Goal: Task Accomplishment & Management: Use online tool/utility

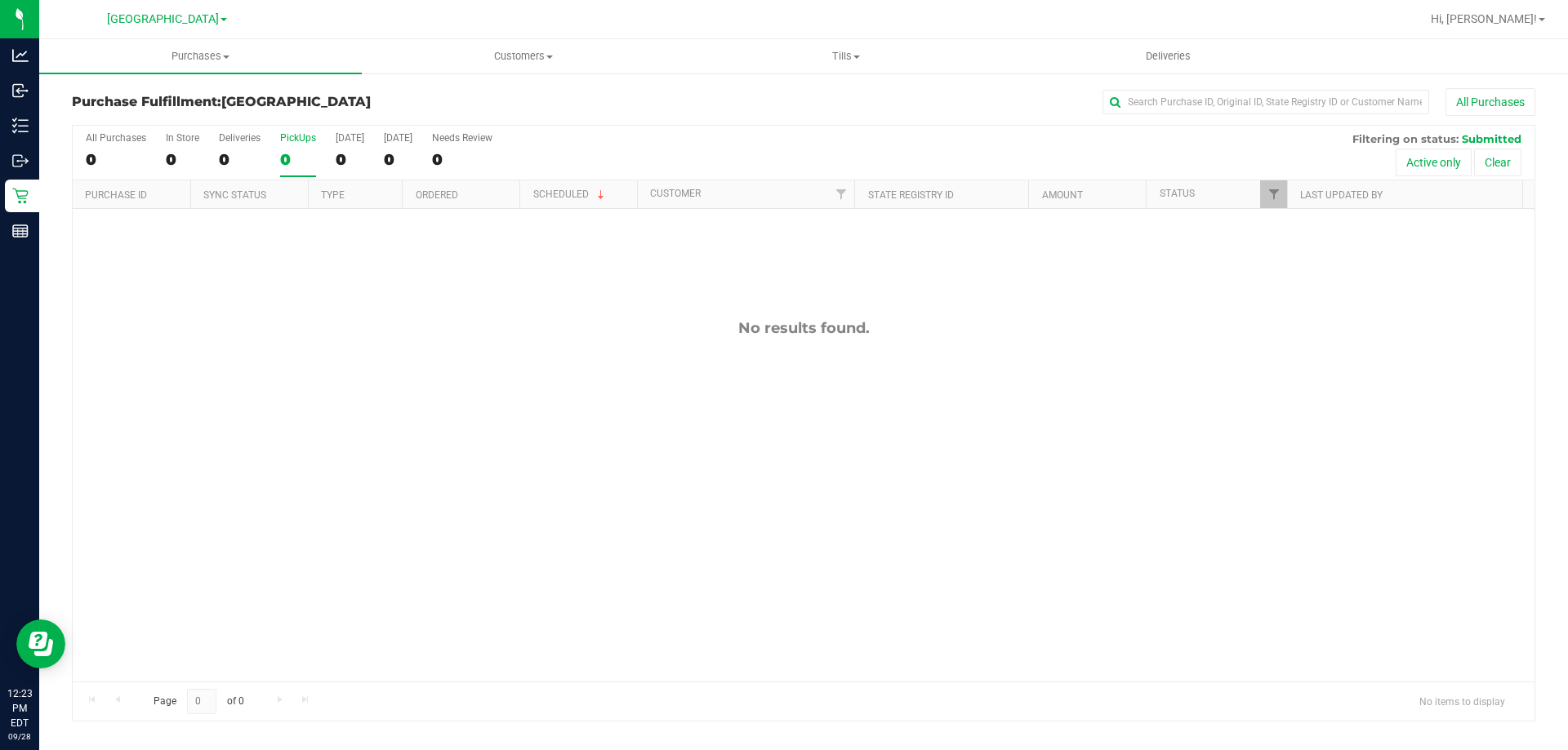
click at [292, 169] on div "0" at bounding box center [298, 160] width 36 height 19
click at [0, 0] on input "PickUps 0" at bounding box center [0, 0] width 0 height 0
click at [308, 169] on label "PickUps 0" at bounding box center [298, 154] width 36 height 45
click at [0, 0] on input "PickUps 0" at bounding box center [0, 0] width 0 height 0
click at [312, 149] on label "PickUps 0" at bounding box center [298, 154] width 36 height 45
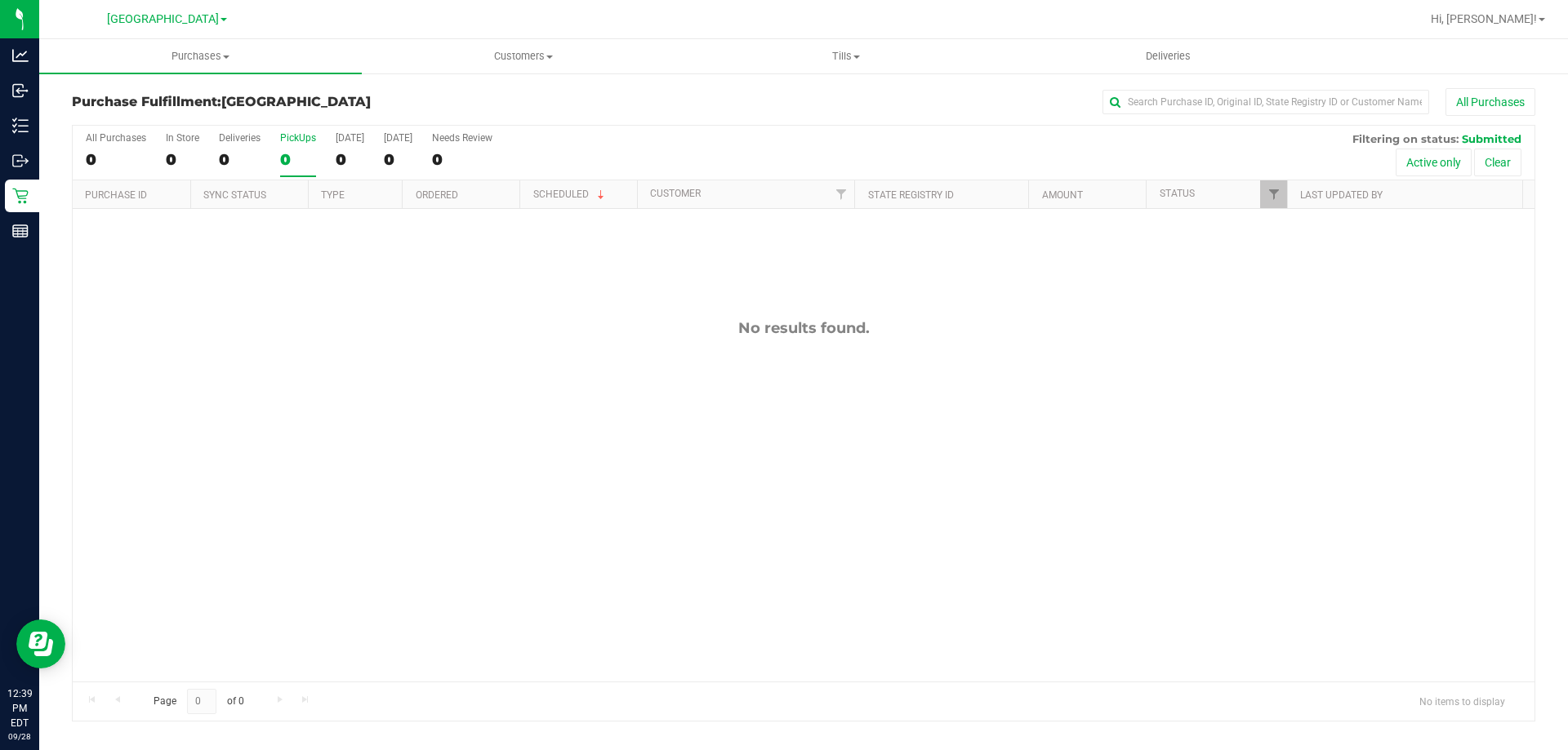
click at [0, 0] on input "PickUps 0" at bounding box center [0, 0] width 0 height 0
click at [311, 154] on div "0" at bounding box center [298, 160] width 36 height 19
click at [0, 0] on input "PickUps 0" at bounding box center [0, 0] width 0 height 0
click at [504, 63] on uib-tab-heading "Customers All customers Add a new customer All physicians" at bounding box center [523, 56] width 321 height 32
click at [498, 104] on li "All customers" at bounding box center [523, 98] width 323 height 20
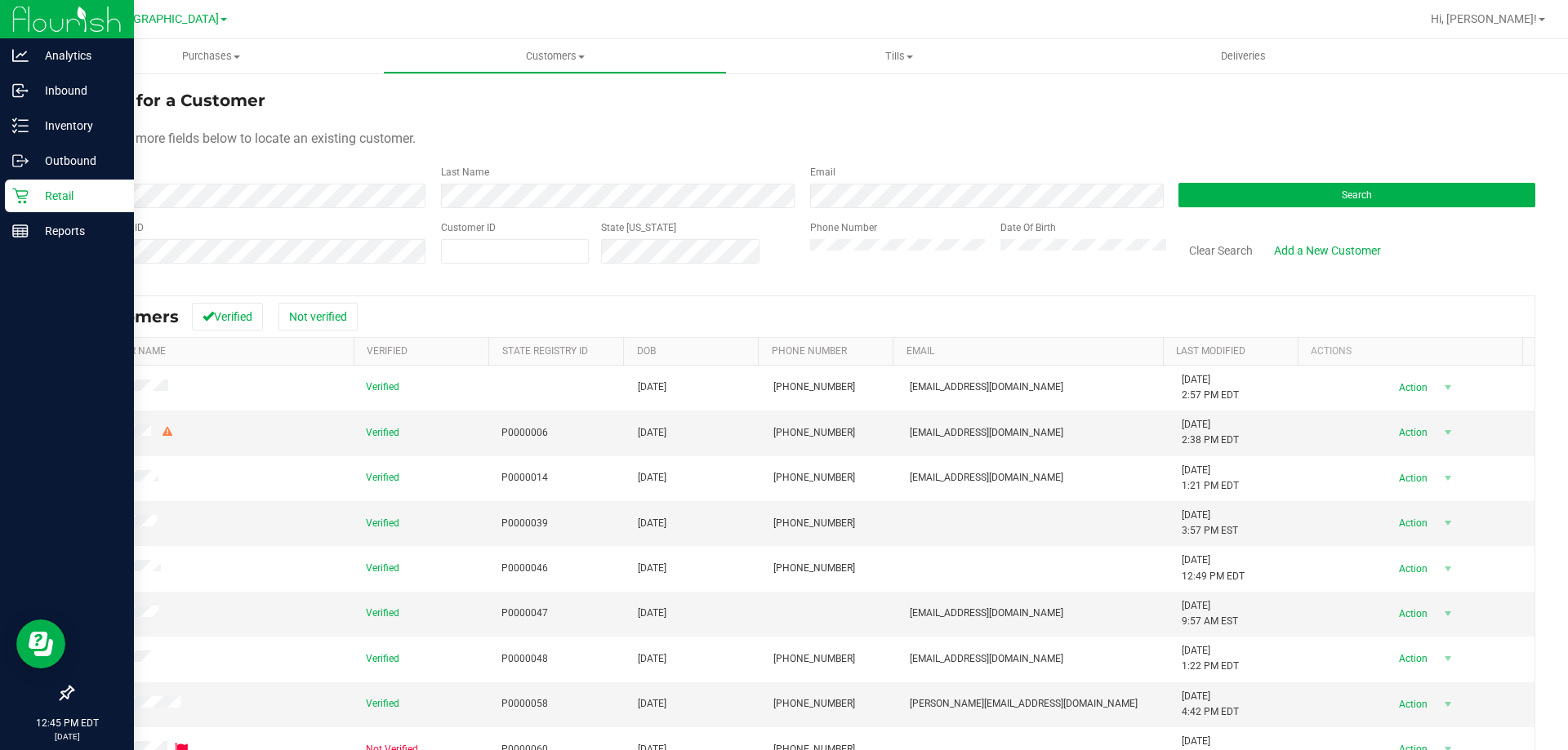
click at [35, 196] on p "Retail" at bounding box center [77, 196] width 98 height 20
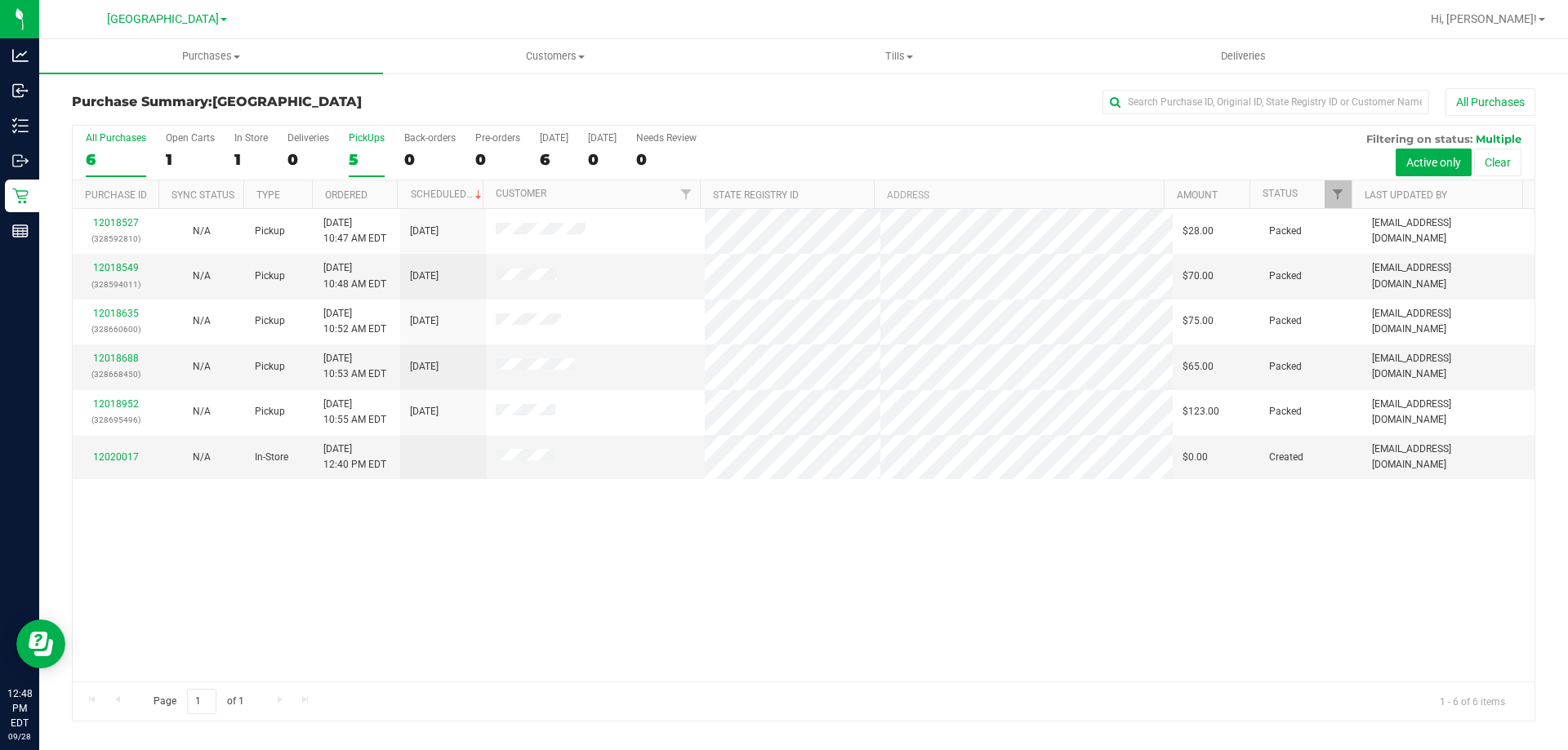
click at [370, 152] on div "5" at bounding box center [367, 160] width 36 height 19
click at [0, 0] on input "PickUps 5" at bounding box center [0, 0] width 0 height 0
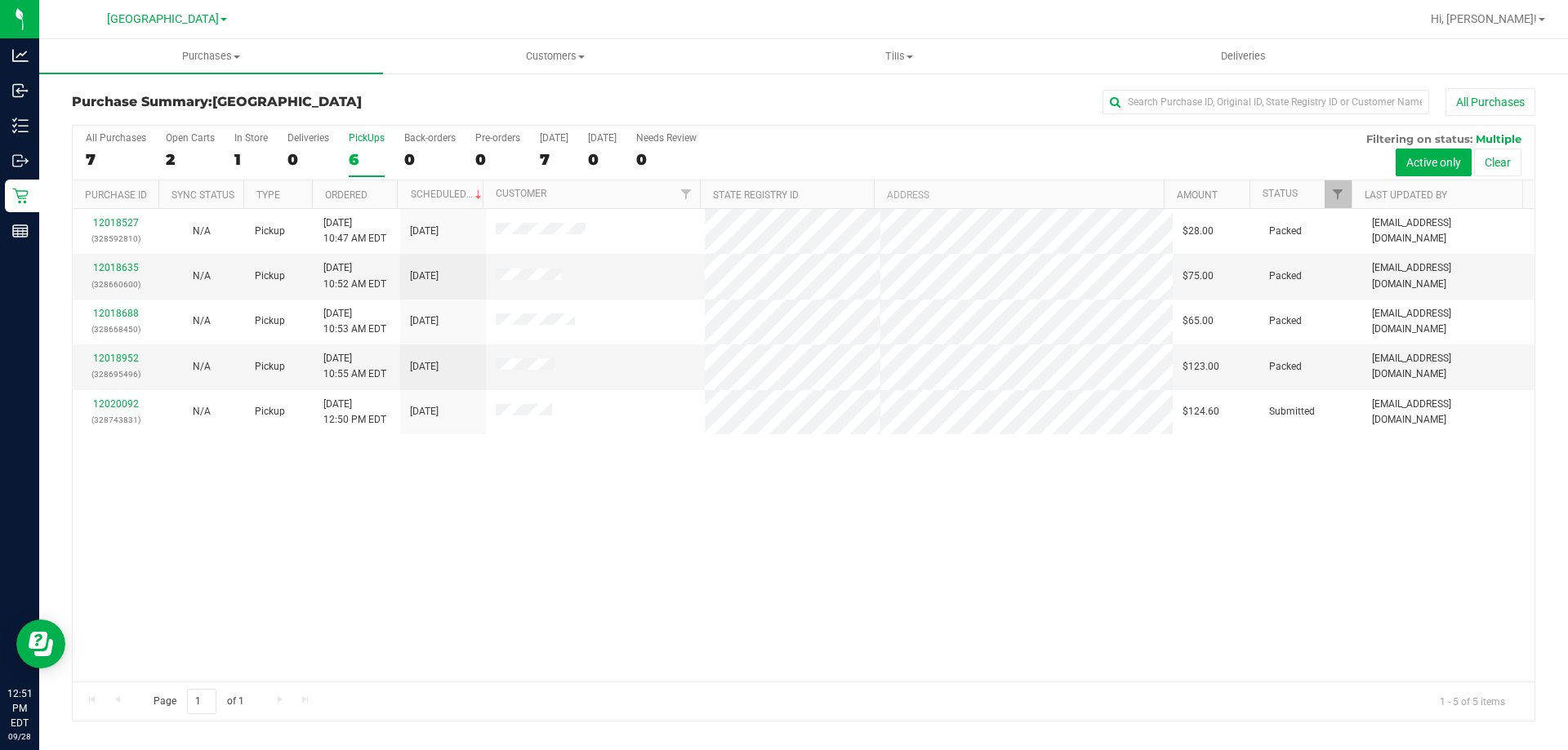
click at [363, 162] on div "6" at bounding box center [367, 160] width 36 height 19
click at [0, 0] on input "PickUps 6" at bounding box center [0, 0] width 0 height 0
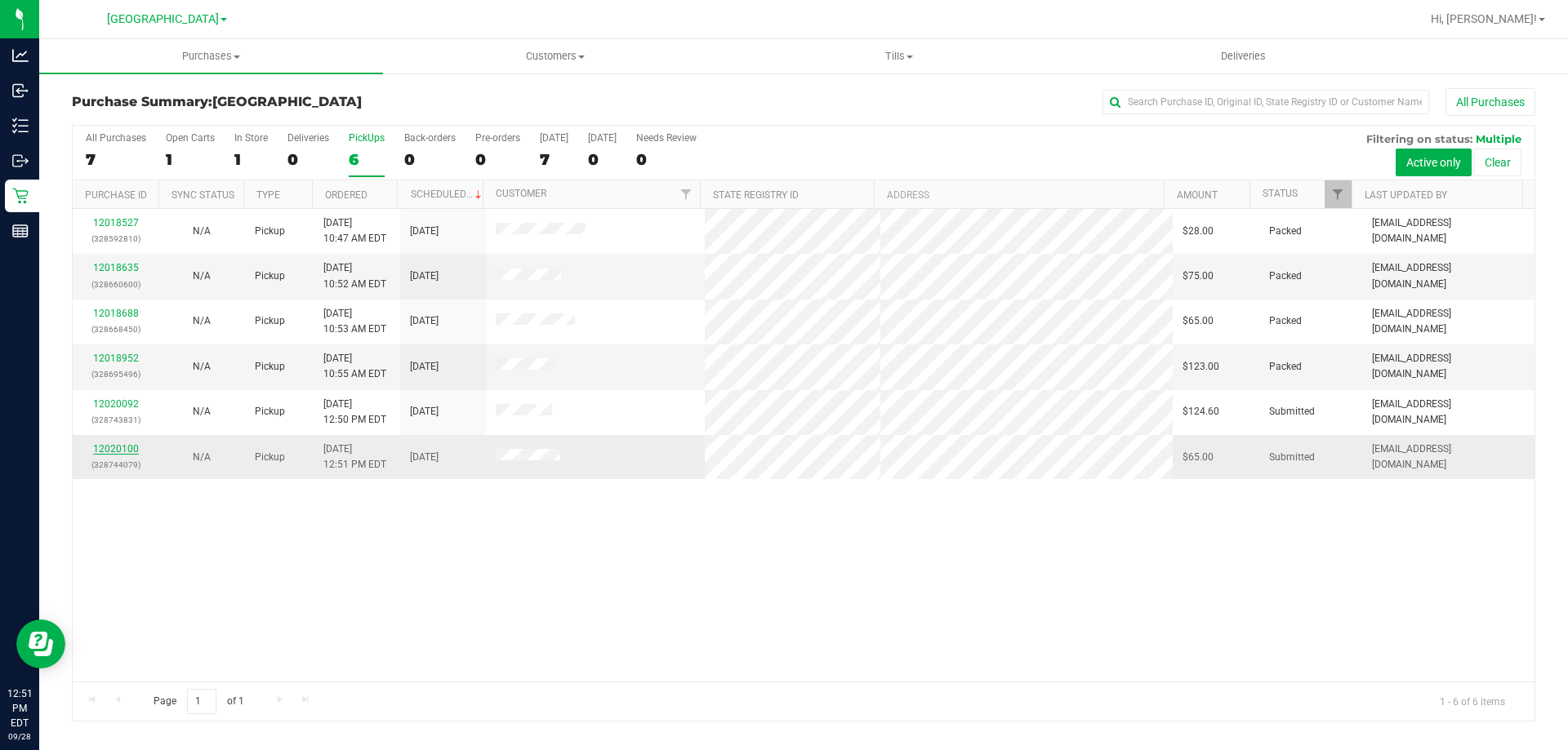
click at [106, 444] on link "12020100" at bounding box center [116, 449] width 45 height 11
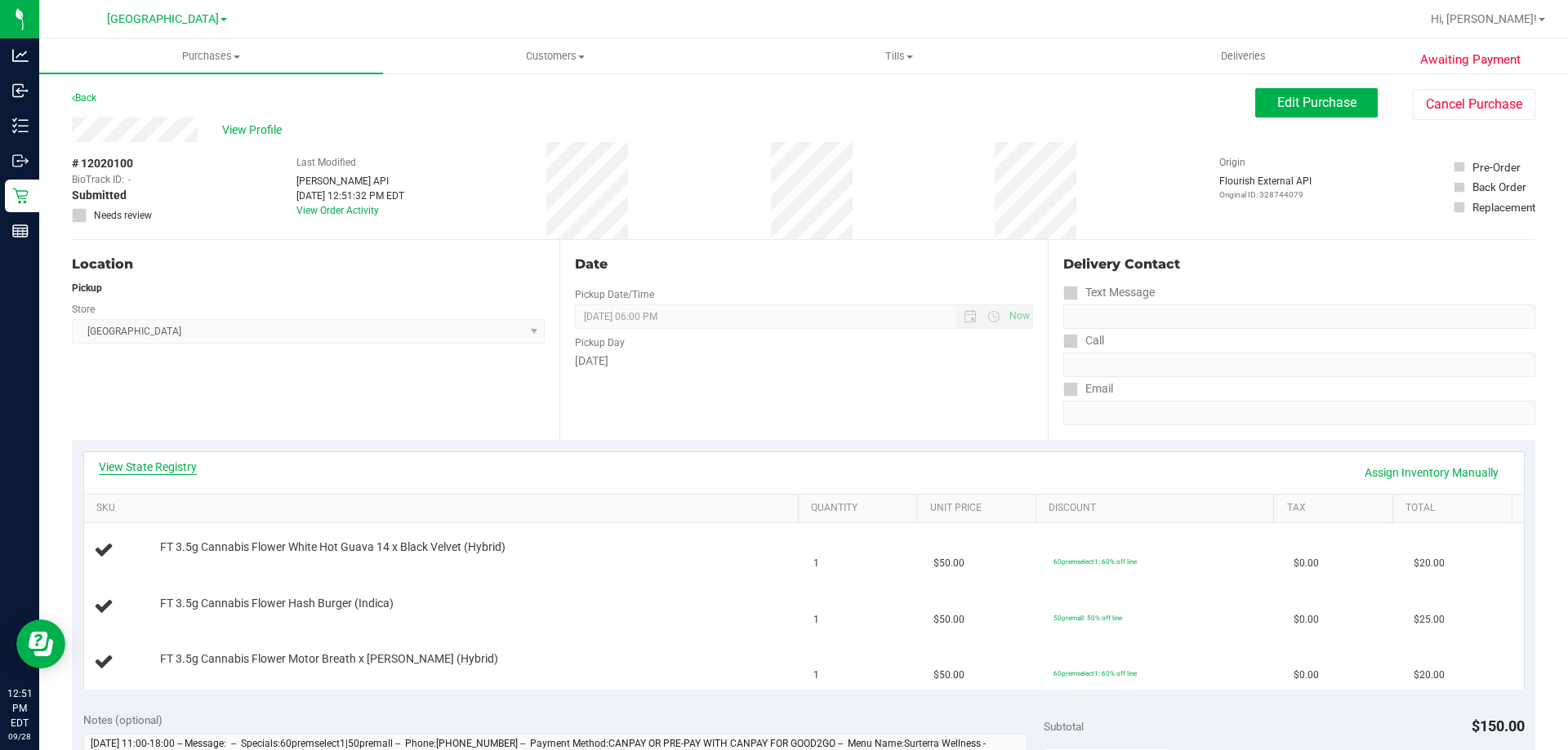
click at [191, 465] on link "View State Registry" at bounding box center [147, 467] width 98 height 16
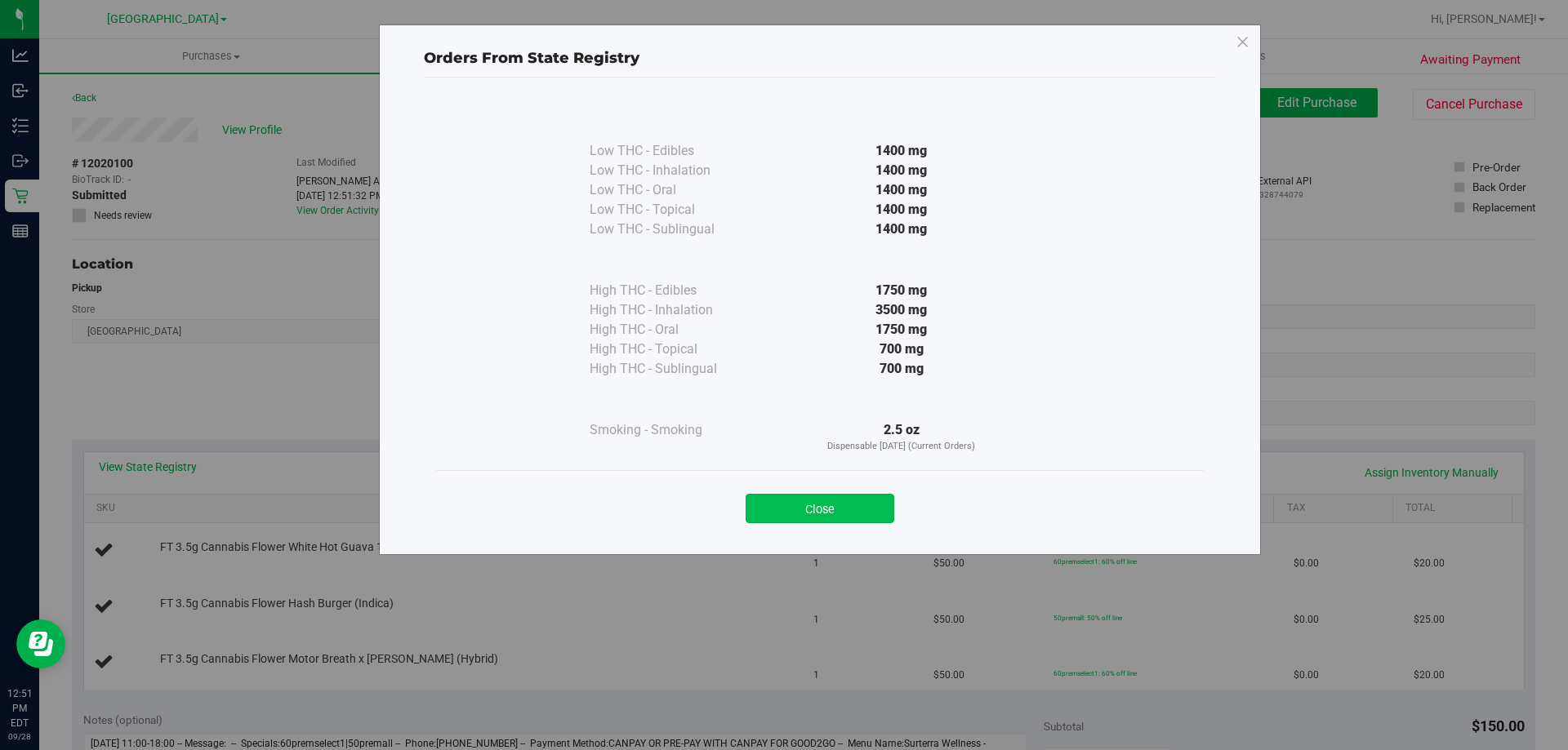
click at [858, 511] on button "Close" at bounding box center [820, 509] width 149 height 29
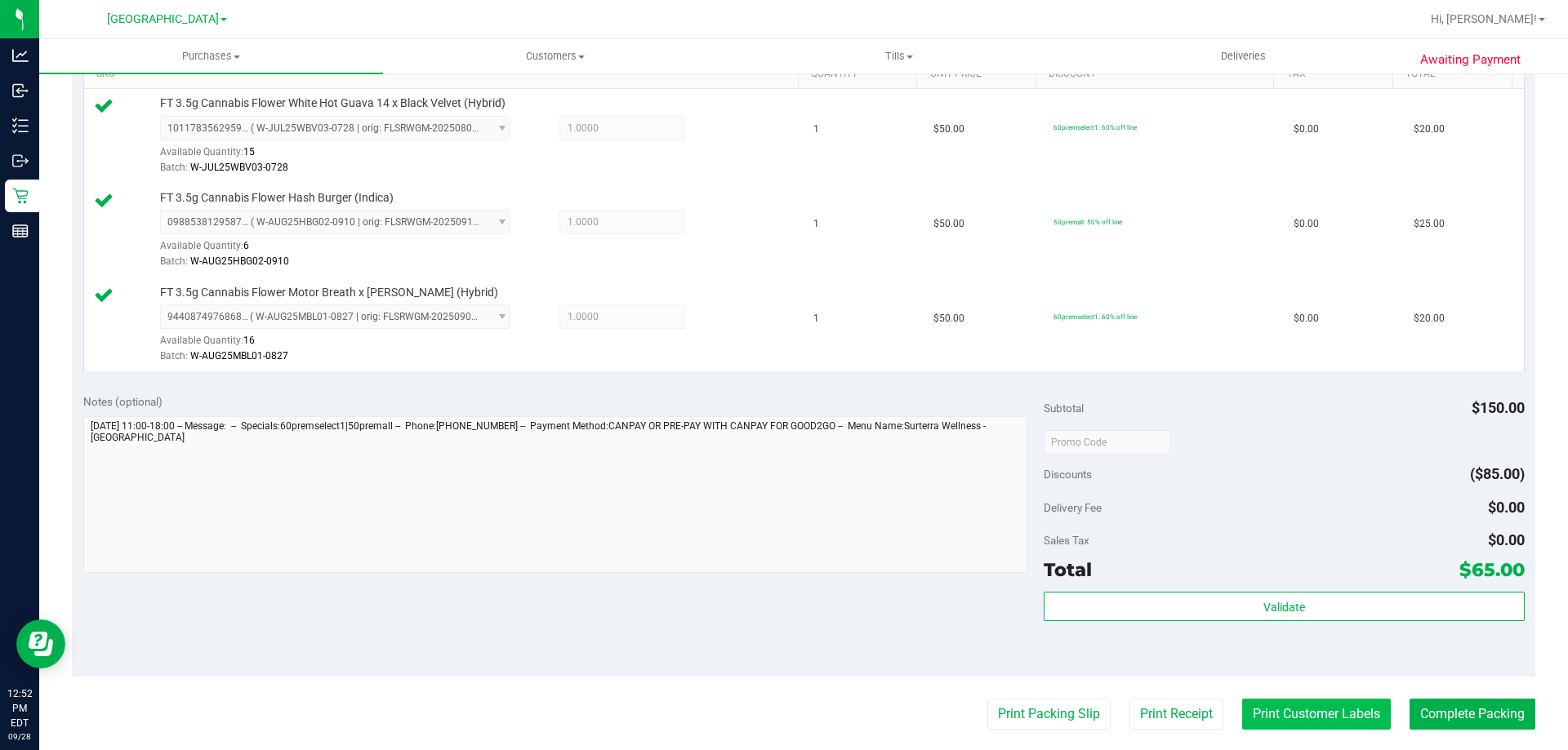
scroll to position [572, 0]
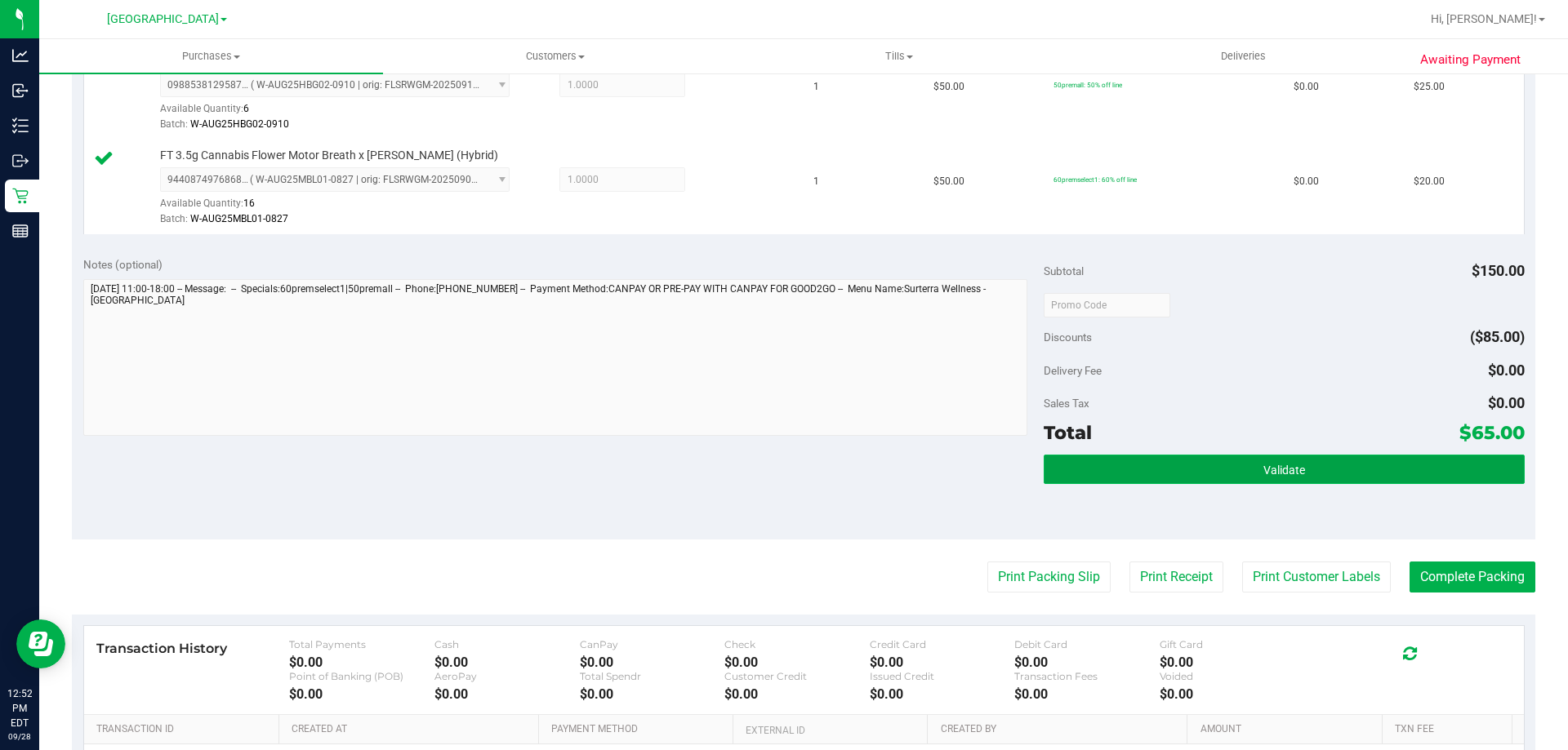
click at [1231, 456] on button "Validate" at bounding box center [1284, 469] width 480 height 29
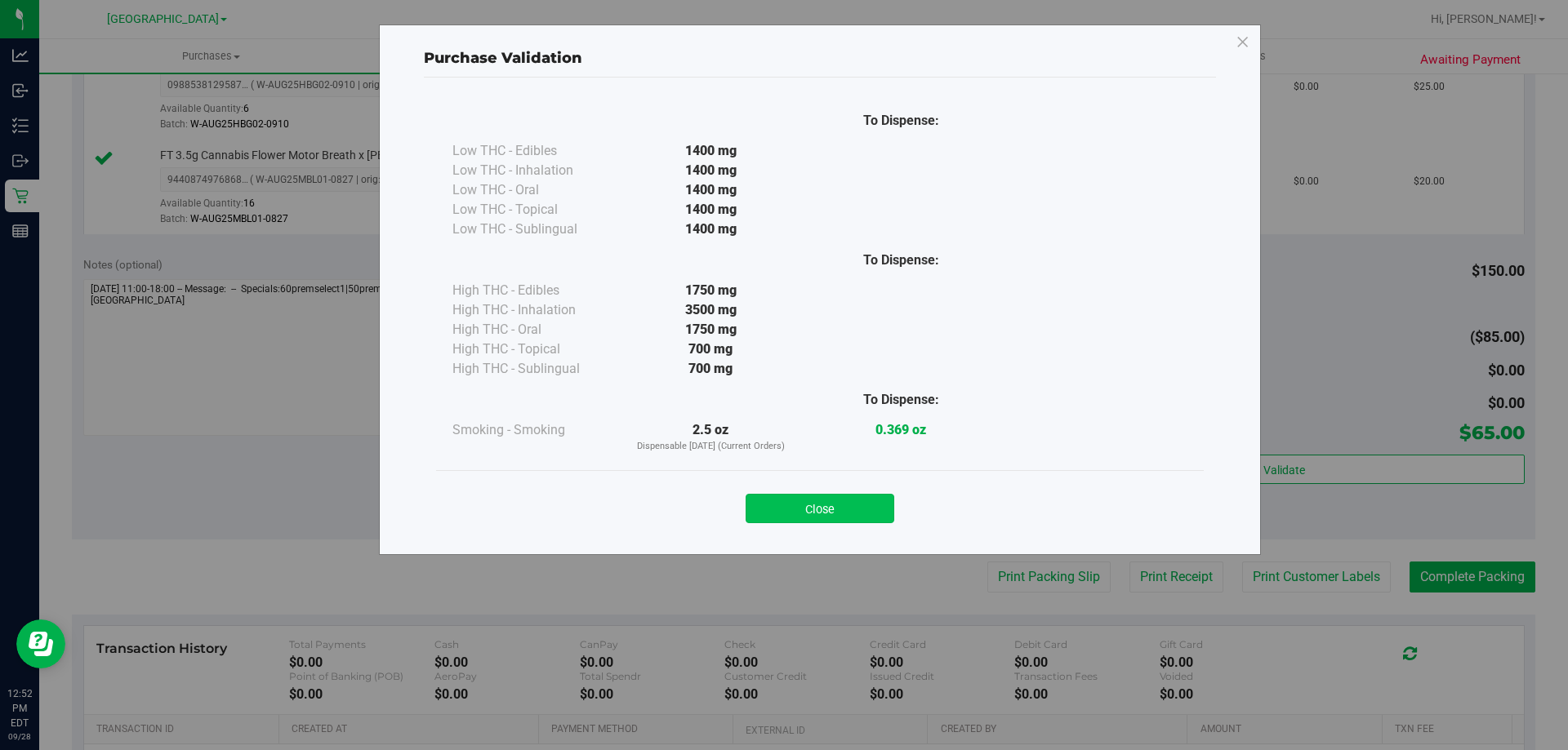
click at [853, 512] on button "Close" at bounding box center [820, 509] width 149 height 29
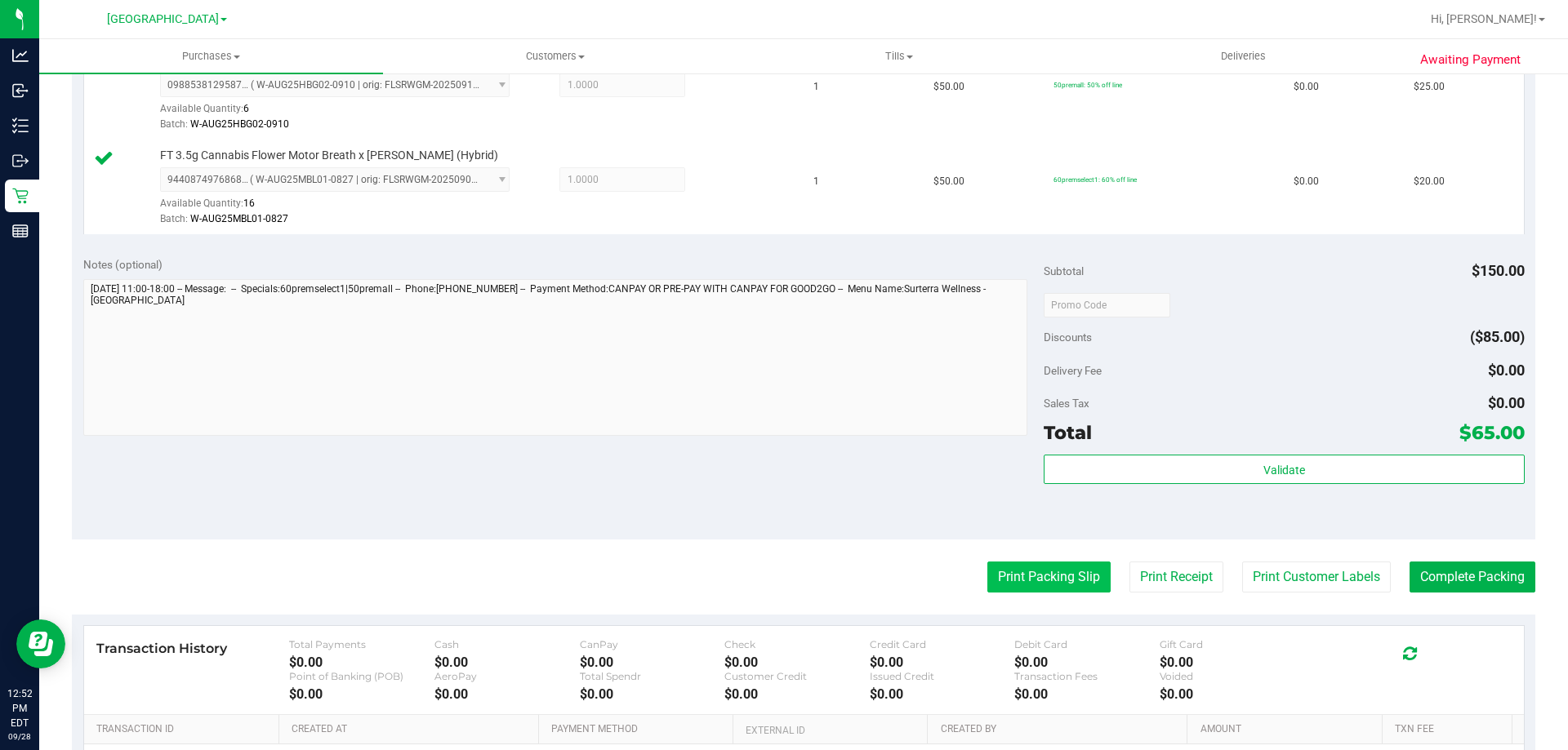
click at [1071, 581] on button "Print Packing Slip" at bounding box center [1049, 577] width 123 height 31
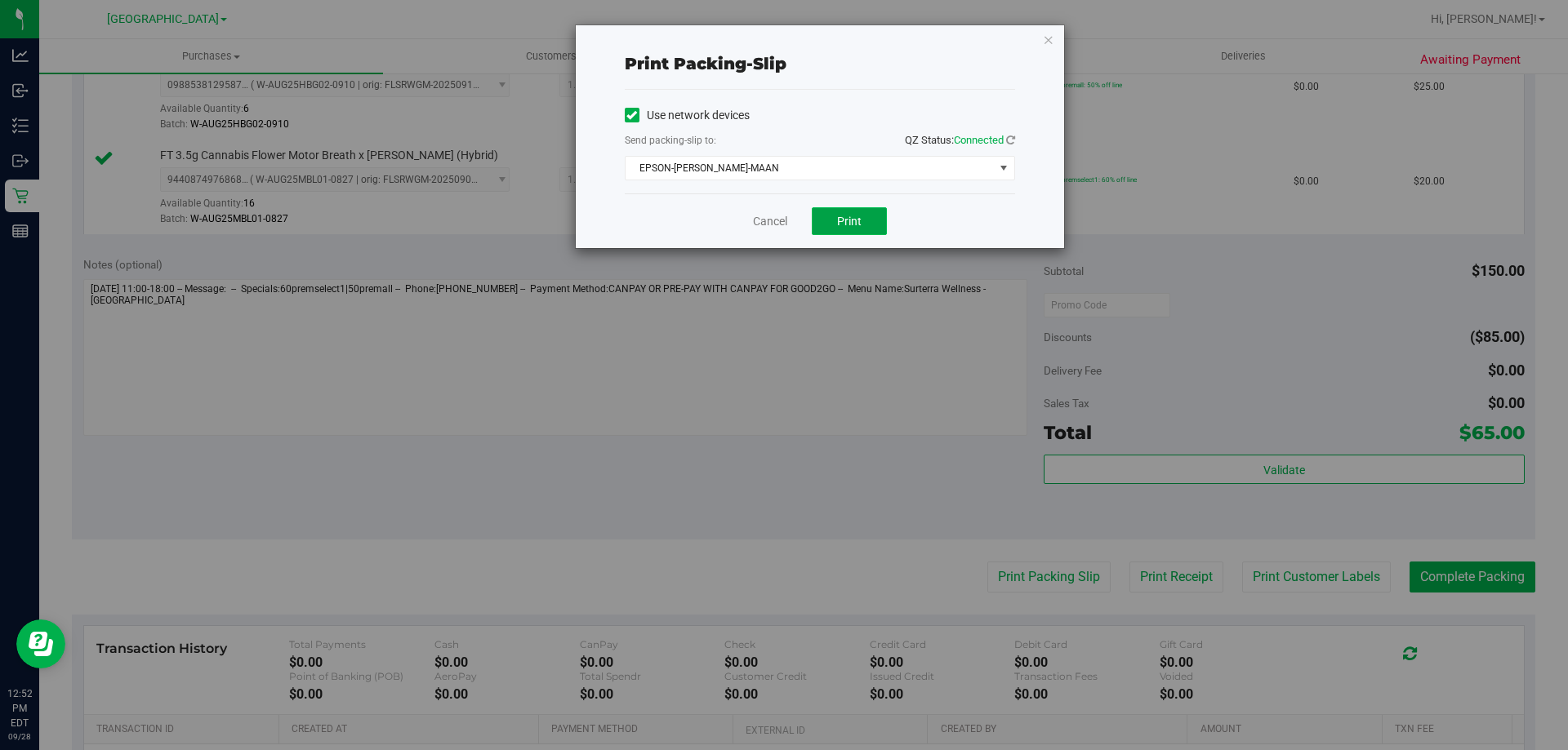
click at [848, 219] on span "Print" at bounding box center [850, 222] width 25 height 13
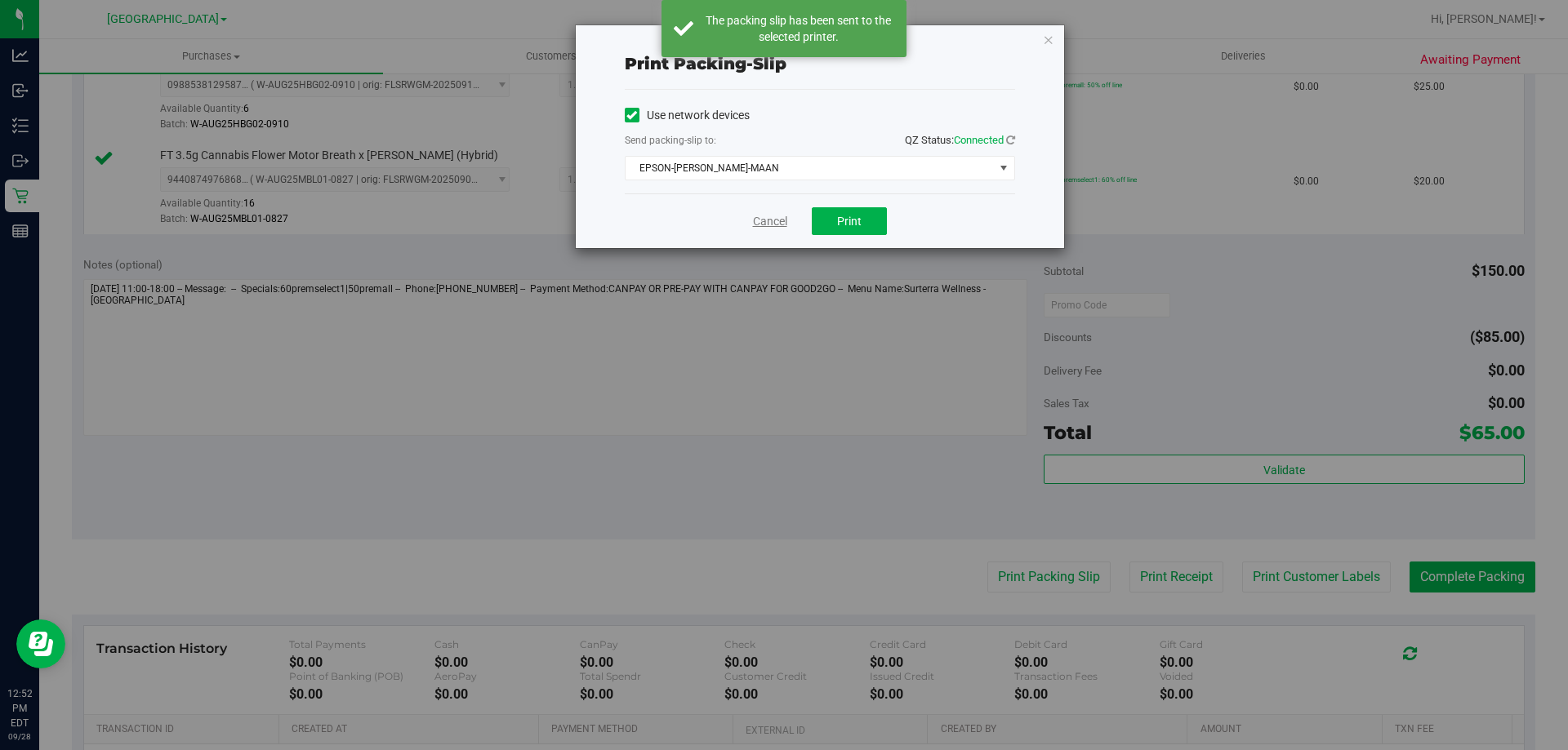
click at [770, 223] on link "Cancel" at bounding box center [770, 222] width 34 height 17
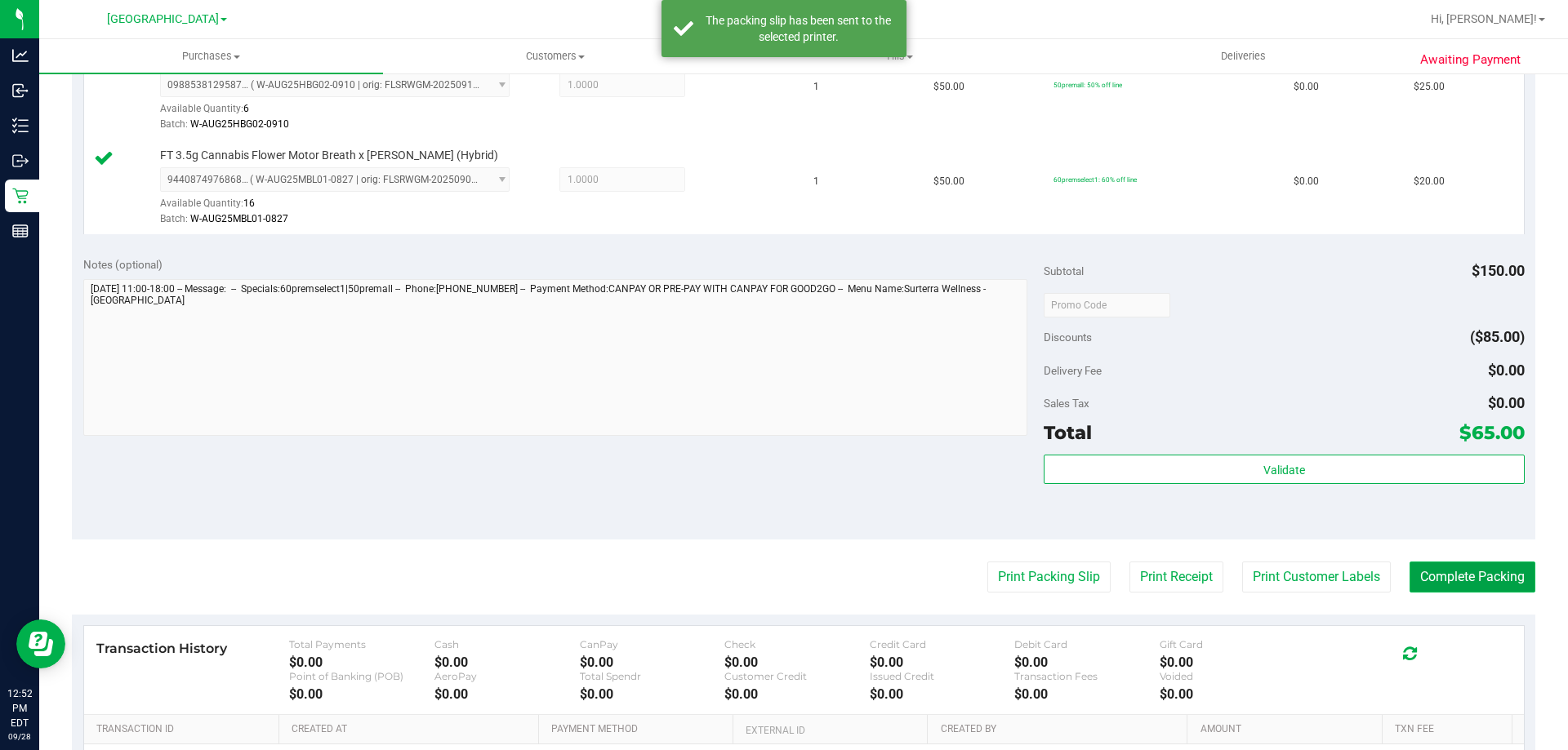
click at [1422, 580] on button "Complete Packing" at bounding box center [1472, 577] width 126 height 31
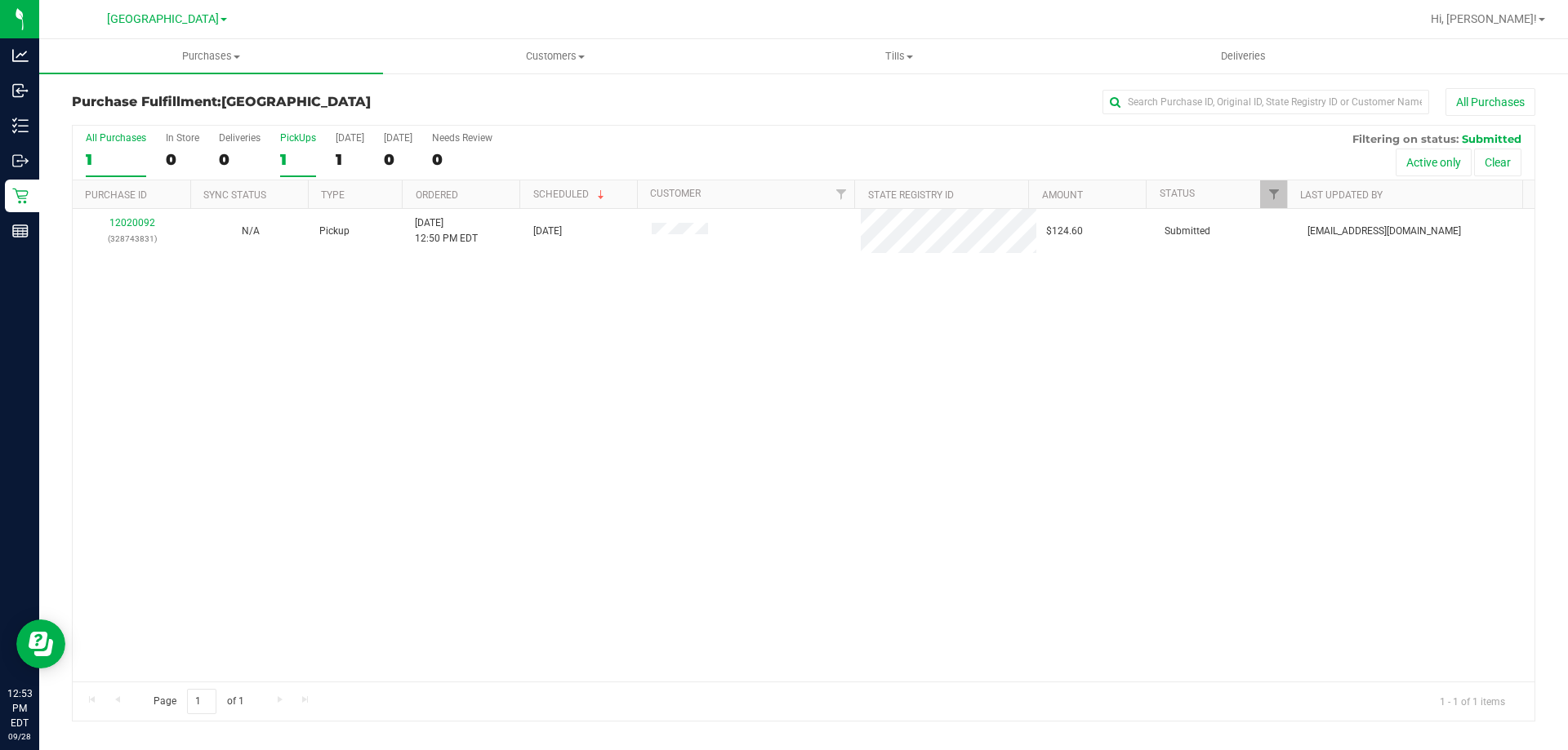
click at [301, 147] on label "PickUps 1" at bounding box center [298, 154] width 36 height 45
click at [0, 0] on input "PickUps 1" at bounding box center [0, 0] width 0 height 0
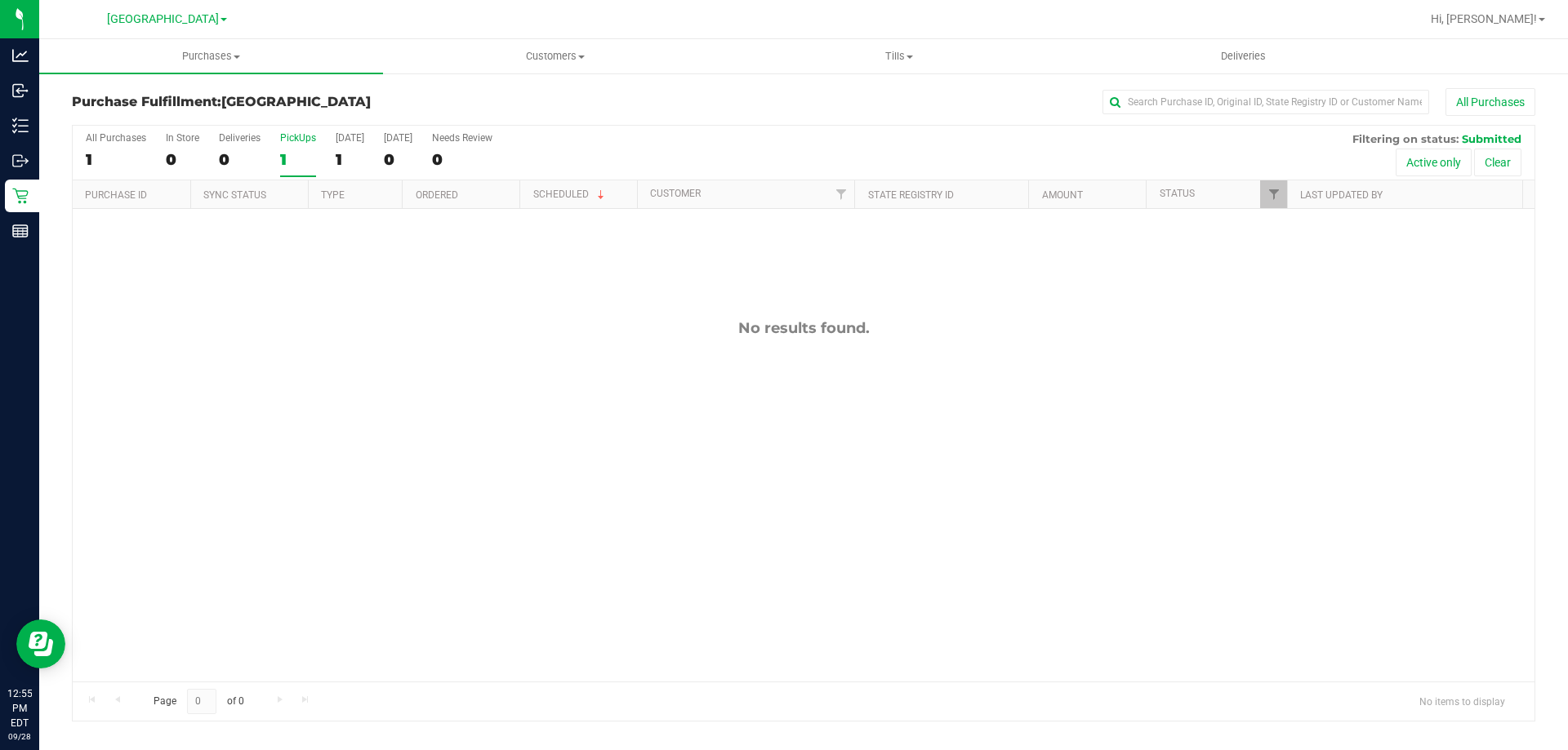
click at [304, 143] on div "PickUps" at bounding box center [298, 138] width 36 height 11
click at [0, 0] on input "PickUps 1" at bounding box center [0, 0] width 0 height 0
click at [296, 165] on div "0" at bounding box center [298, 160] width 36 height 19
click at [0, 0] on input "PickUps 0" at bounding box center [0, 0] width 0 height 0
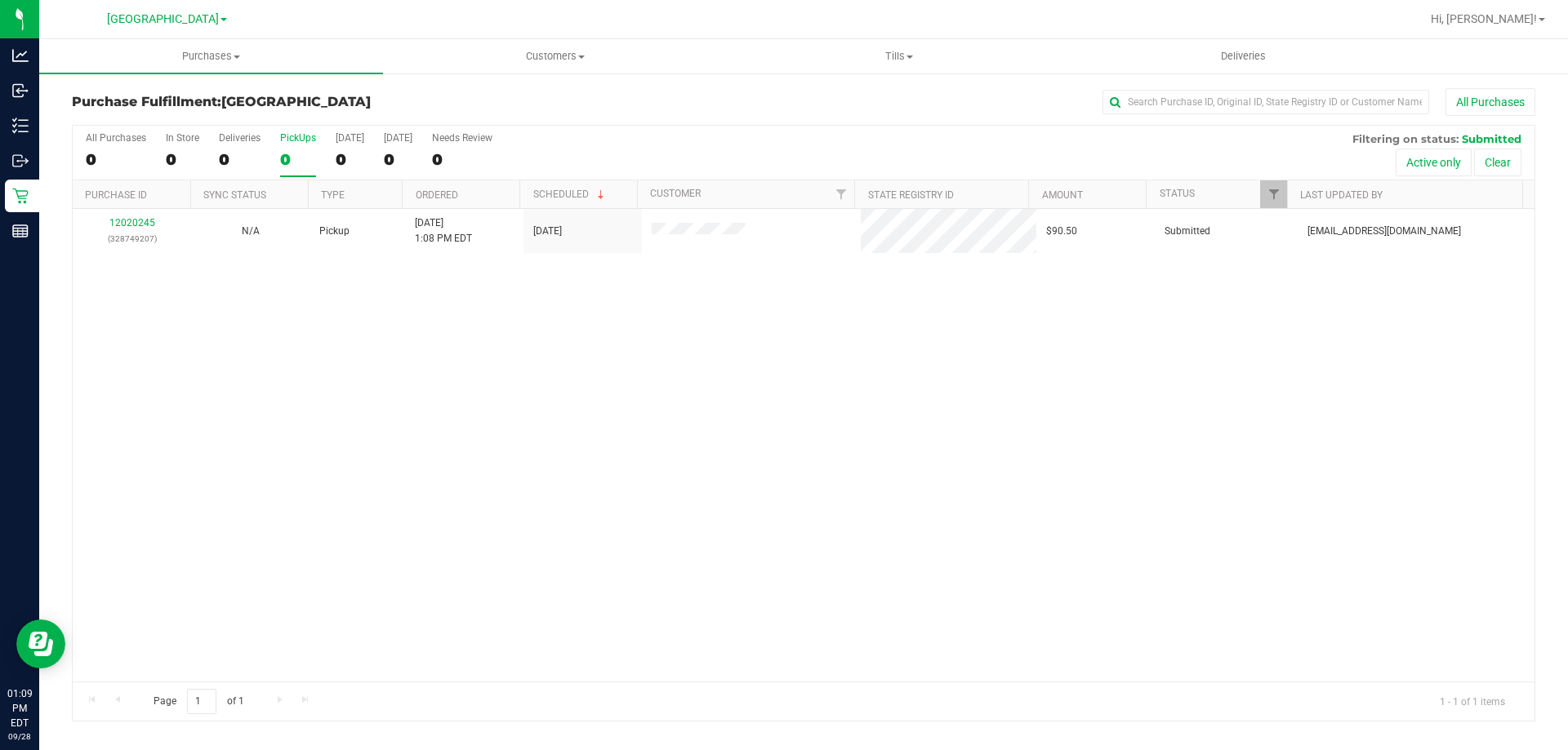
click at [292, 146] on label "PickUps 0" at bounding box center [298, 154] width 36 height 45
click at [0, 0] on input "PickUps 0" at bounding box center [0, 0] width 0 height 0
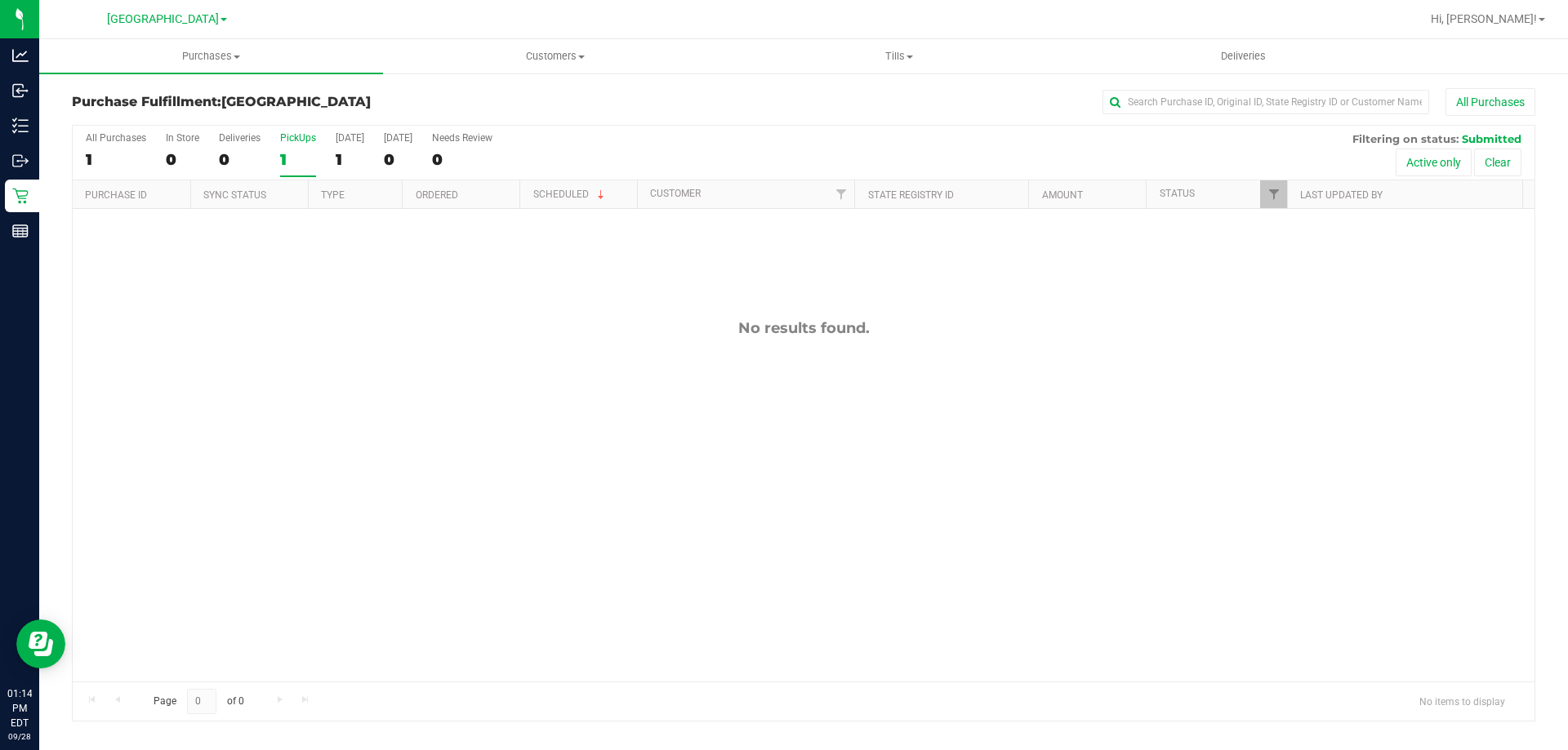
click at [298, 152] on div "1" at bounding box center [298, 160] width 36 height 19
click at [0, 0] on input "PickUps 1" at bounding box center [0, 0] width 0 height 0
click at [299, 149] on label "PickUps 0" at bounding box center [298, 154] width 36 height 45
click at [0, 0] on input "PickUps 0" at bounding box center [0, 0] width 0 height 0
click at [303, 151] on div "0" at bounding box center [298, 160] width 36 height 19
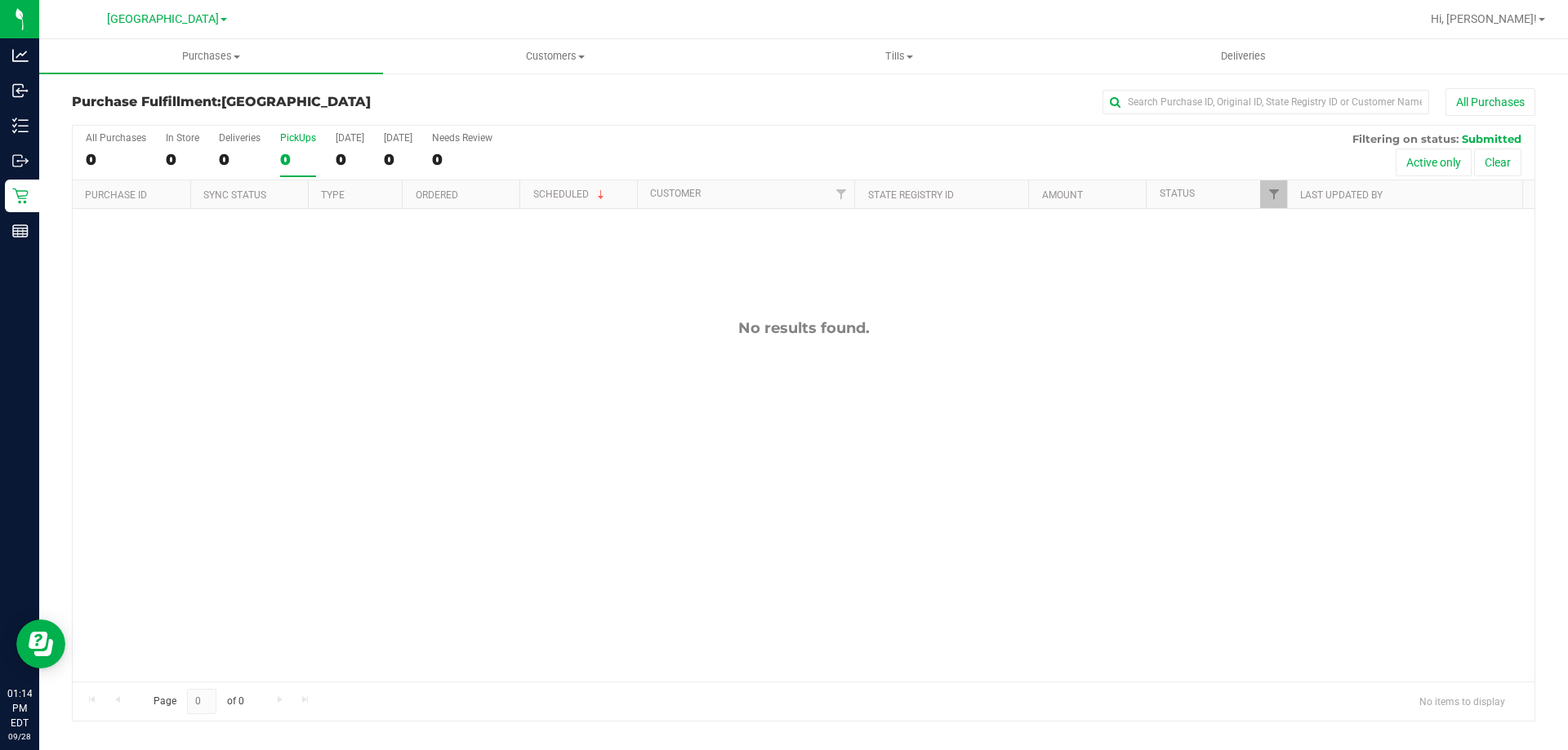
click at [0, 0] on input "PickUps 0" at bounding box center [0, 0] width 0 height 0
click at [310, 164] on div "0" at bounding box center [298, 160] width 36 height 19
click at [0, 0] on input "PickUps 0" at bounding box center [0, 0] width 0 height 0
click at [281, 174] on label "PickUps 0" at bounding box center [298, 154] width 36 height 45
click at [0, 0] on input "PickUps 0" at bounding box center [0, 0] width 0 height 0
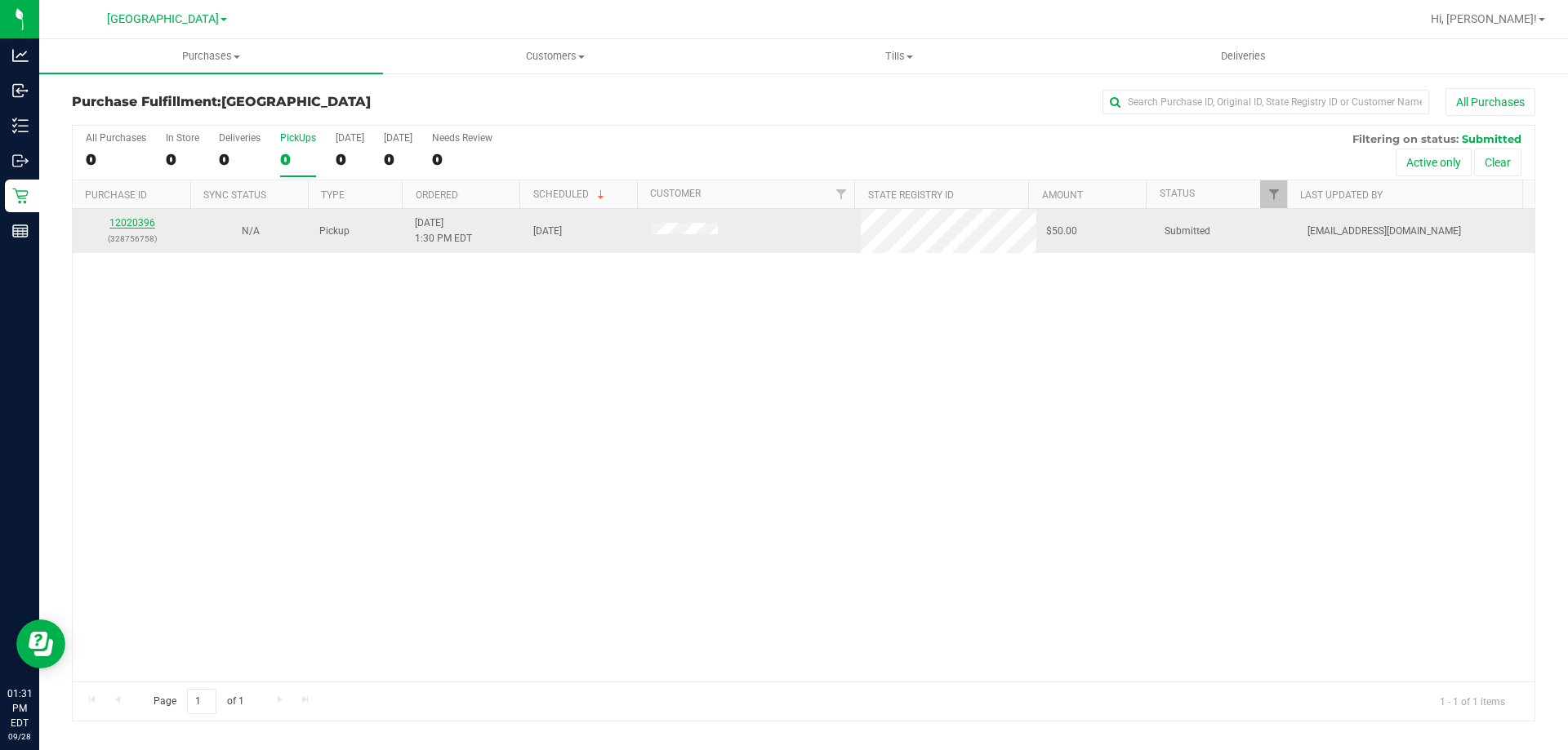
click at [152, 226] on link "12020396" at bounding box center [133, 223] width 45 height 11
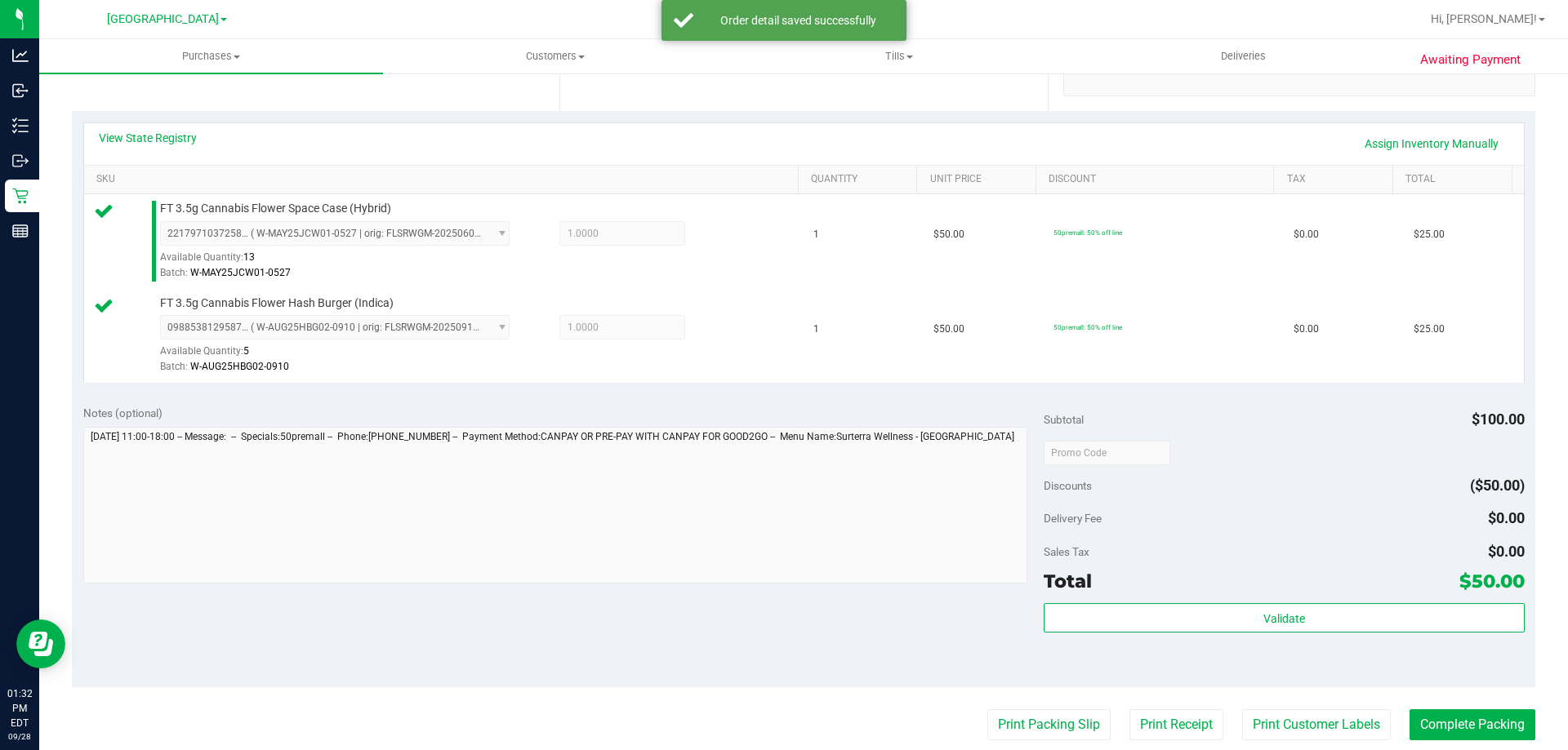
scroll to position [408, 0]
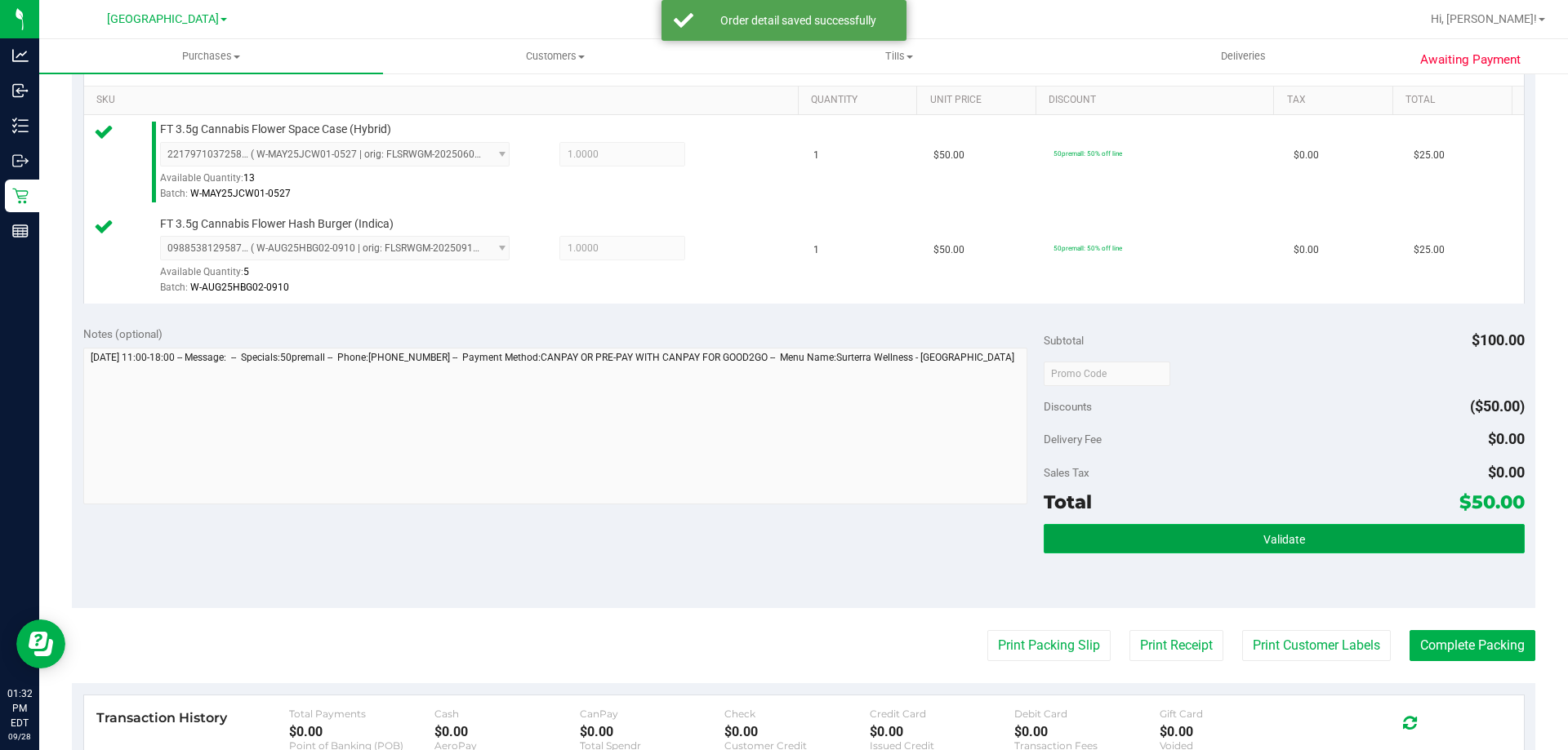
click at [1108, 533] on button "Validate" at bounding box center [1284, 539] width 480 height 29
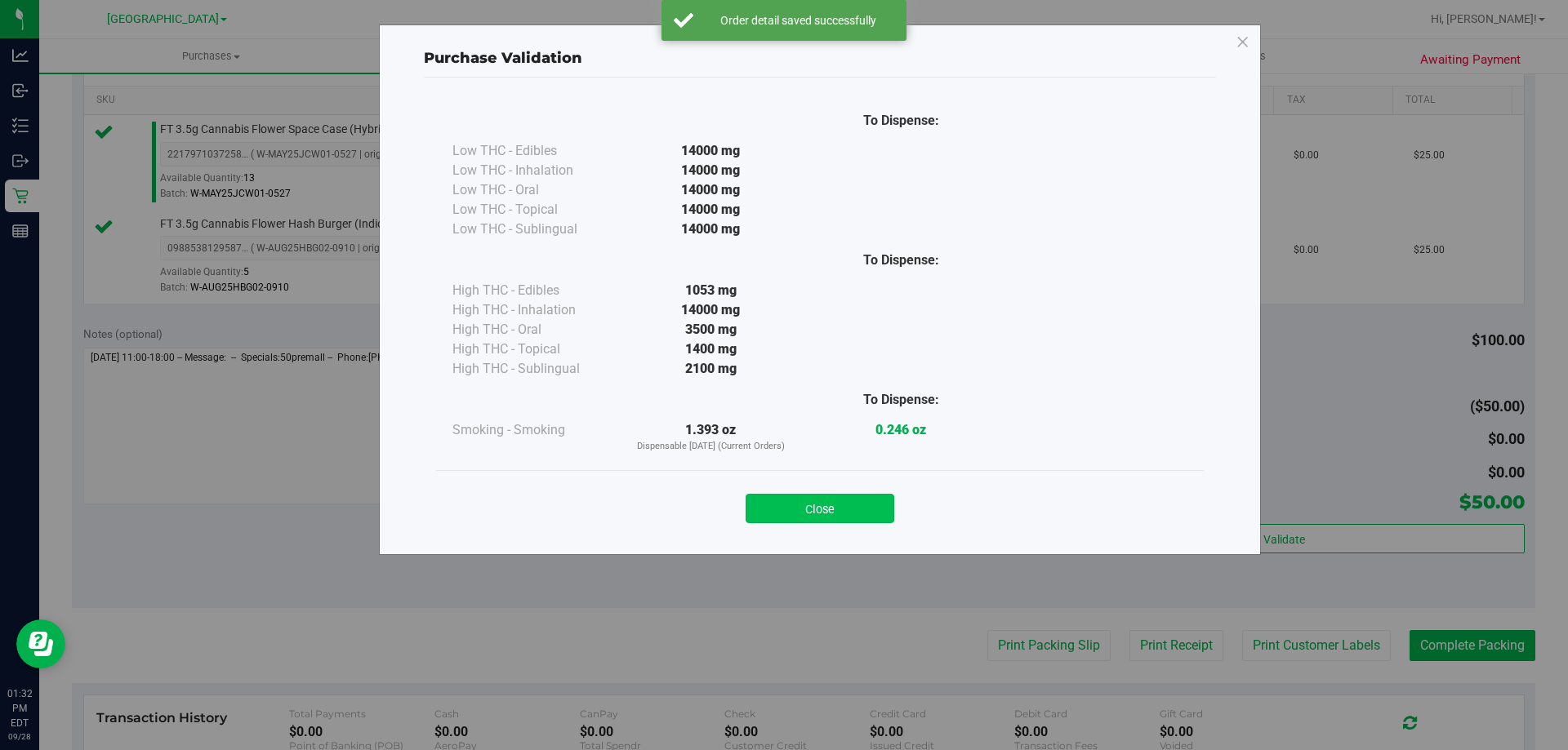
drag, startPoint x: 816, startPoint y: 502, endPoint x: 1028, endPoint y: 603, distance: 234.8
click at [817, 503] on button "Close" at bounding box center [820, 509] width 149 height 29
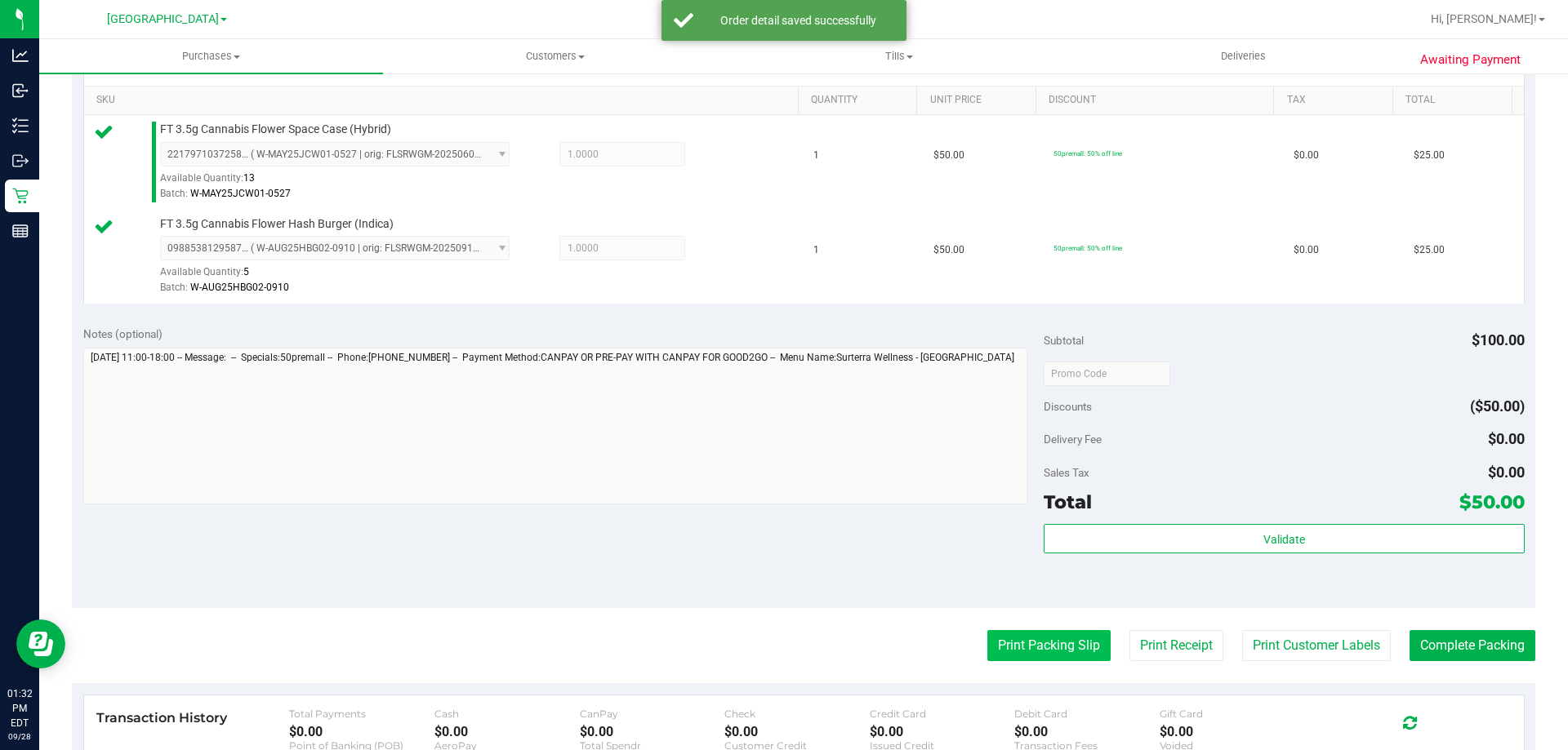
click at [1018, 640] on button "Print Packing Slip" at bounding box center [1049, 646] width 123 height 31
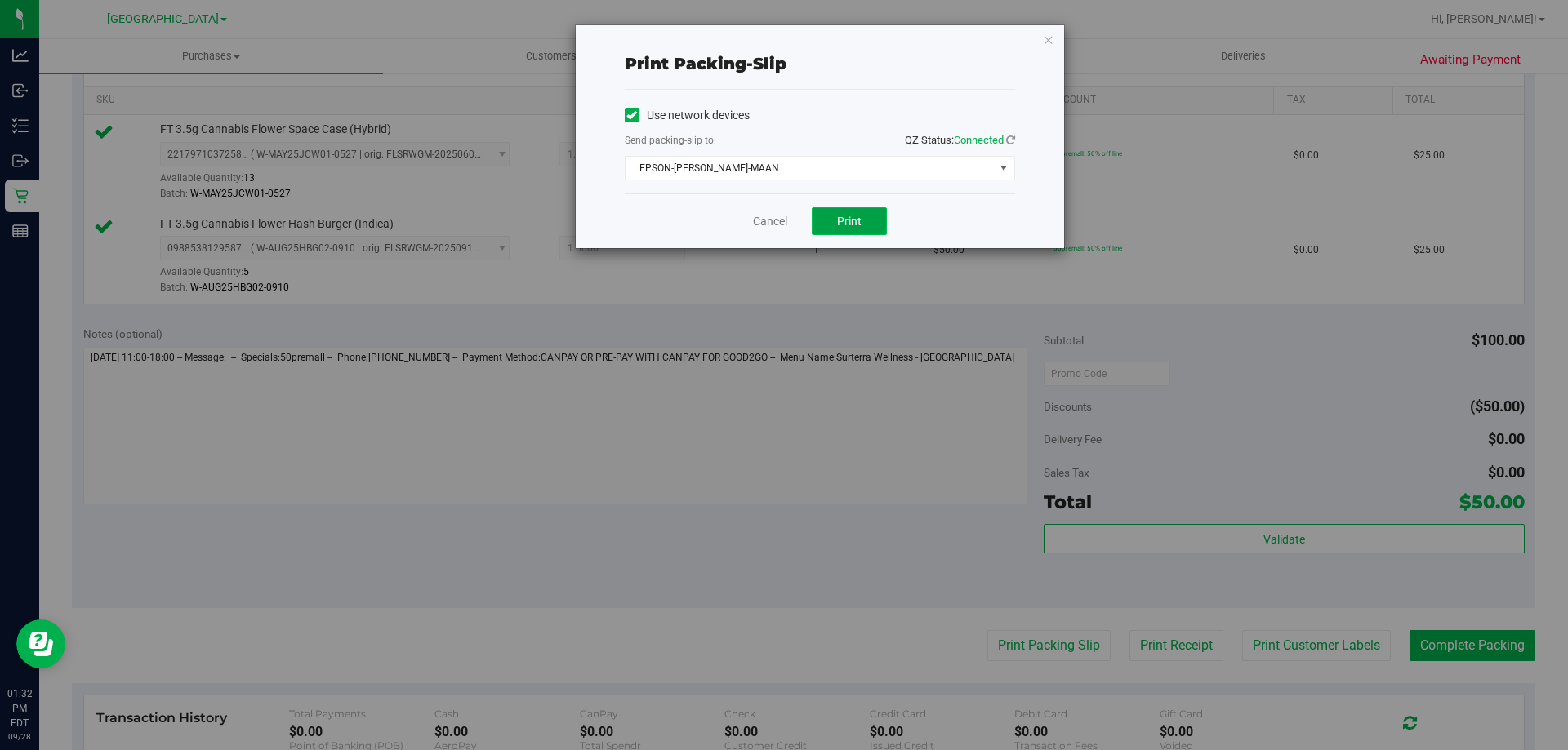
click at [871, 225] on button "Print" at bounding box center [849, 221] width 75 height 27
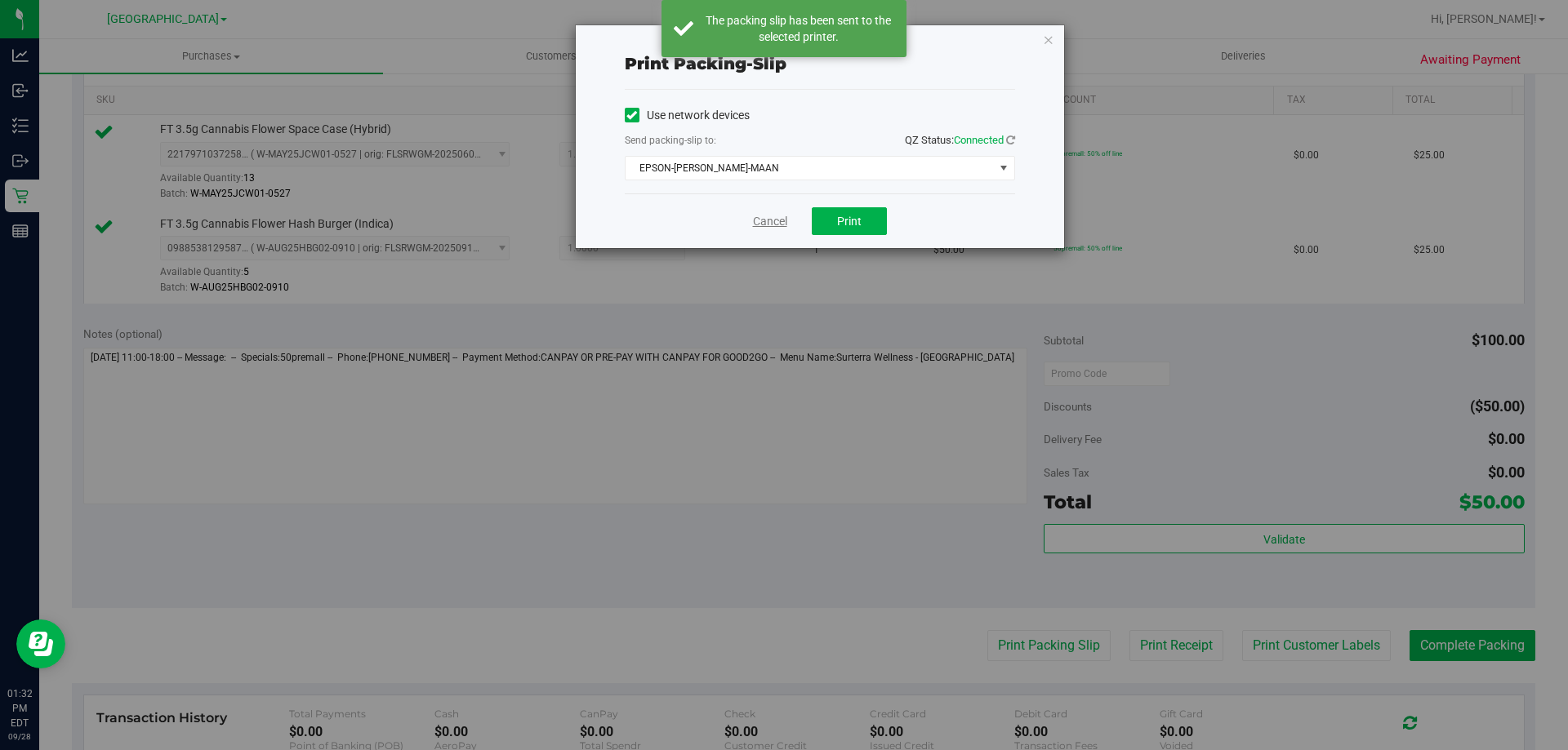
click at [756, 226] on link "Cancel" at bounding box center [770, 222] width 34 height 17
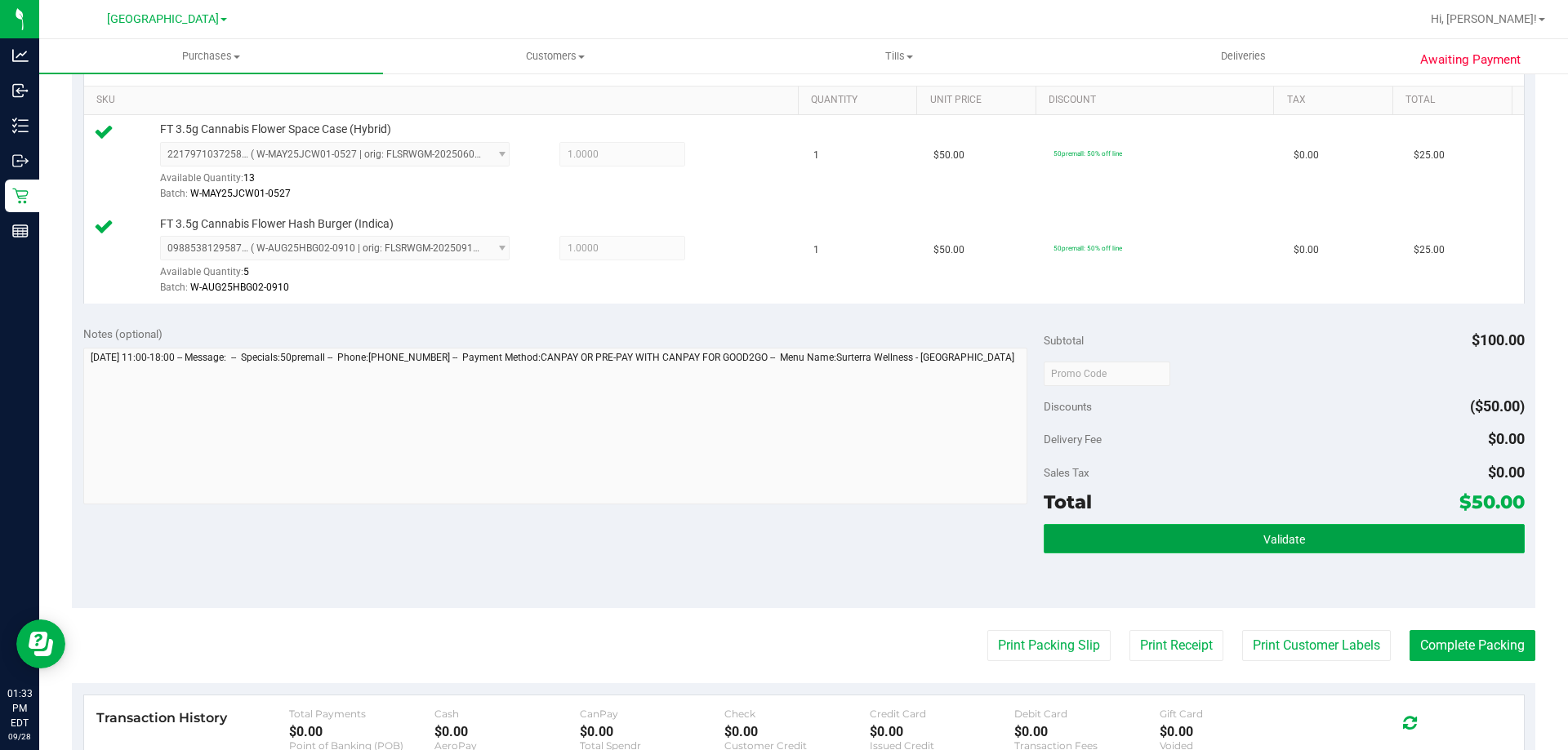
click at [1192, 550] on button "Validate" at bounding box center [1284, 539] width 480 height 29
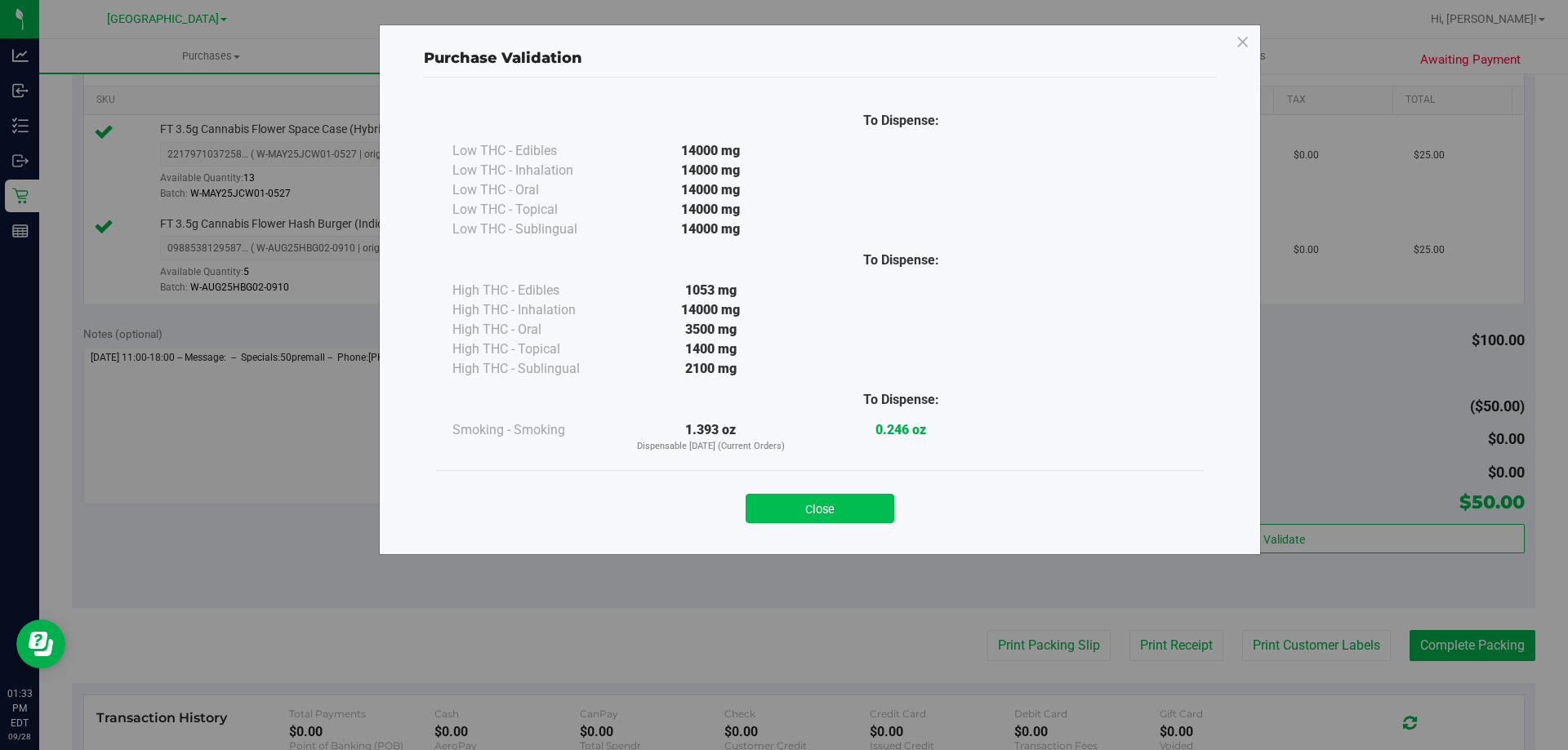
click at [845, 507] on button "Close" at bounding box center [820, 509] width 149 height 29
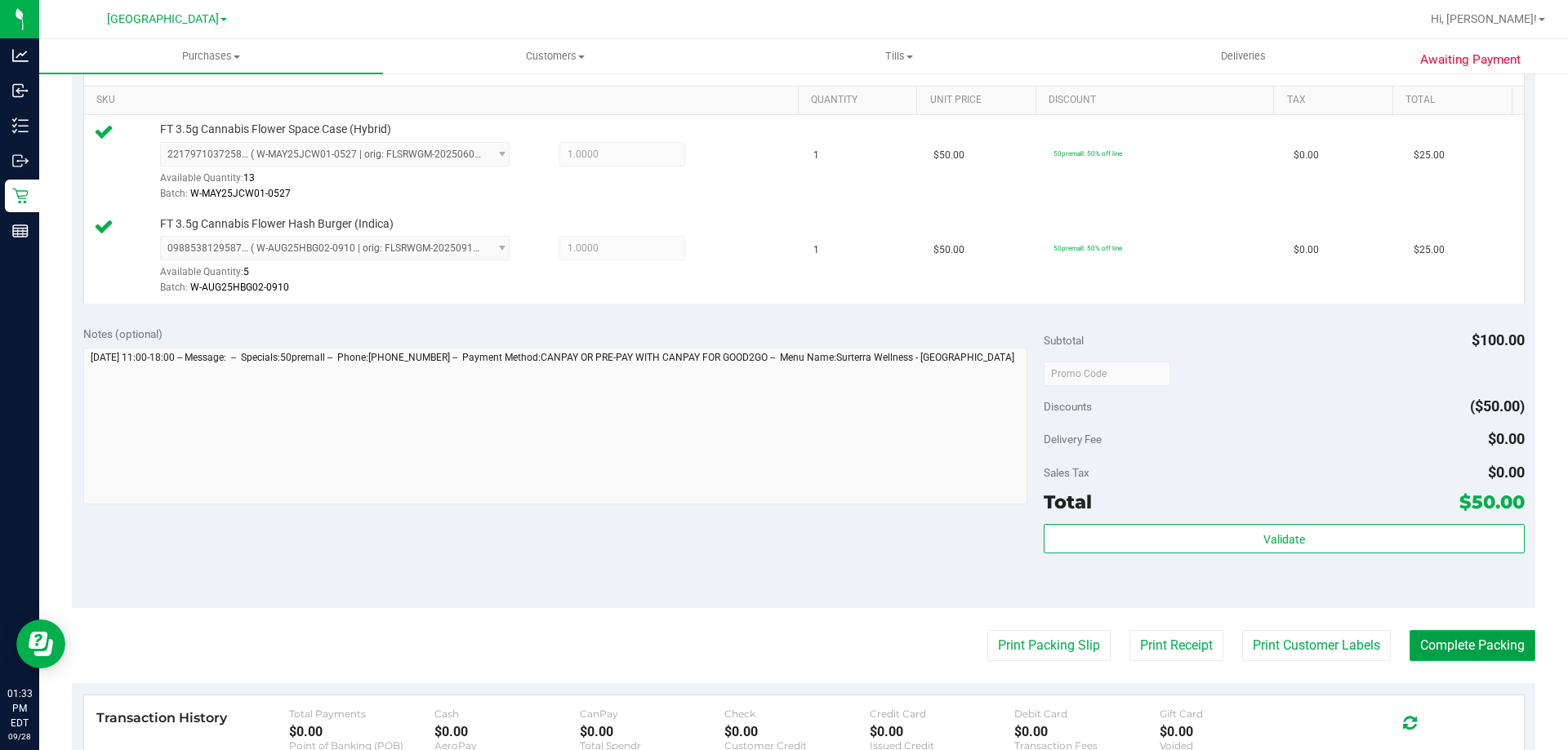
click at [1505, 642] on button "Complete Packing" at bounding box center [1472, 646] width 126 height 31
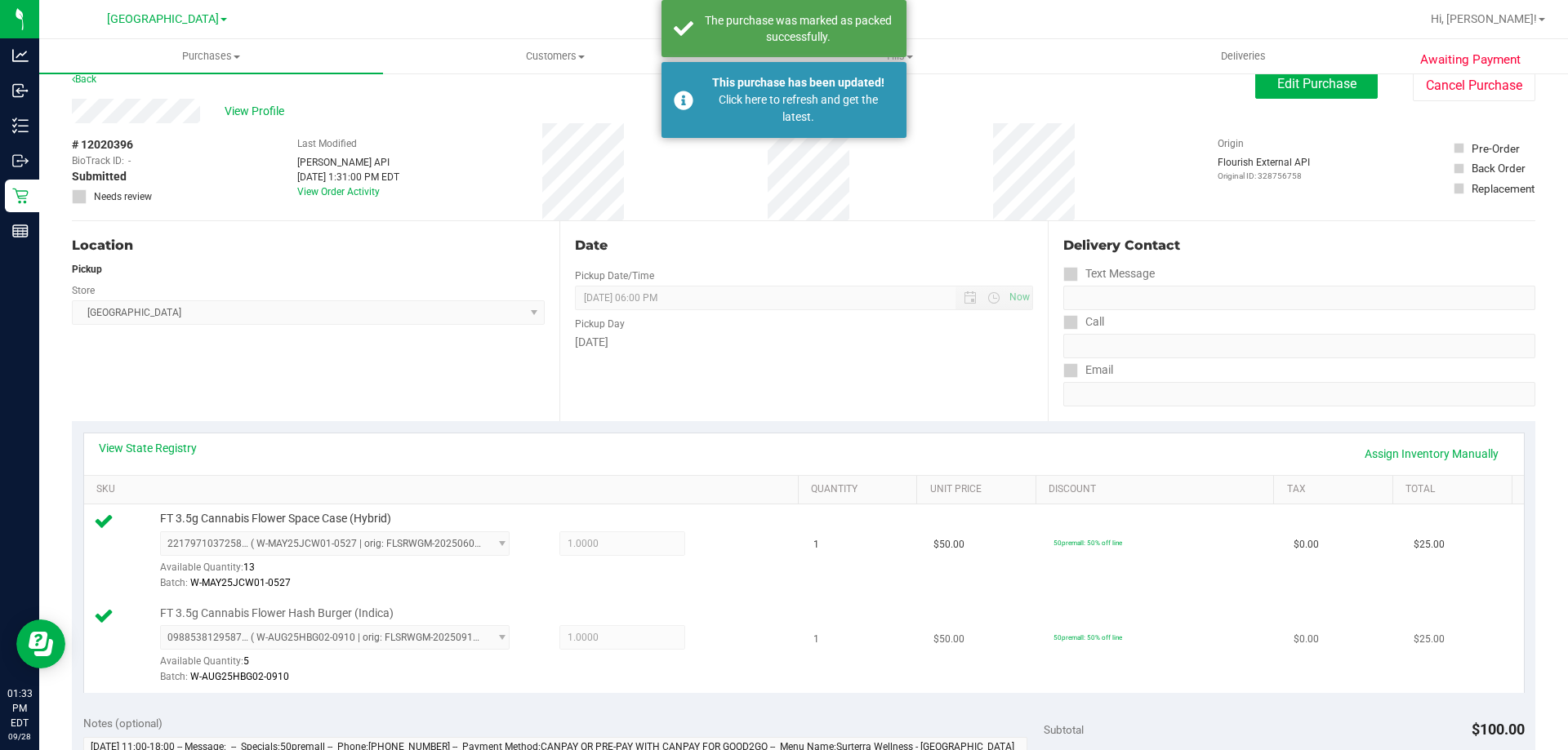
scroll to position [0, 0]
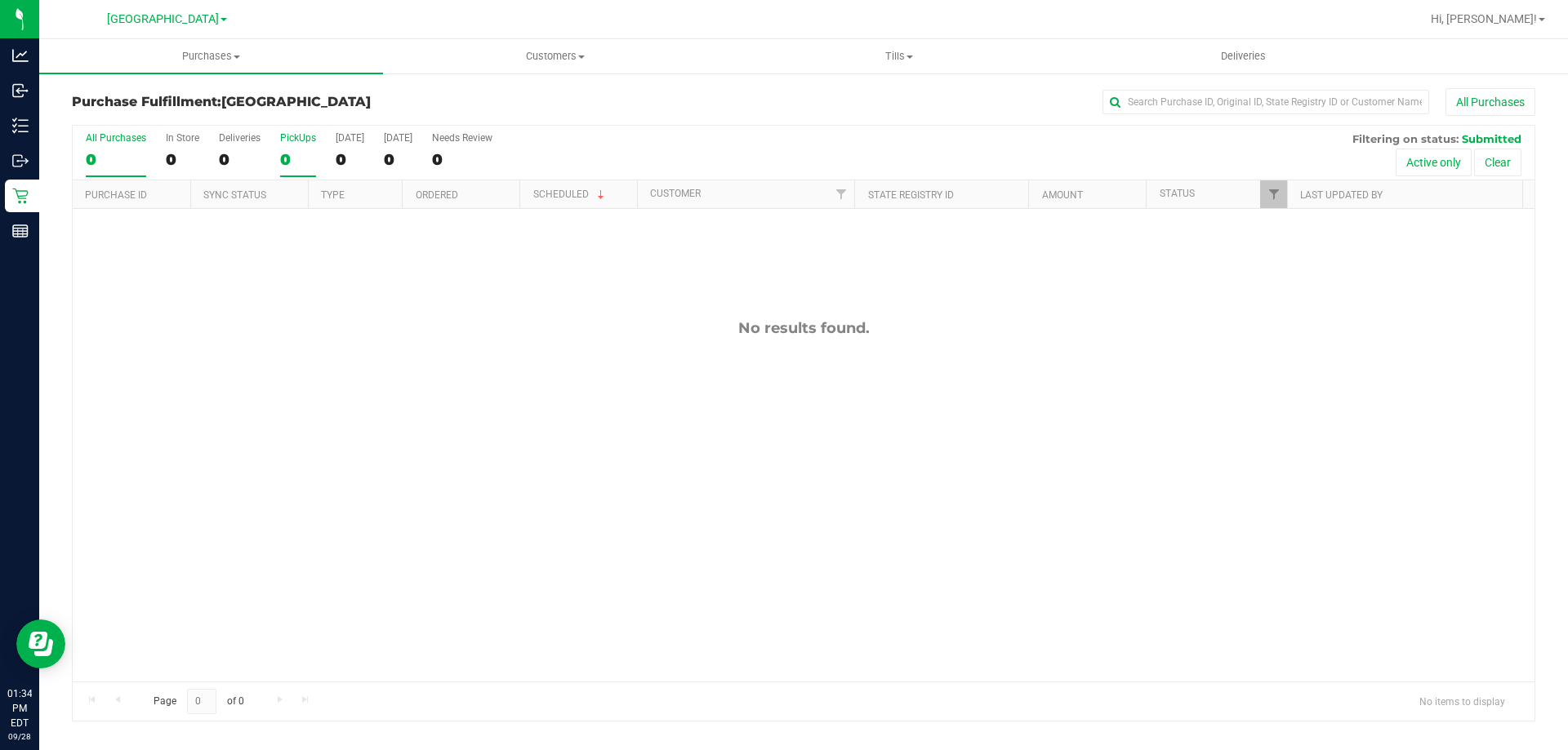
click at [297, 152] on div "0" at bounding box center [298, 160] width 36 height 19
click at [0, 0] on input "PickUps 0" at bounding box center [0, 0] width 0 height 0
click at [299, 153] on div "0" at bounding box center [298, 160] width 36 height 19
click at [0, 0] on input "PickUps 0" at bounding box center [0, 0] width 0 height 0
click at [286, 155] on div "0" at bounding box center [298, 160] width 36 height 19
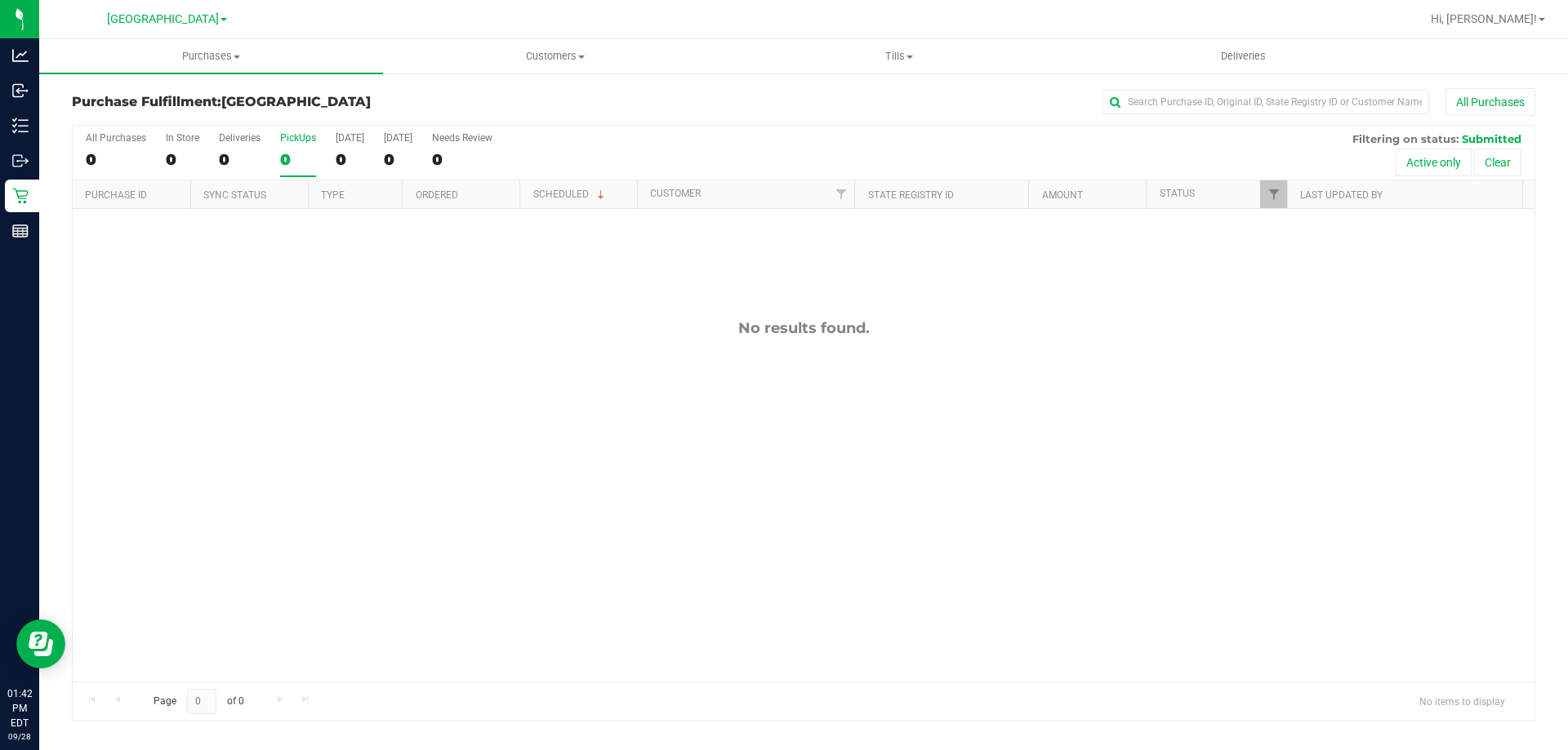
click at [0, 0] on input "PickUps 0" at bounding box center [0, 0] width 0 height 0
click at [313, 170] on label "PickUps 0" at bounding box center [298, 154] width 36 height 45
click at [0, 0] on input "PickUps 0" at bounding box center [0, 0] width 0 height 0
click at [300, 153] on div "0" at bounding box center [298, 160] width 36 height 19
click at [0, 0] on input "PickUps 0" at bounding box center [0, 0] width 0 height 0
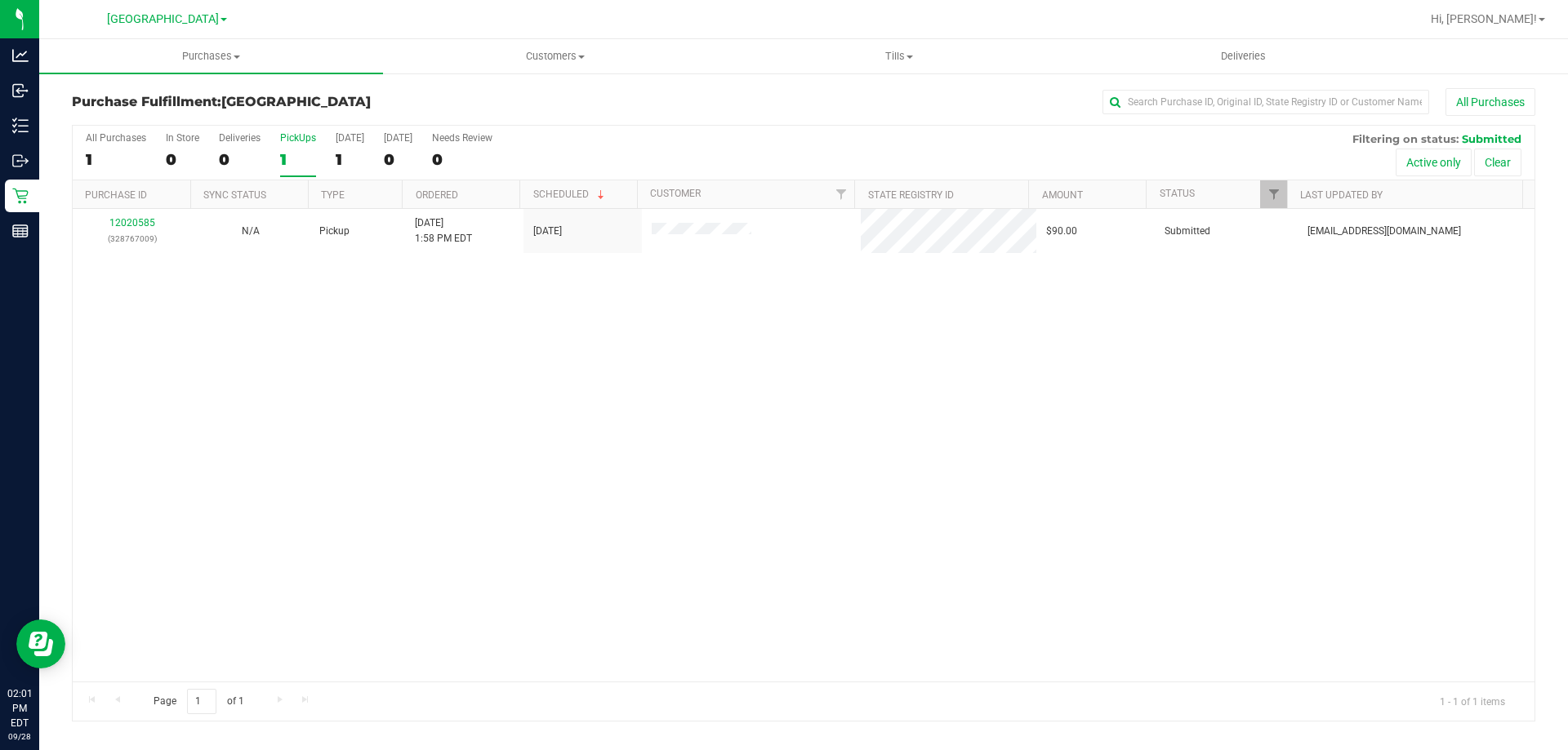
click at [272, 155] on div "All Purchases 1 In Store 0 Deliveries 0 PickUps 1 Today 1 Tomorrow 0 Needs Revi…" at bounding box center [803, 153] width 1462 height 55
click at [303, 165] on div "1" at bounding box center [298, 160] width 36 height 19
click at [0, 0] on input "PickUps 1" at bounding box center [0, 0] width 0 height 0
click at [286, 157] on div "1" at bounding box center [298, 160] width 36 height 19
click at [0, 0] on input "PickUps 1" at bounding box center [0, 0] width 0 height 0
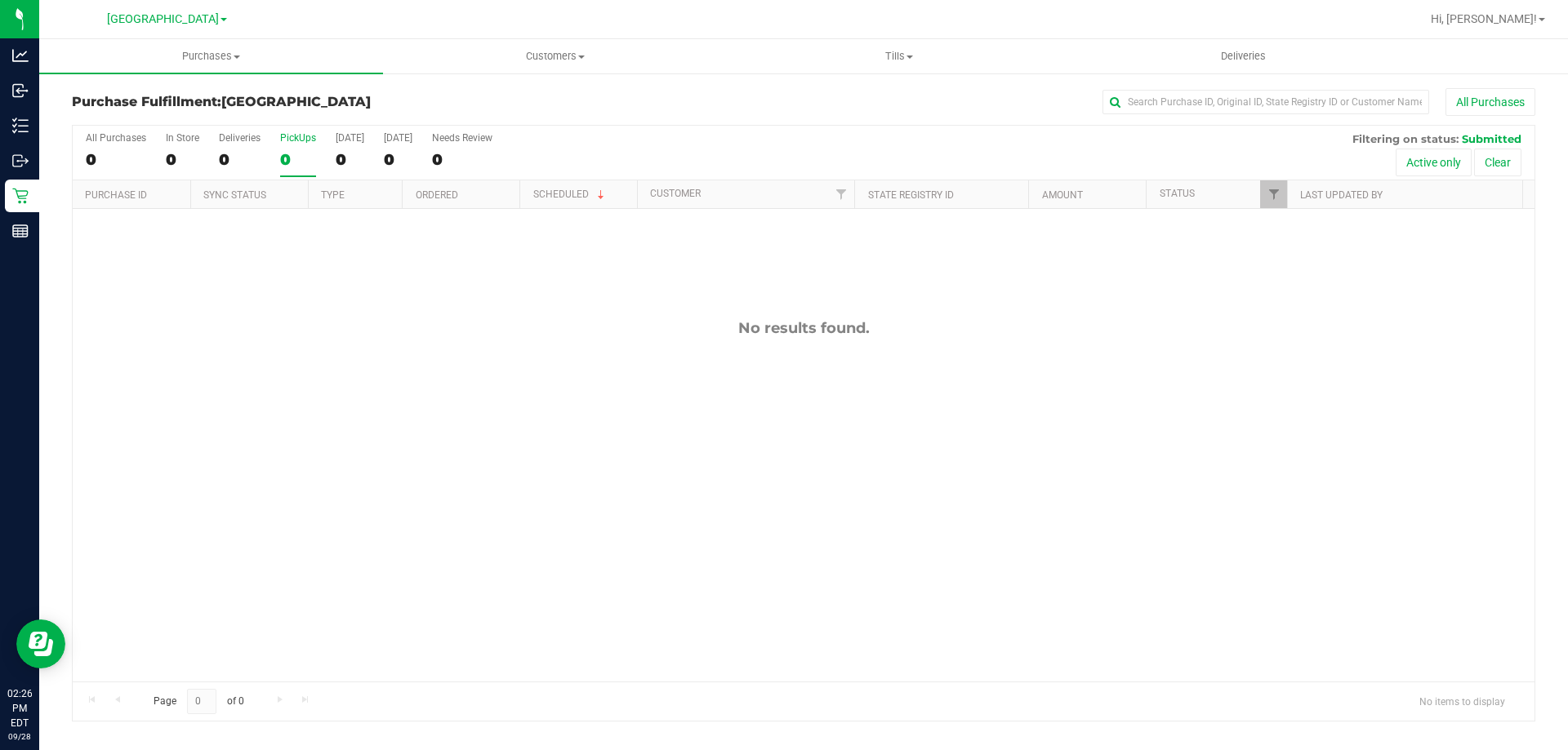
click at [296, 143] on div "PickUps" at bounding box center [298, 138] width 36 height 11
click at [0, 0] on input "PickUps 0" at bounding box center [0, 0] width 0 height 0
click at [295, 151] on div "0" at bounding box center [298, 160] width 36 height 19
click at [0, 0] on input "PickUps 0" at bounding box center [0, 0] width 0 height 0
click at [292, 155] on div "0" at bounding box center [298, 160] width 36 height 19
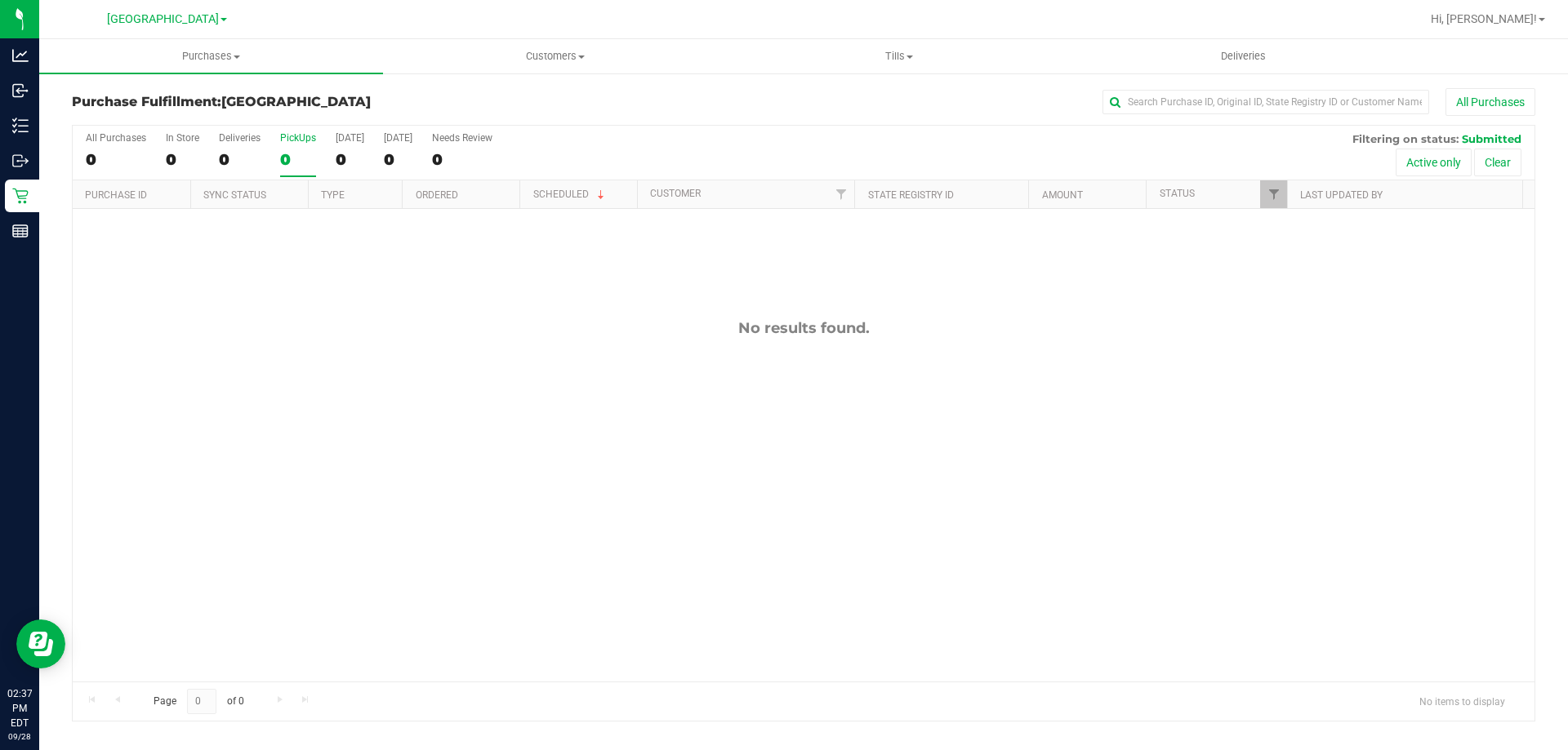
click at [0, 0] on input "PickUps 0" at bounding box center [0, 0] width 0 height 0
click at [302, 141] on div "PickUps" at bounding box center [298, 138] width 36 height 11
click at [0, 0] on input "PickUps 0" at bounding box center [0, 0] width 0 height 0
click at [292, 154] on div "0" at bounding box center [298, 160] width 36 height 19
click at [0, 0] on input "PickUps 0" at bounding box center [0, 0] width 0 height 0
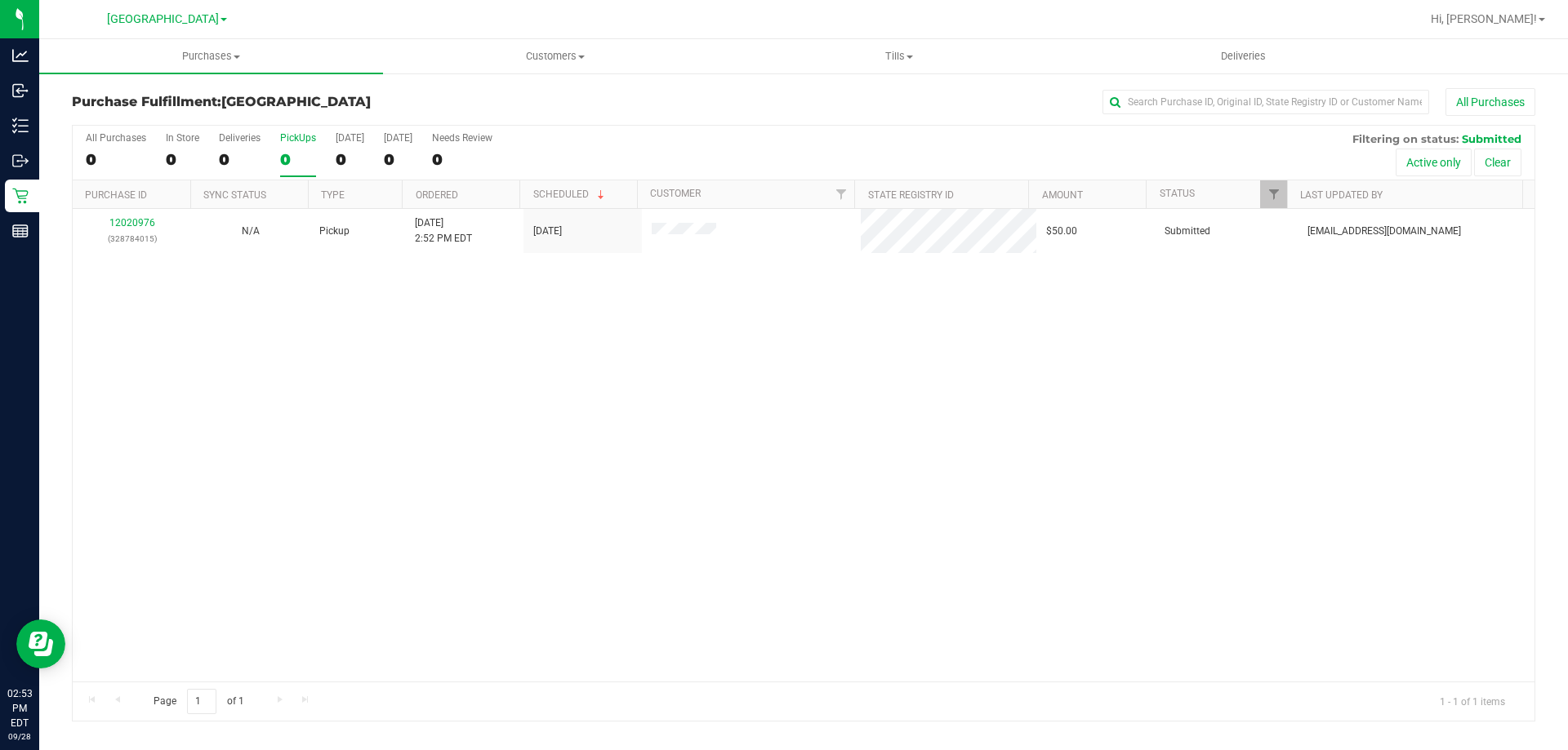
click at [317, 170] on div "All Purchases 0 In Store 0 Deliveries 0 PickUps 0 Today 0 Tomorrow 0 Needs Revi…" at bounding box center [803, 153] width 1462 height 55
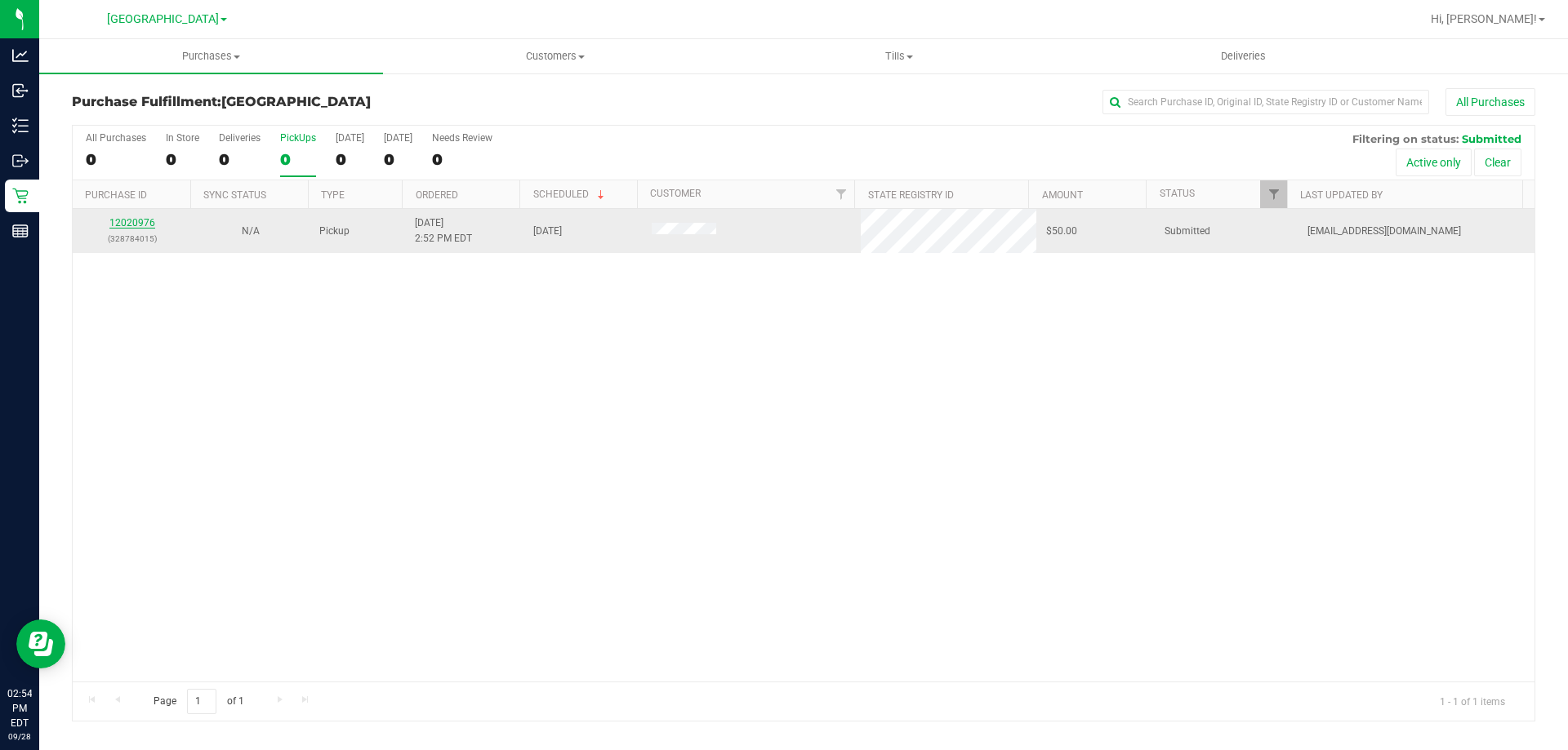
click at [151, 223] on link "12020976" at bounding box center [133, 223] width 45 height 11
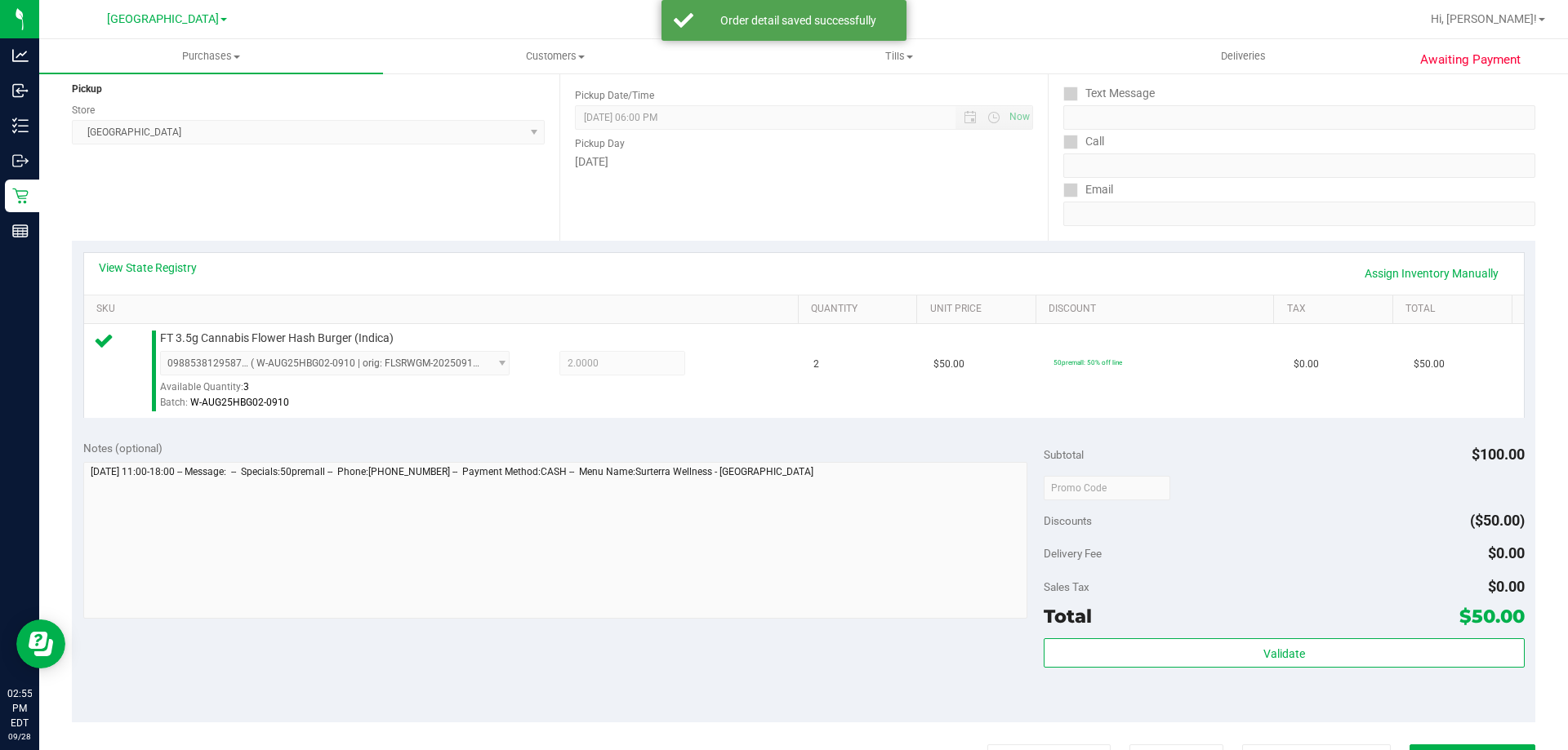
scroll to position [408, 0]
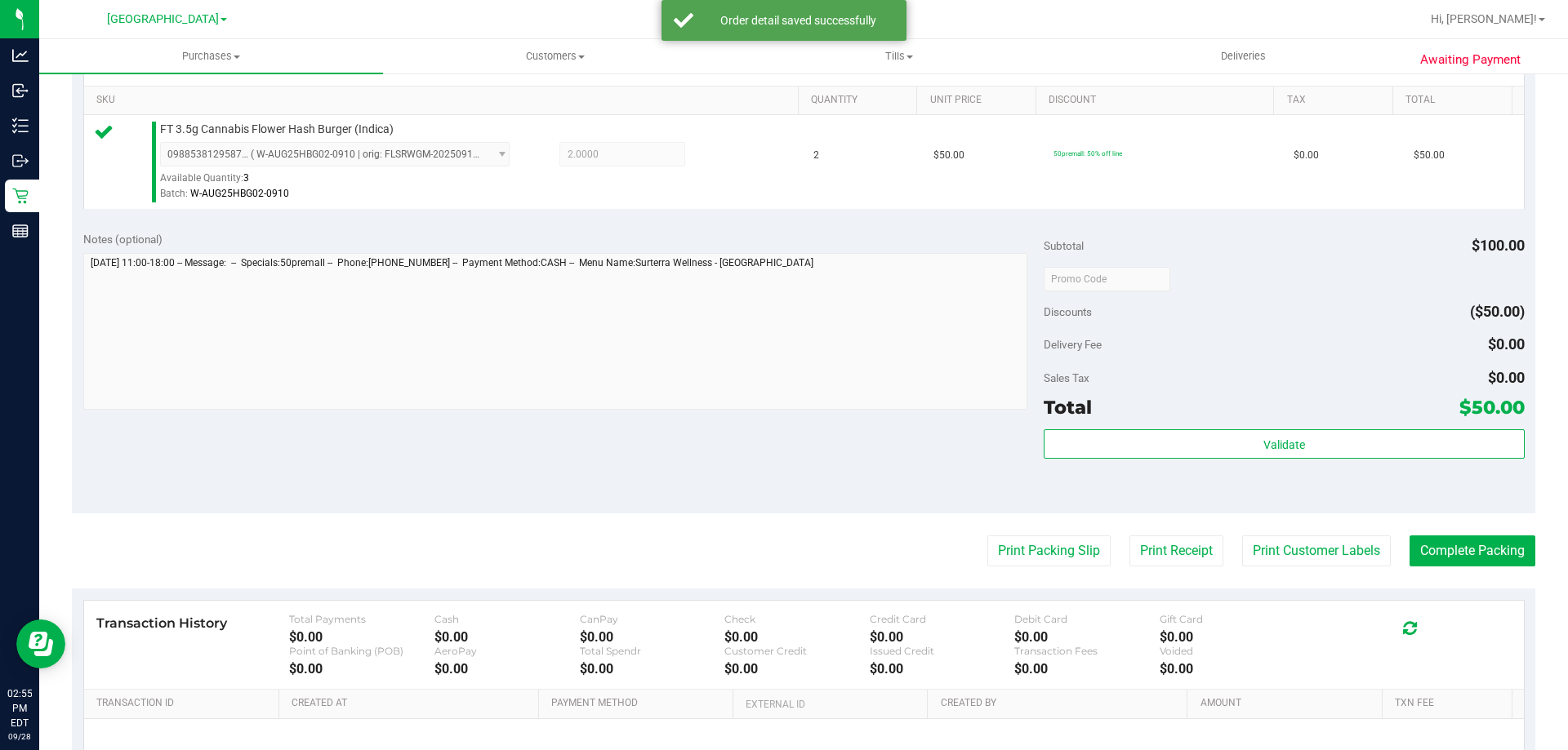
click at [1167, 459] on div "Validate" at bounding box center [1284, 467] width 480 height 74
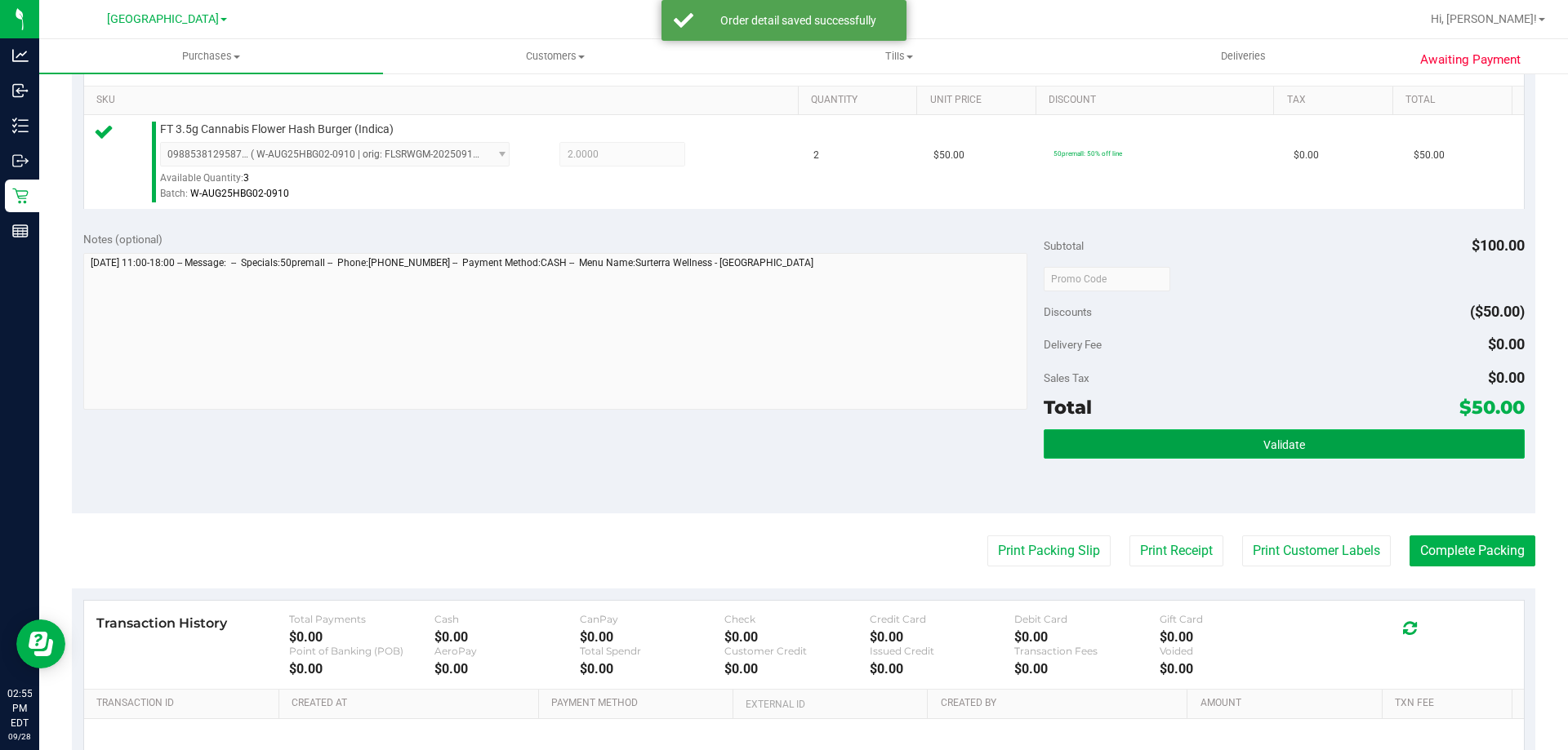
click at [1168, 456] on button "Validate" at bounding box center [1284, 444] width 480 height 29
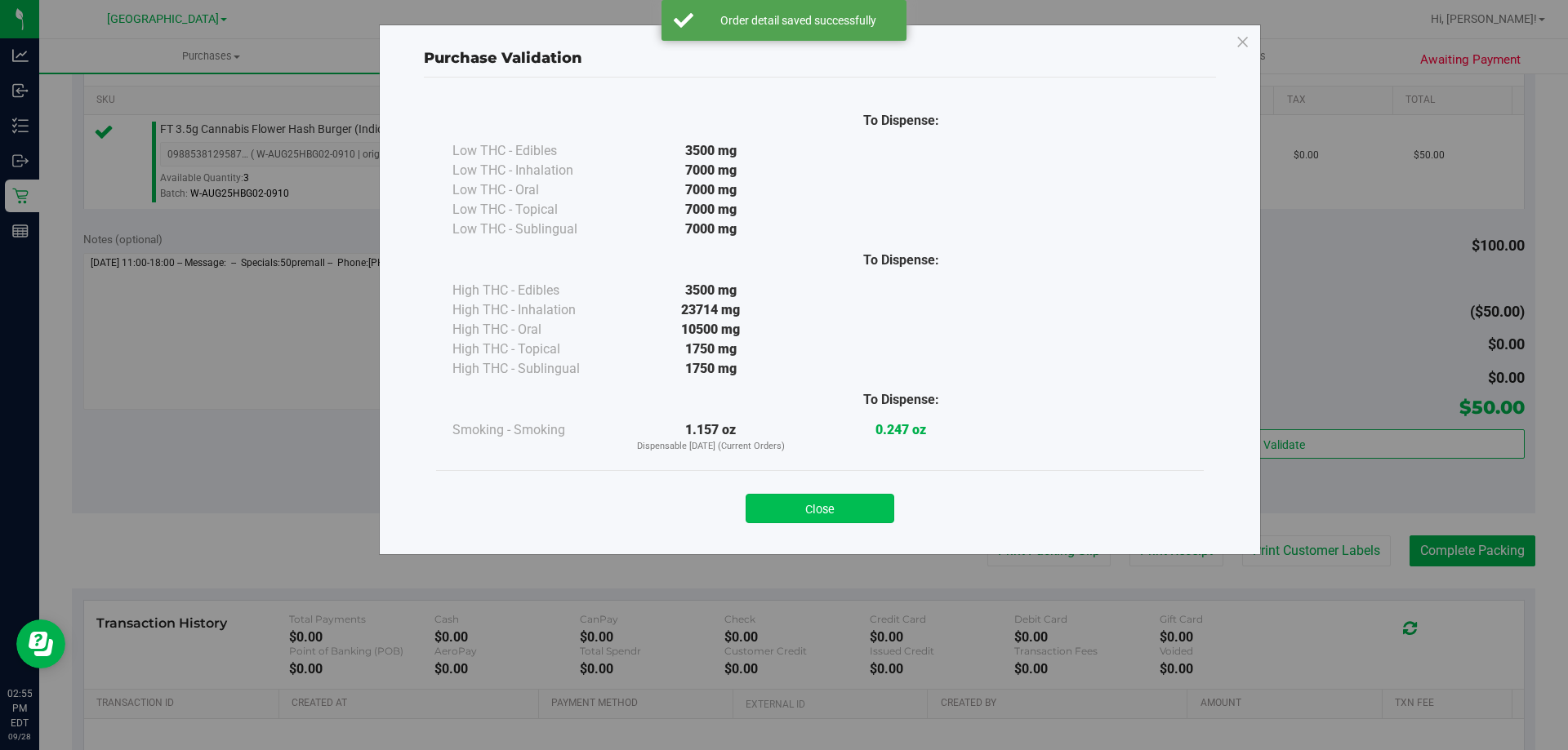
click at [857, 507] on button "Close" at bounding box center [820, 509] width 149 height 29
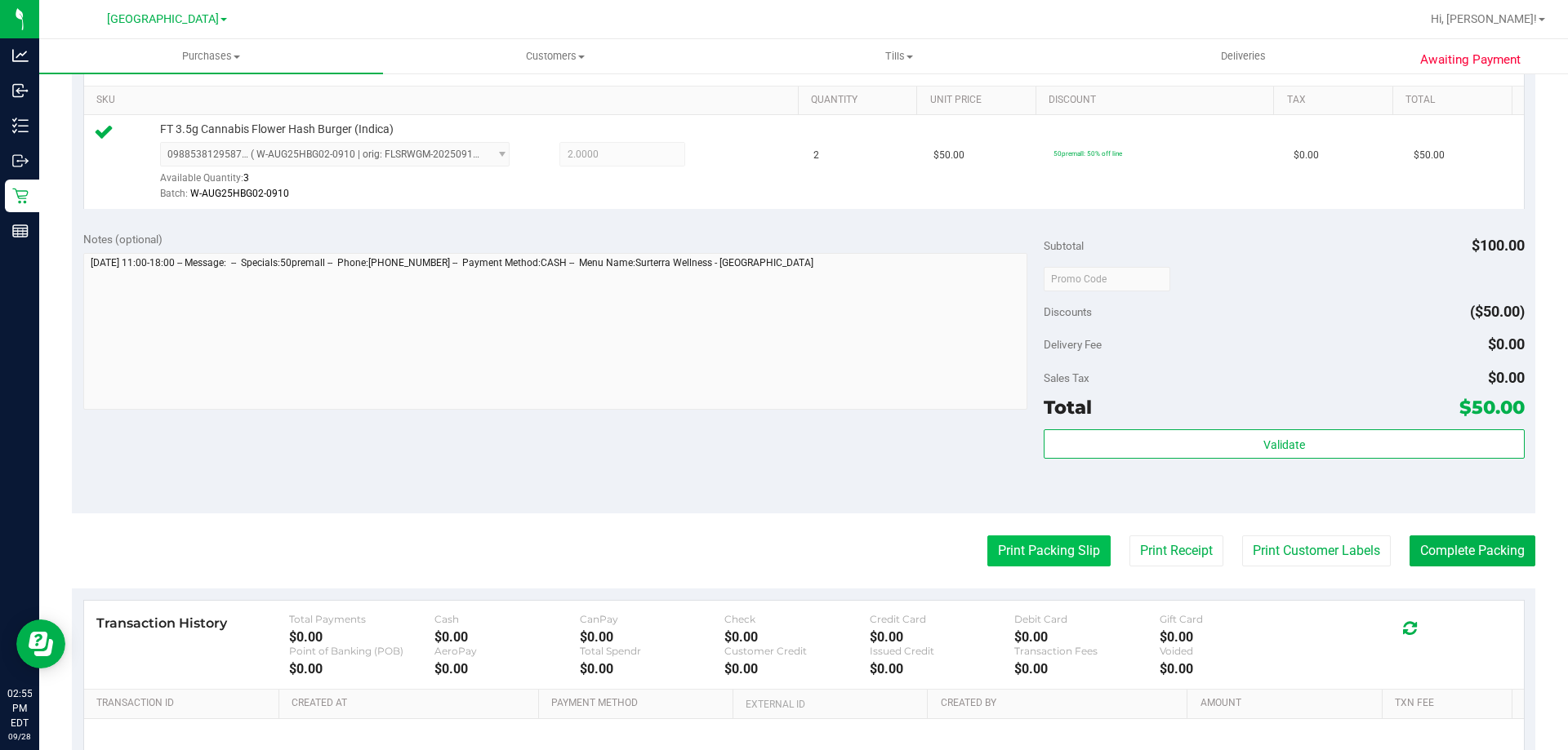
click at [1096, 552] on div "Print Packing Slip Print Receipt Print Customer Labels Complete Packing" at bounding box center [803, 551] width 1464 height 31
click at [1043, 552] on button "Print Packing Slip" at bounding box center [1049, 551] width 123 height 31
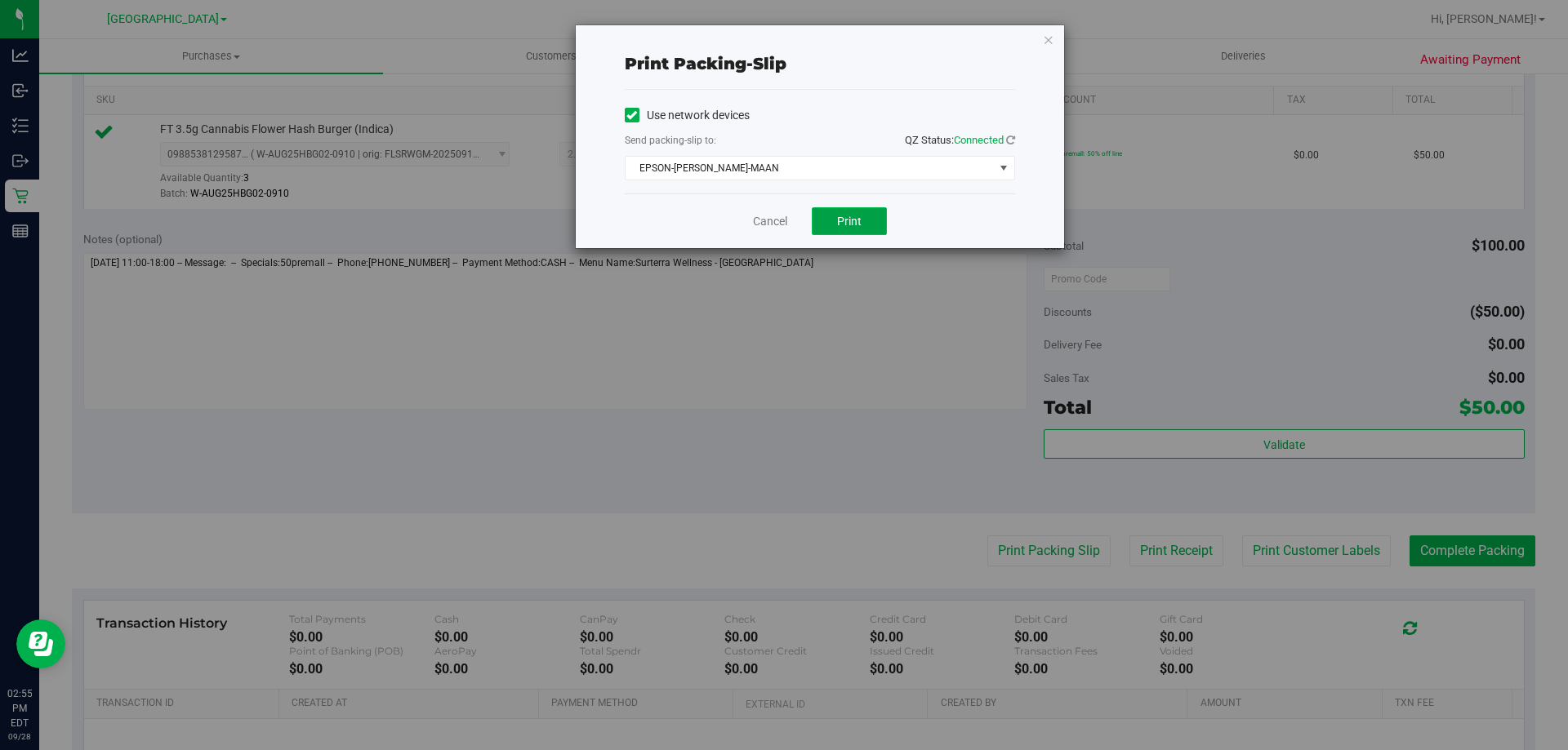
click at [846, 213] on button "Print" at bounding box center [849, 221] width 75 height 27
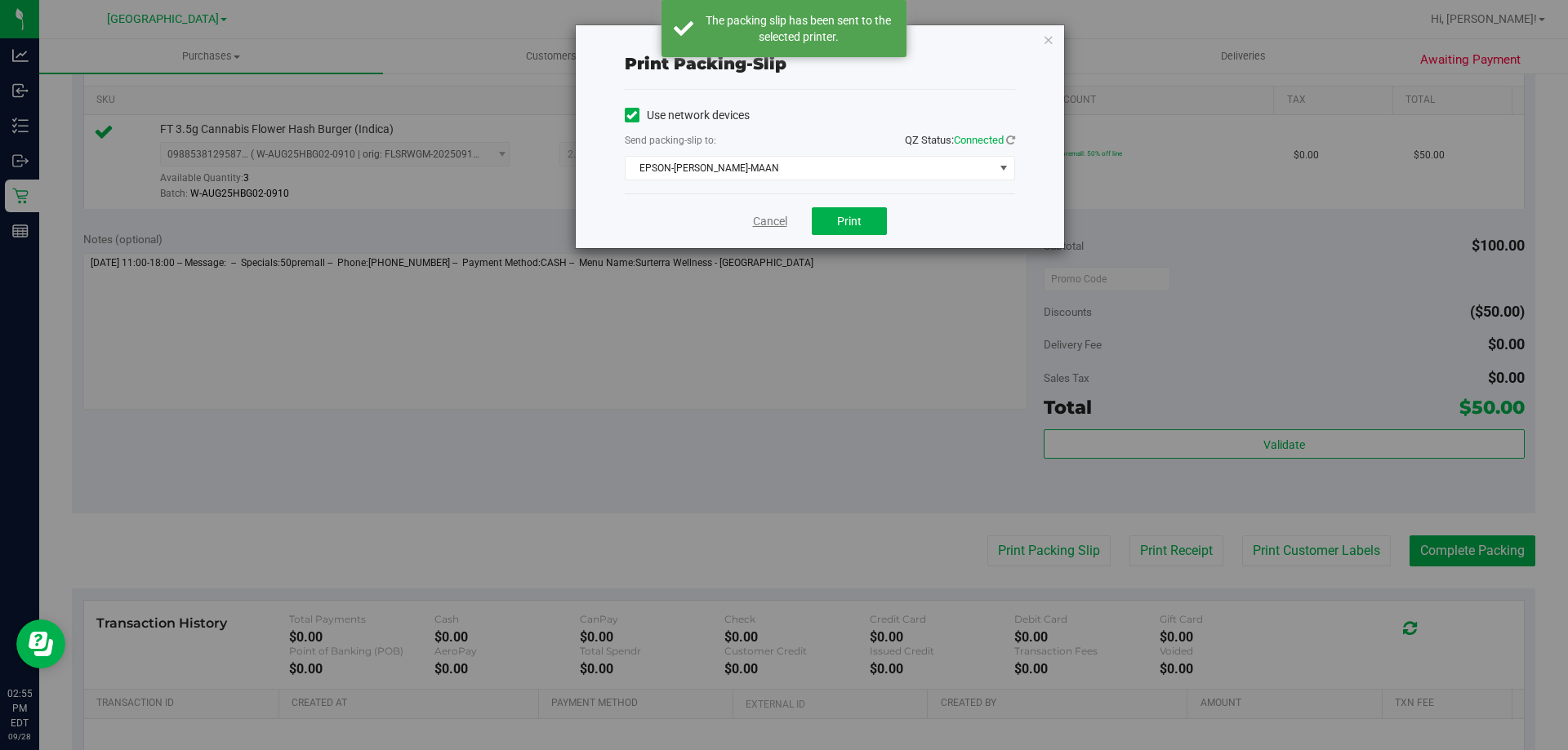
click at [753, 224] on link "Cancel" at bounding box center [770, 222] width 34 height 17
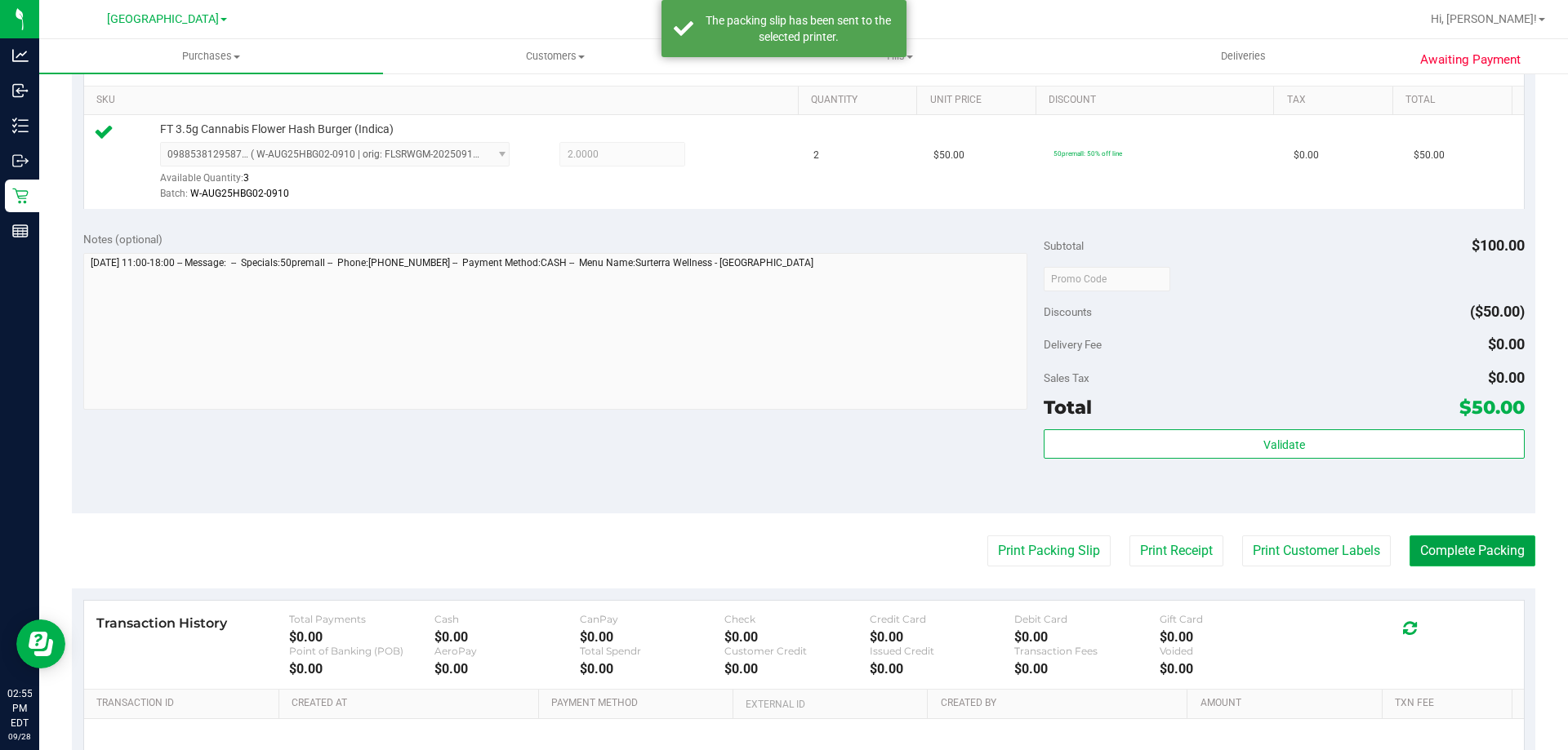
click at [1461, 554] on button "Complete Packing" at bounding box center [1472, 551] width 126 height 31
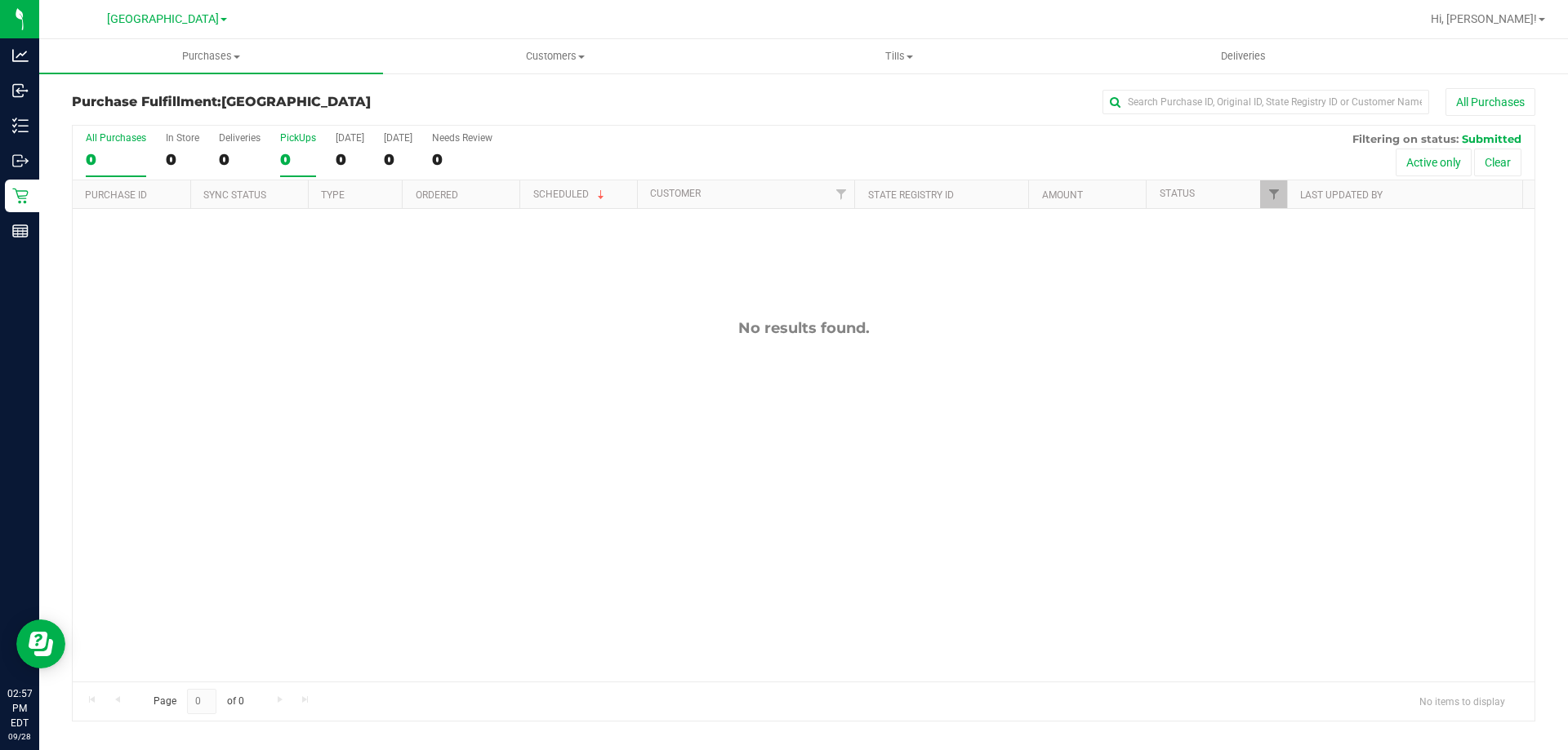
click at [300, 151] on div "0" at bounding box center [298, 160] width 36 height 19
click at [0, 0] on input "PickUps 0" at bounding box center [0, 0] width 0 height 0
click at [305, 163] on div "0" at bounding box center [298, 160] width 36 height 19
click at [0, 0] on input "PickUps 0" at bounding box center [0, 0] width 0 height 0
click at [304, 169] on div "0" at bounding box center [298, 160] width 36 height 19
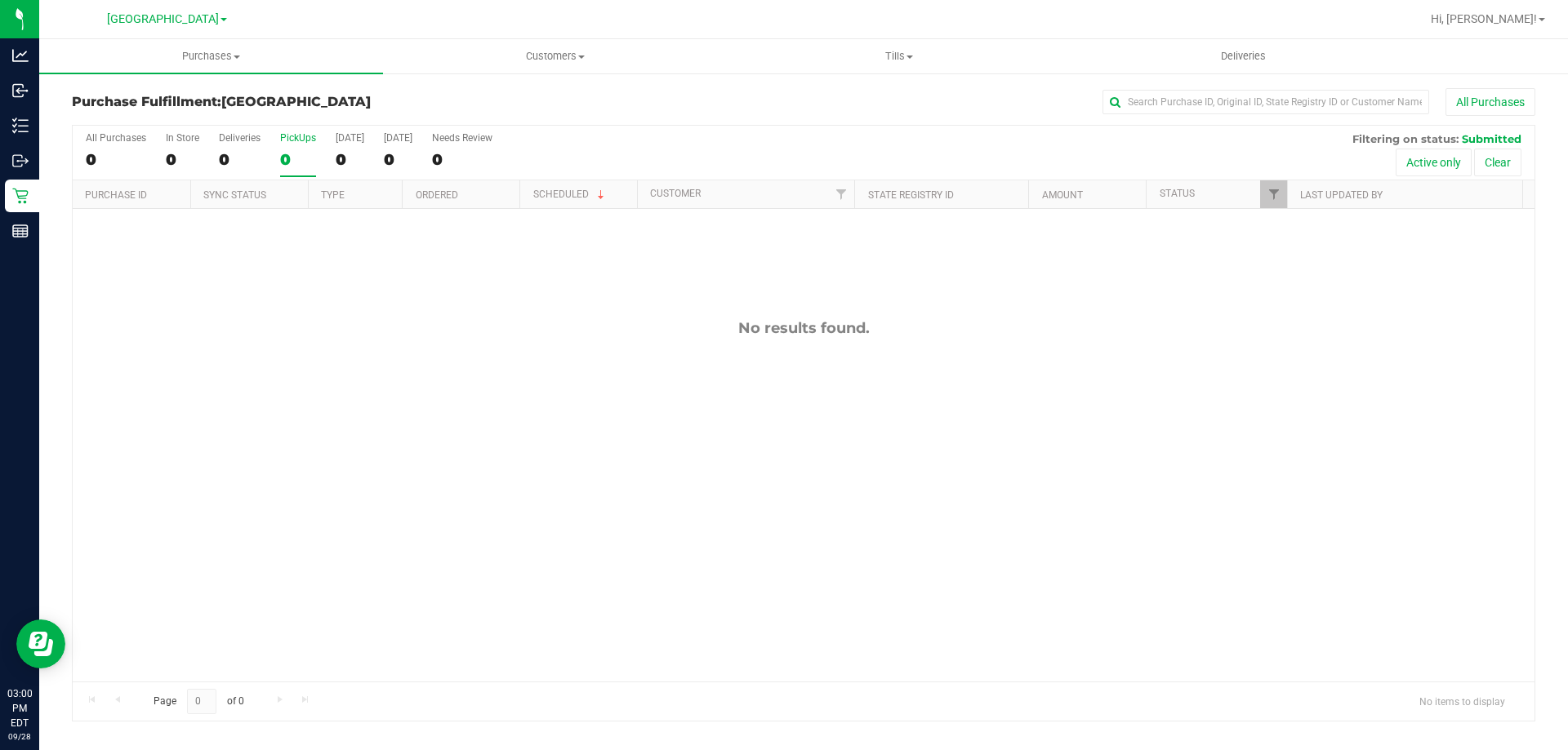
click at [0, 0] on input "PickUps 0" at bounding box center [0, 0] width 0 height 0
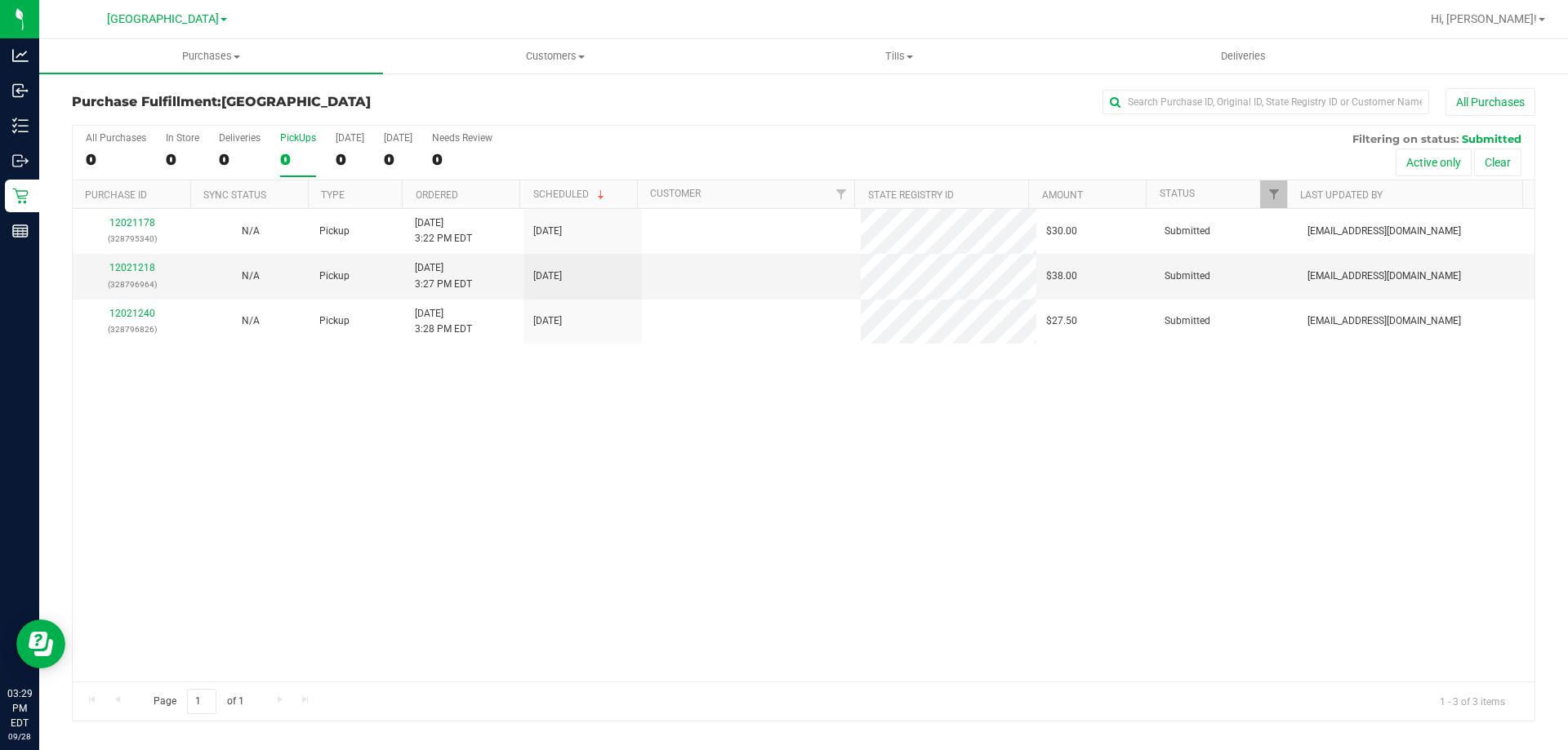
click at [279, 165] on div "All Purchases 0 In Store 0 Deliveries 0 PickUps 0 Today 0 Tomorrow 0 Needs Revi…" at bounding box center [803, 153] width 1462 height 55
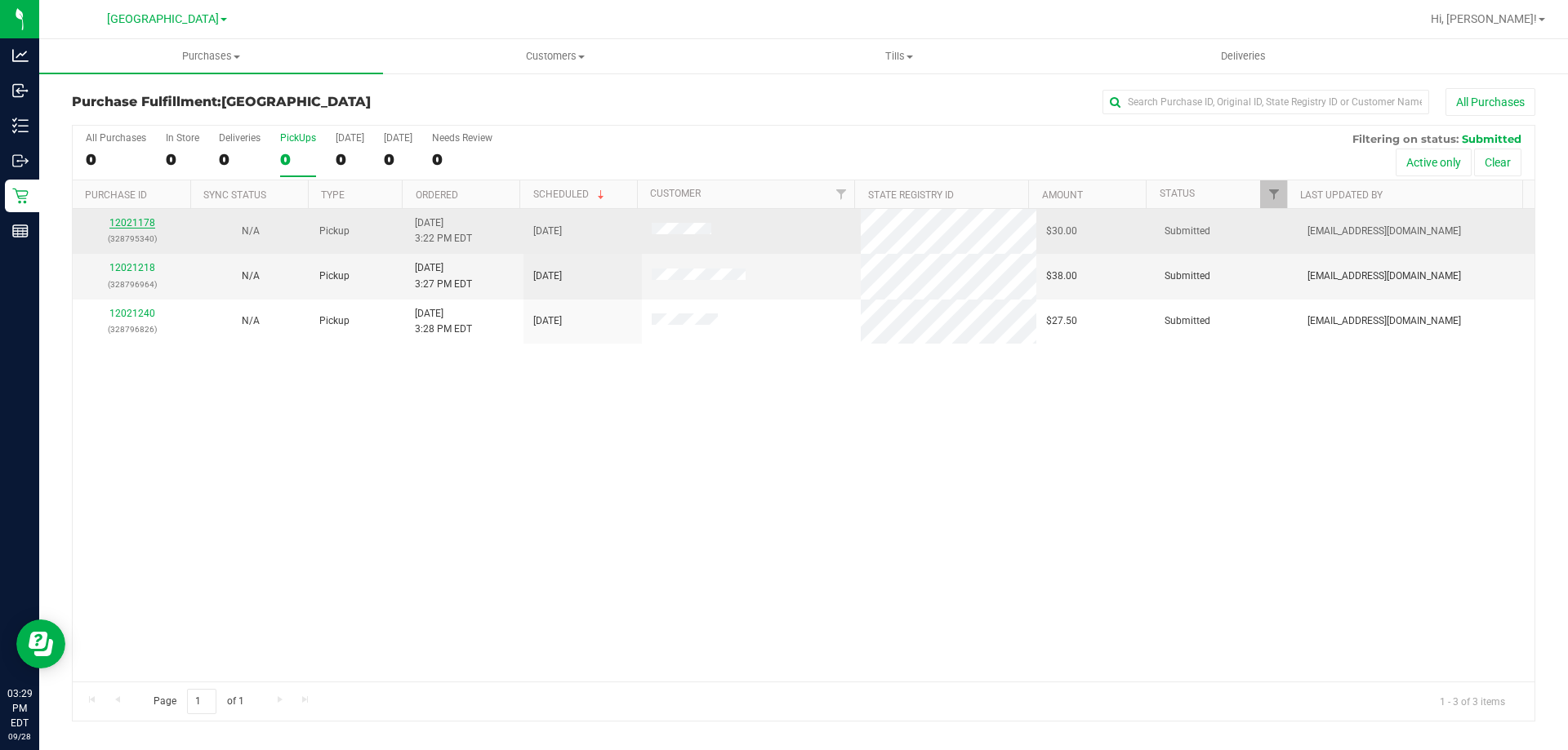
click at [149, 223] on link "12021178" at bounding box center [133, 223] width 45 height 11
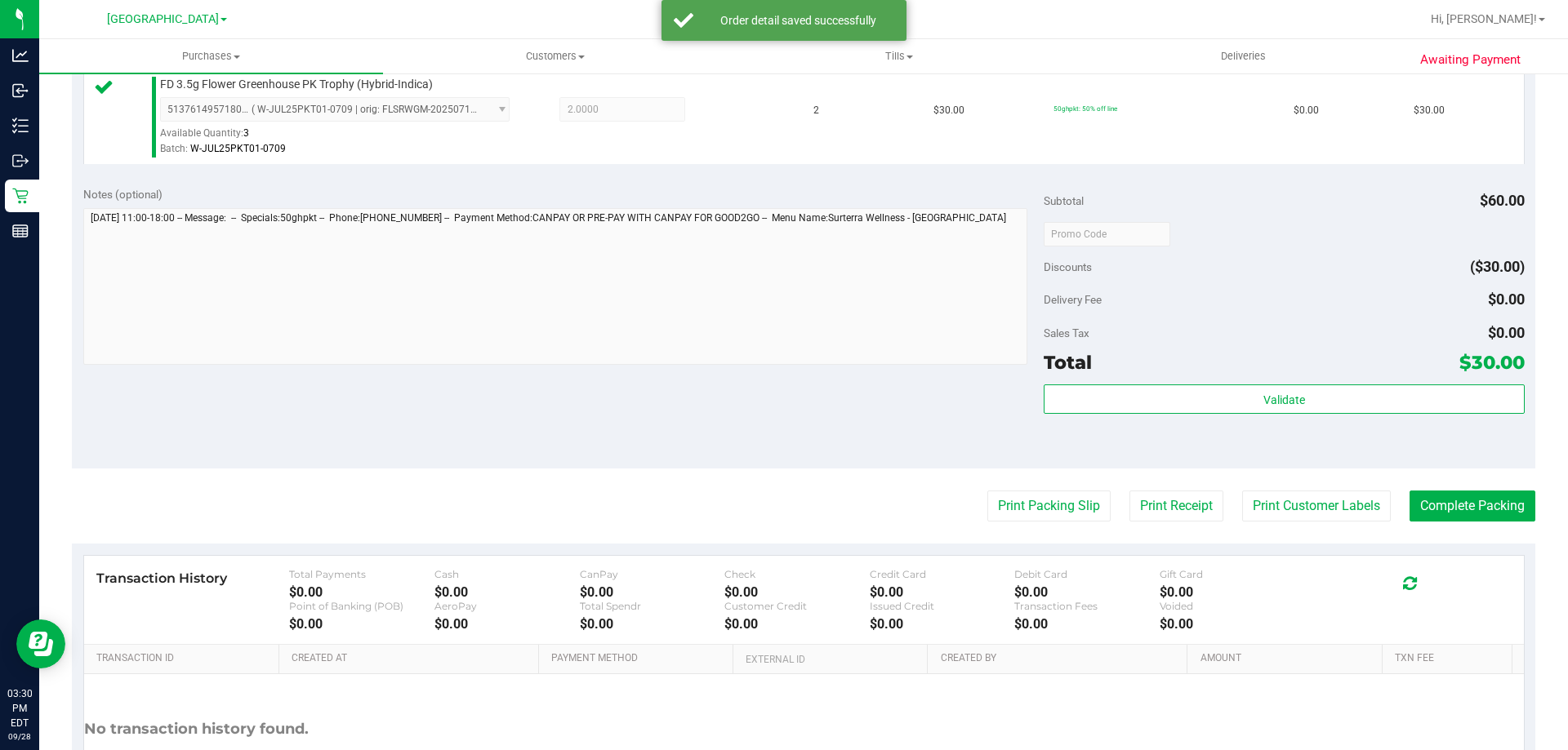
scroll to position [572, 0]
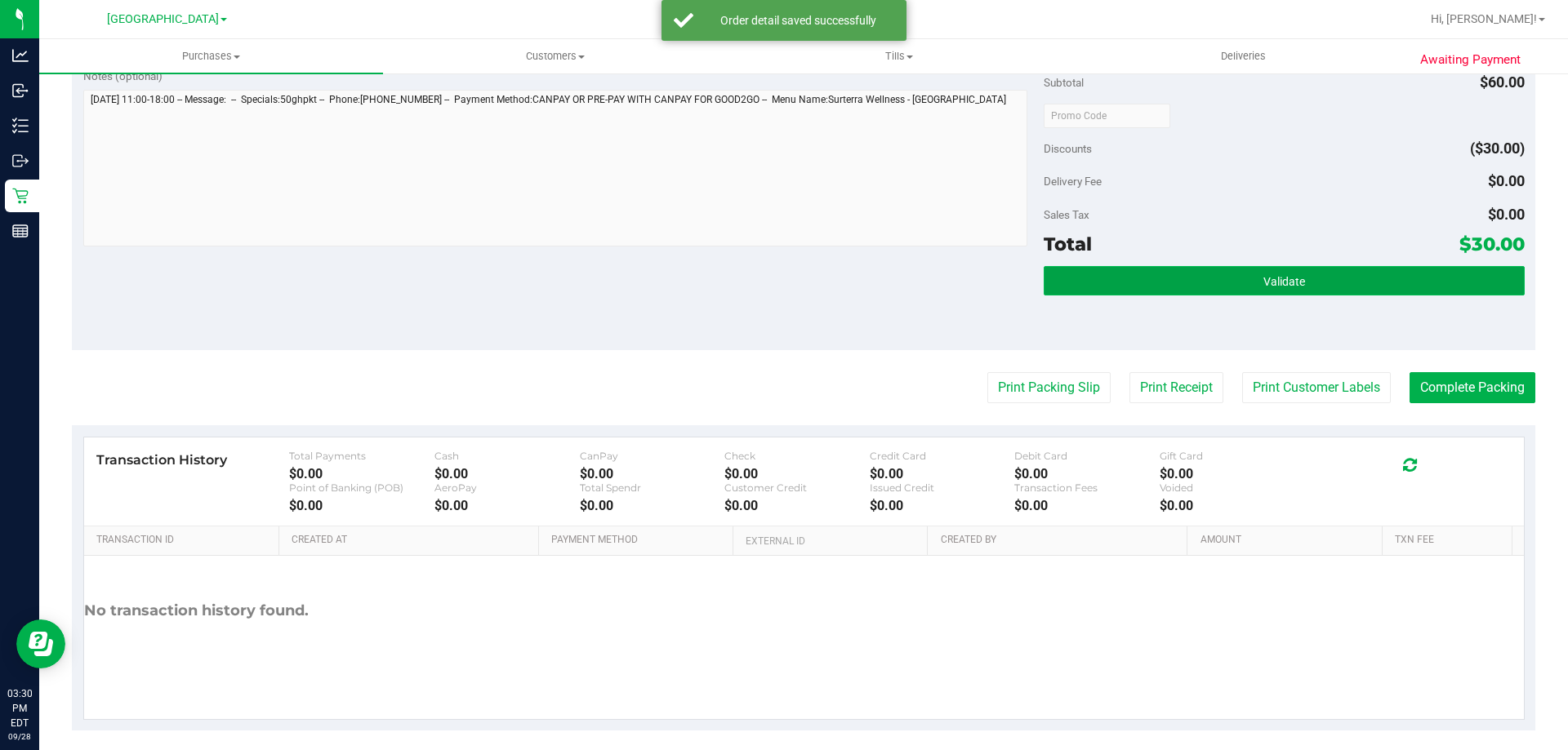
click at [1165, 284] on button "Validate" at bounding box center [1284, 280] width 480 height 29
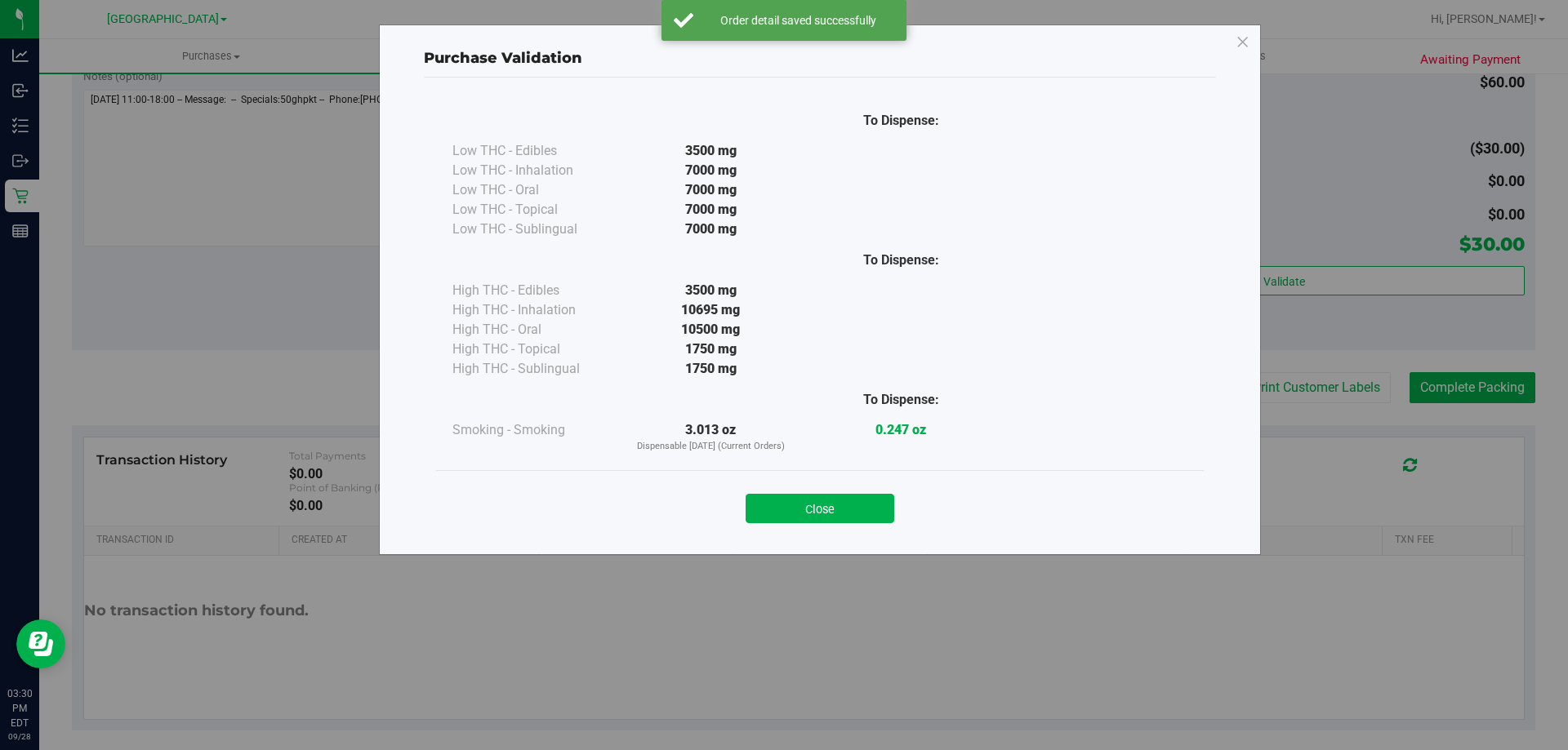
drag, startPoint x: 879, startPoint y: 503, endPoint x: 910, endPoint y: 489, distance: 34.0
click at [877, 504] on button "Close" at bounding box center [820, 509] width 149 height 29
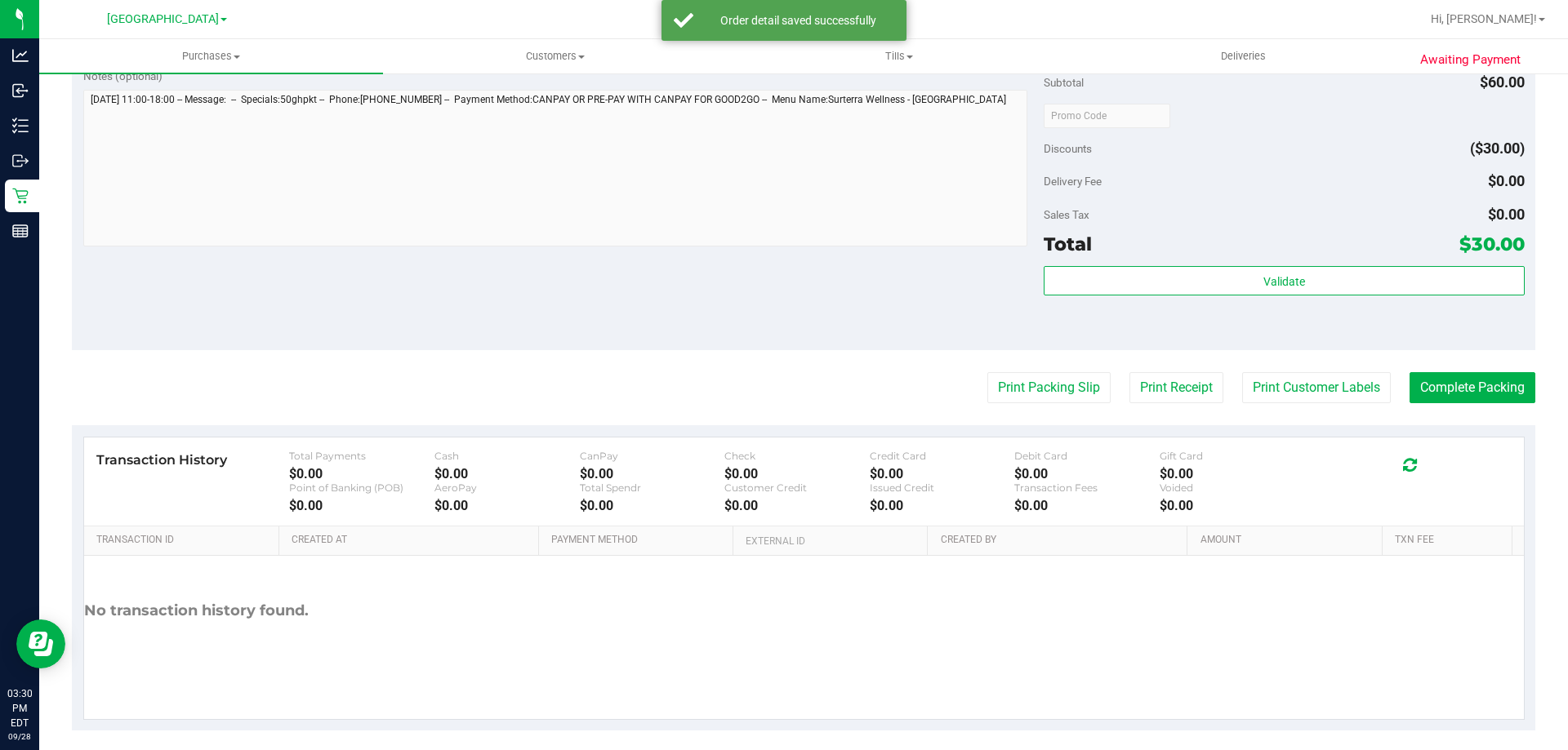
click at [1023, 410] on purchase-details "Back Edit Purchase Cancel Purchase View Profile # 12021178 BioTrack ID: - Submi…" at bounding box center [803, 124] width 1464 height 1214
click at [1040, 377] on button "Print Packing Slip" at bounding box center [1049, 387] width 123 height 31
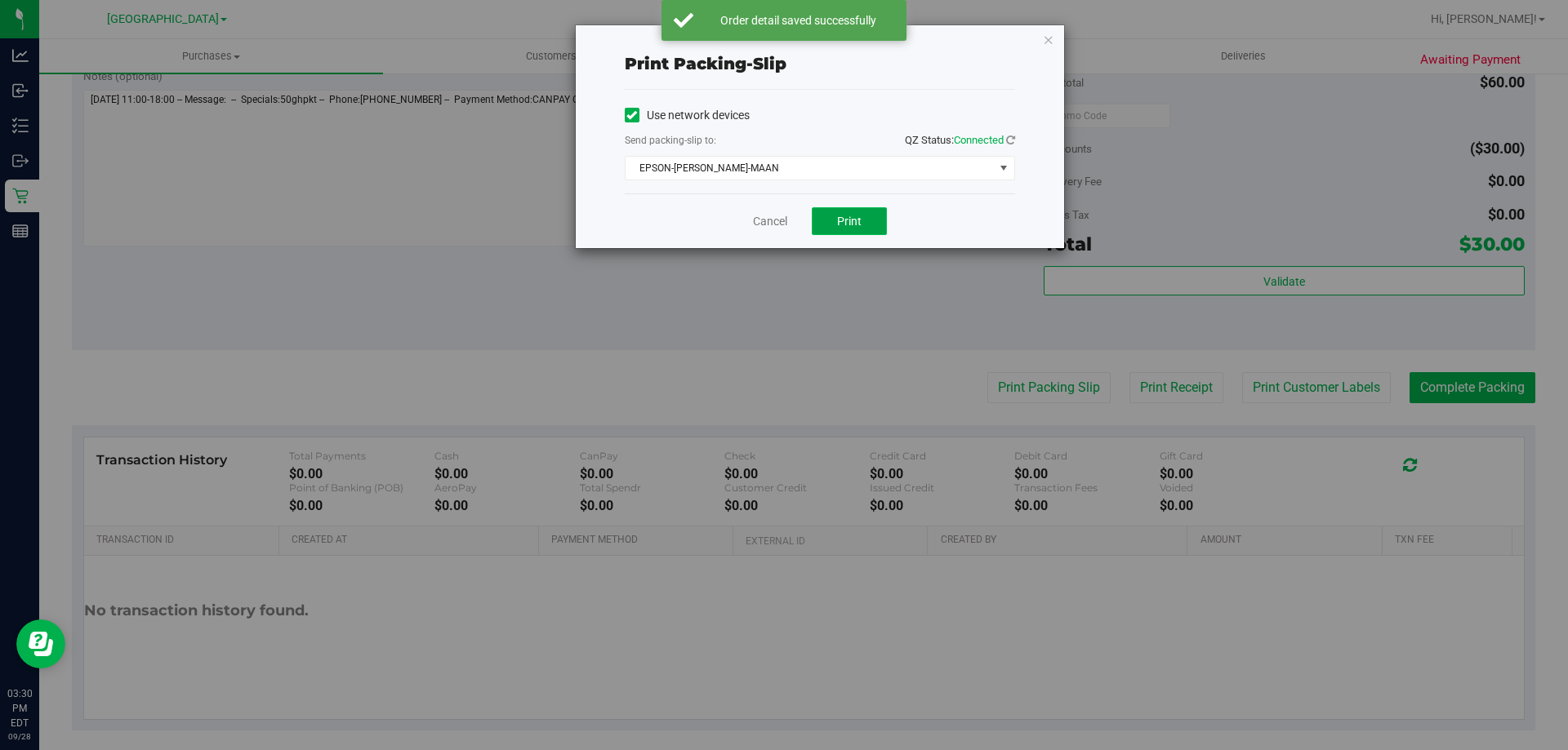
click at [856, 225] on span "Print" at bounding box center [850, 222] width 25 height 13
click at [756, 216] on link "Cancel" at bounding box center [770, 222] width 34 height 17
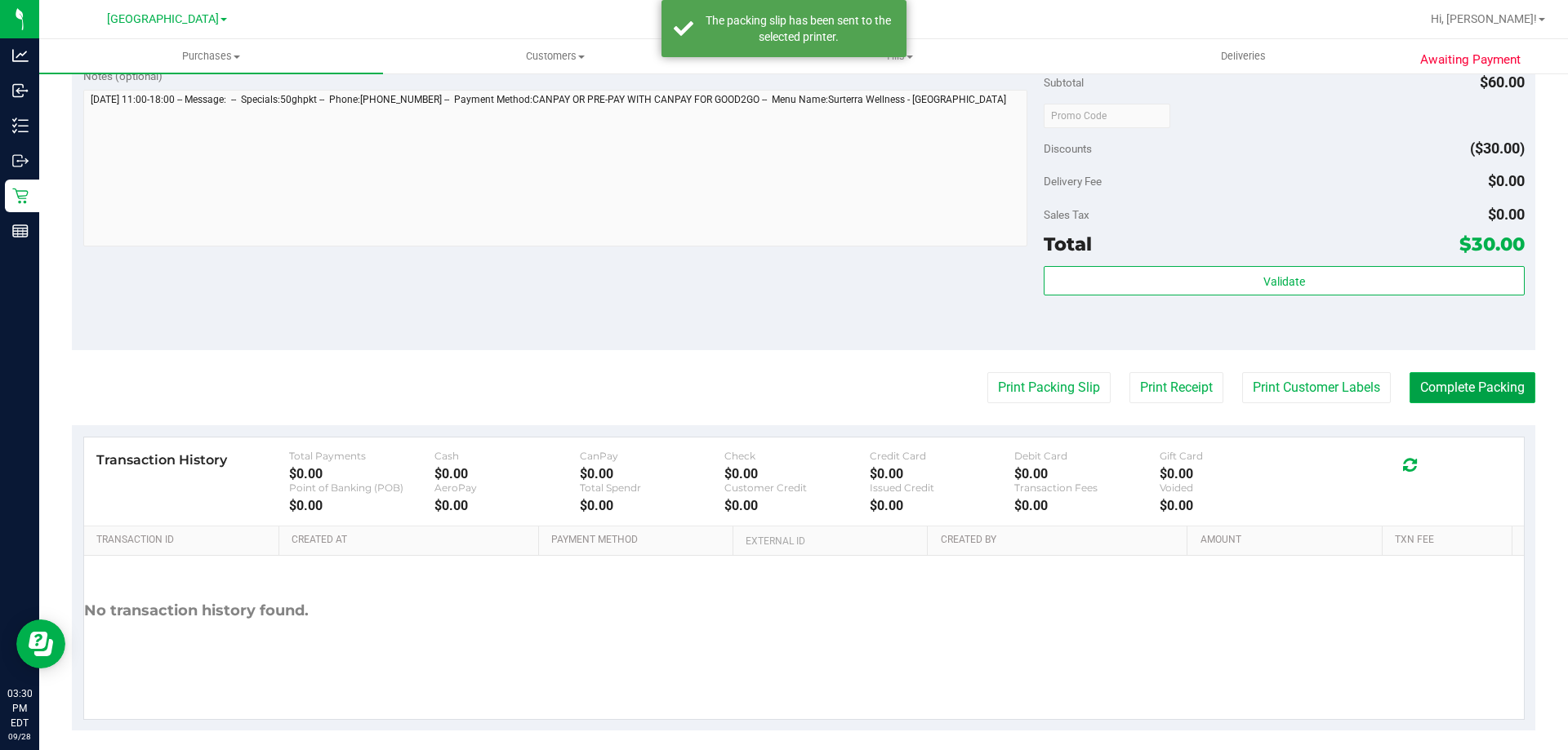
click at [1500, 383] on button "Complete Packing" at bounding box center [1472, 387] width 126 height 31
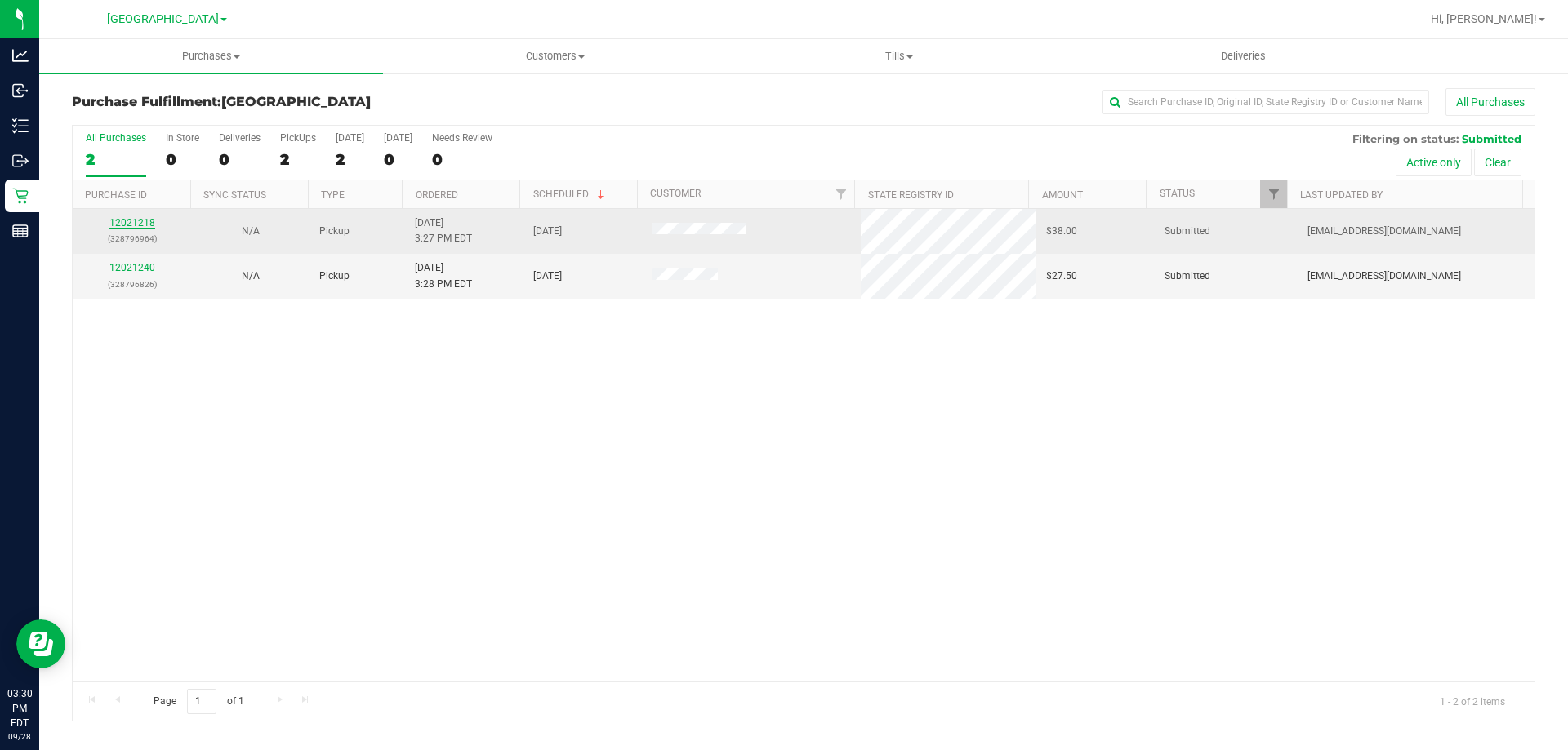
click at [134, 225] on link "12021218" at bounding box center [133, 223] width 45 height 11
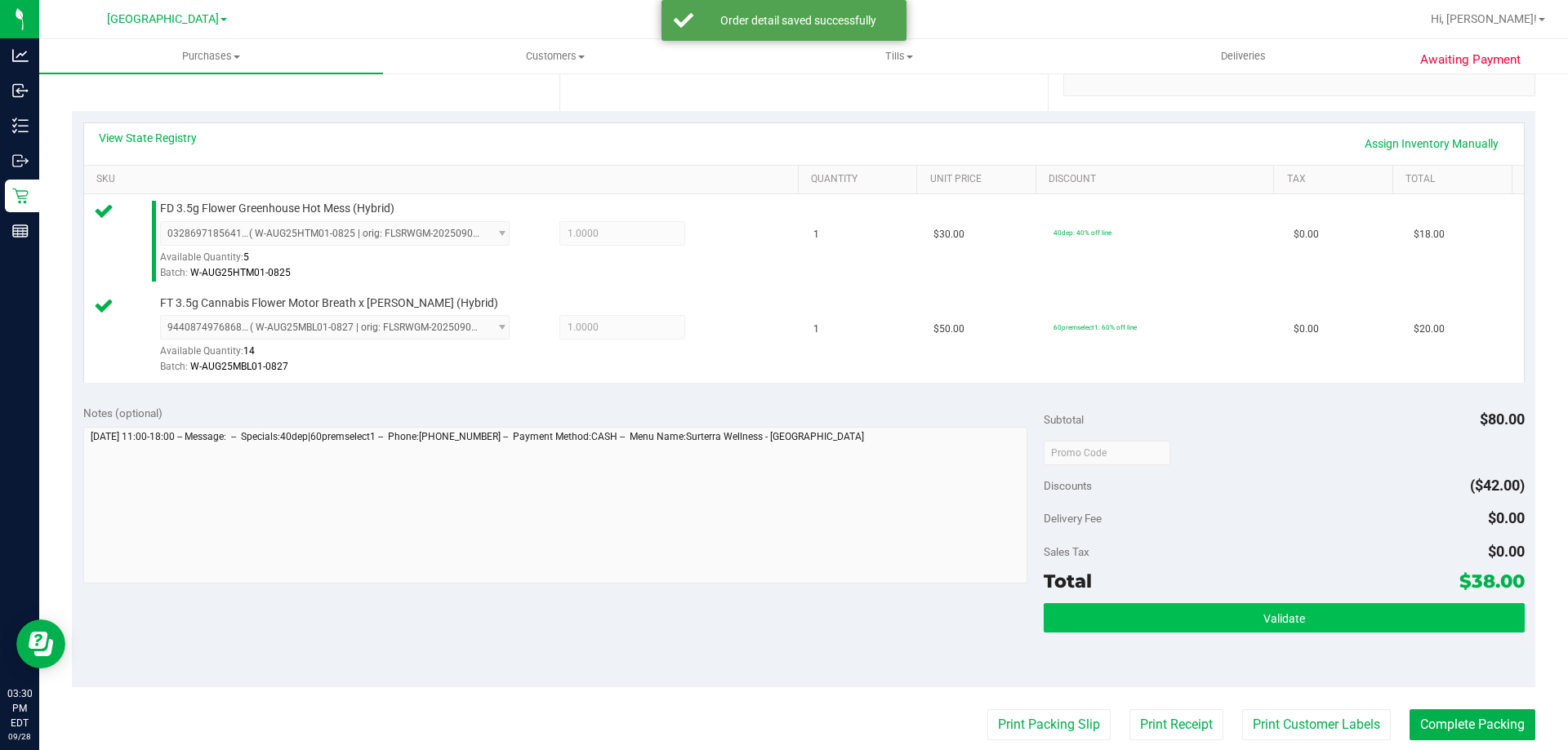
scroll to position [408, 0]
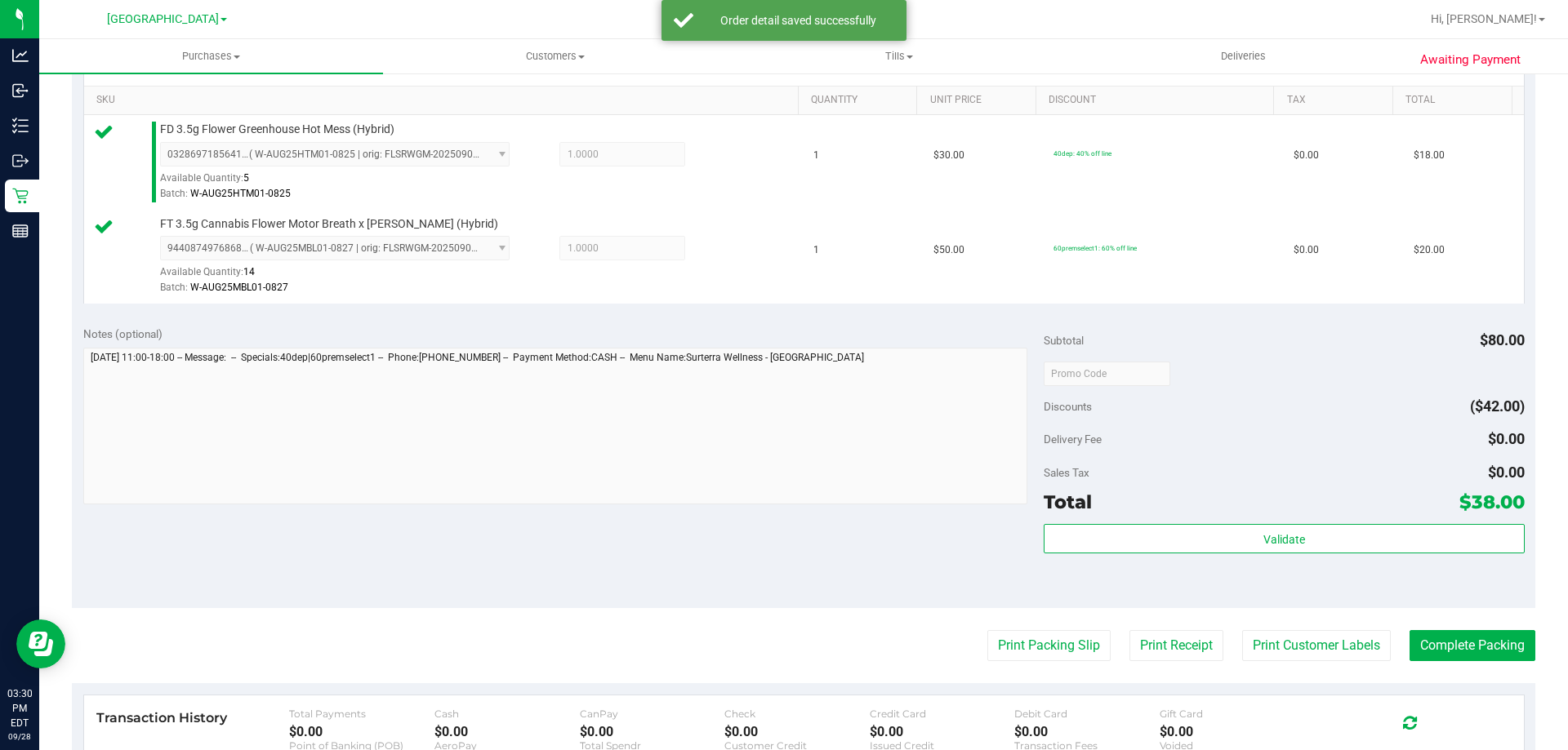
click at [1244, 554] on div "Validate" at bounding box center [1284, 540] width 480 height 31
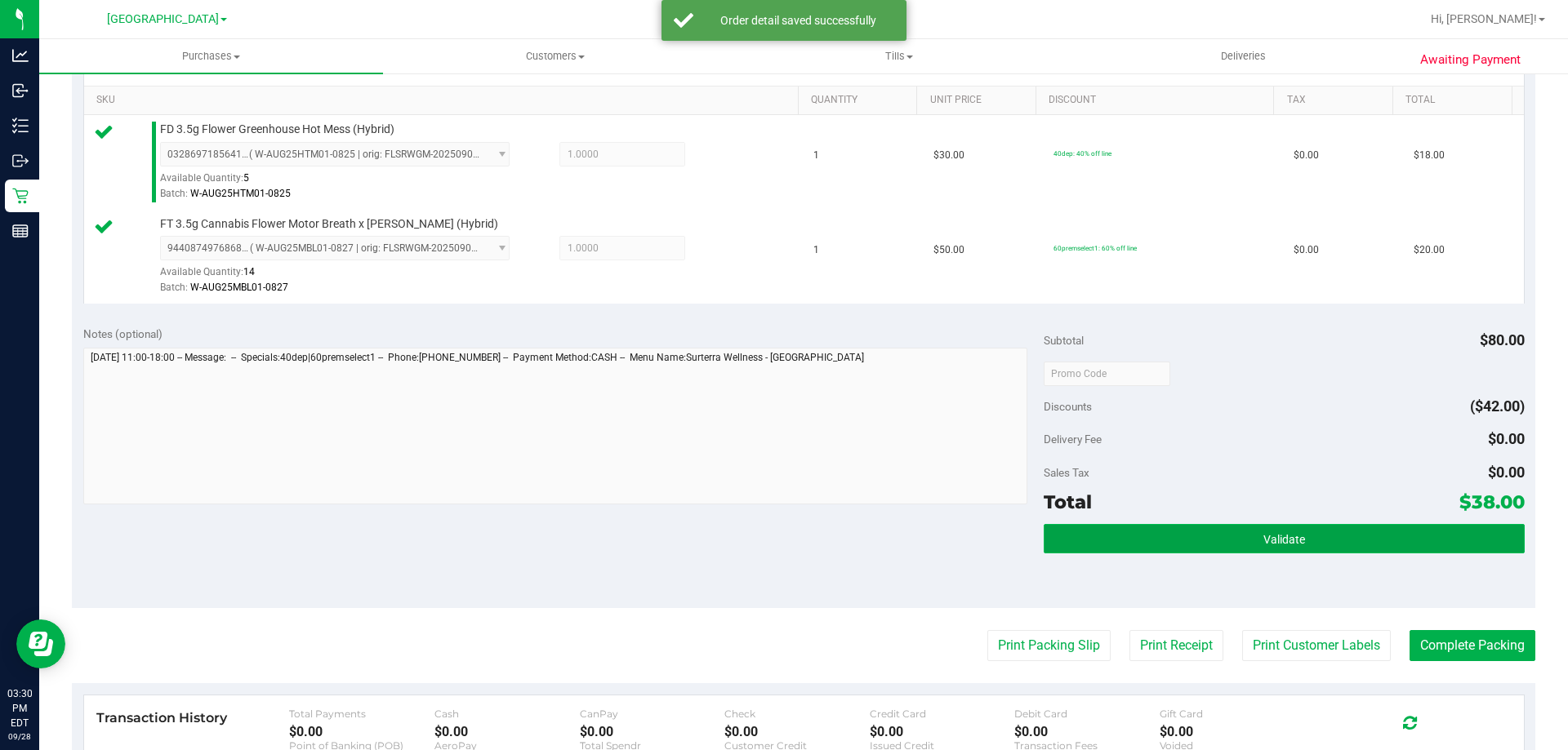
click at [1214, 536] on button "Validate" at bounding box center [1284, 539] width 480 height 29
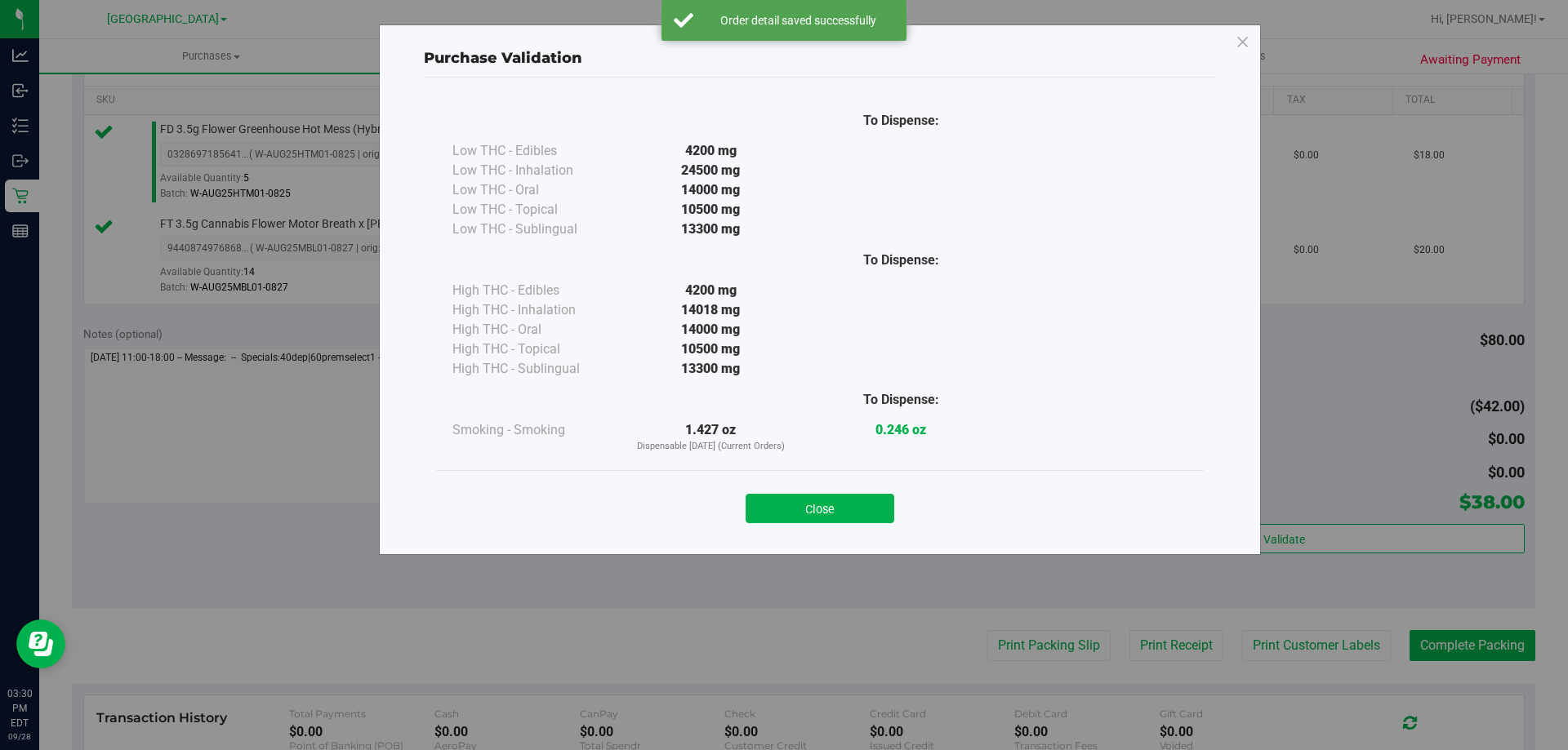
click at [867, 493] on div "Close" at bounding box center [820, 503] width 744 height 41
click at [880, 498] on button "Close" at bounding box center [820, 509] width 149 height 29
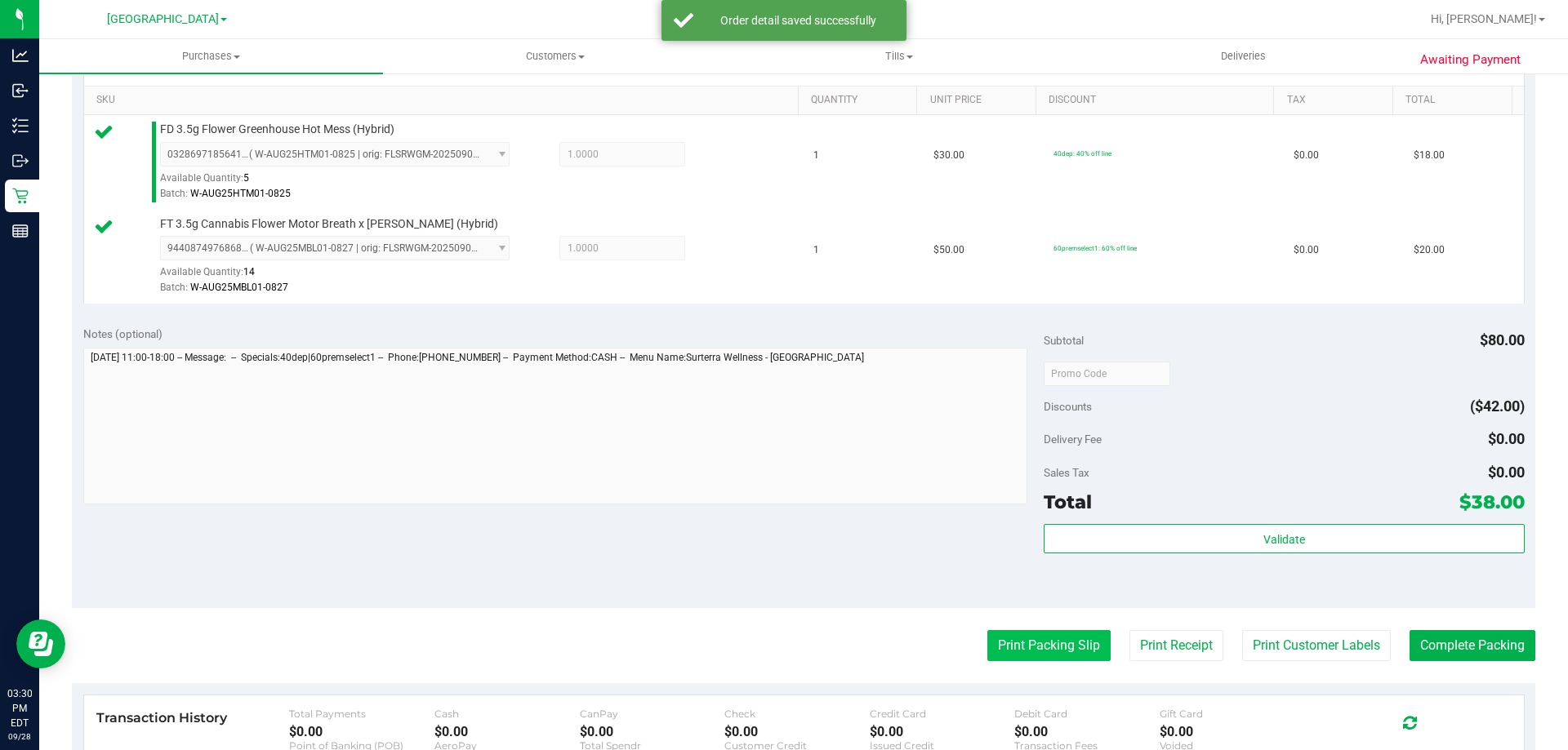
click at [1018, 638] on button "Print Packing Slip" at bounding box center [1049, 646] width 123 height 31
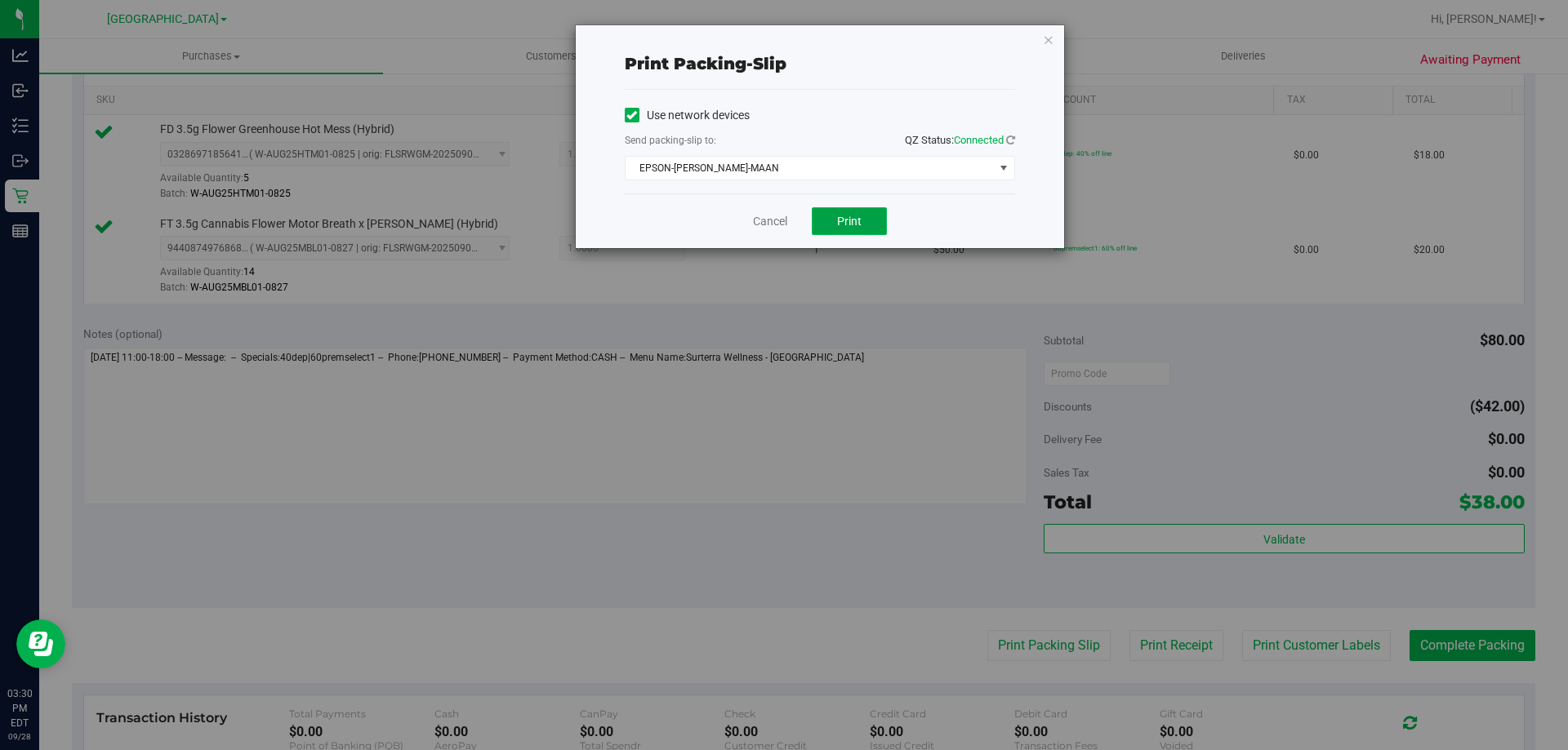
click at [867, 212] on button "Print" at bounding box center [849, 221] width 75 height 27
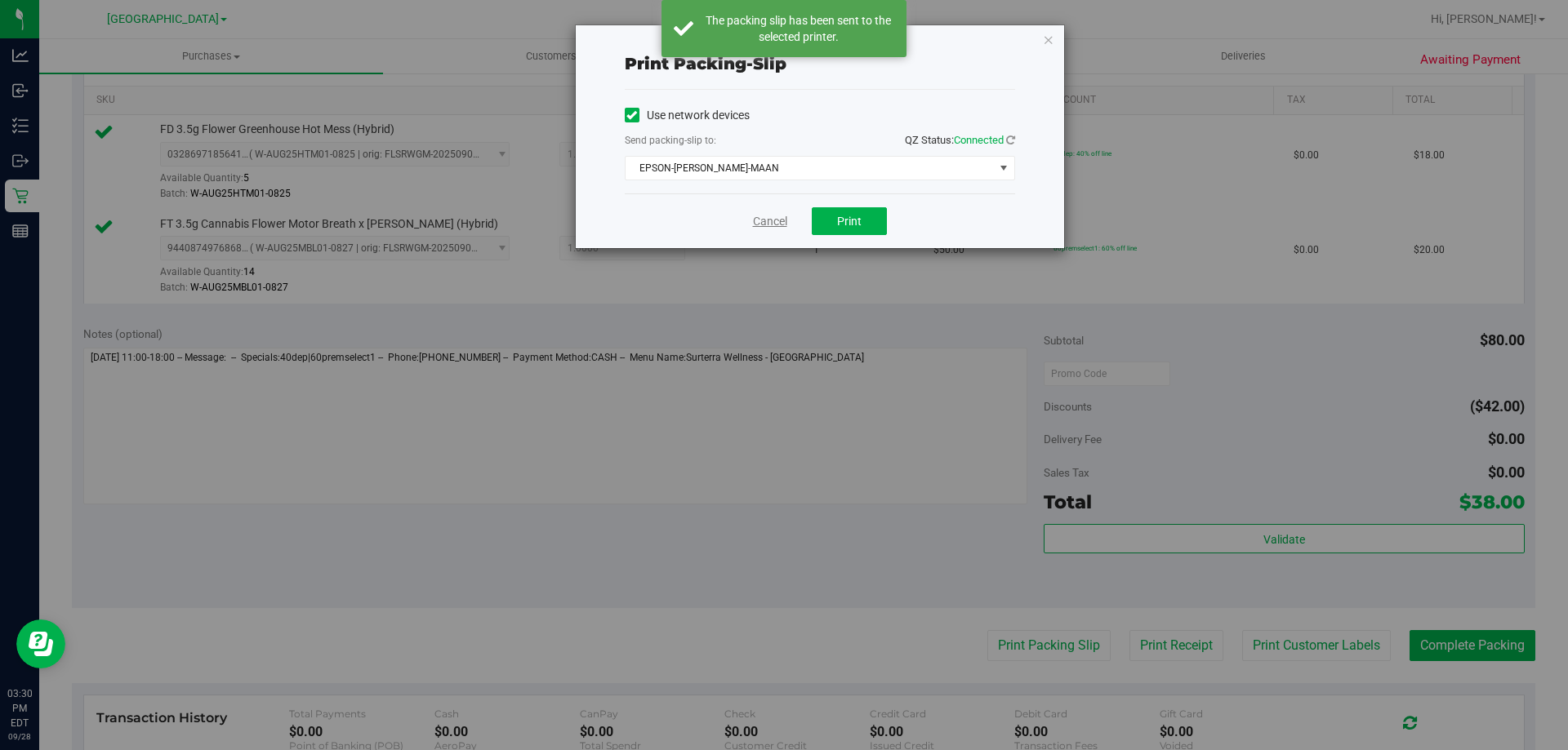
click at [755, 226] on link "Cancel" at bounding box center [770, 222] width 34 height 17
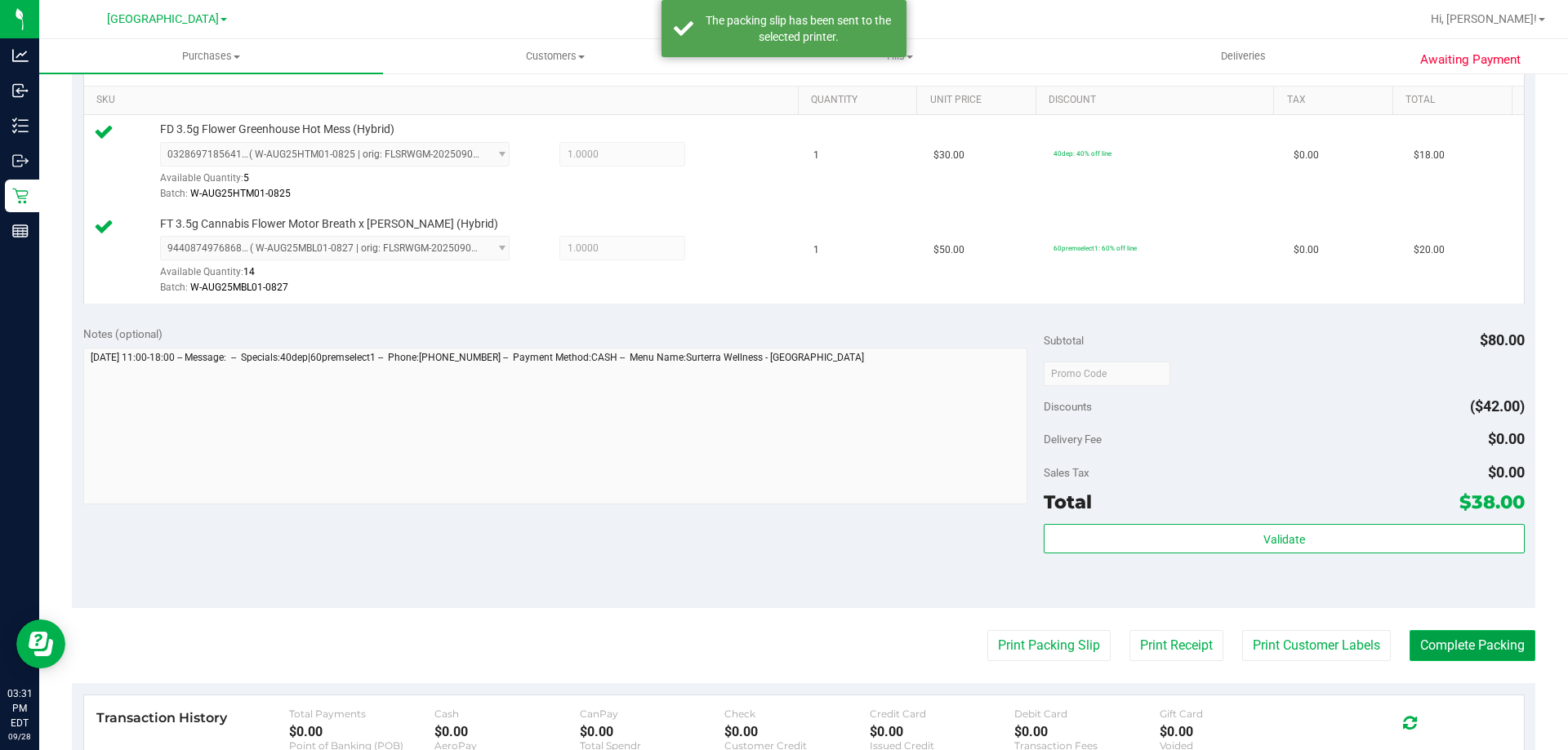
click at [1471, 649] on button "Complete Packing" at bounding box center [1472, 646] width 126 height 31
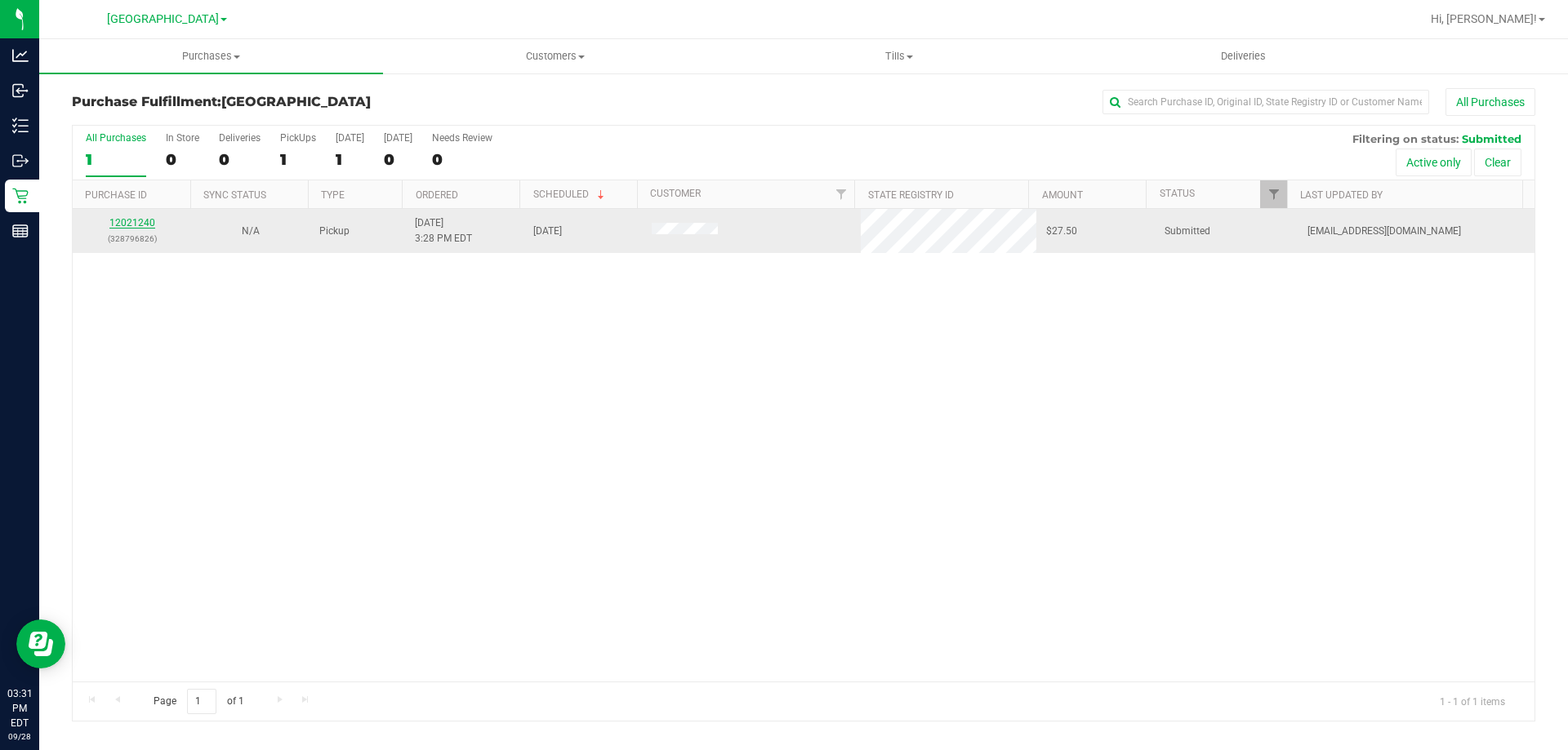
click at [137, 218] on link "12021240" at bounding box center [133, 223] width 45 height 11
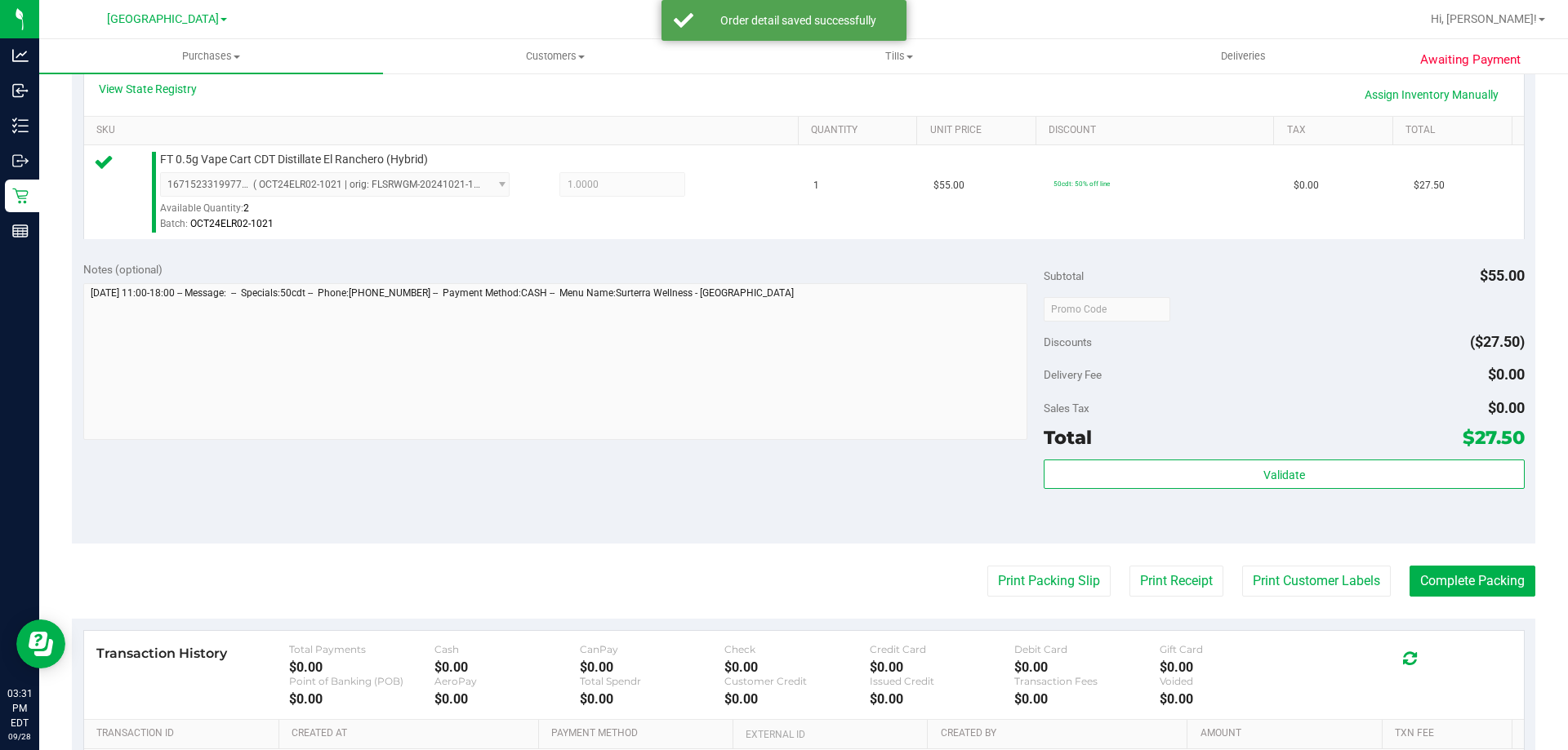
scroll to position [408, 0]
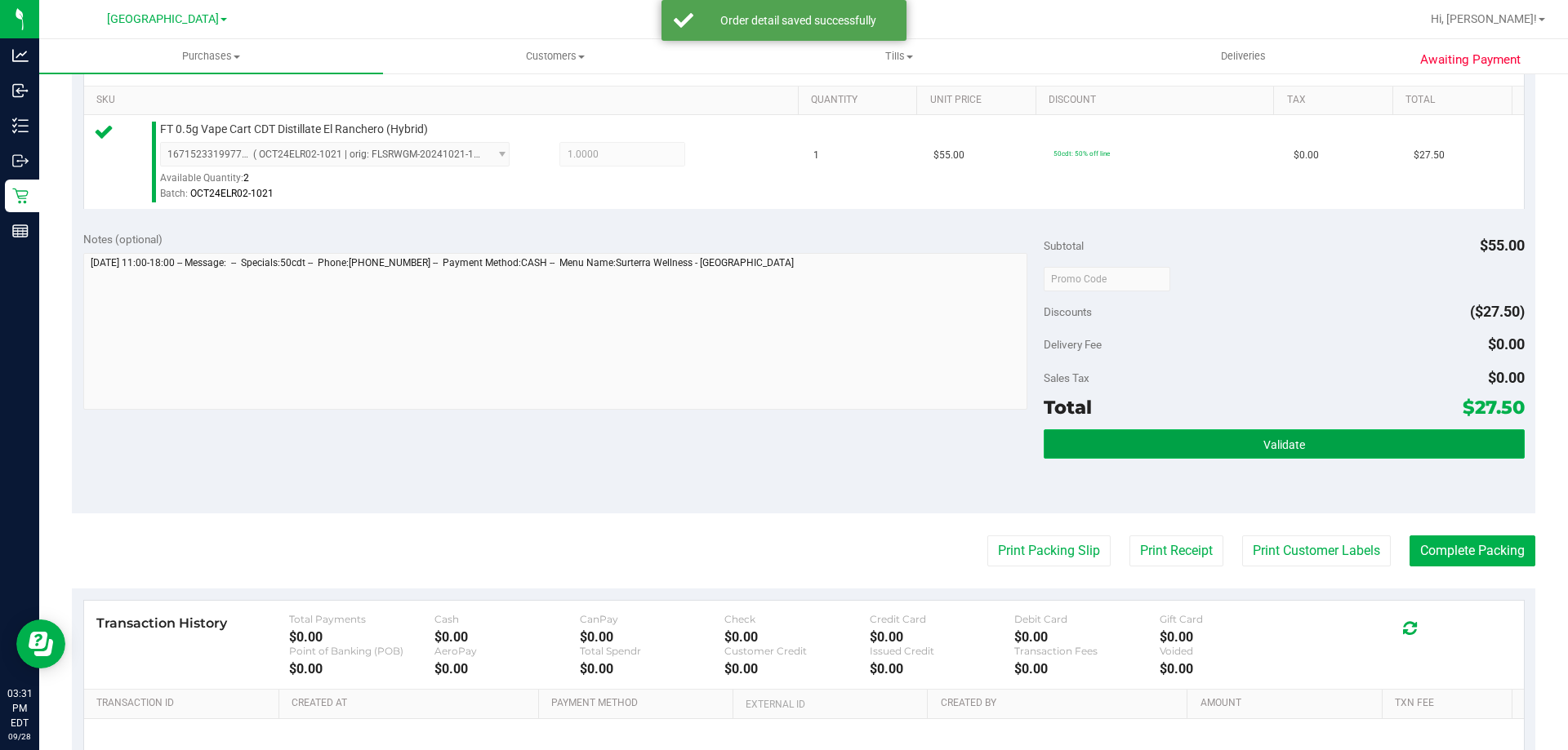
click at [1236, 434] on button "Validate" at bounding box center [1284, 444] width 480 height 29
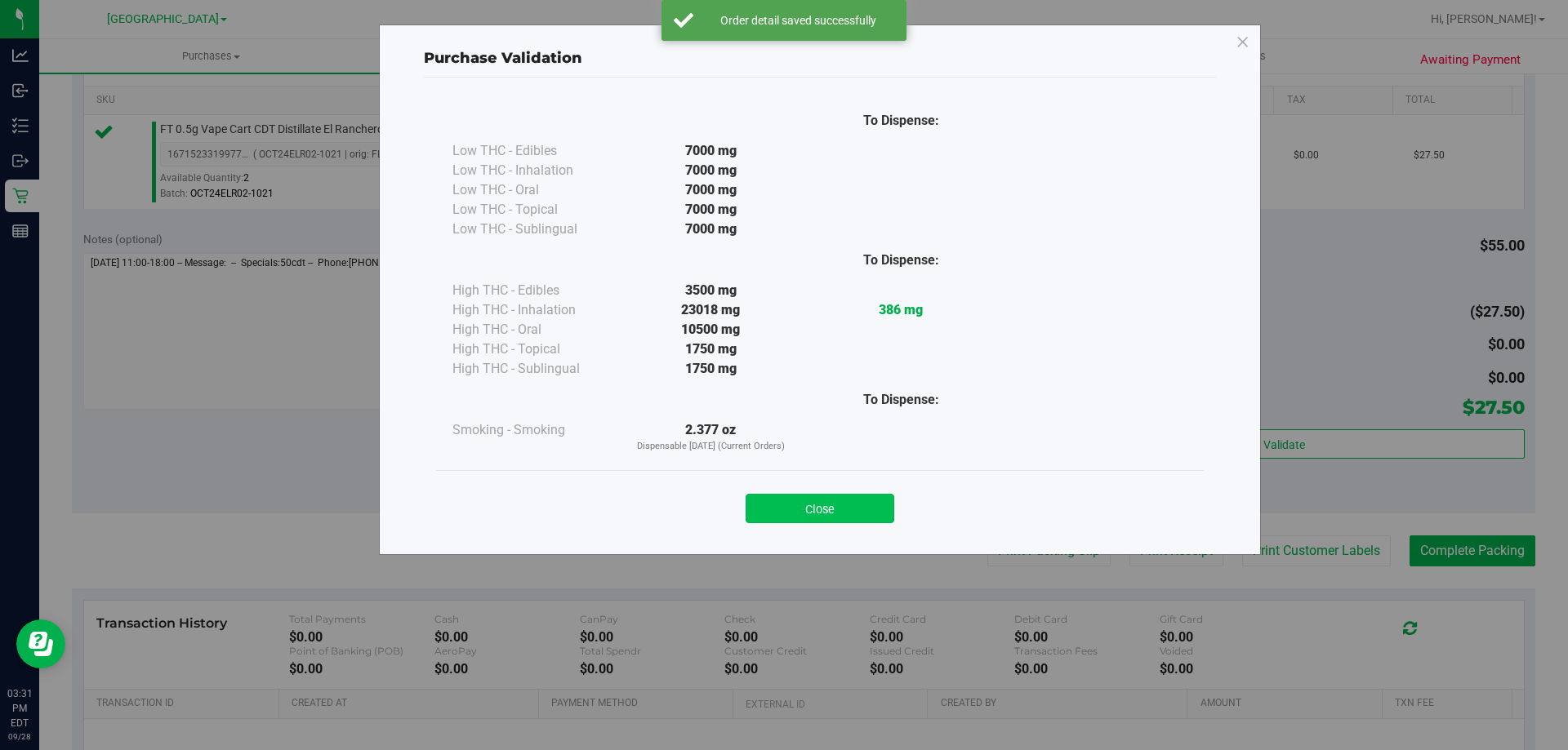
click at [845, 506] on button "Close" at bounding box center [820, 509] width 149 height 29
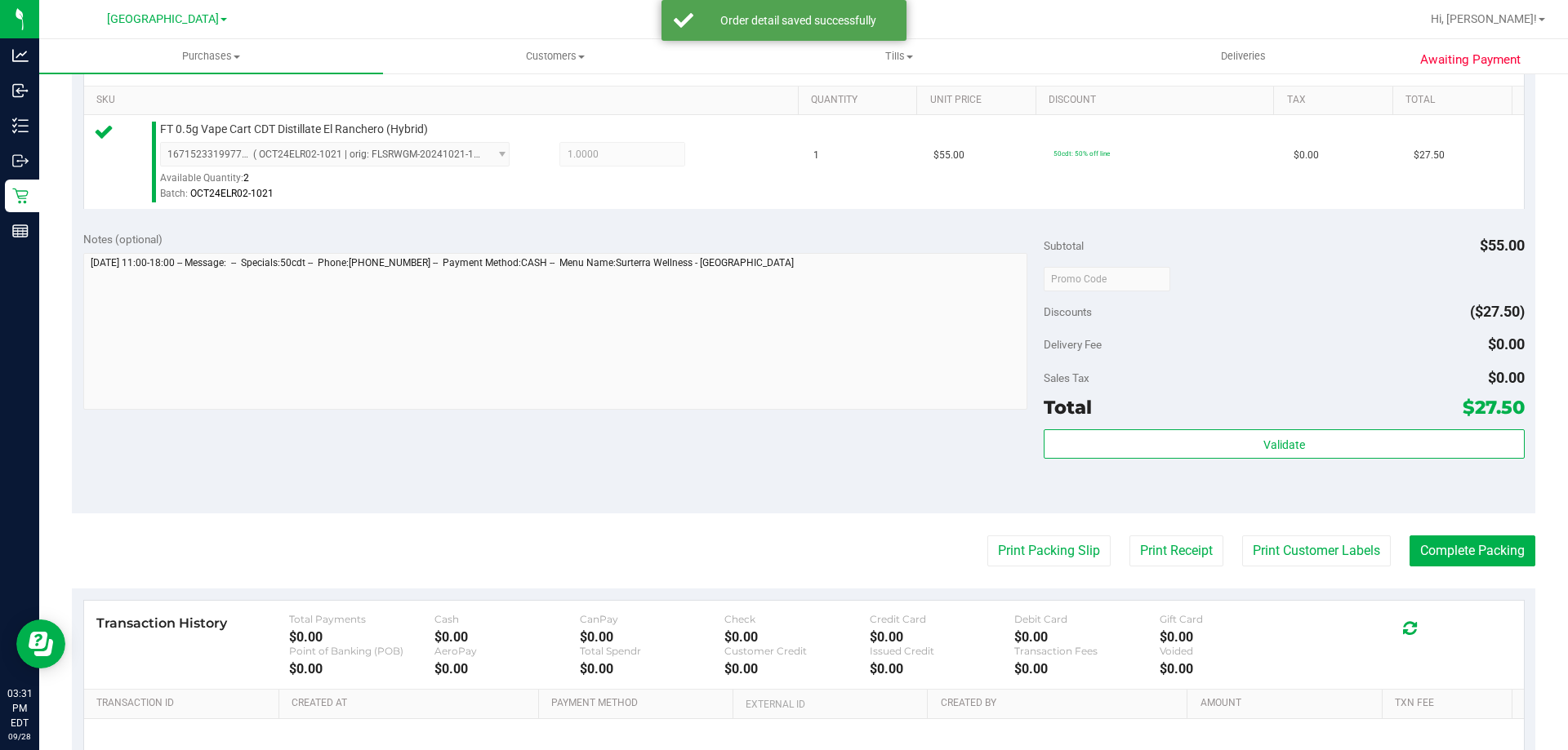
click at [997, 535] on purchase-details "Back Edit Purchase Cancel Purchase View Profile # 12021240 BioTrack ID: - Submi…" at bounding box center [803, 287] width 1464 height 1214
click at [1002, 541] on button "Print Packing Slip" at bounding box center [1049, 551] width 123 height 31
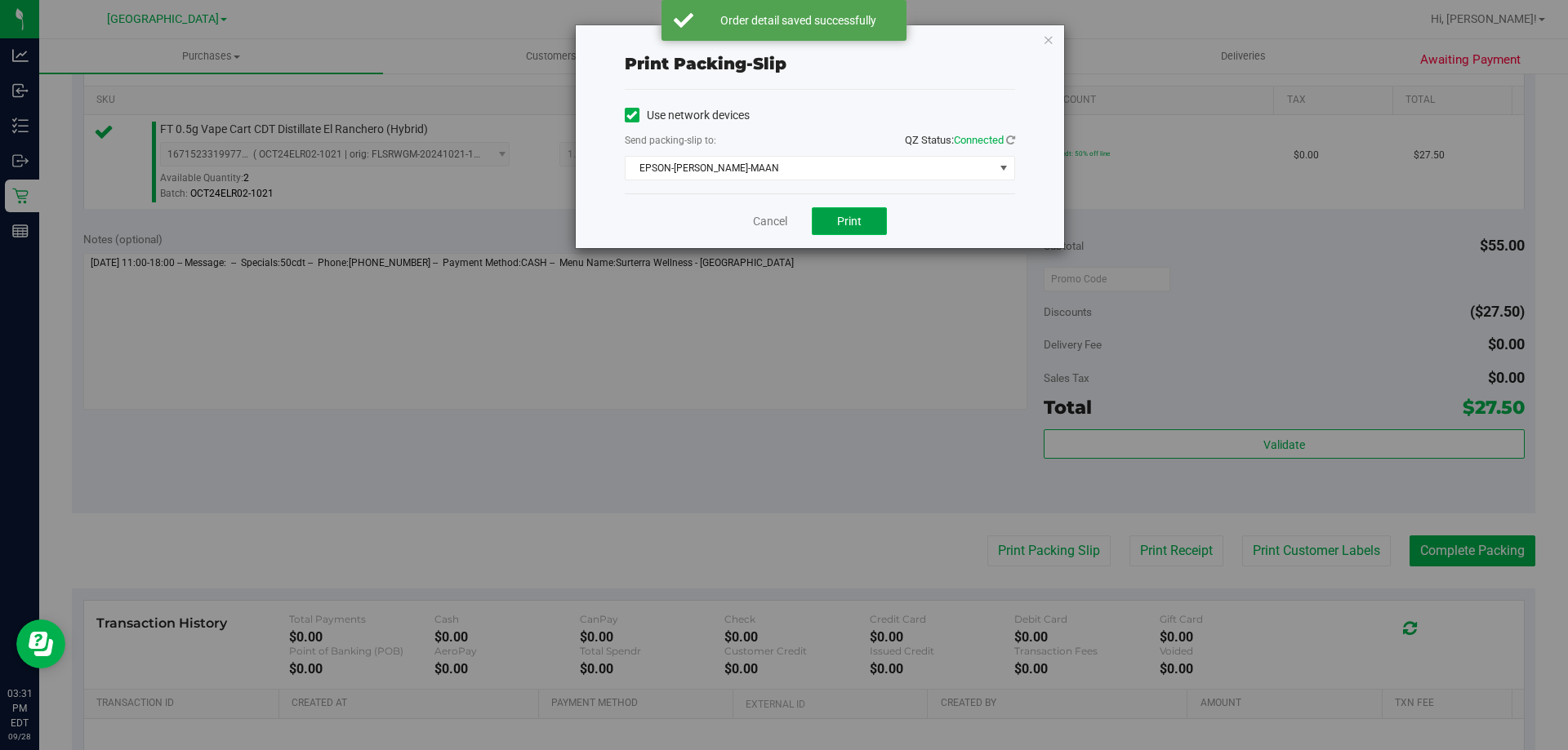
click at [839, 216] on span "Print" at bounding box center [850, 222] width 25 height 13
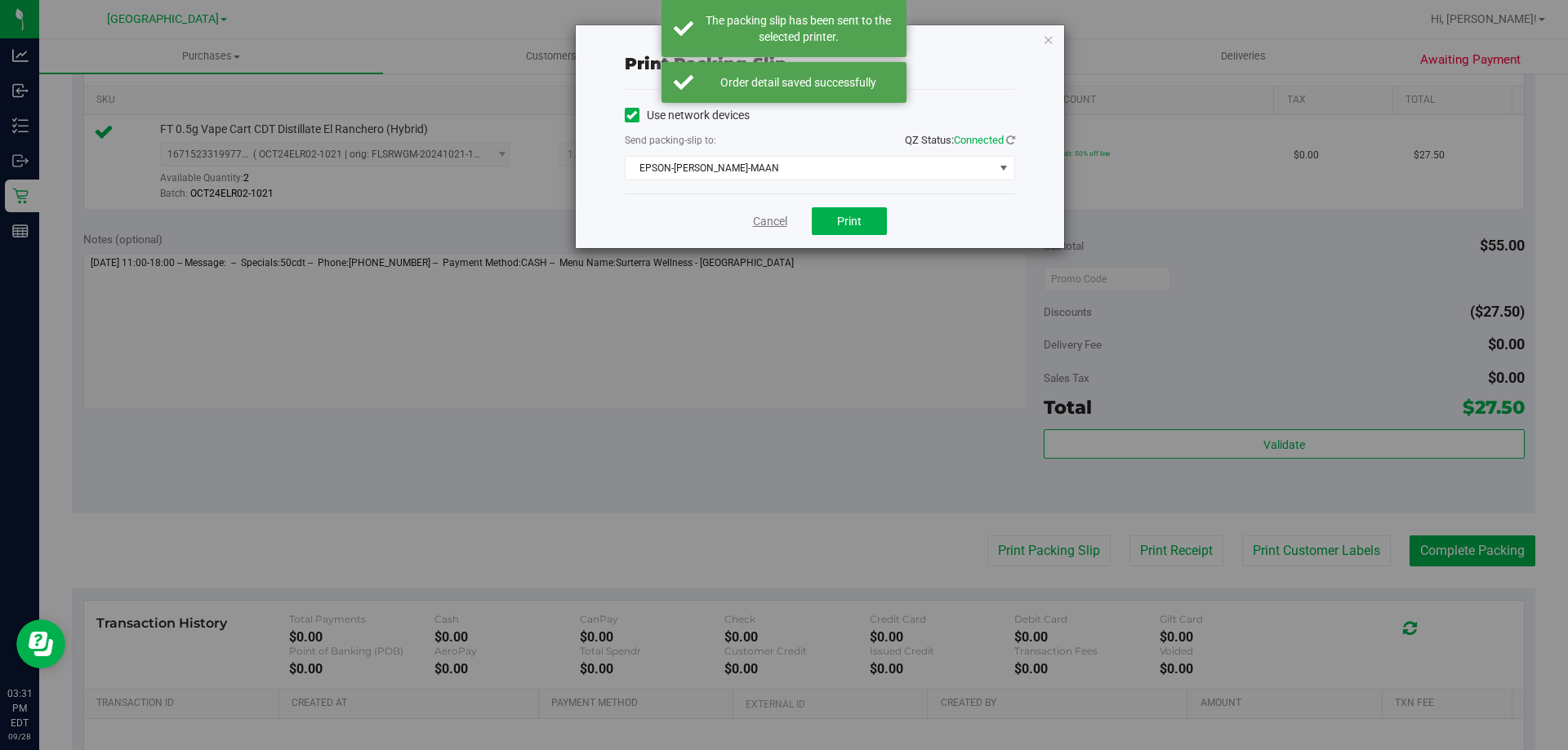
click at [782, 228] on link "Cancel" at bounding box center [770, 222] width 34 height 17
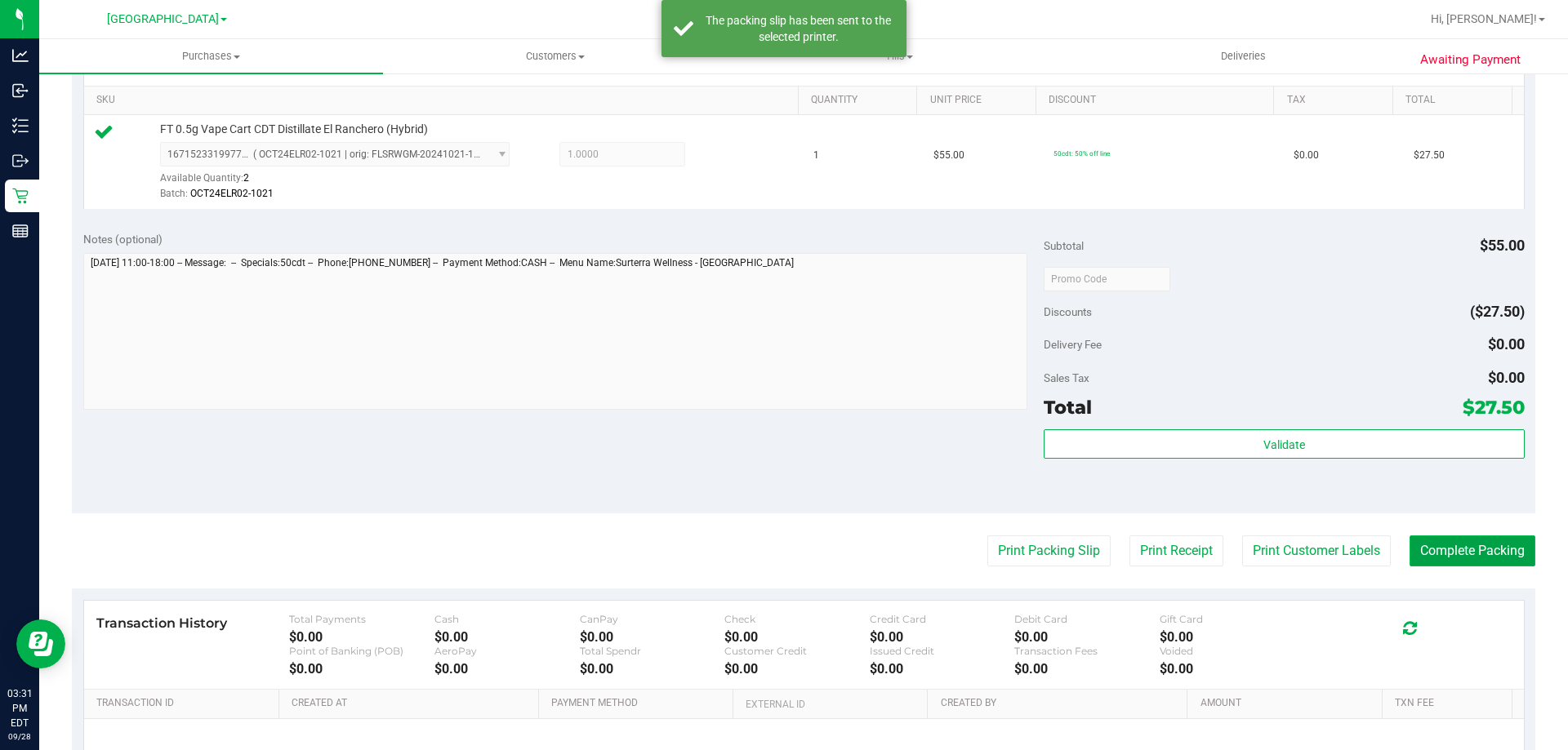
click at [1512, 543] on button "Complete Packing" at bounding box center [1472, 551] width 126 height 31
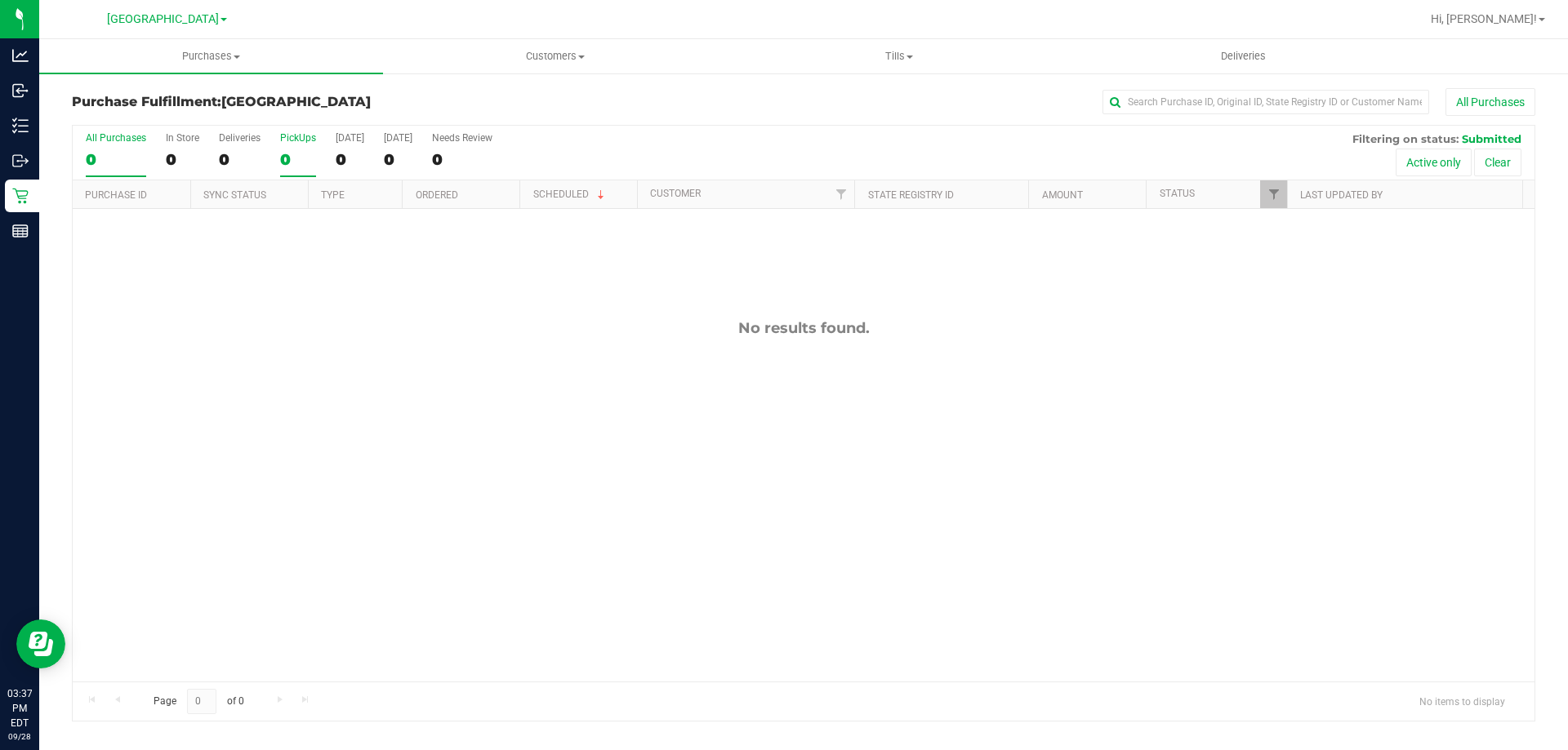
click at [301, 152] on div "0" at bounding box center [298, 160] width 36 height 19
click at [0, 0] on input "PickUps 0" at bounding box center [0, 0] width 0 height 0
click at [304, 151] on div "0" at bounding box center [298, 160] width 36 height 19
click at [0, 0] on input "PickUps 0" at bounding box center [0, 0] width 0 height 0
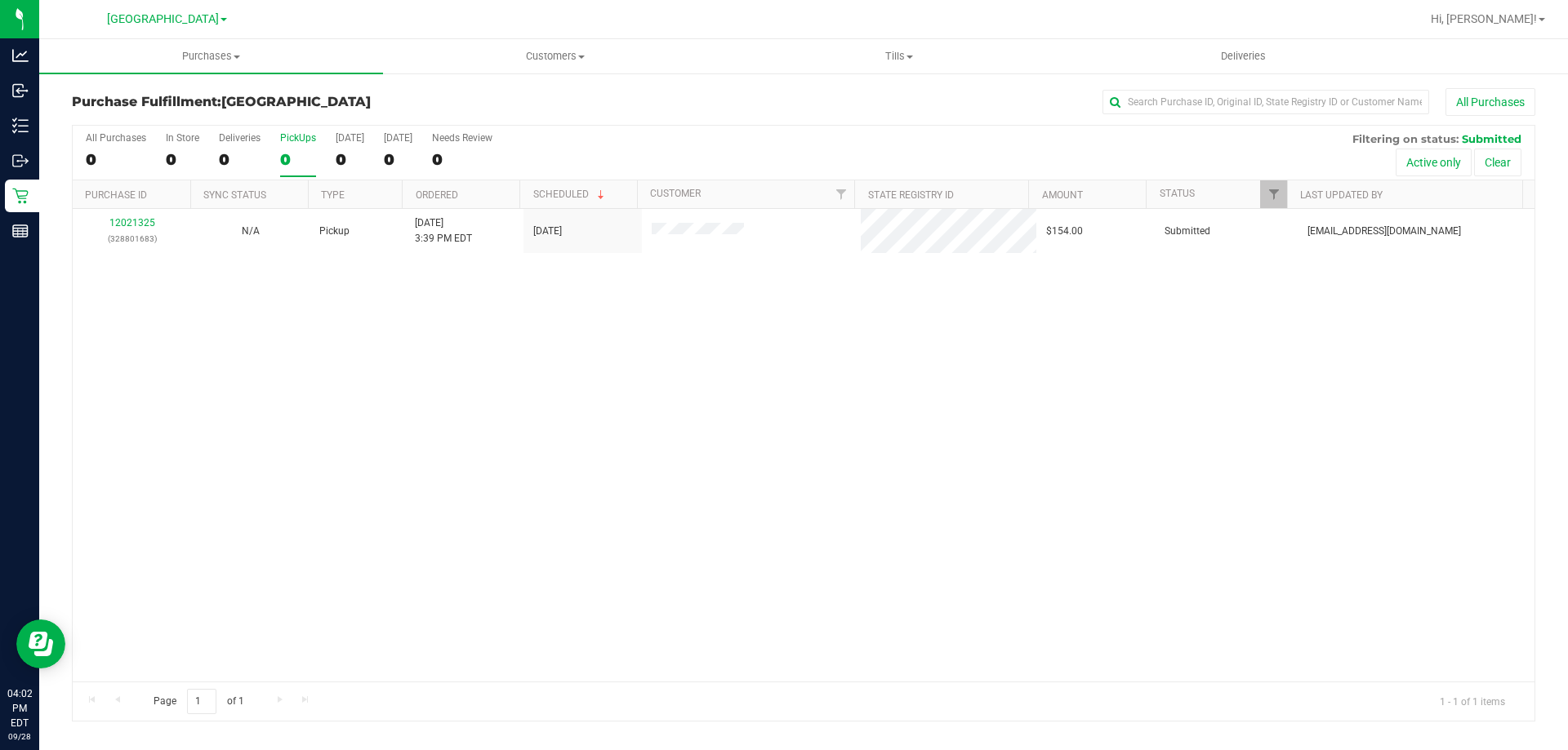
click at [301, 152] on div "0" at bounding box center [298, 160] width 36 height 19
click at [0, 0] on input "PickUps 0" at bounding box center [0, 0] width 0 height 0
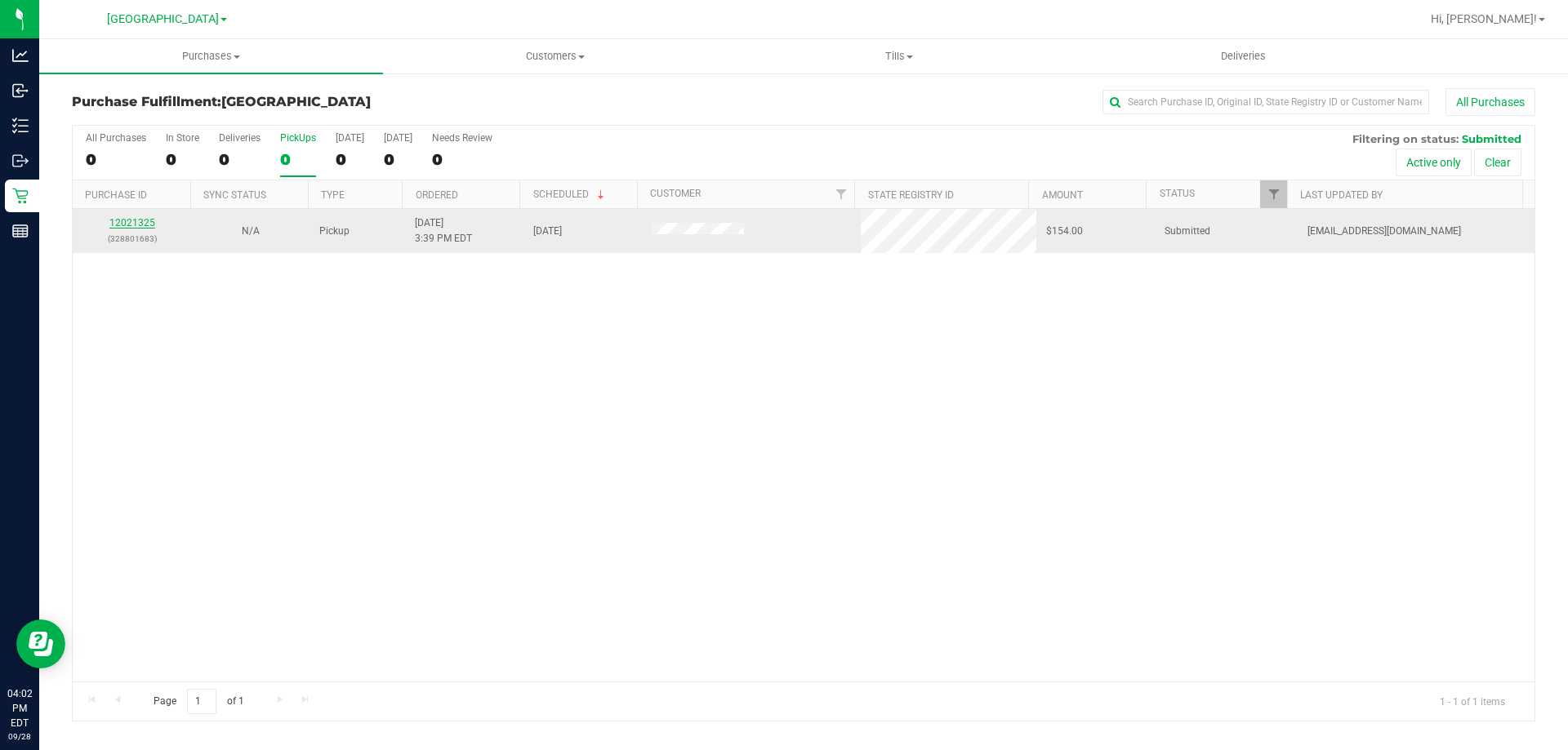
click at [114, 227] on link "12021325" at bounding box center [133, 223] width 45 height 11
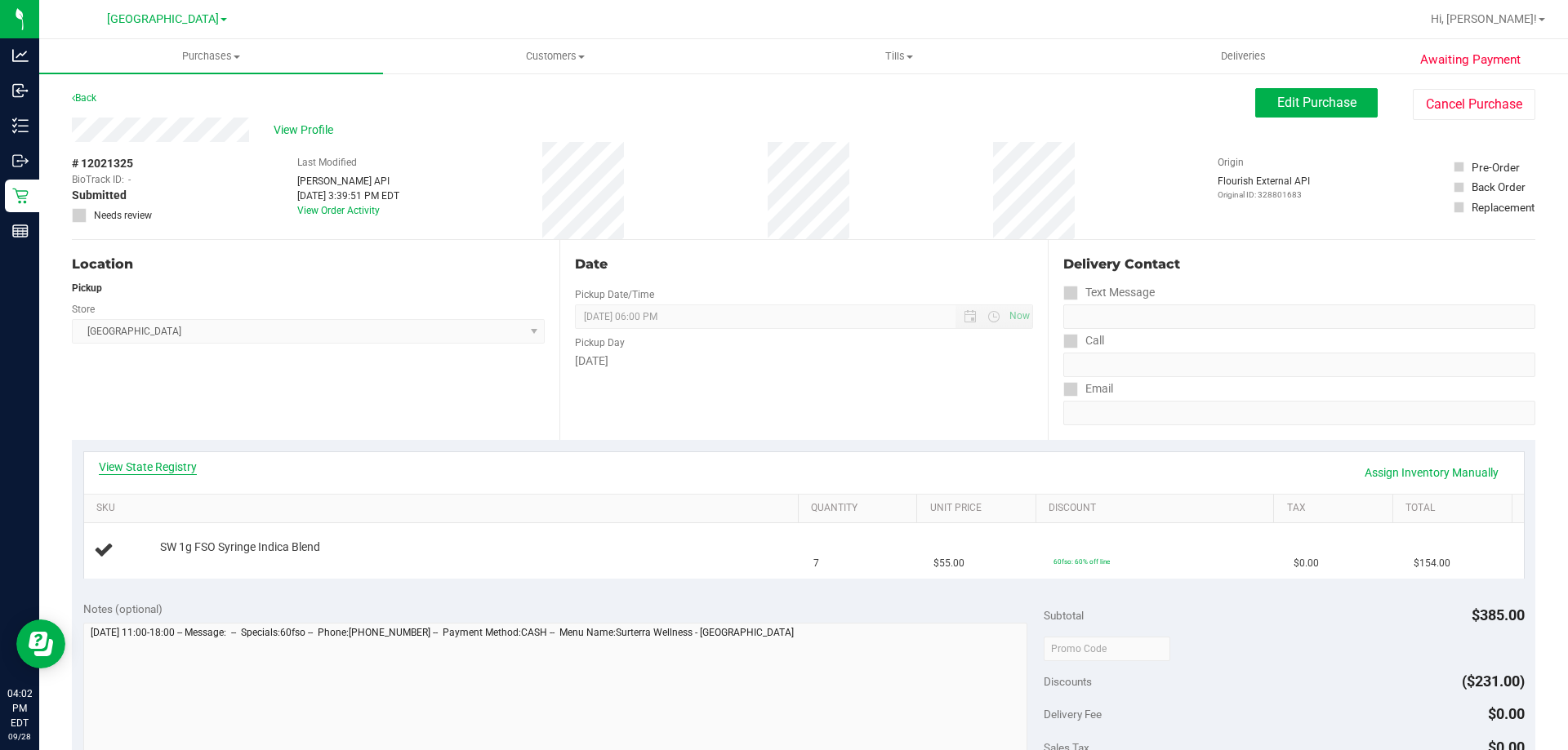
click at [151, 462] on link "View State Registry" at bounding box center [147, 467] width 98 height 16
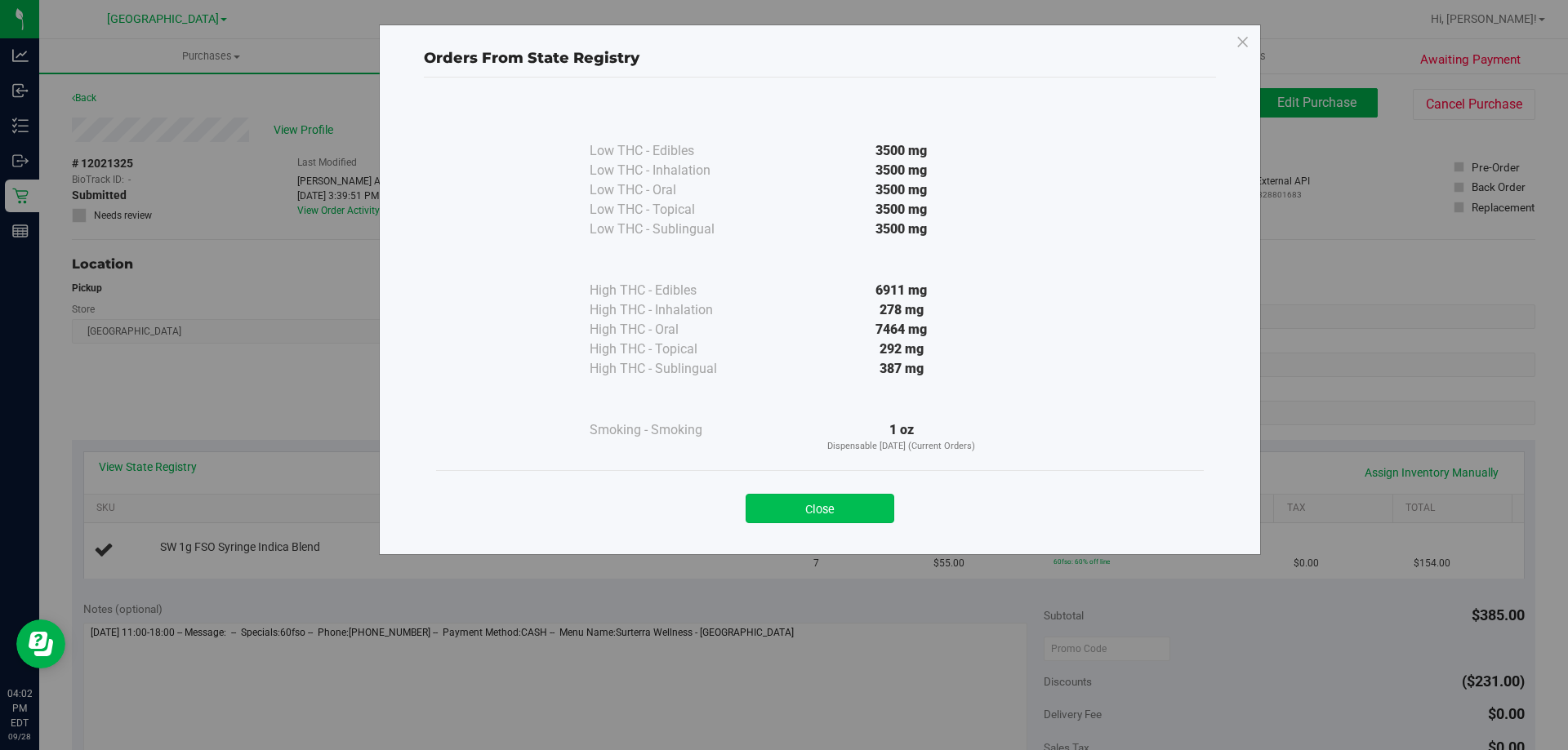
click at [841, 494] on button "Close" at bounding box center [820, 509] width 149 height 29
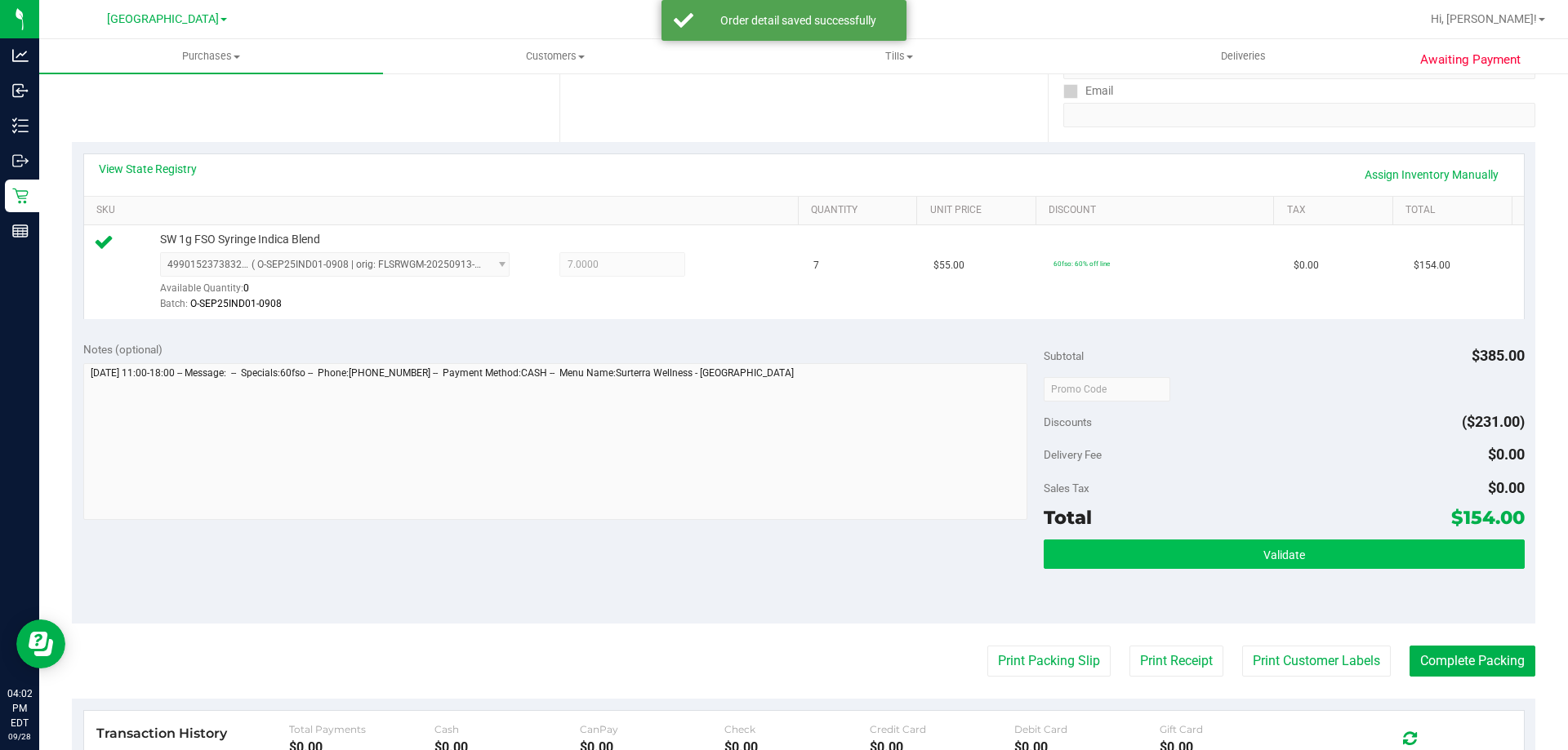
scroll to position [327, 0]
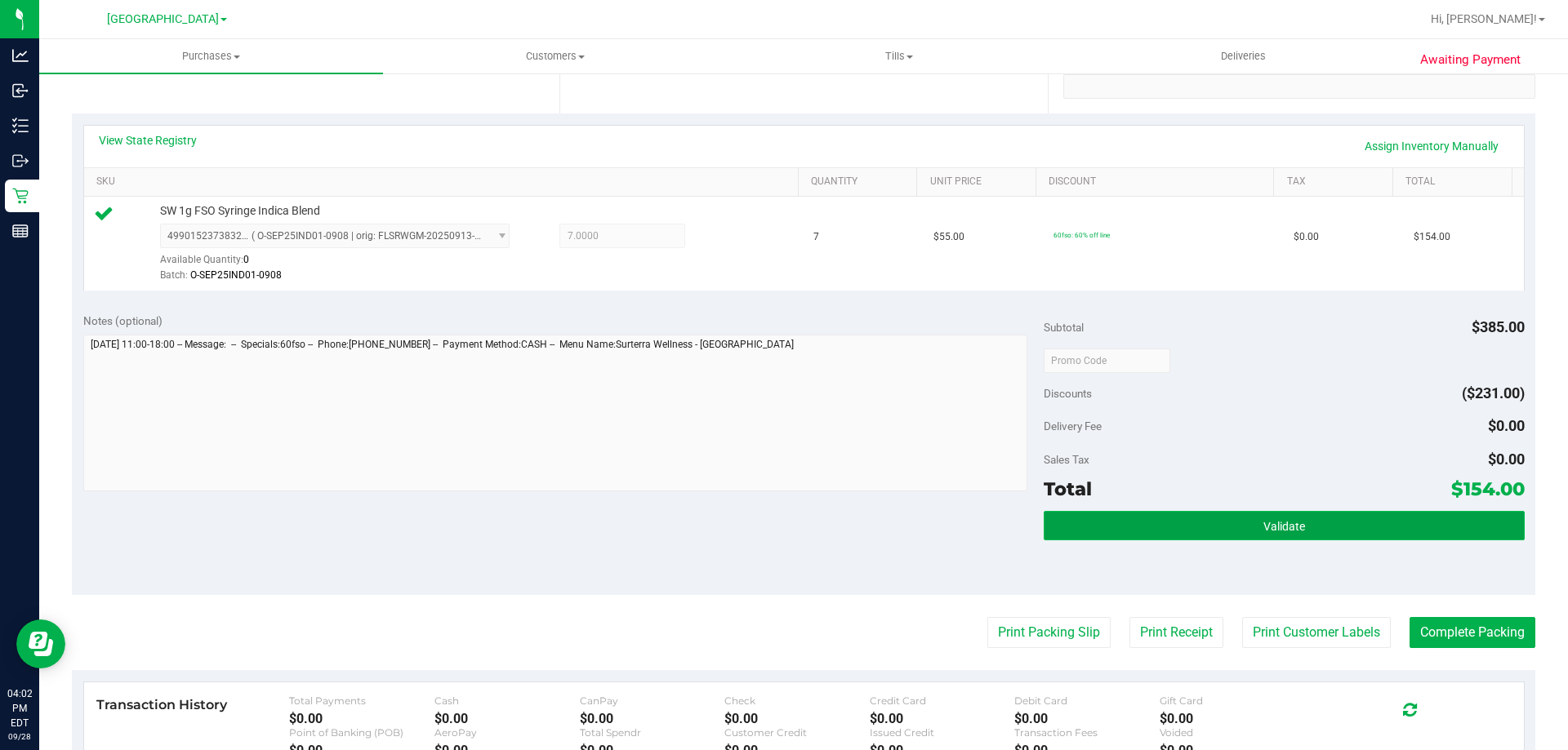
click at [1191, 533] on button "Validate" at bounding box center [1284, 526] width 480 height 29
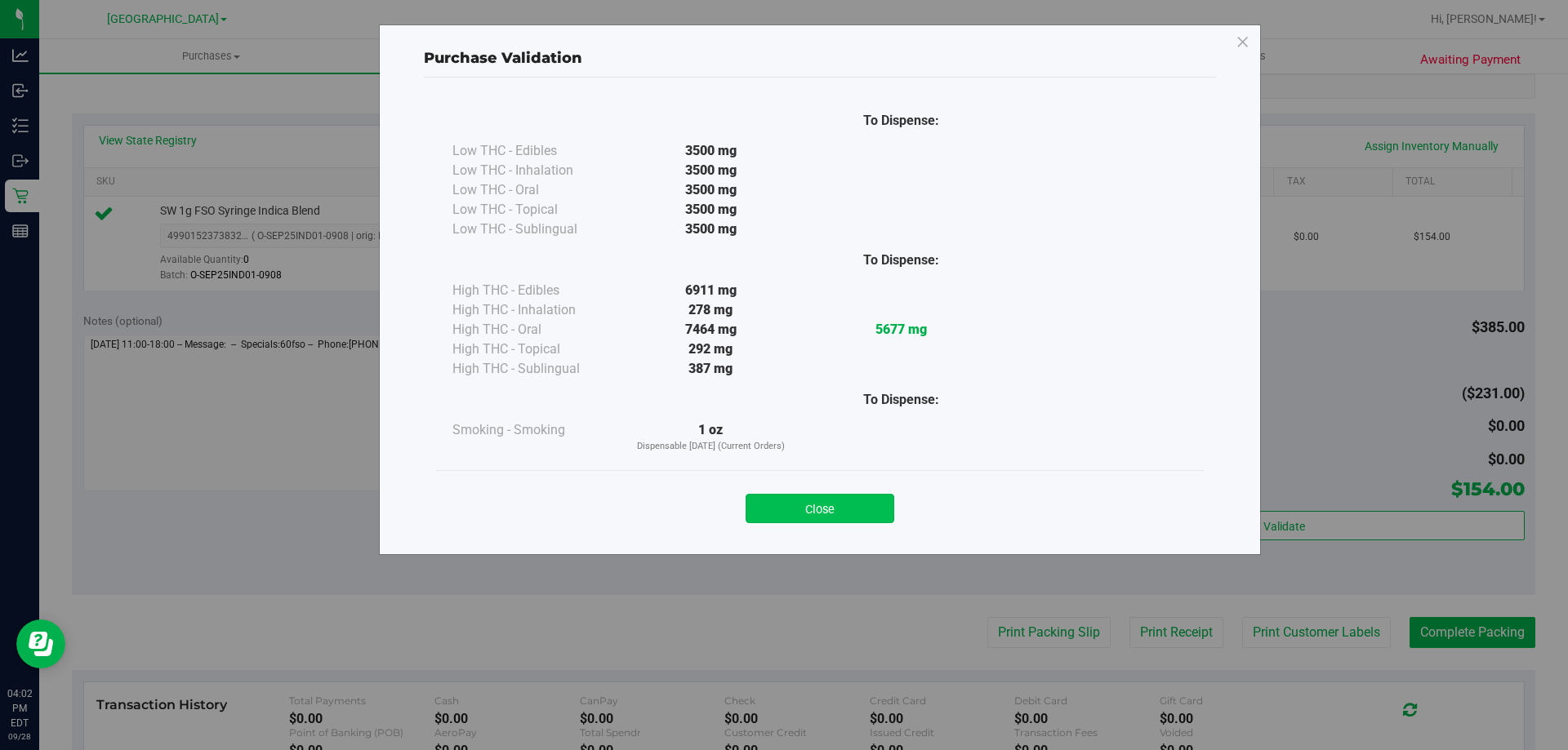
click at [854, 521] on button "Close" at bounding box center [820, 509] width 149 height 29
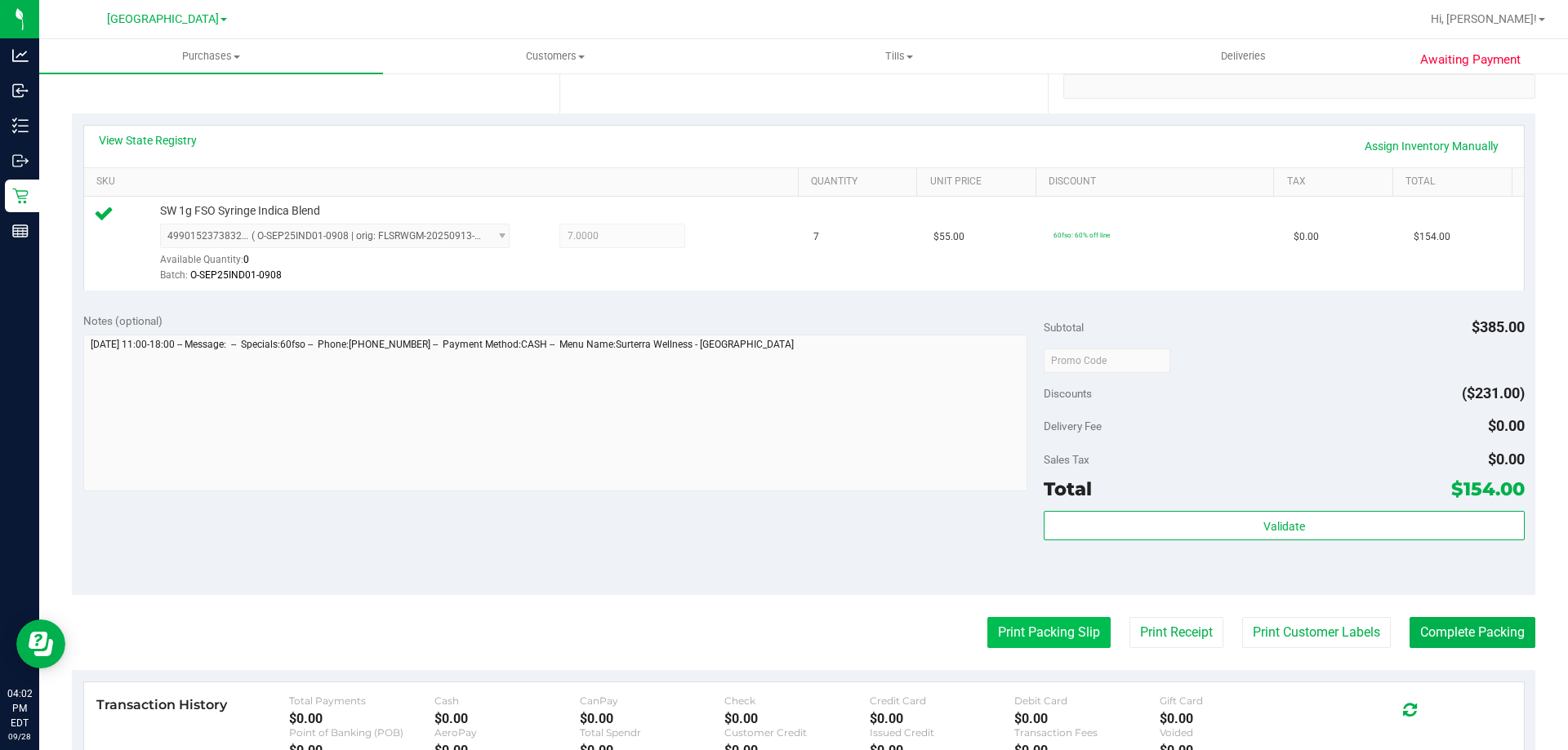
click at [1018, 631] on button "Print Packing Slip" at bounding box center [1049, 633] width 123 height 31
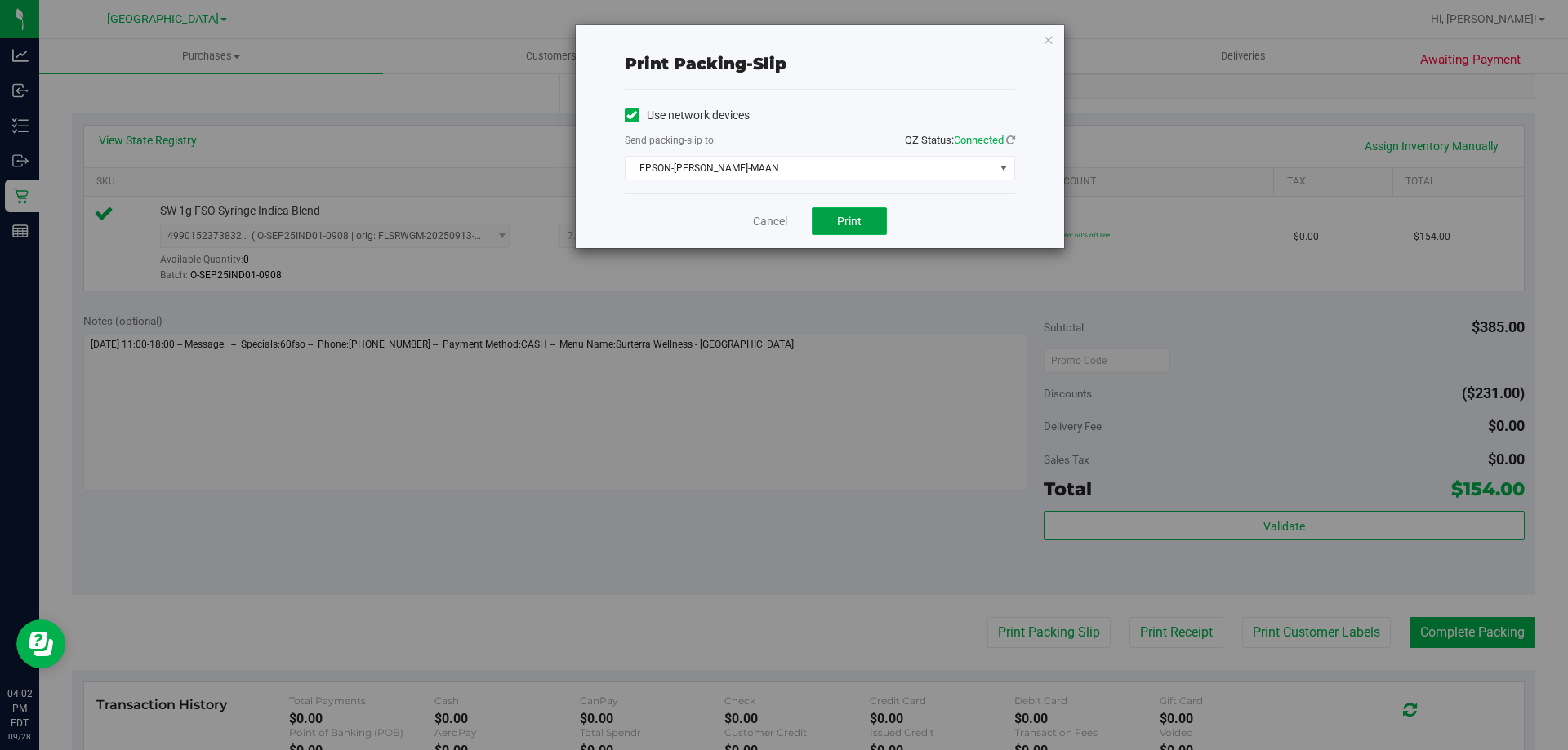
click at [825, 220] on button "Print" at bounding box center [849, 221] width 75 height 27
click at [755, 220] on link "Cancel" at bounding box center [770, 222] width 34 height 17
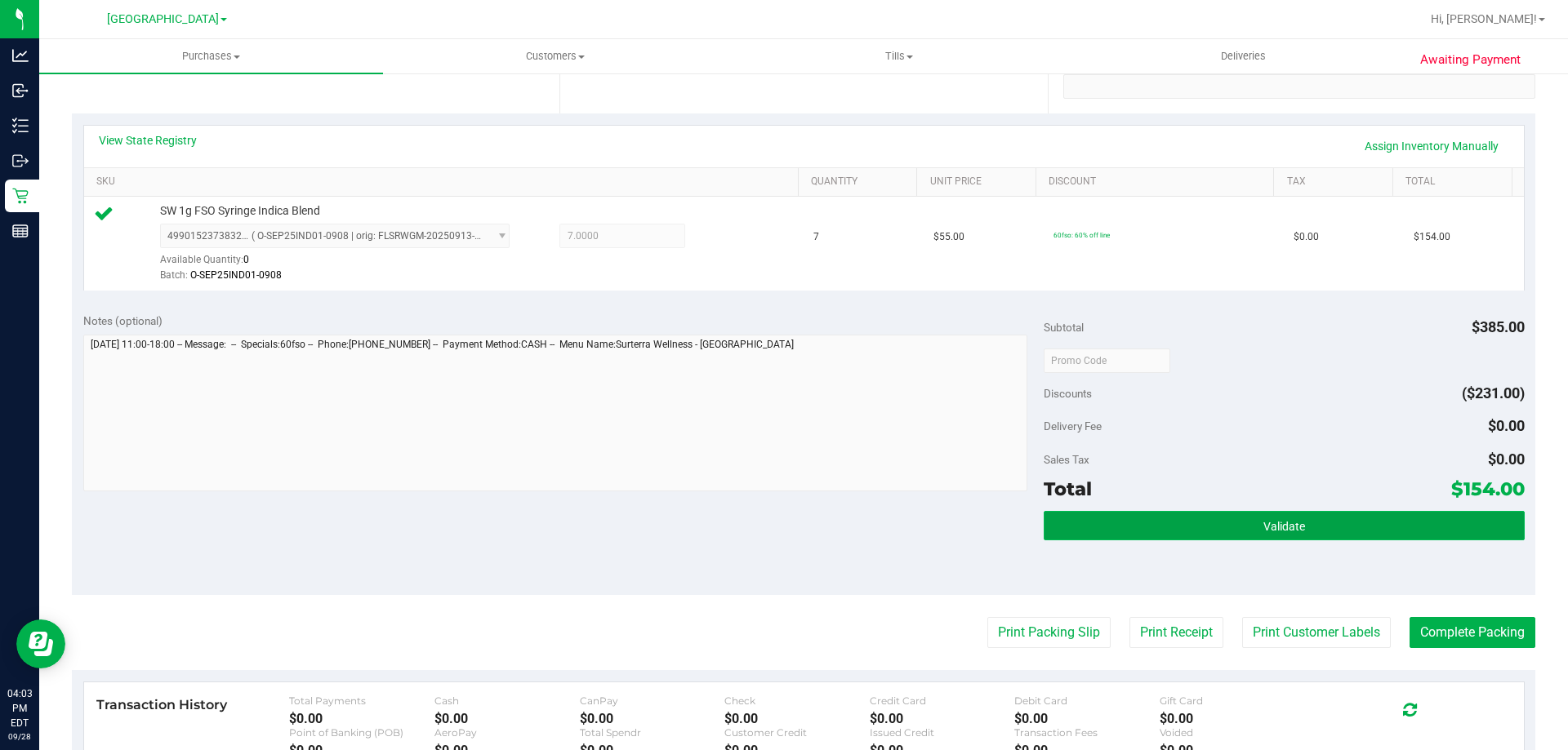
click at [1209, 525] on button "Validate" at bounding box center [1284, 526] width 480 height 29
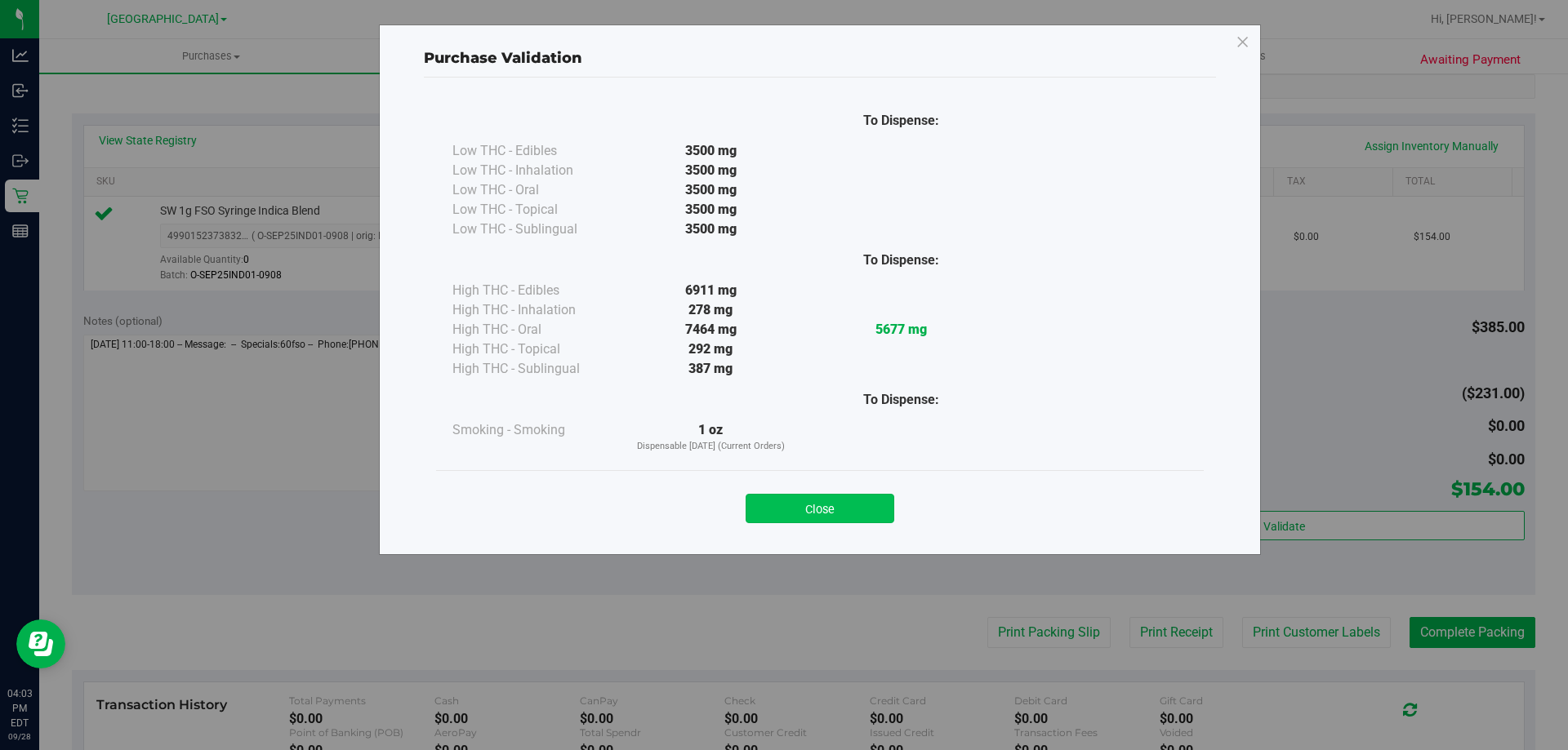
click at [848, 514] on button "Close" at bounding box center [820, 509] width 149 height 29
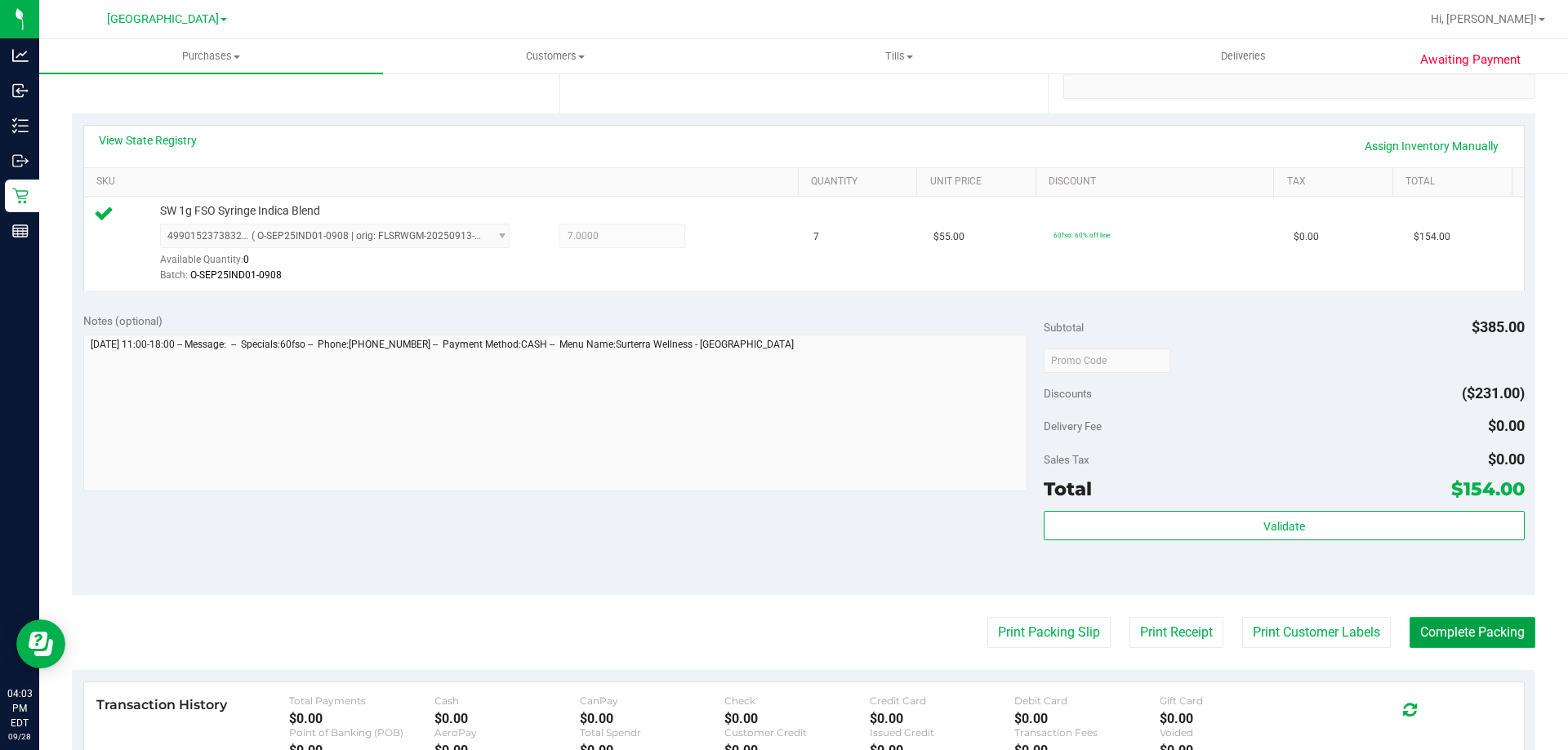
click at [1443, 625] on button "Complete Packing" at bounding box center [1472, 633] width 126 height 31
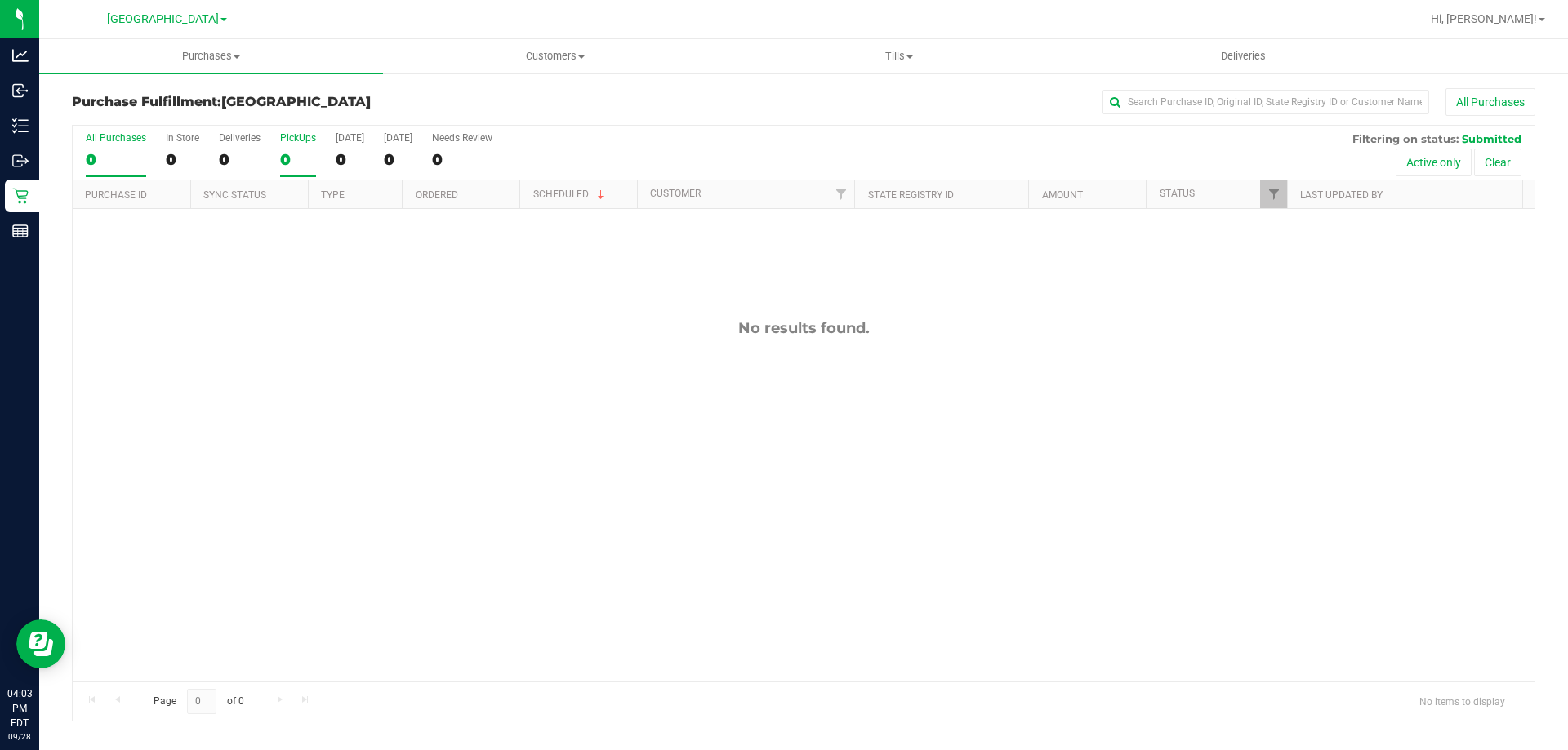
click at [302, 155] on div "0" at bounding box center [298, 160] width 36 height 19
click at [0, 0] on input "PickUps 0" at bounding box center [0, 0] width 0 height 0
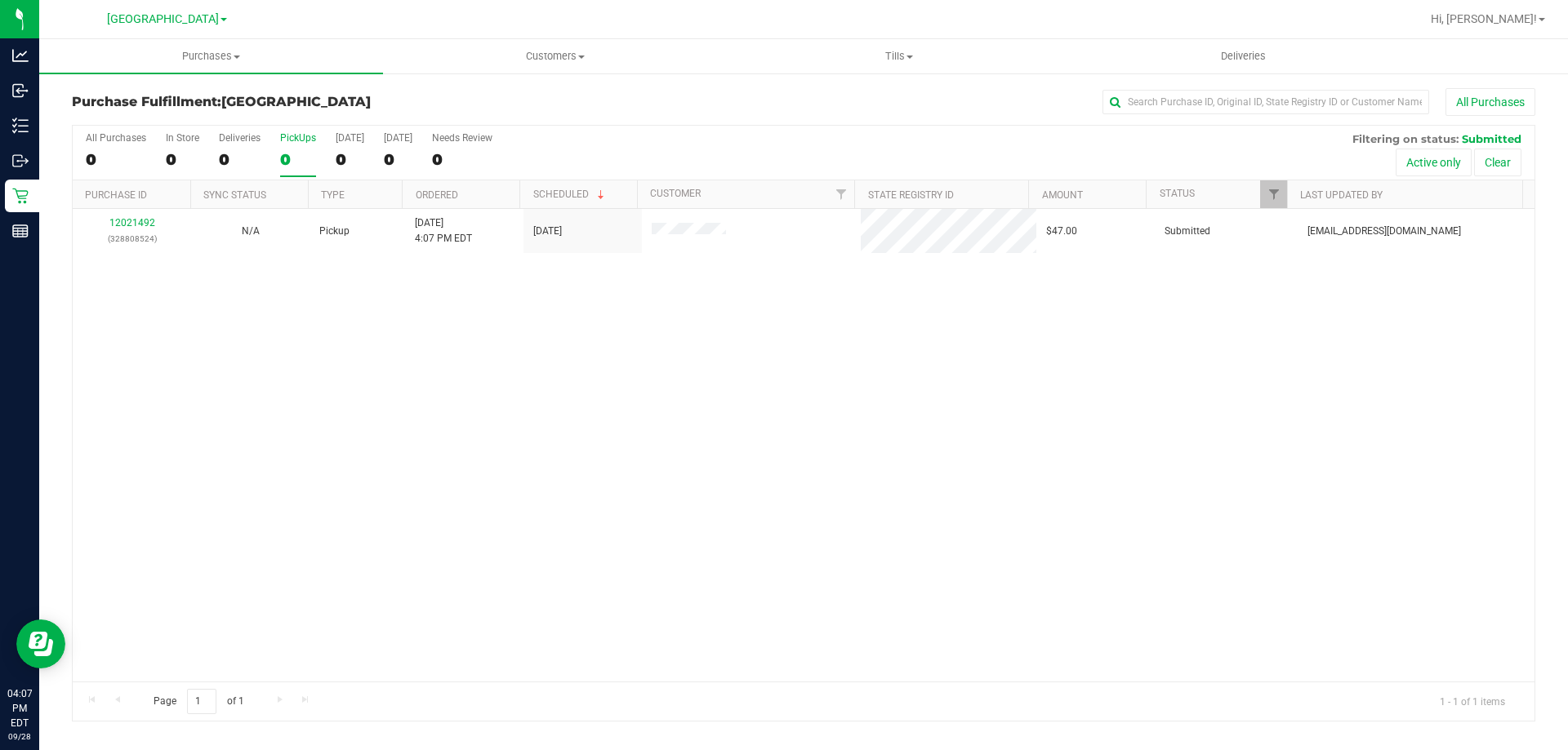
click at [292, 156] on div "0" at bounding box center [298, 160] width 36 height 19
click at [0, 0] on input "PickUps 0" at bounding box center [0, 0] width 0 height 0
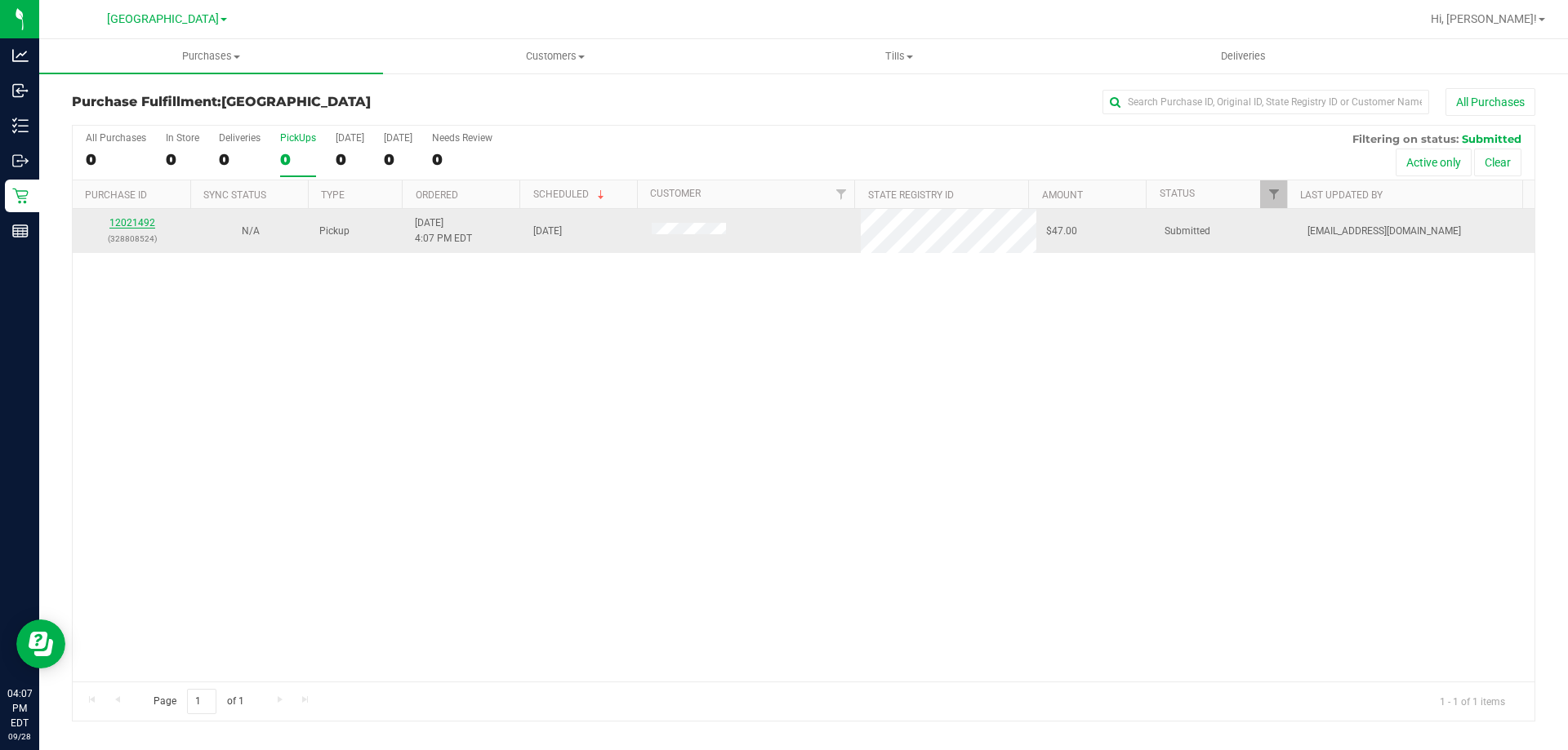
click at [131, 227] on link "12021492" at bounding box center [133, 223] width 45 height 11
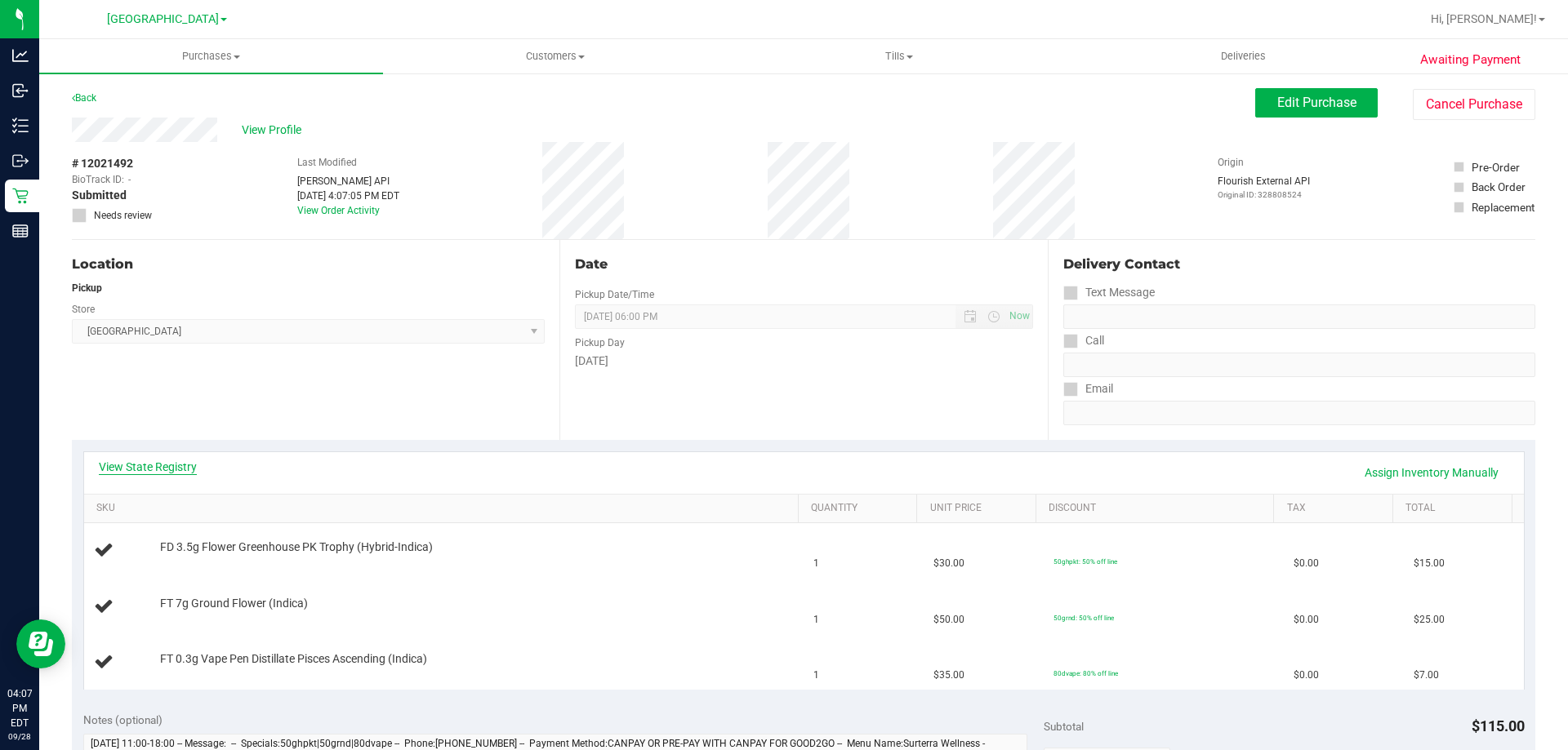
click at [195, 469] on link "View State Registry" at bounding box center [147, 467] width 98 height 16
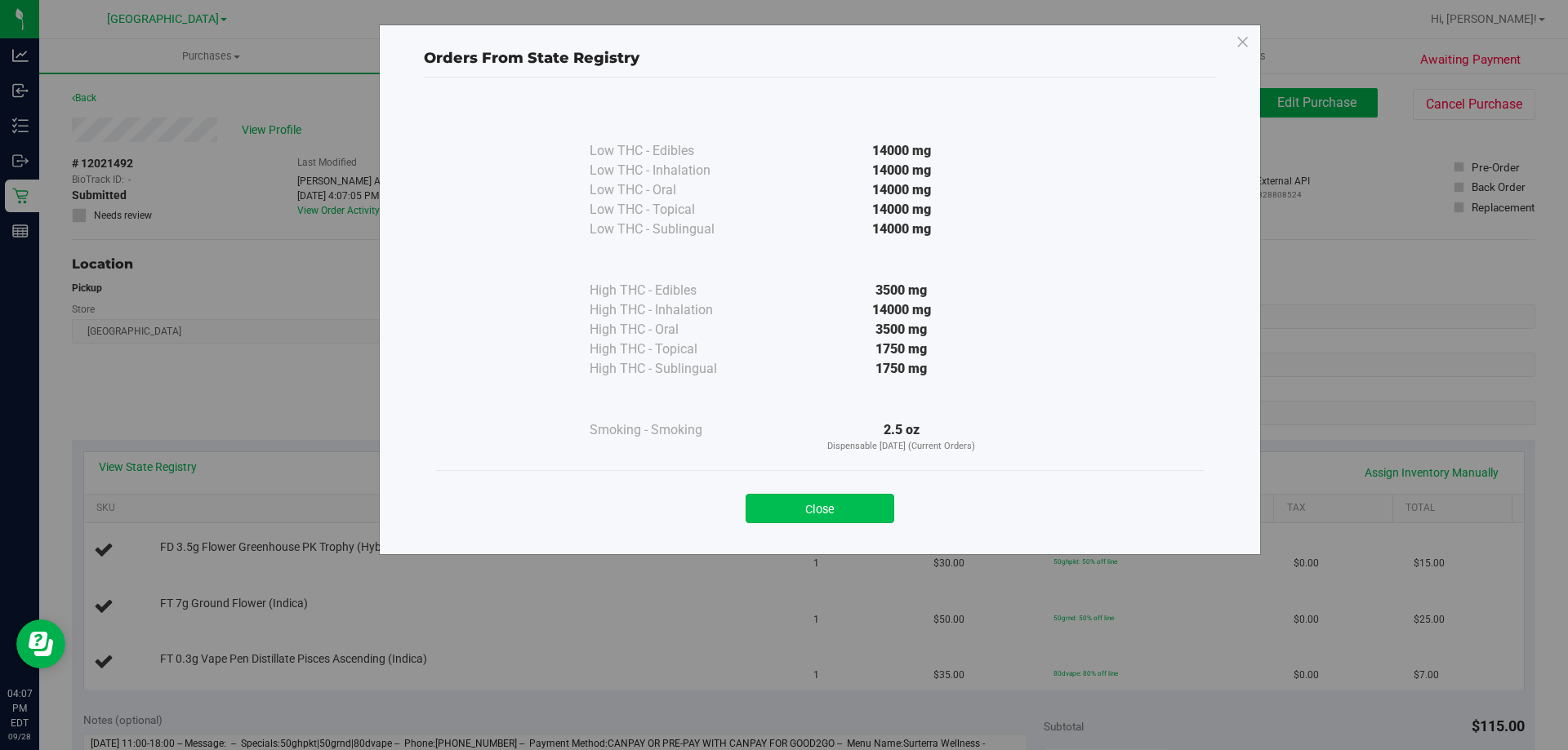
click at [864, 520] on button "Close" at bounding box center [820, 509] width 149 height 29
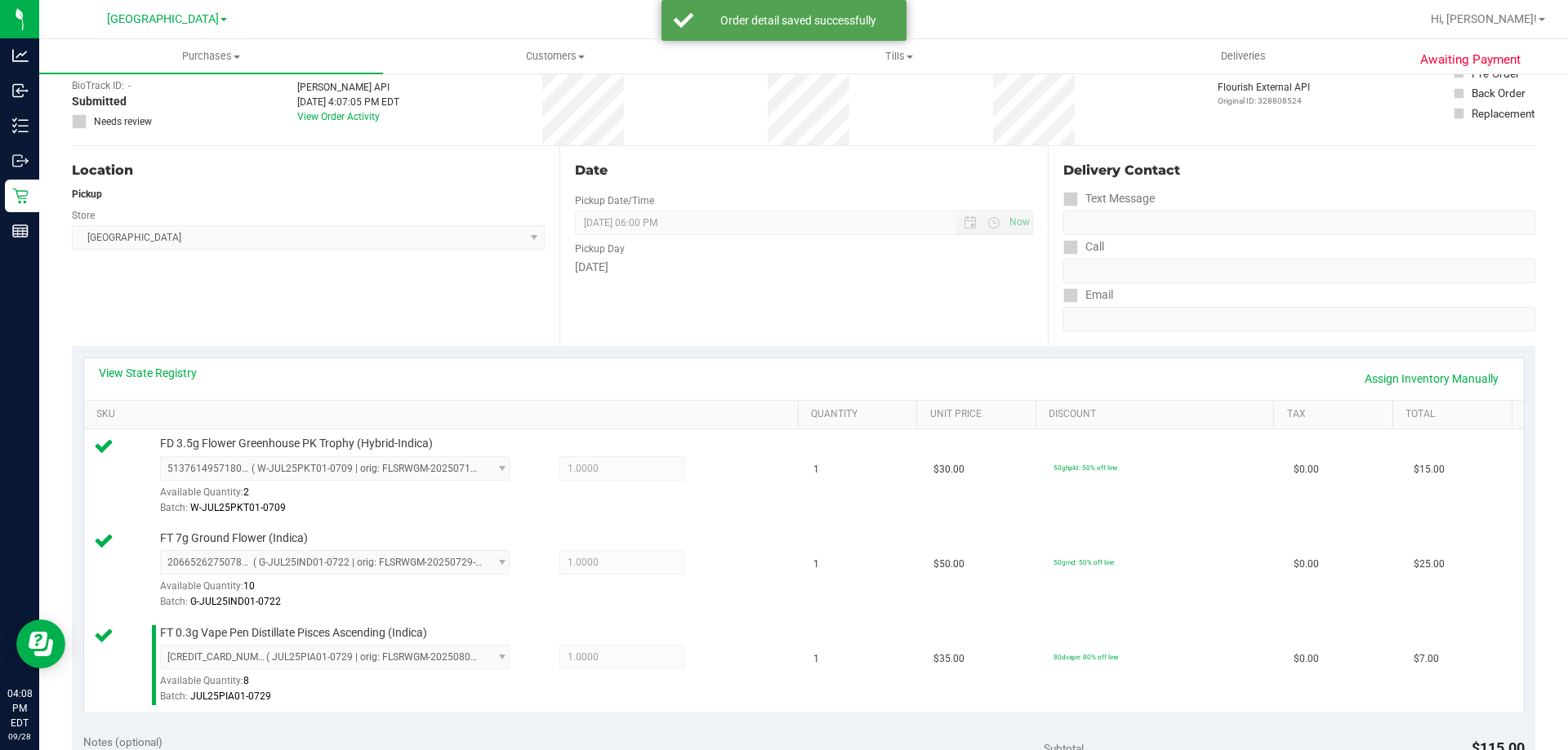
scroll to position [327, 0]
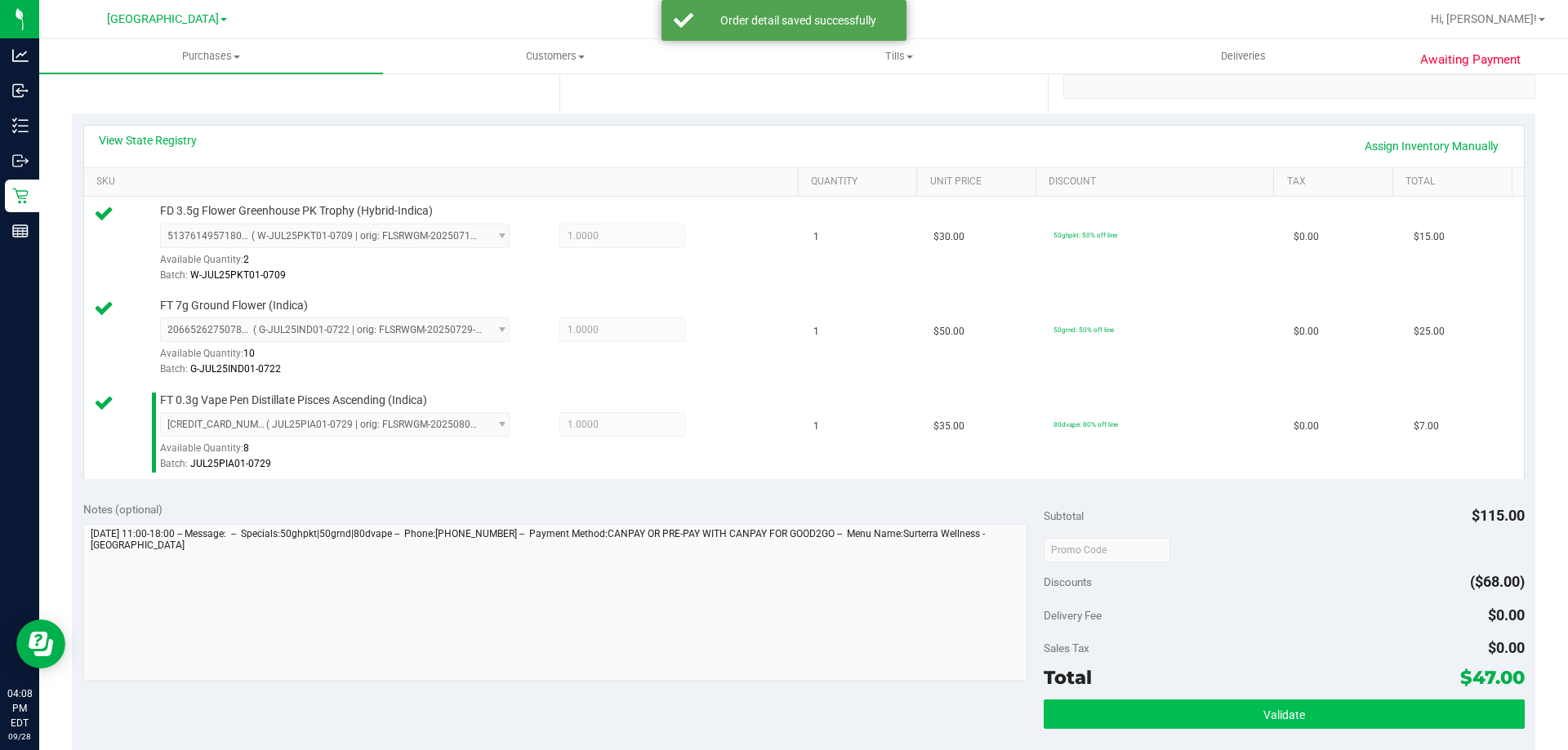
drag, startPoint x: 1159, startPoint y: 686, endPoint x: 1159, endPoint y: 701, distance: 15.0
click at [1159, 700] on div "Subtotal $115.00 Discounts ($68.00) Delivery Fee $0.00 Sales Tax $0.00 Total $4…" at bounding box center [1284, 636] width 480 height 272
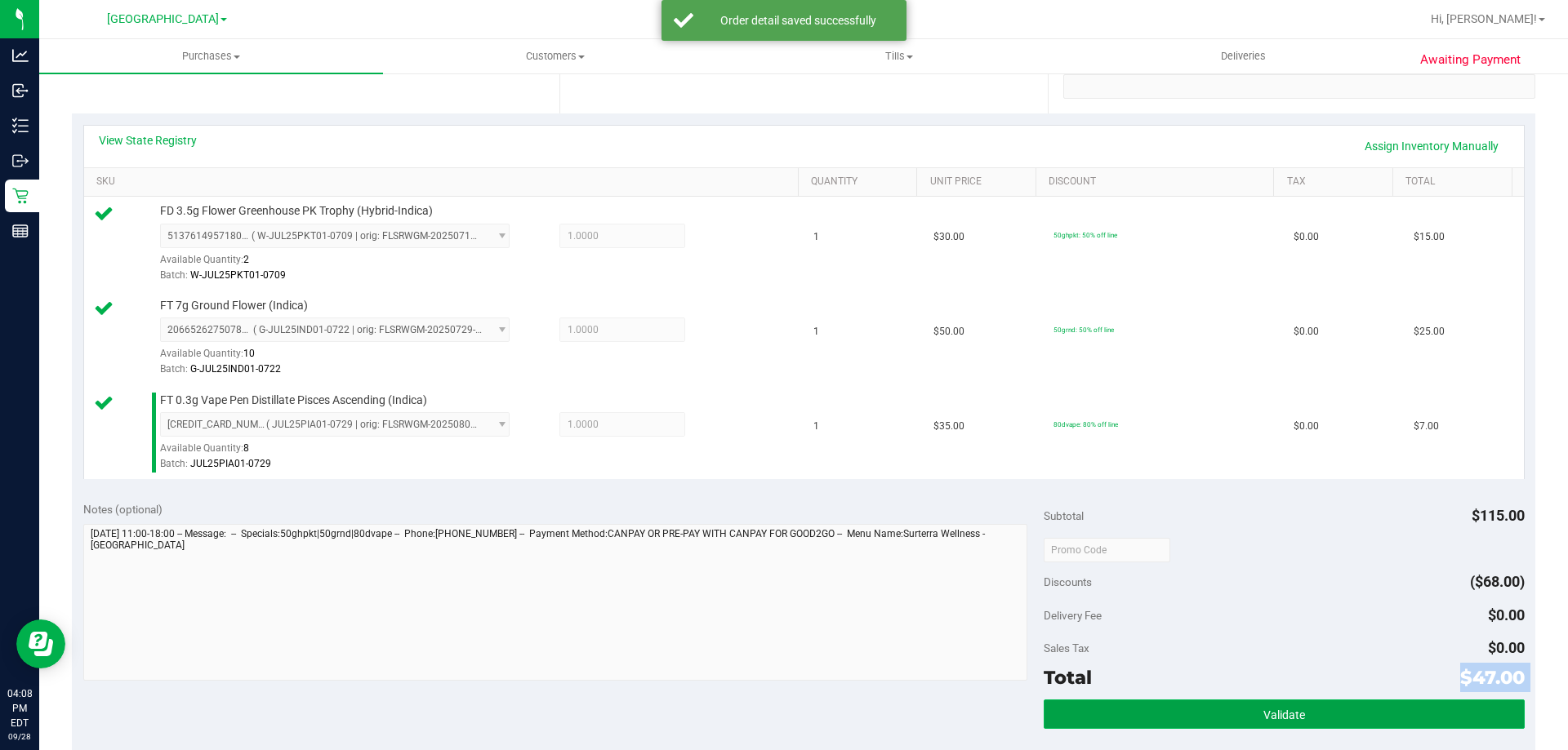
click at [1159, 701] on button "Validate" at bounding box center [1284, 714] width 480 height 29
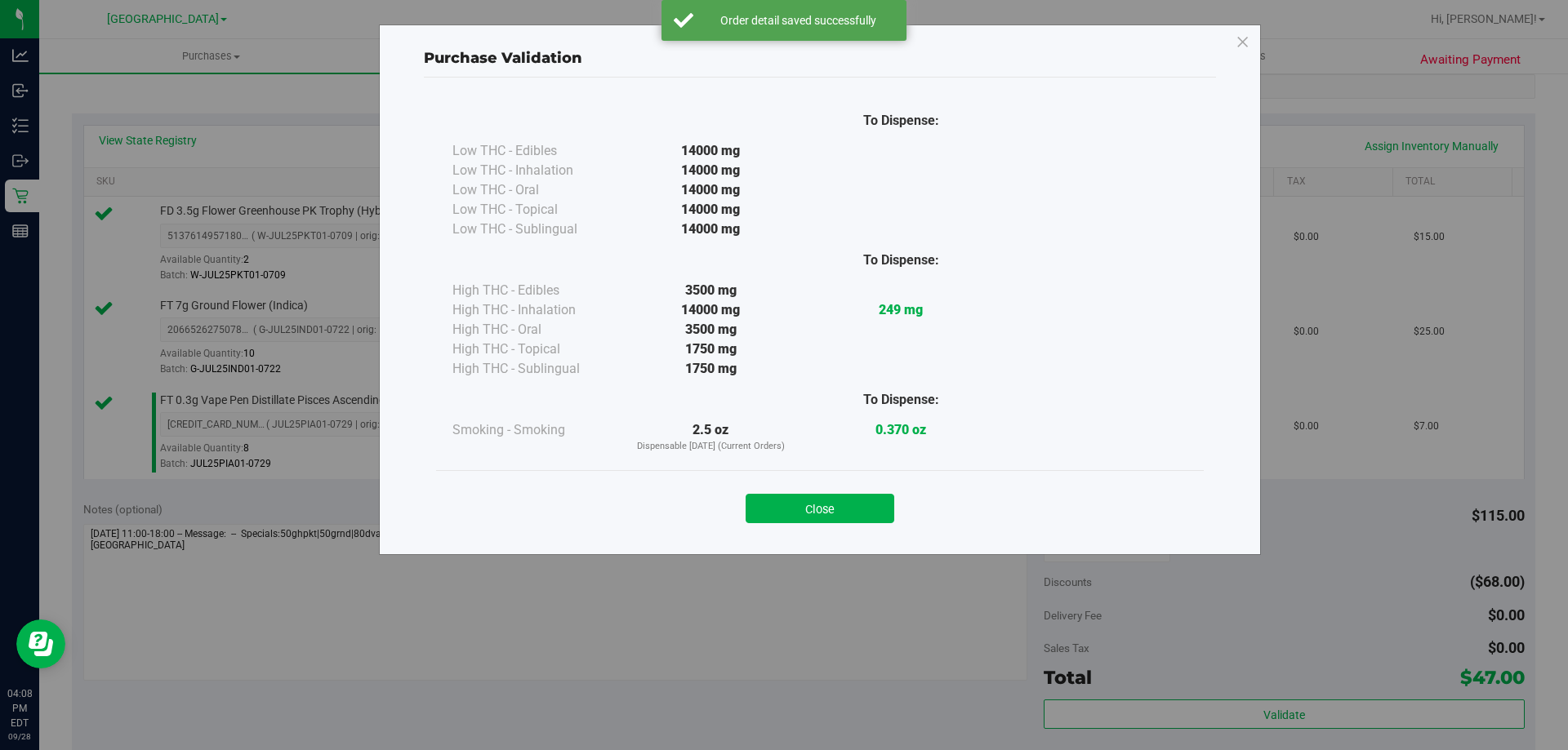
click at [763, 477] on div "Close" at bounding box center [820, 504] width 767 height 66
click at [773, 497] on button "Close" at bounding box center [820, 509] width 149 height 29
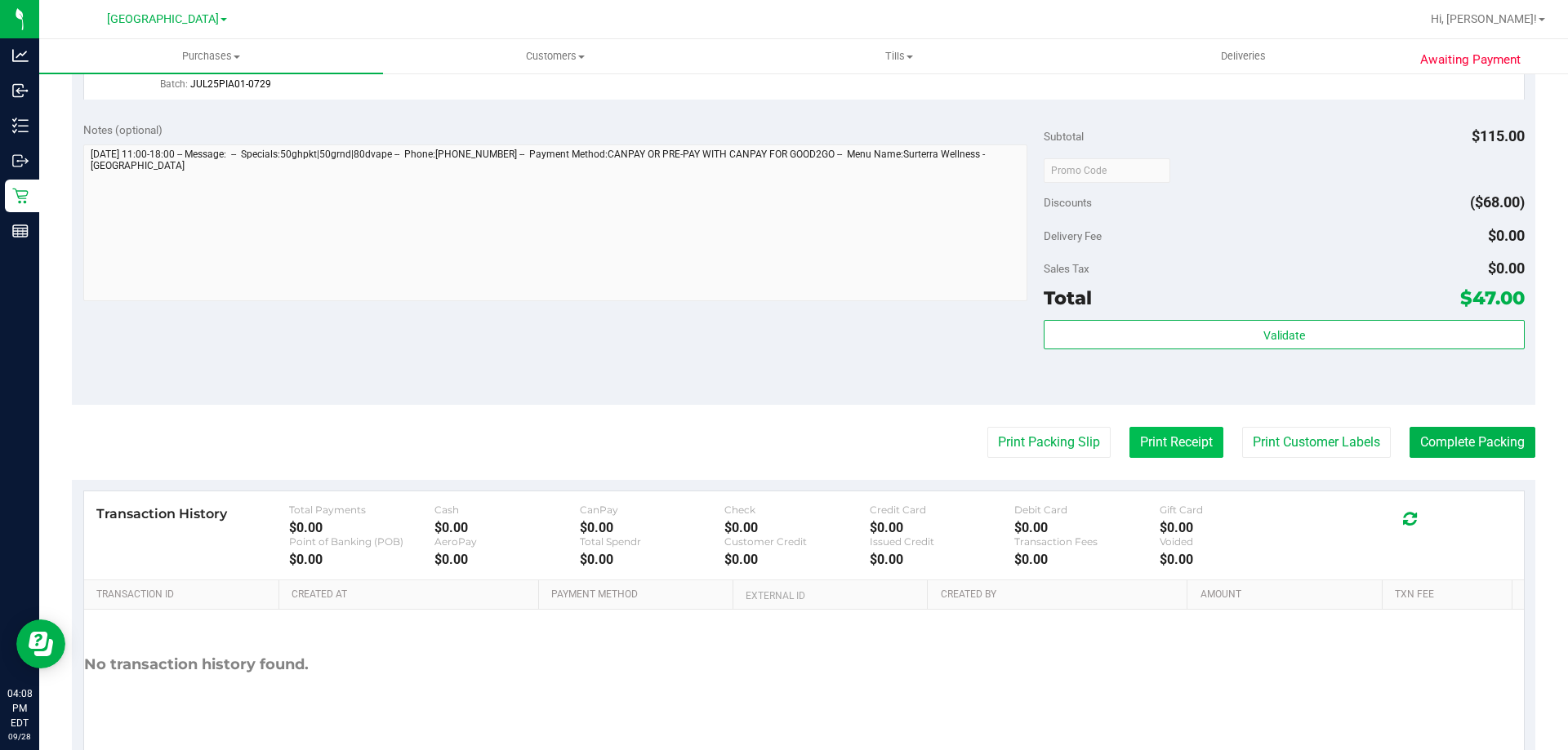
scroll to position [774, 0]
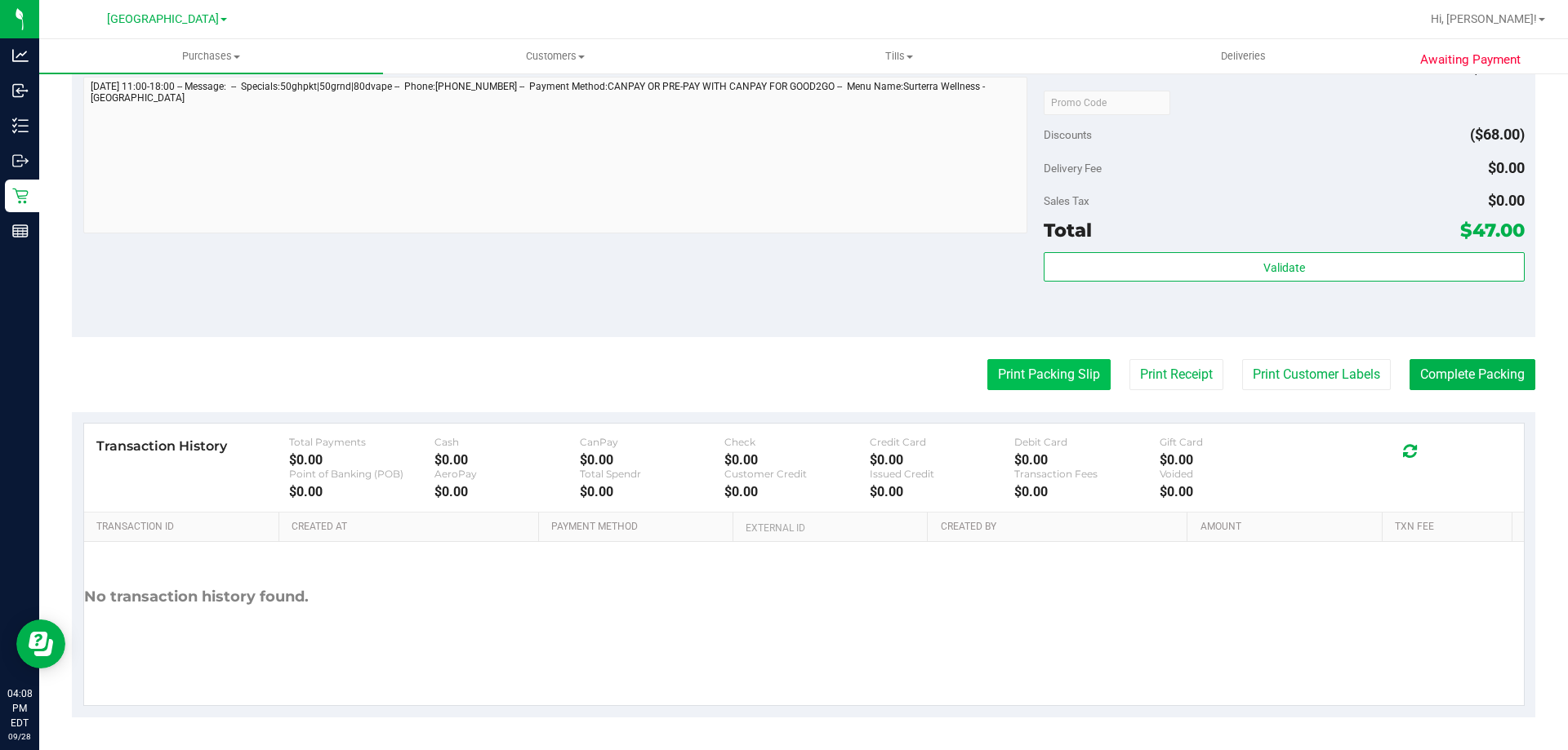
click at [1091, 366] on button "Print Packing Slip" at bounding box center [1049, 374] width 123 height 31
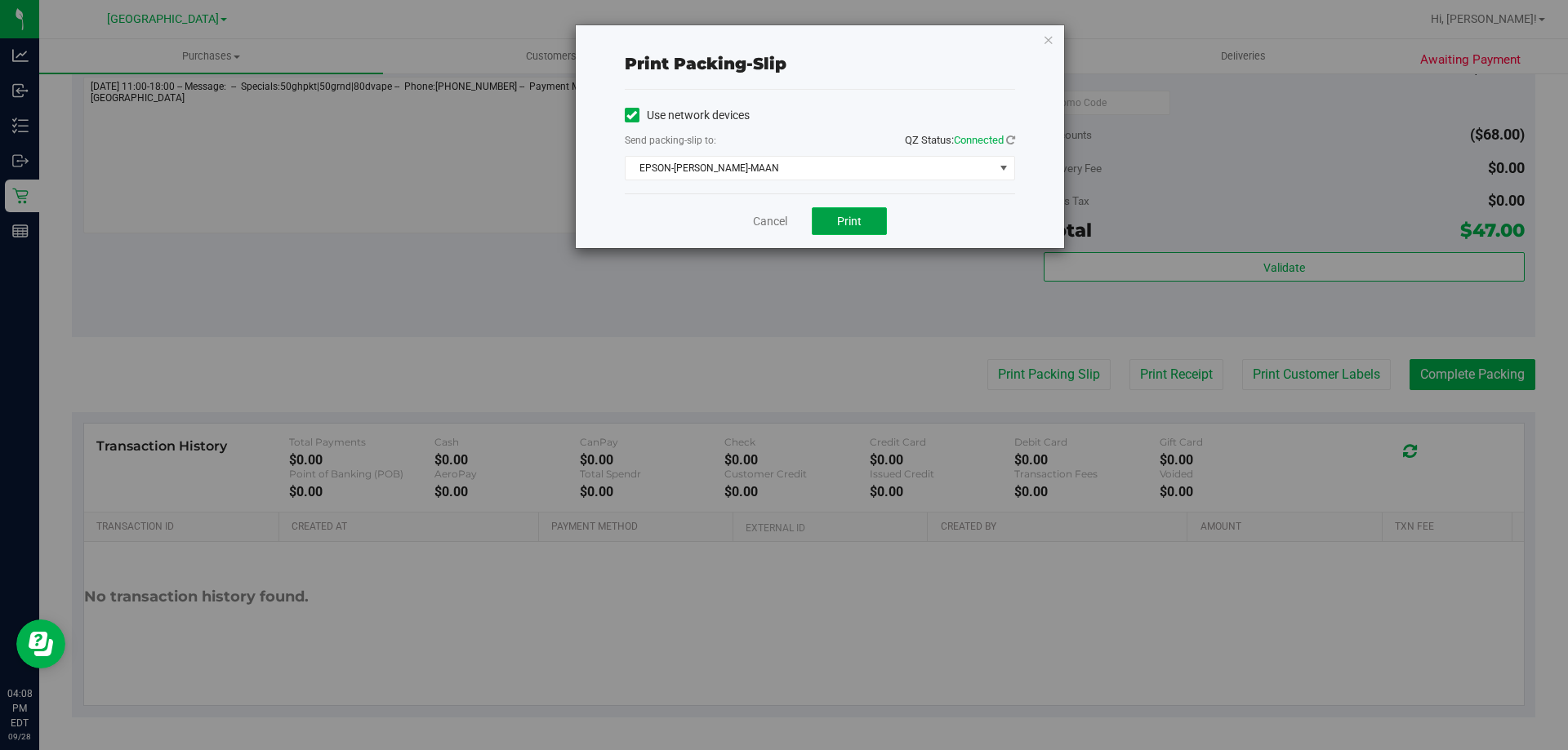
click at [865, 223] on button "Print" at bounding box center [849, 221] width 75 height 27
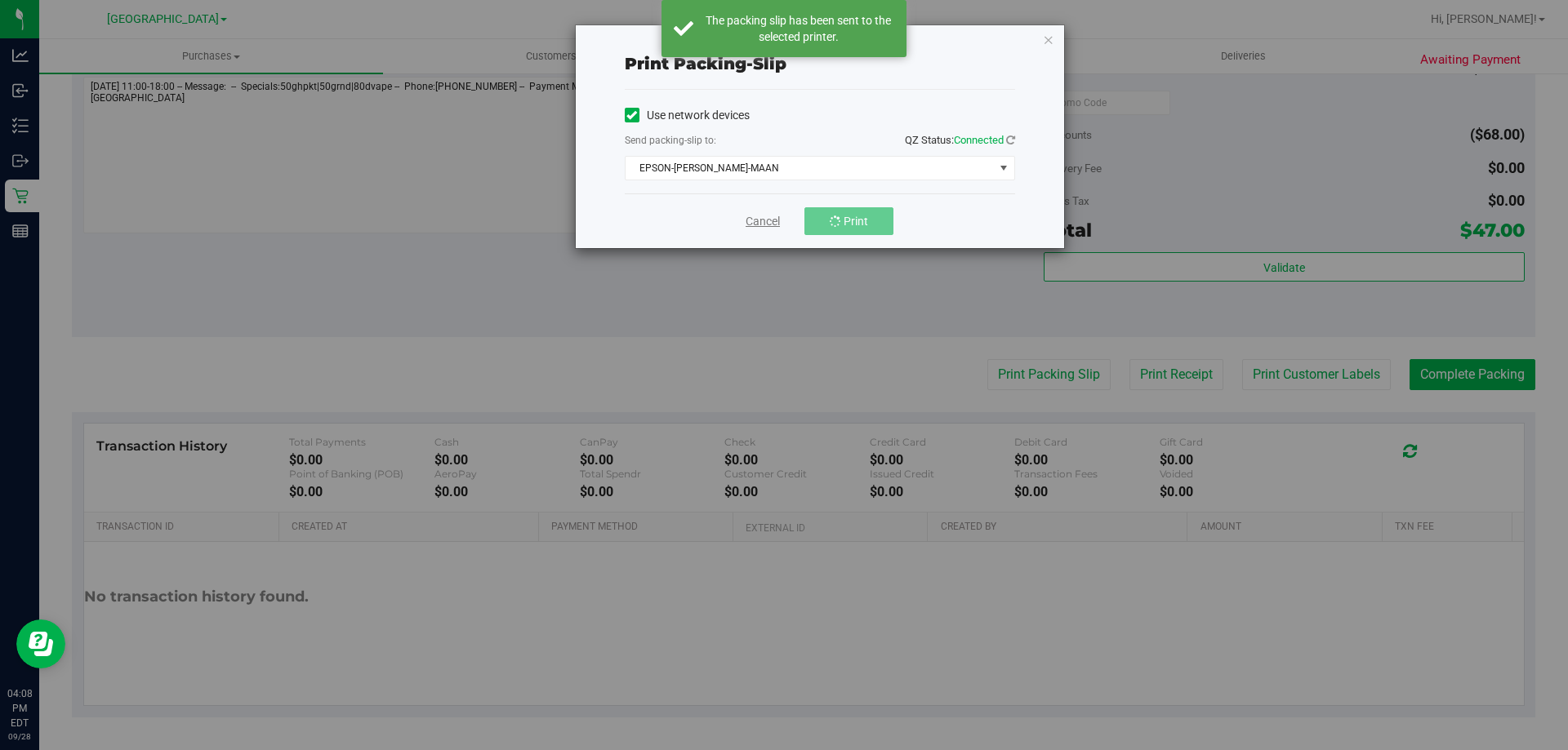
click at [766, 223] on link "Cancel" at bounding box center [763, 222] width 34 height 17
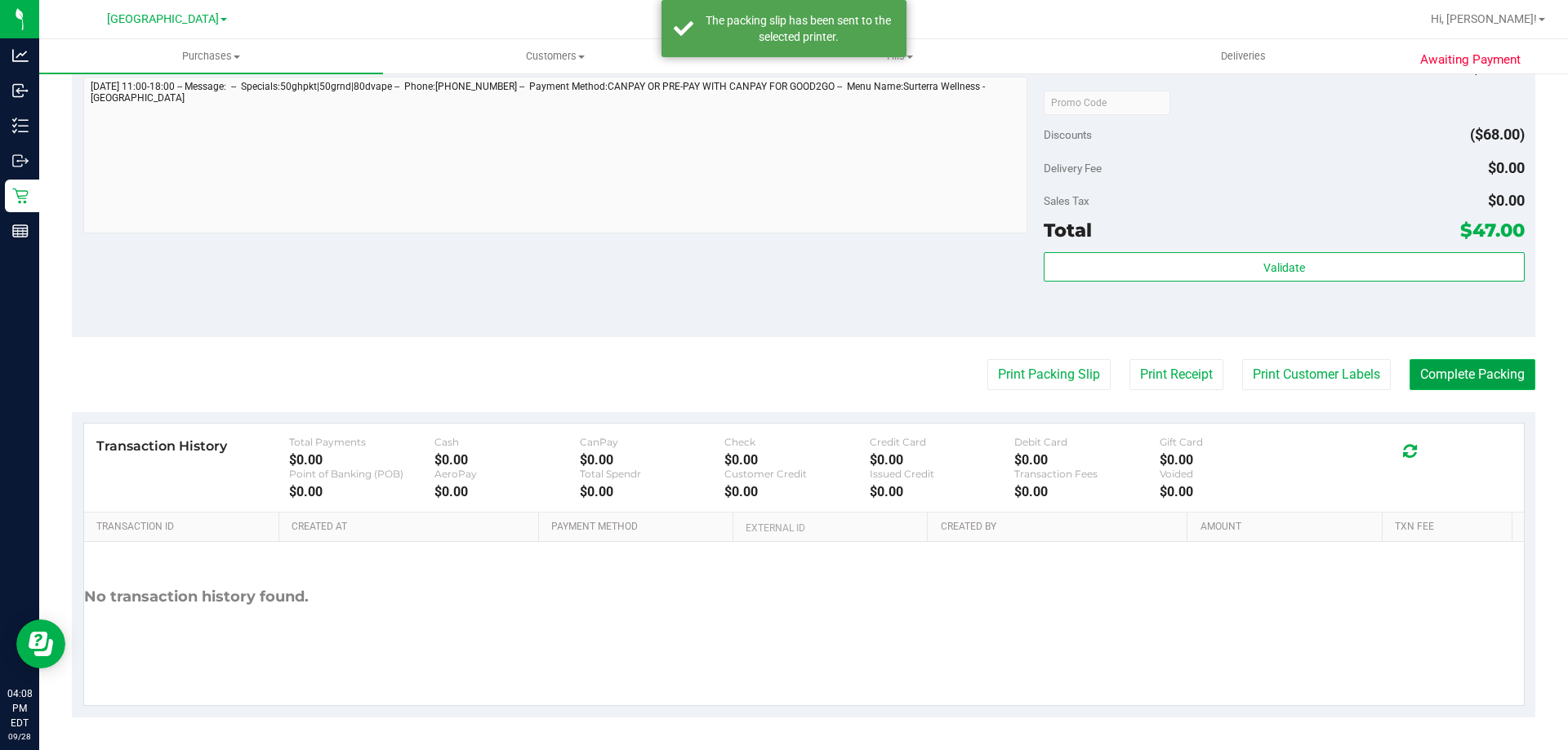
click at [1480, 373] on button "Complete Packing" at bounding box center [1472, 374] width 126 height 31
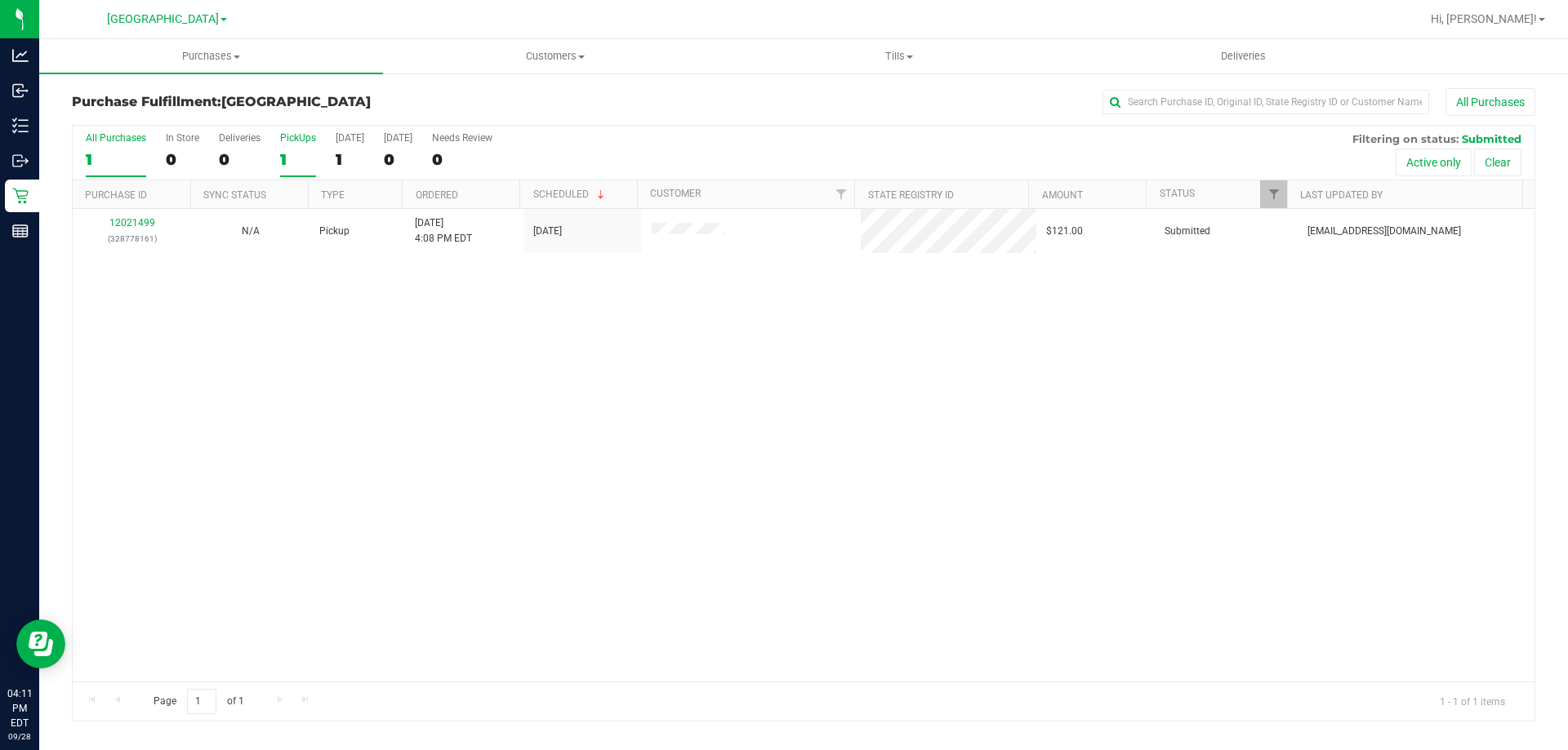
click at [302, 163] on div "1" at bounding box center [298, 160] width 36 height 19
click at [0, 0] on input "PickUps 1" at bounding box center [0, 0] width 0 height 0
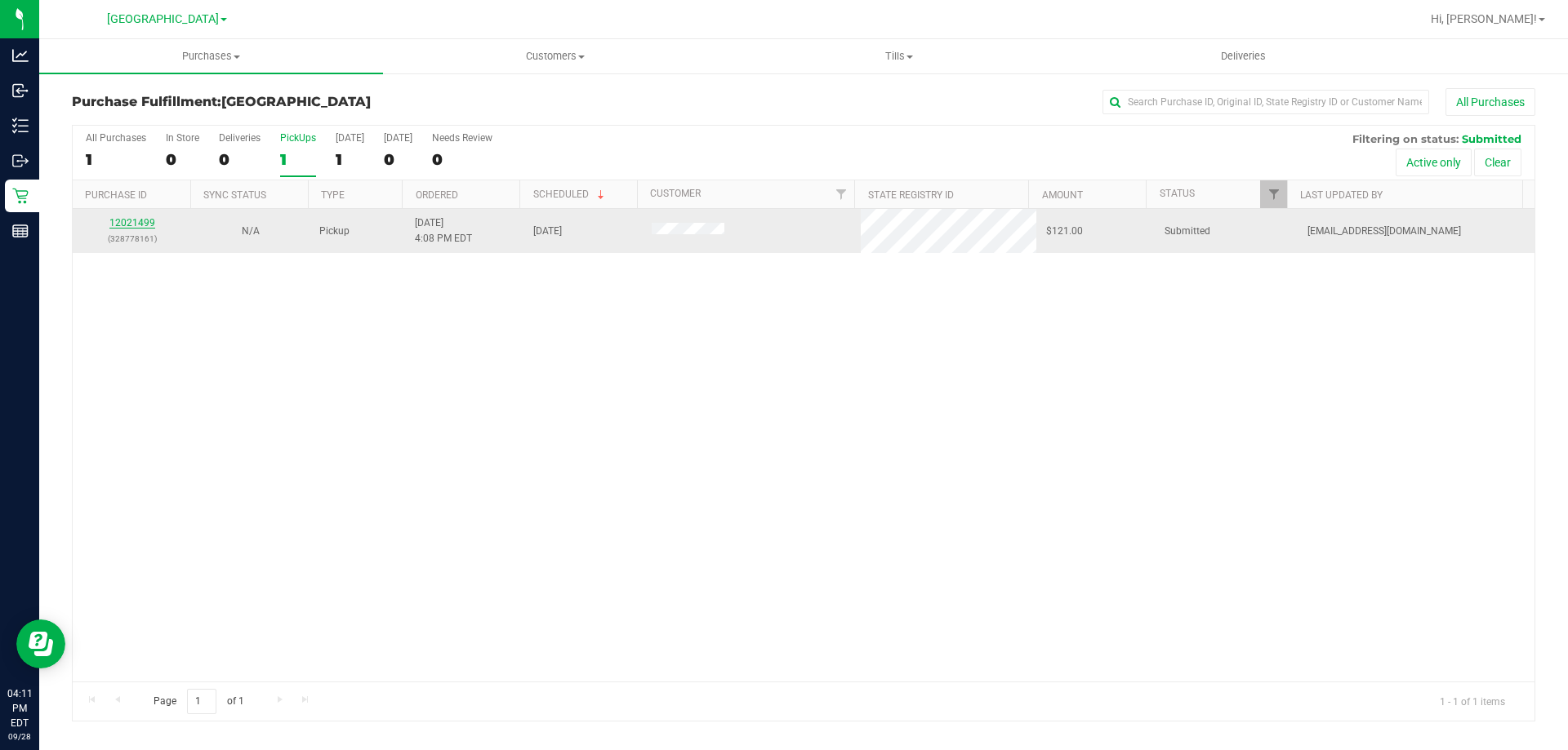
click at [148, 228] on div "12021499 (328778161)" at bounding box center [132, 231] width 99 height 31
click at [150, 223] on link "12021499" at bounding box center [133, 223] width 45 height 11
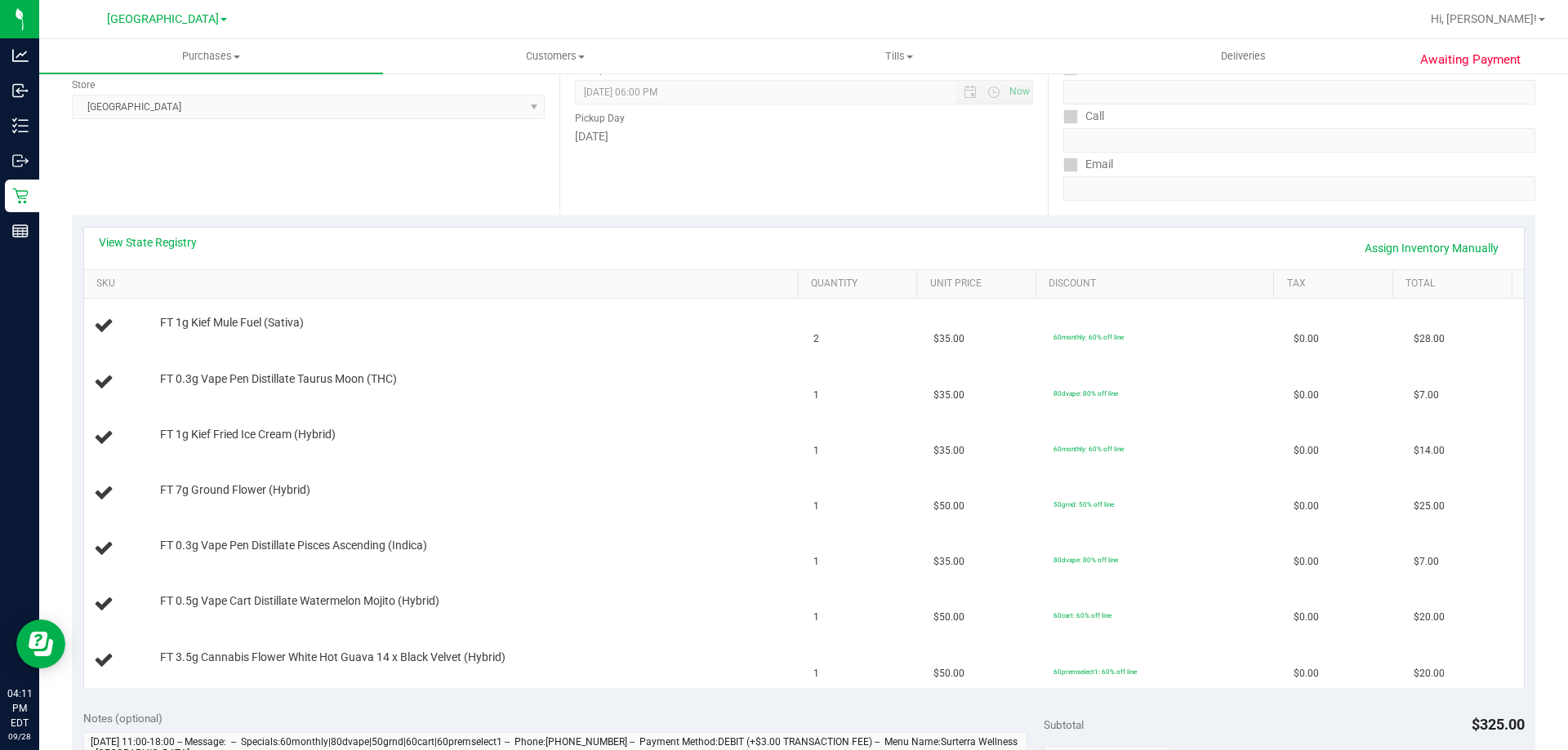
scroll to position [163, 0]
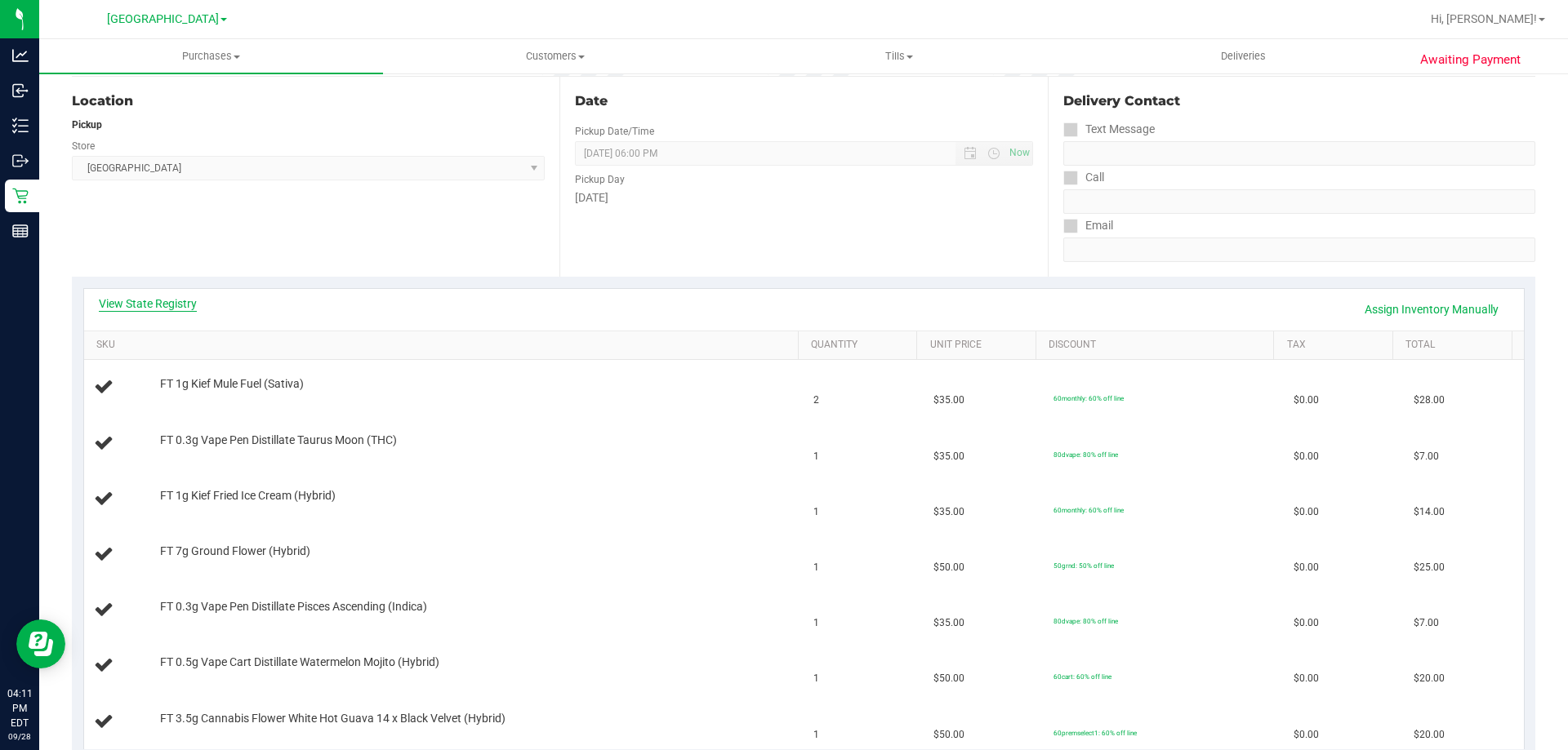
click at [170, 309] on link "View State Registry" at bounding box center [147, 303] width 98 height 16
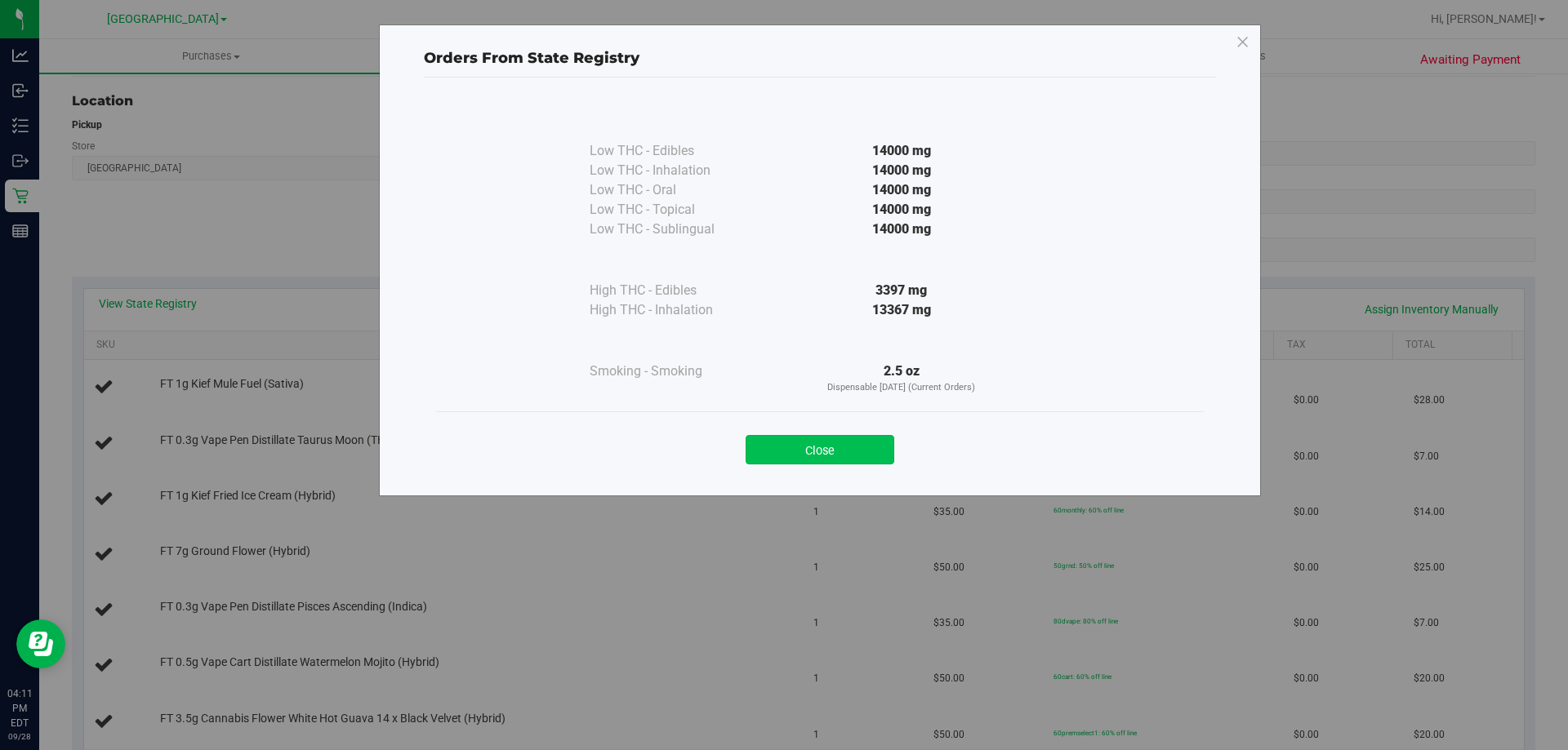
click at [880, 444] on button "Close" at bounding box center [820, 450] width 149 height 29
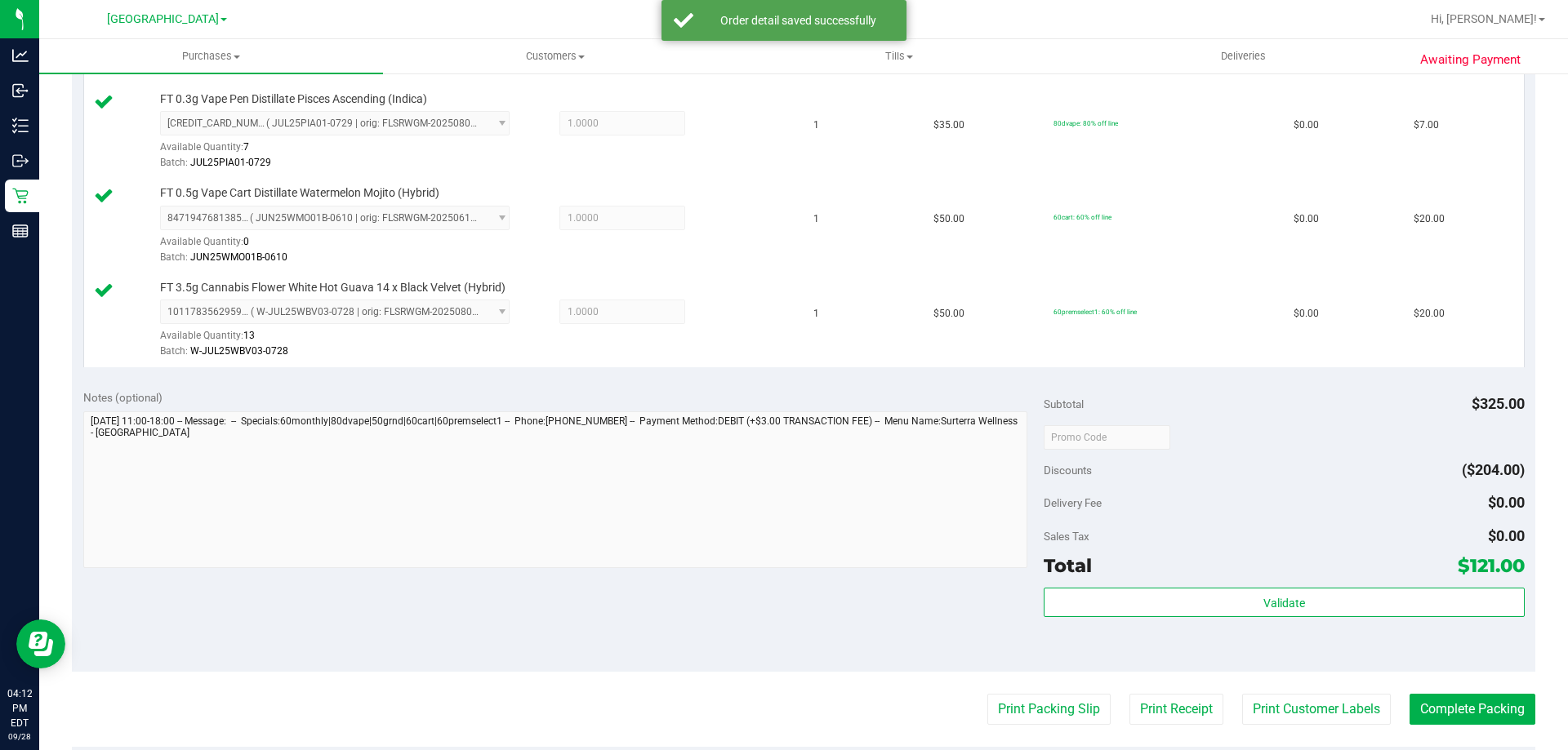
scroll to position [1062, 0]
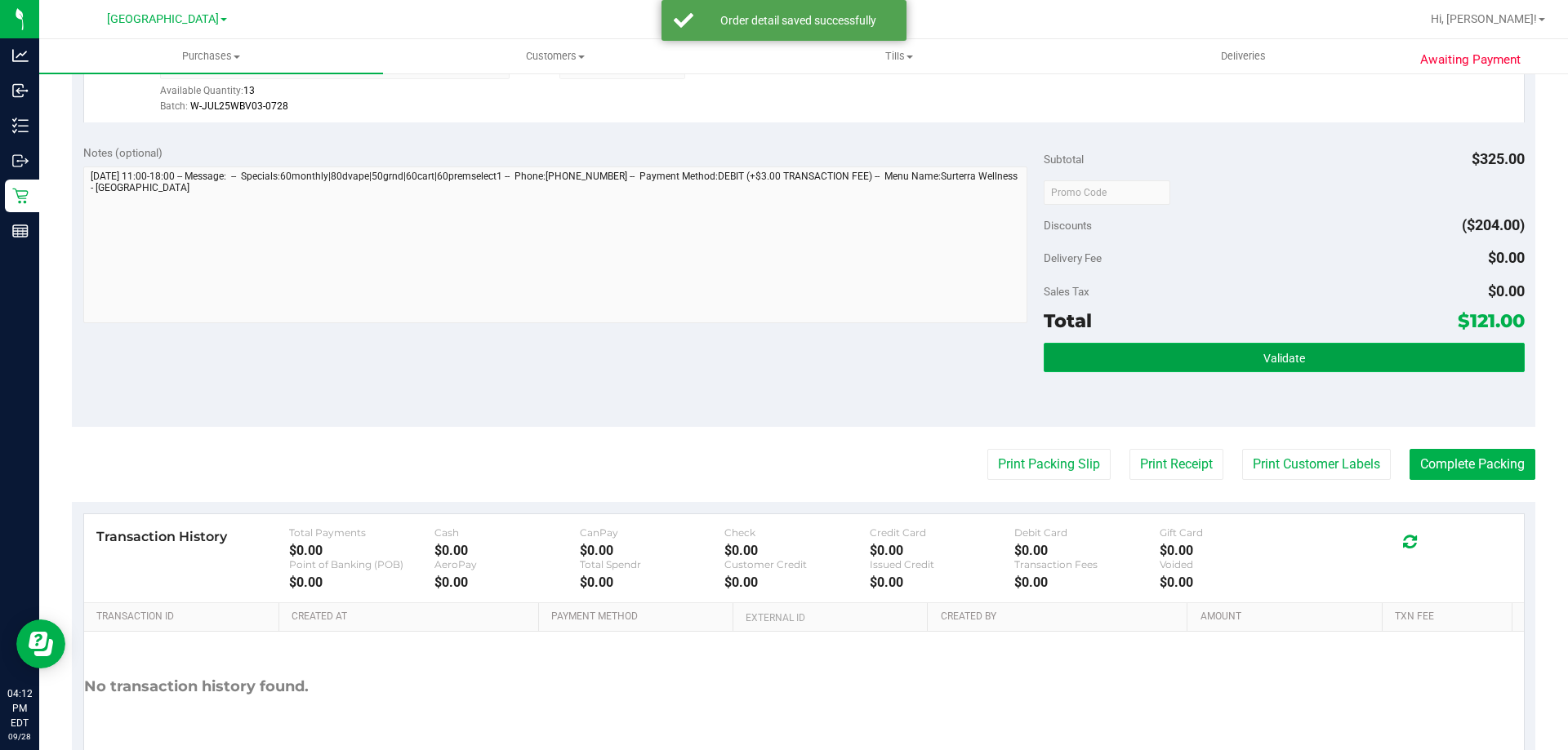
click at [1139, 368] on button "Validate" at bounding box center [1284, 357] width 480 height 29
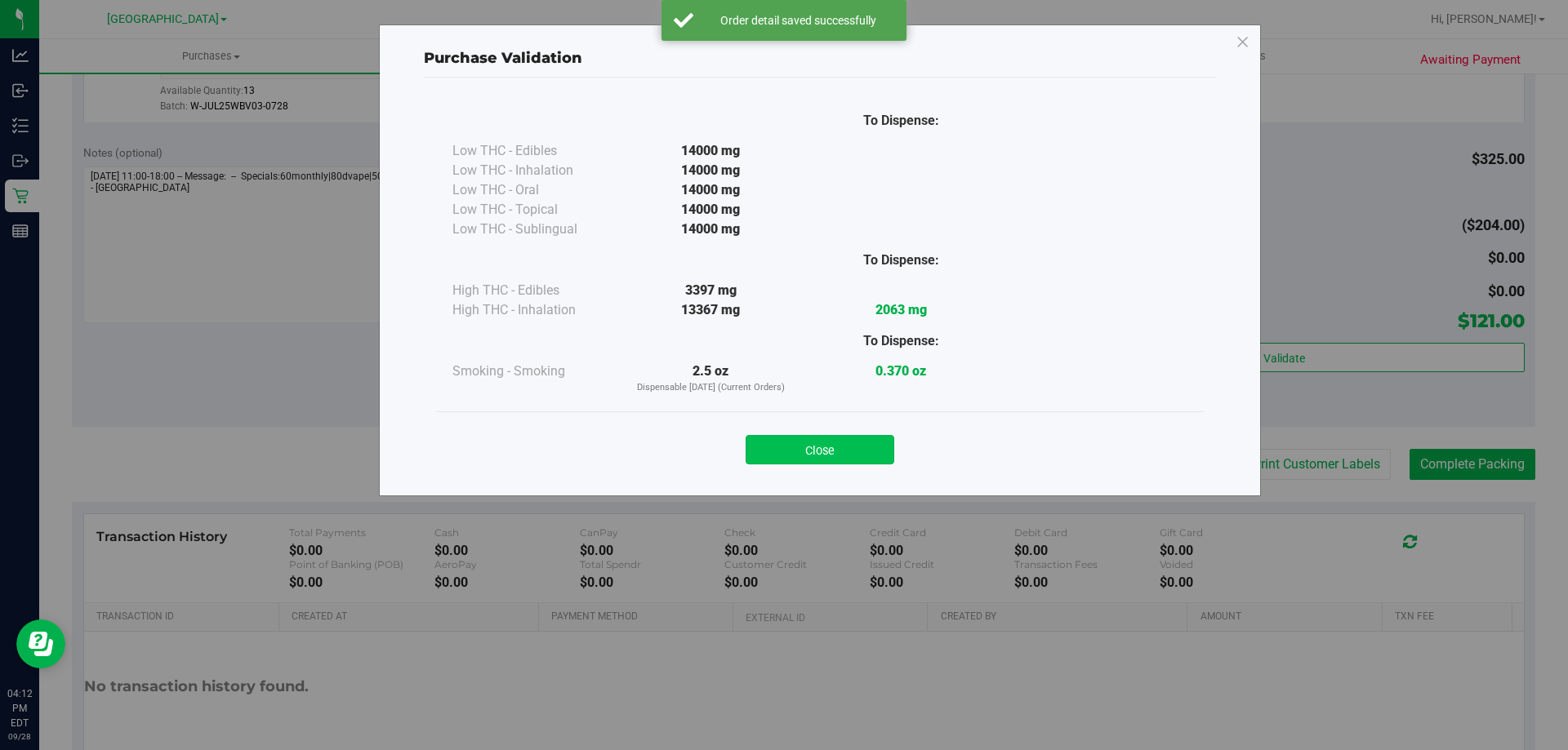
click at [838, 455] on button "Close" at bounding box center [820, 450] width 149 height 29
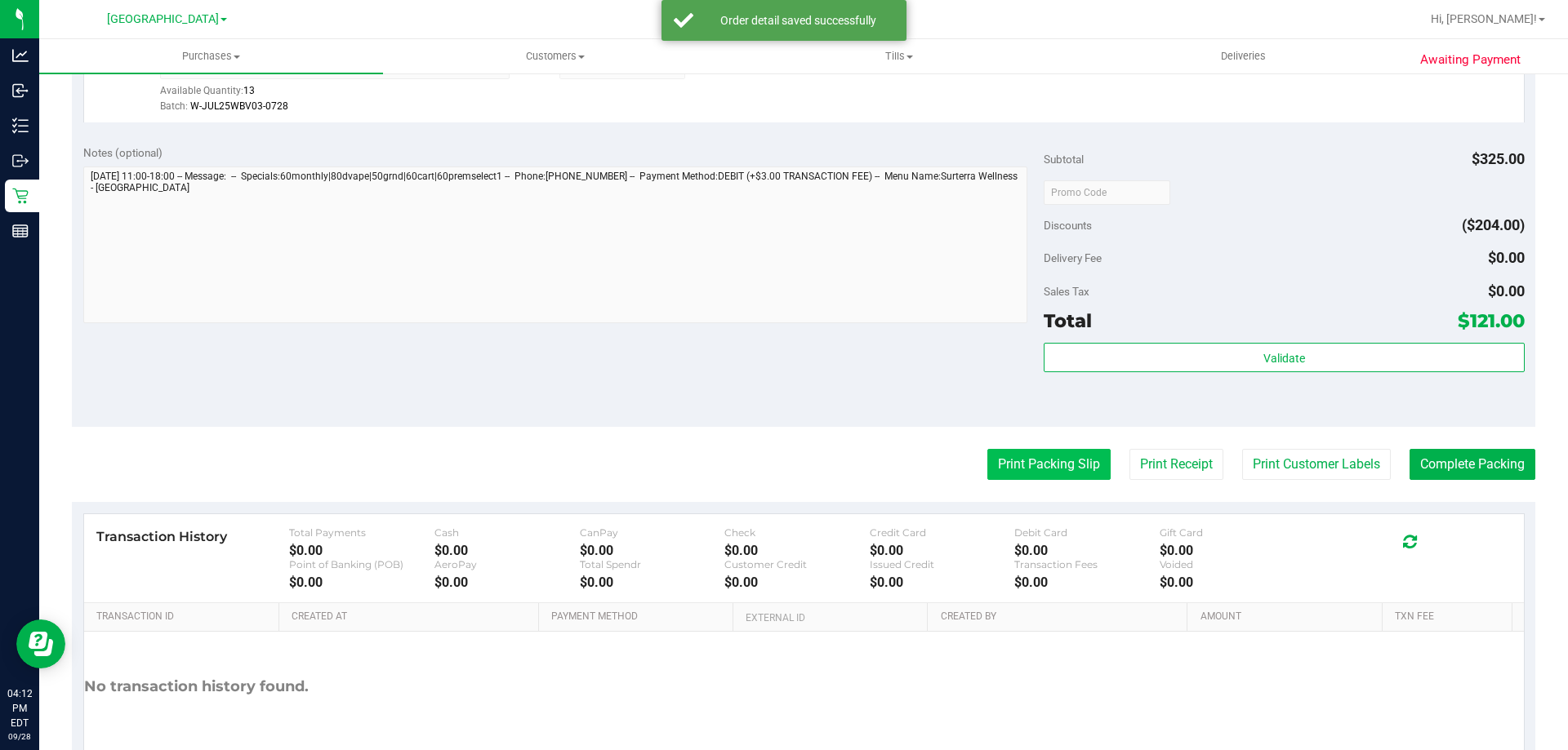
click at [1000, 471] on button "Print Packing Slip" at bounding box center [1049, 464] width 123 height 31
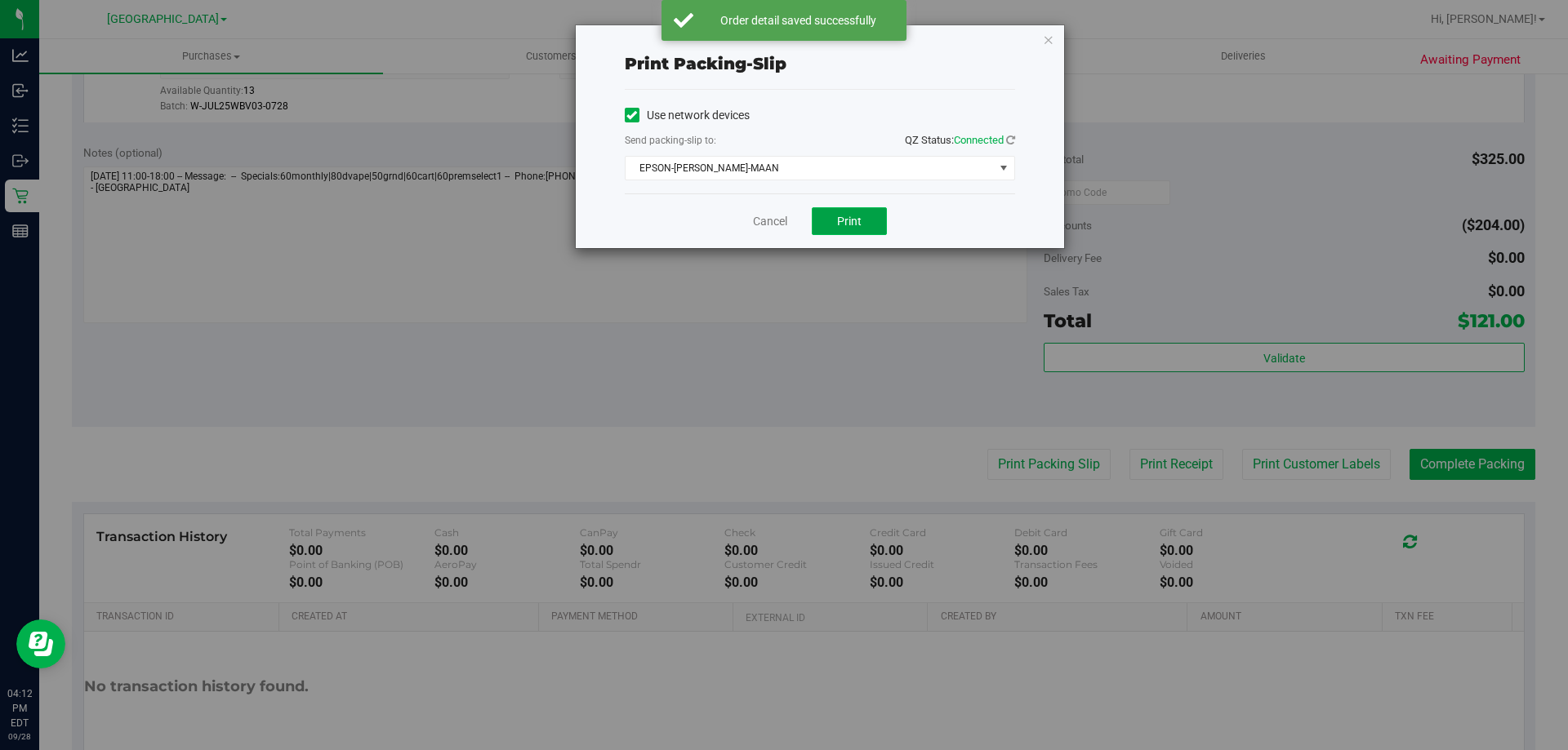
click at [874, 218] on button "Print" at bounding box center [849, 221] width 75 height 27
click at [778, 226] on link "Cancel" at bounding box center [770, 222] width 34 height 17
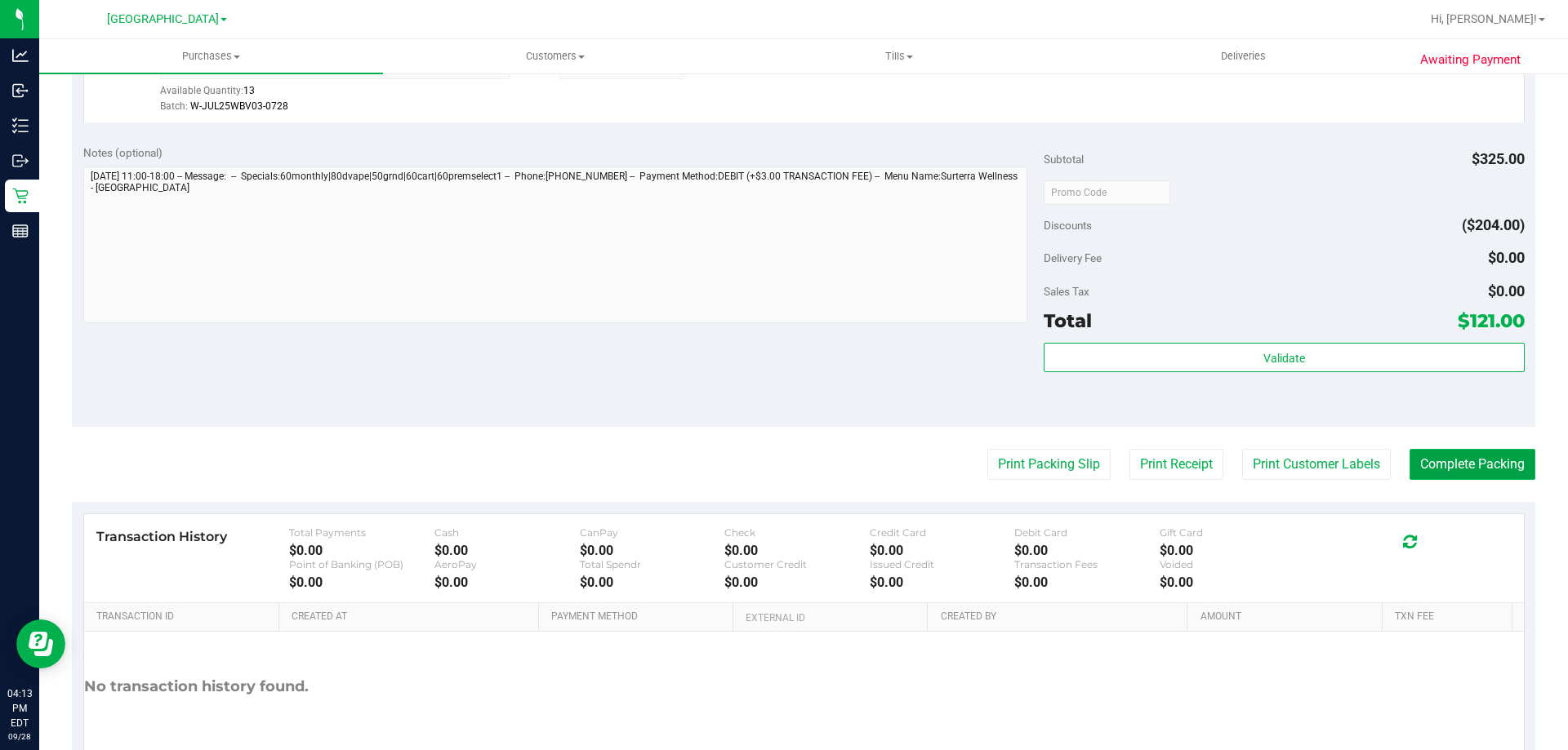
click at [1488, 470] on button "Complete Packing" at bounding box center [1472, 464] width 126 height 31
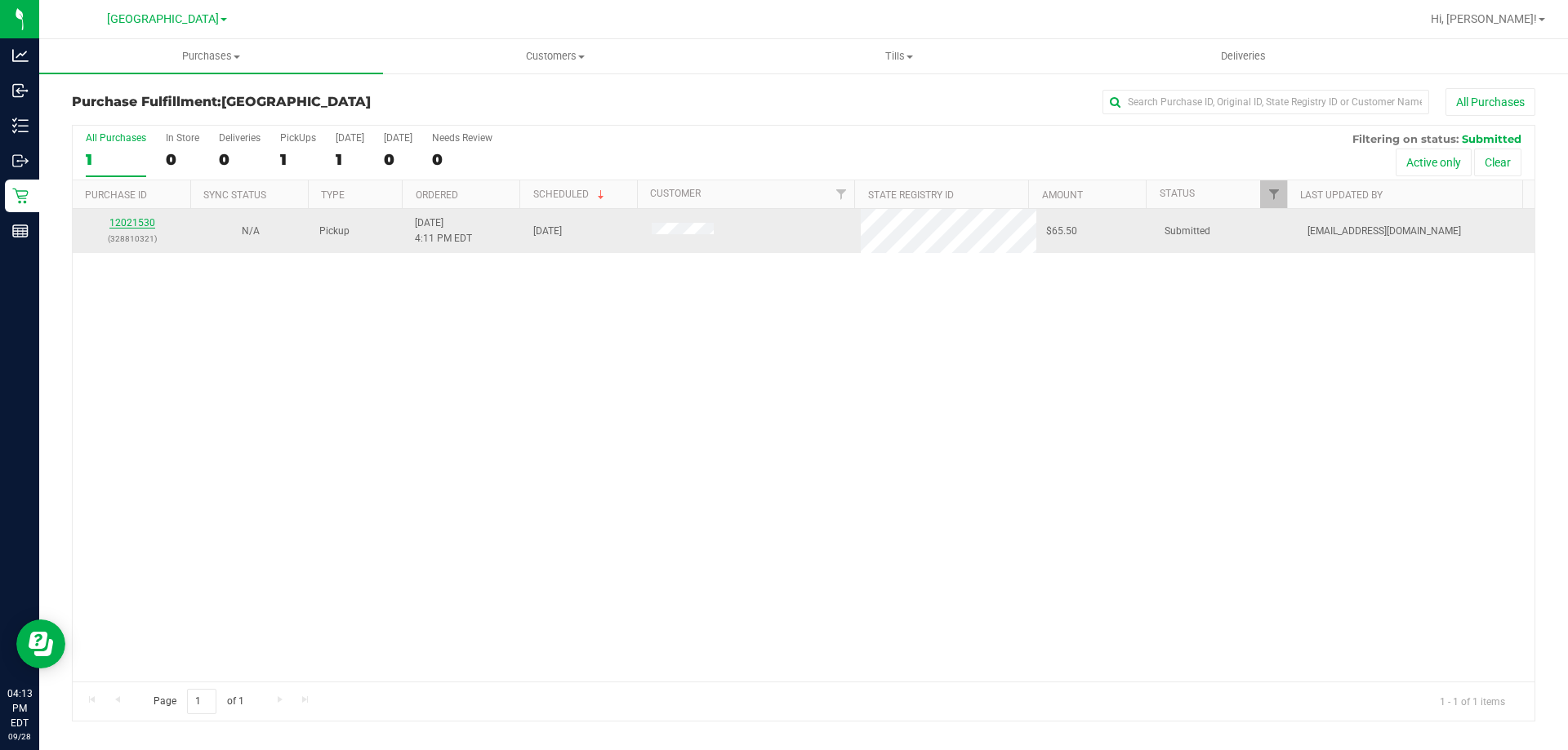
click at [146, 223] on link "12021530" at bounding box center [133, 223] width 45 height 11
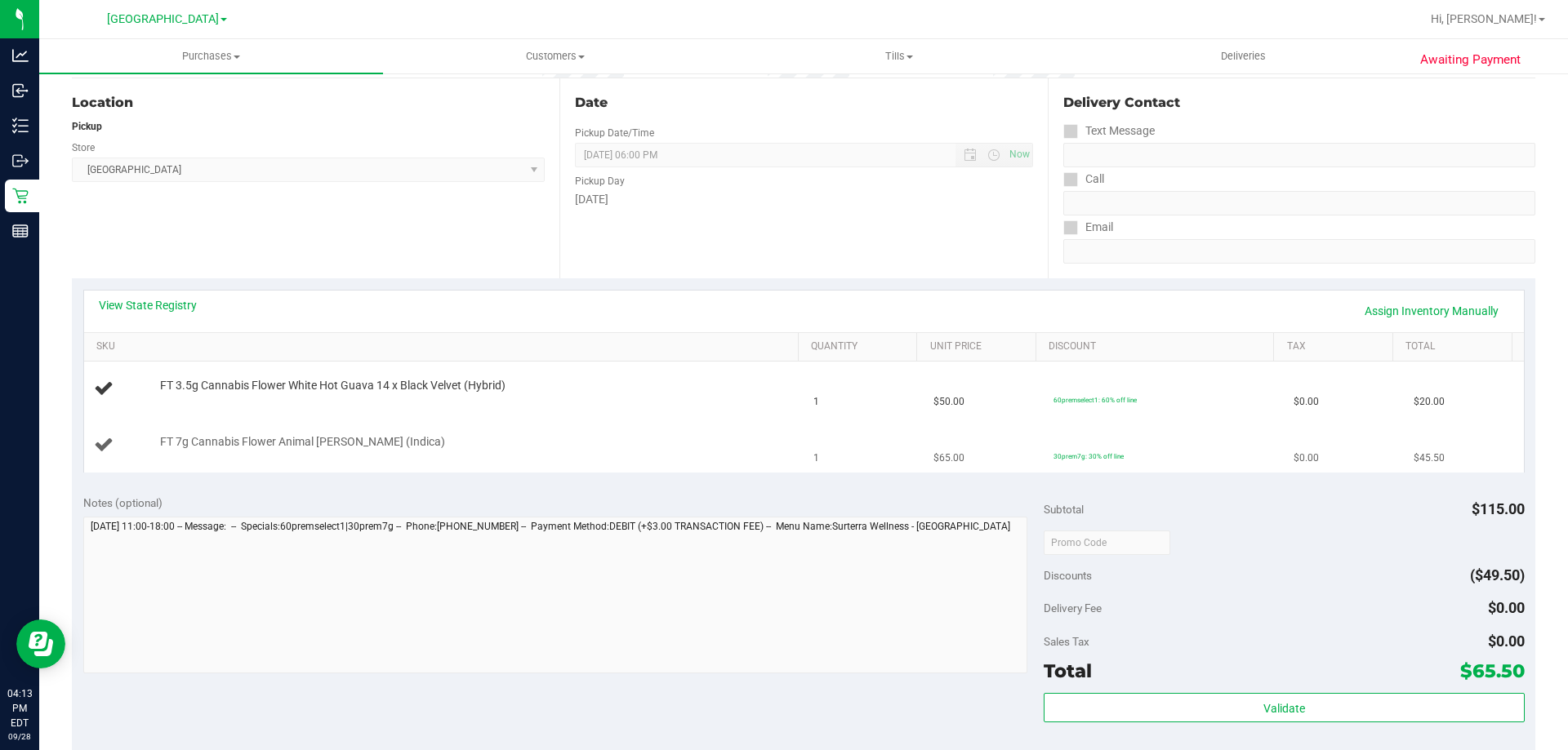
scroll to position [163, 0]
click at [143, 297] on link "View State Registry" at bounding box center [147, 303] width 98 height 16
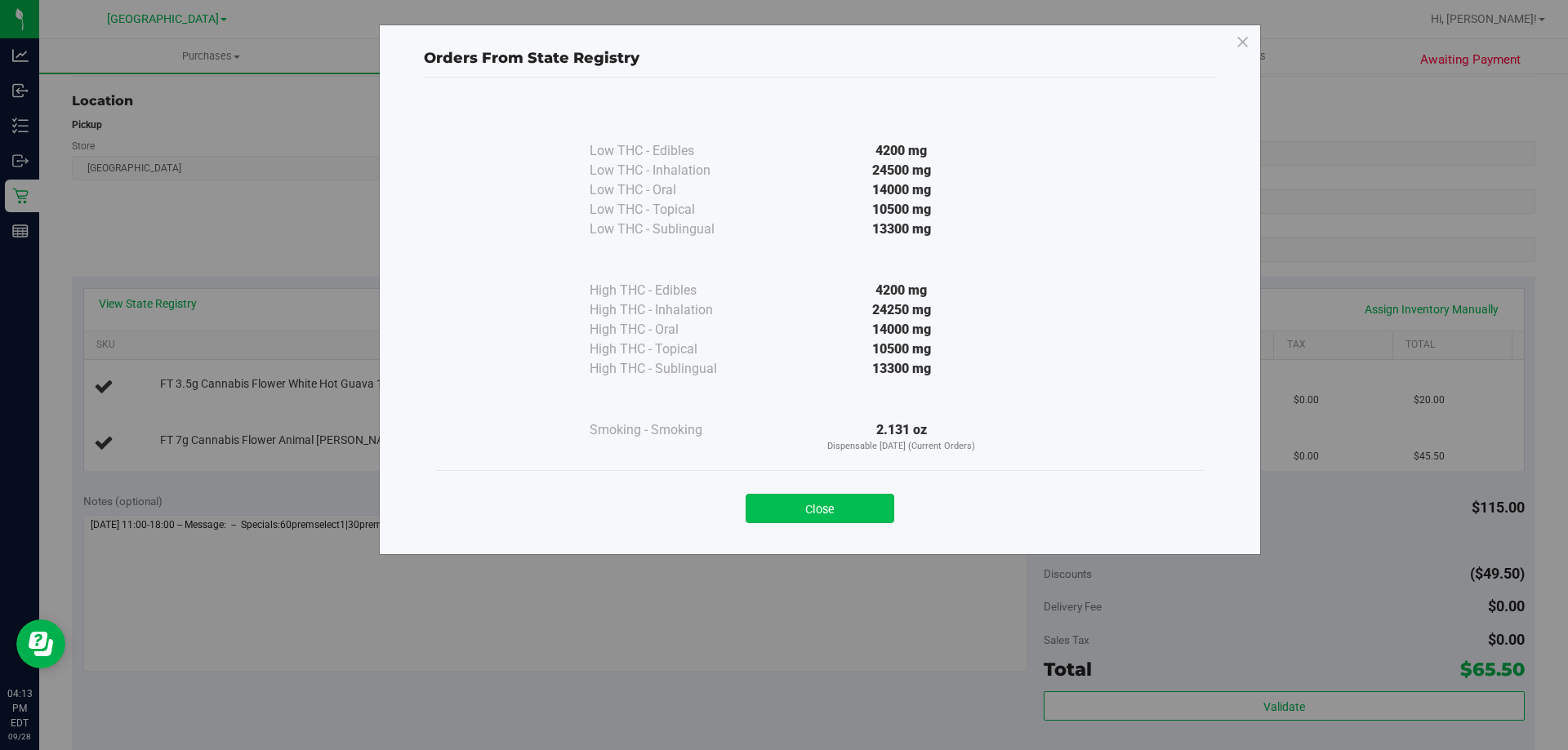
click at [857, 501] on button "Close" at bounding box center [820, 509] width 149 height 29
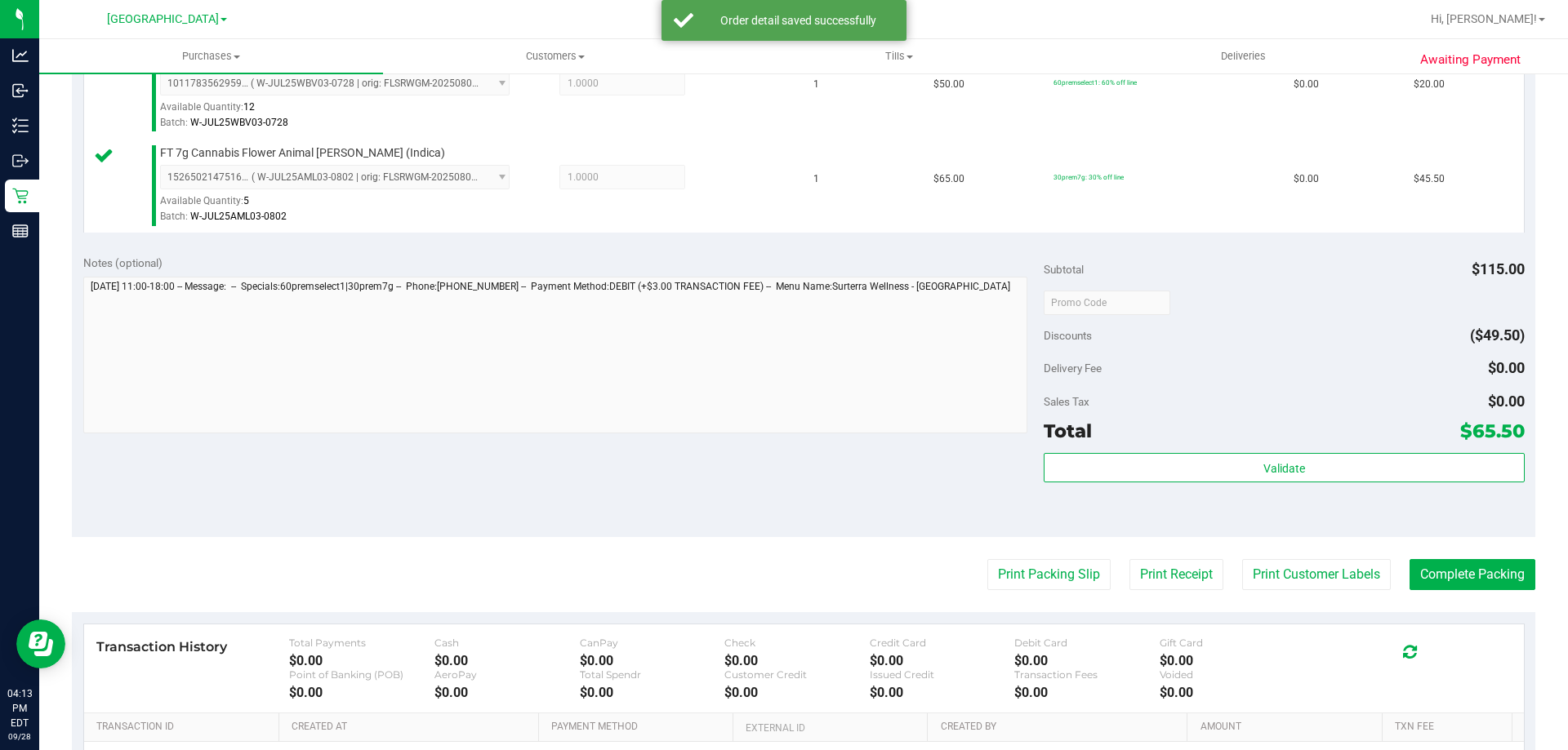
scroll to position [490, 0]
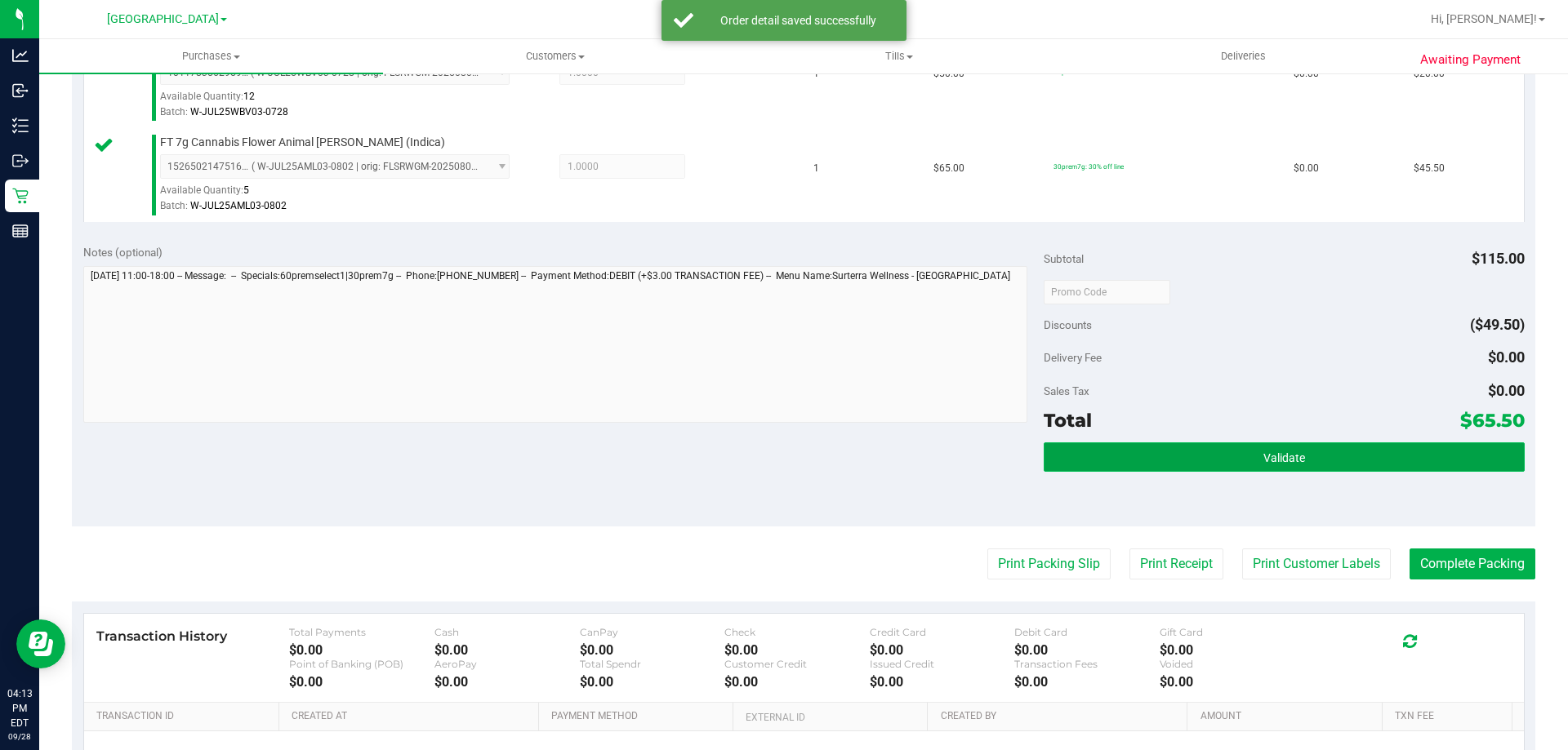
click at [1195, 464] on button "Validate" at bounding box center [1284, 456] width 480 height 29
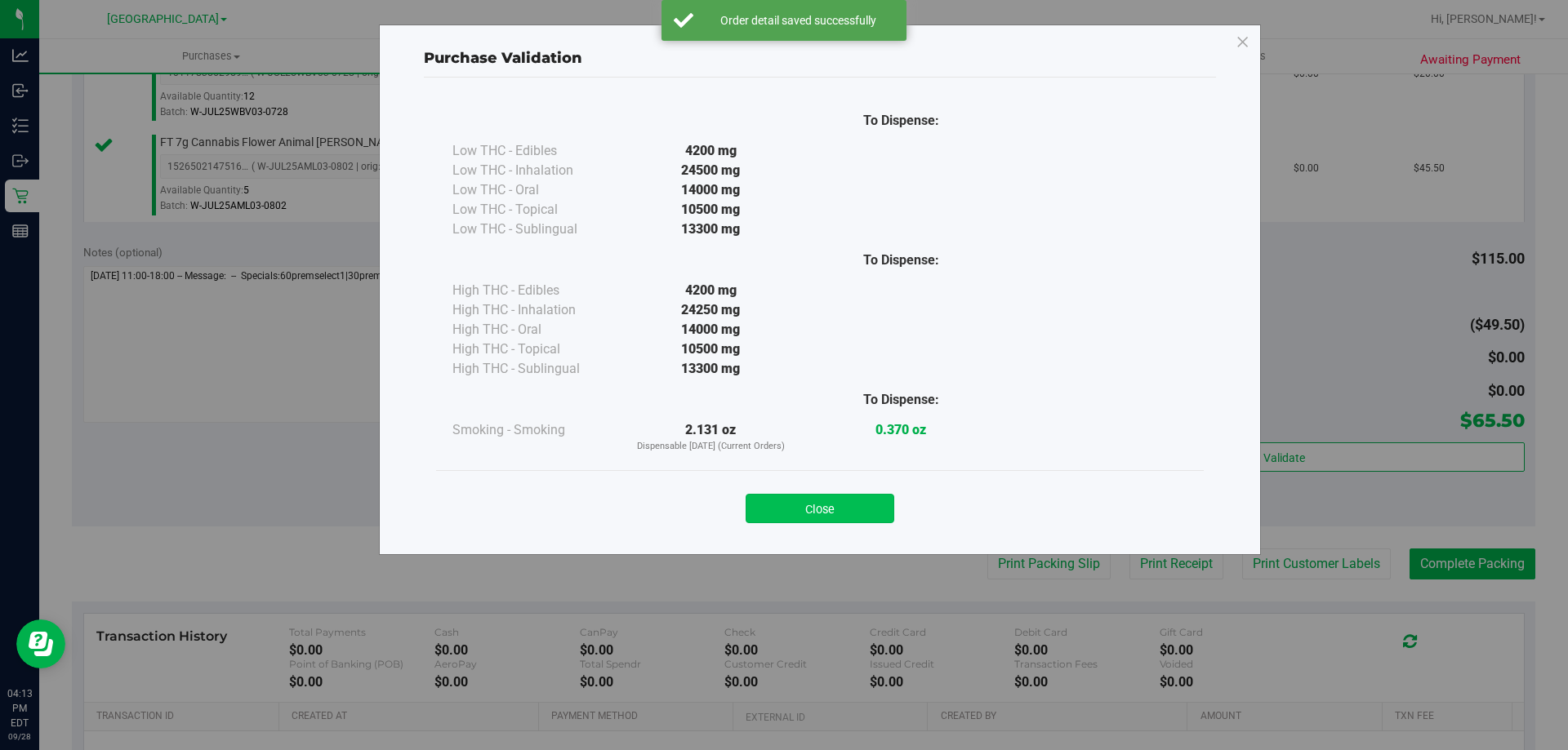
click at [867, 512] on button "Close" at bounding box center [820, 509] width 149 height 29
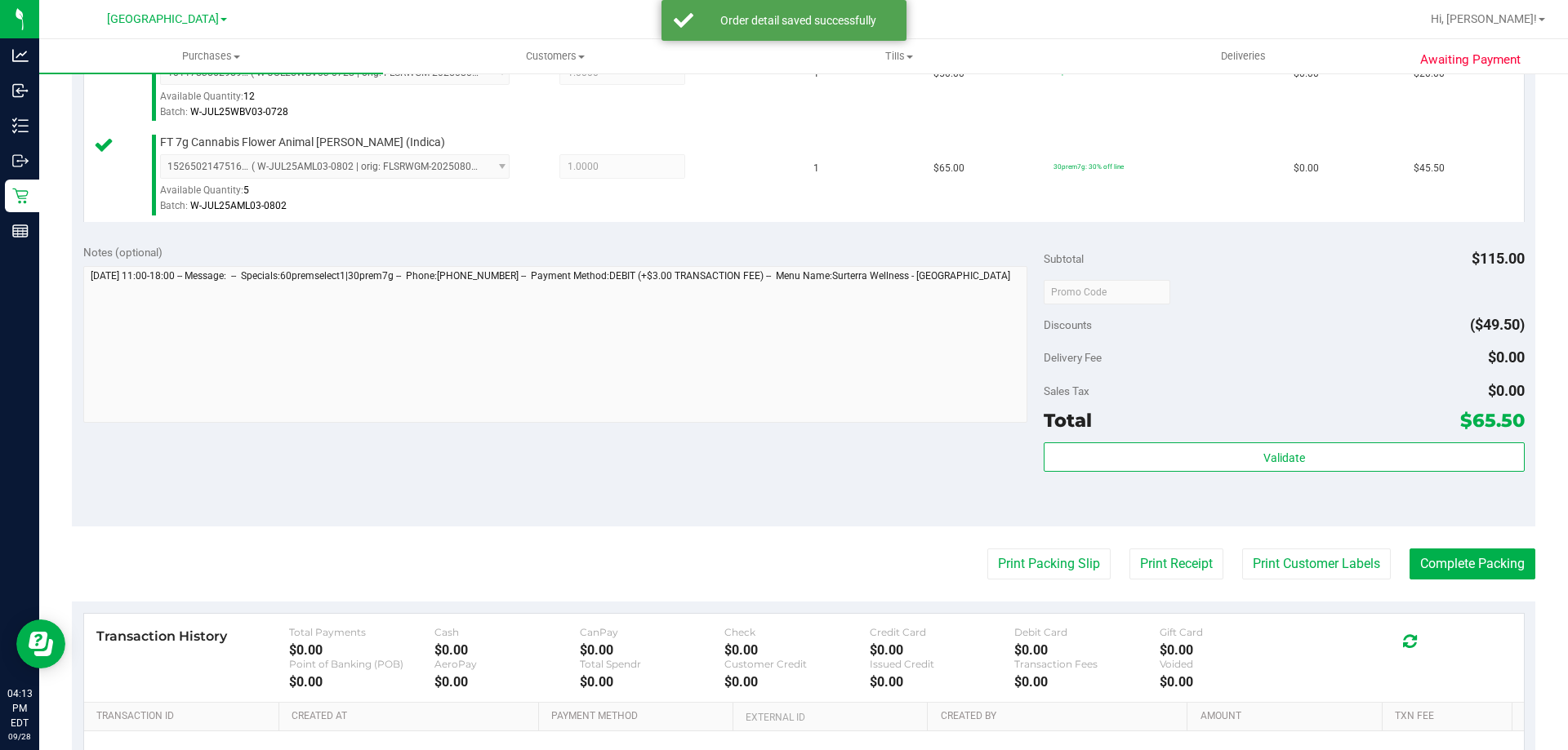
click at [993, 545] on purchase-details "Back Edit Purchase Cancel Purchase View Profile # 12021530 BioTrack ID: - Submi…" at bounding box center [803, 253] width 1464 height 1309
click at [1006, 559] on button "Print Packing Slip" at bounding box center [1049, 563] width 123 height 31
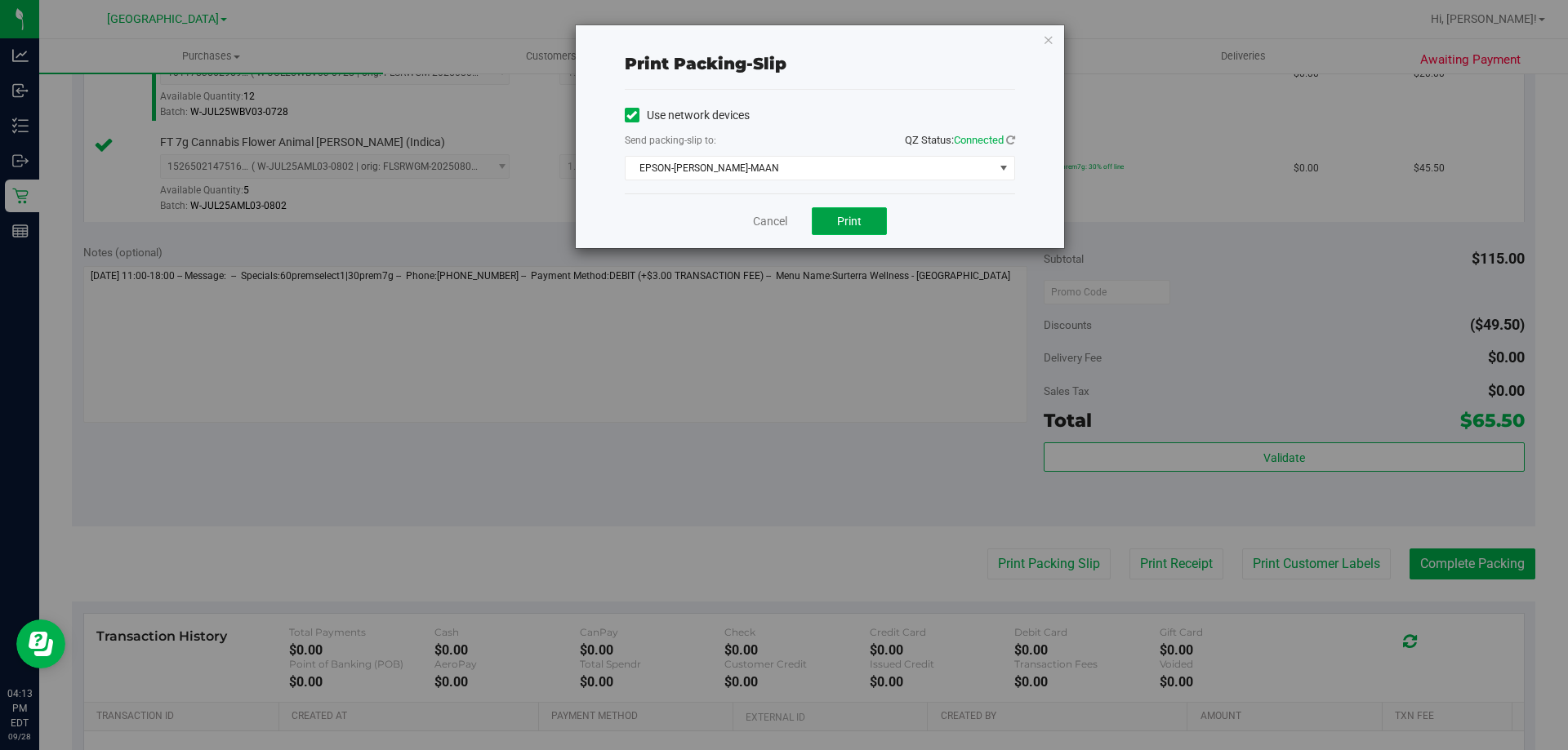
click at [864, 222] on button "Print" at bounding box center [849, 221] width 75 height 27
click at [779, 219] on link "Cancel" at bounding box center [770, 222] width 34 height 17
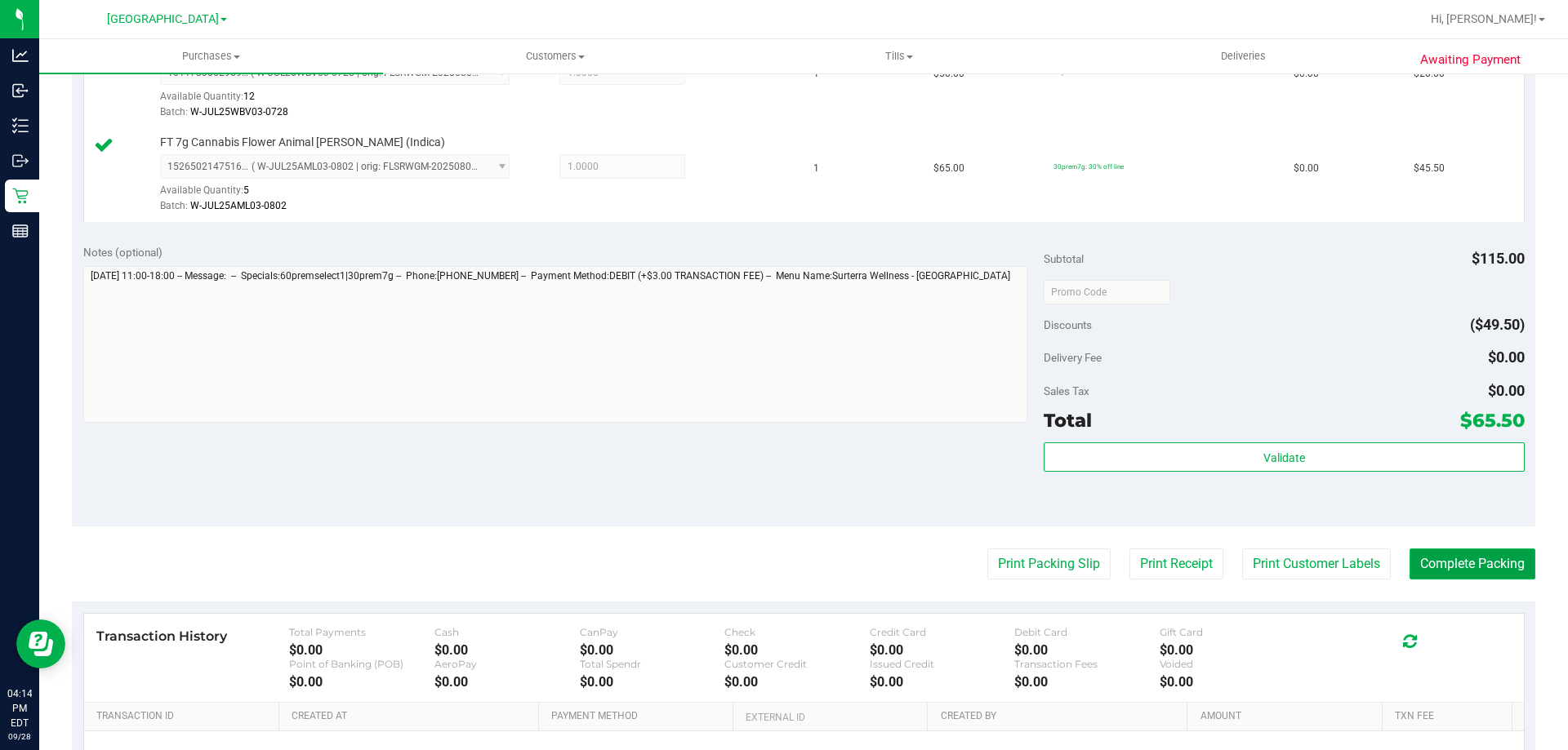
click at [1436, 552] on button "Complete Packing" at bounding box center [1472, 563] width 126 height 31
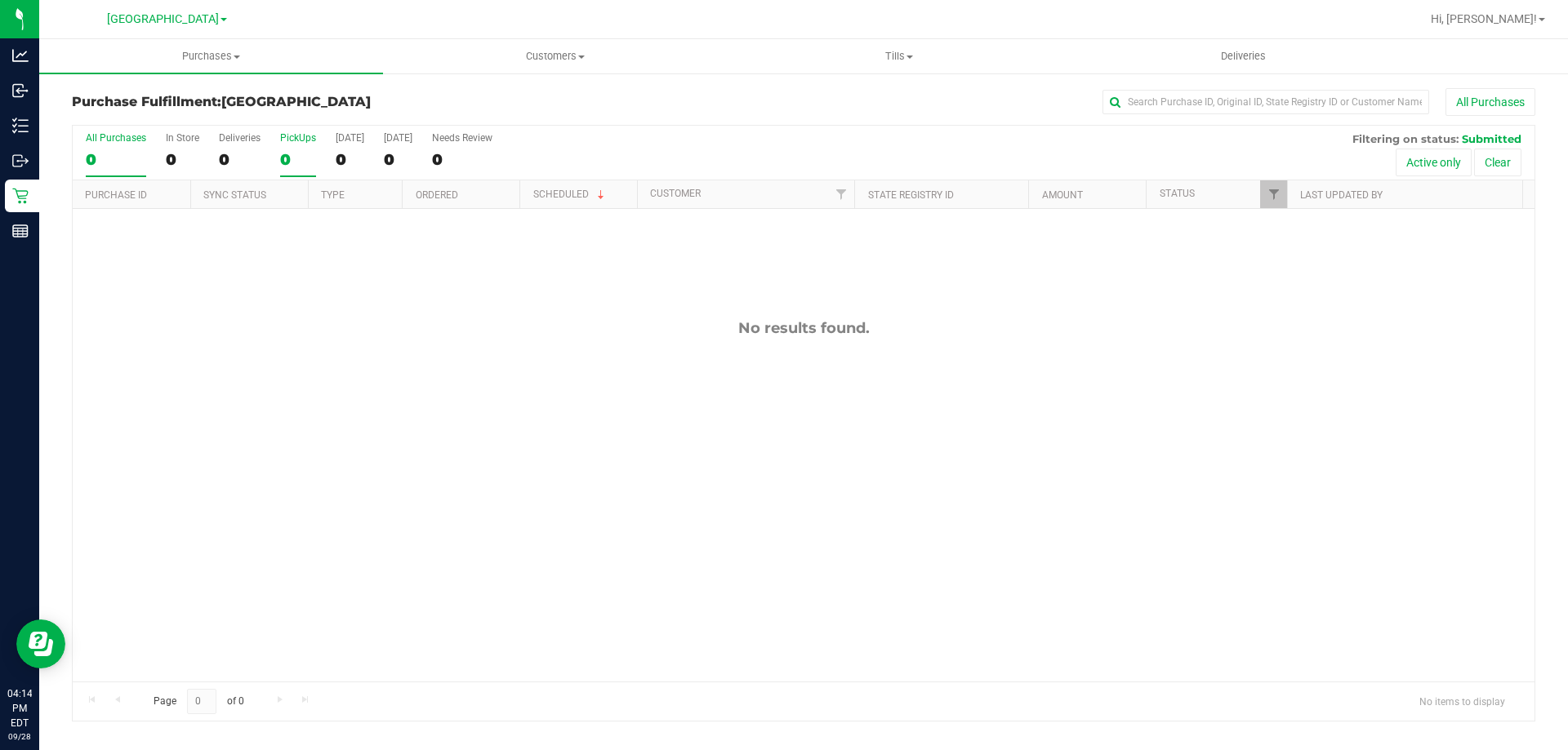
click at [294, 157] on div "0" at bounding box center [298, 160] width 36 height 19
click at [0, 0] on input "PickUps 0" at bounding box center [0, 0] width 0 height 0
click at [297, 166] on div "0" at bounding box center [298, 160] width 36 height 19
click at [0, 0] on input "PickUps 0" at bounding box center [0, 0] width 0 height 0
click at [299, 148] on label "PickUps 0" at bounding box center [298, 154] width 36 height 45
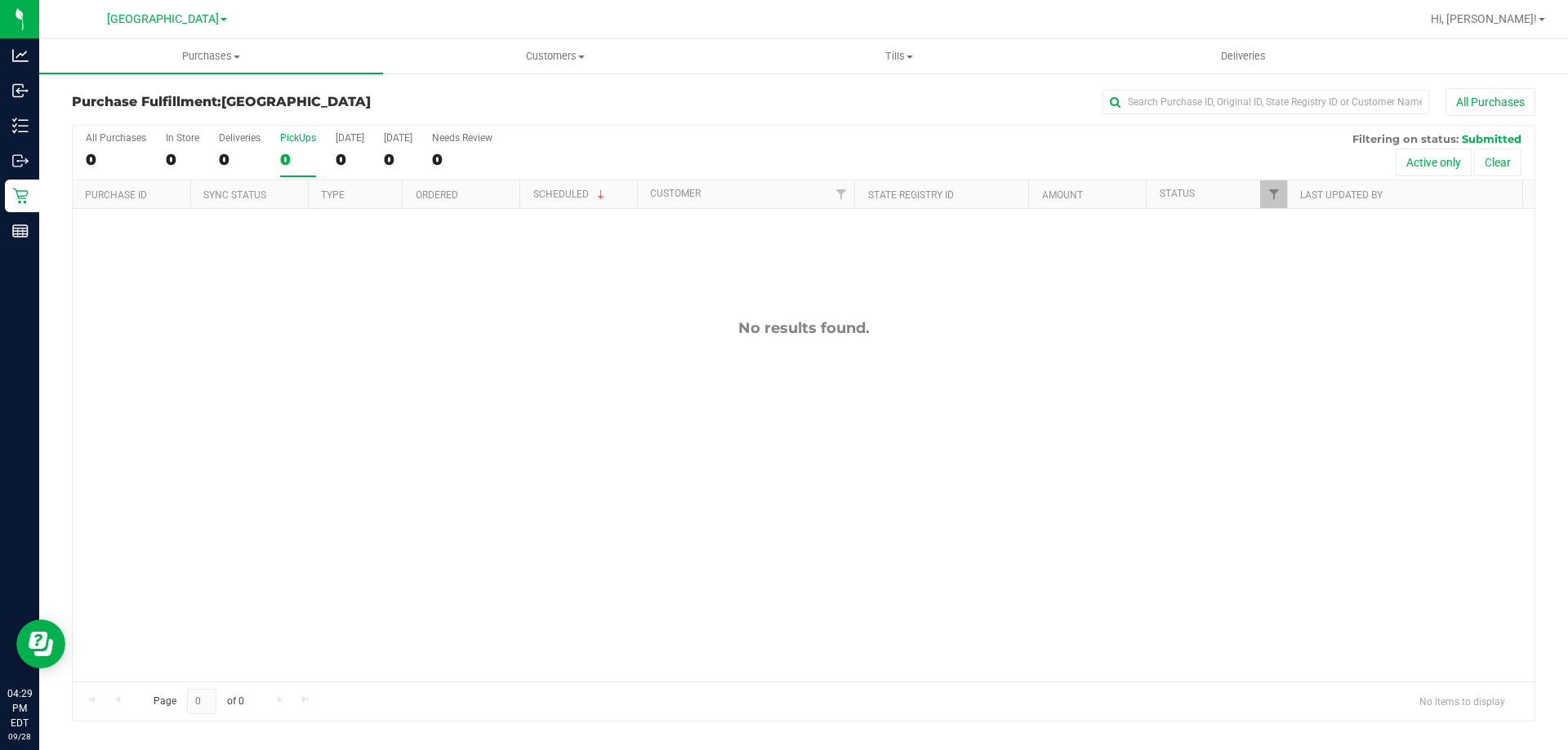
click at [0, 0] on input "PickUps 0" at bounding box center [0, 0] width 0 height 0
click at [293, 169] on label "PickUps 0" at bounding box center [298, 154] width 36 height 45
click at [0, 0] on input "PickUps 0" at bounding box center [0, 0] width 0 height 0
click at [306, 168] on div "0" at bounding box center [298, 160] width 36 height 19
click at [0, 0] on input "PickUps 0" at bounding box center [0, 0] width 0 height 0
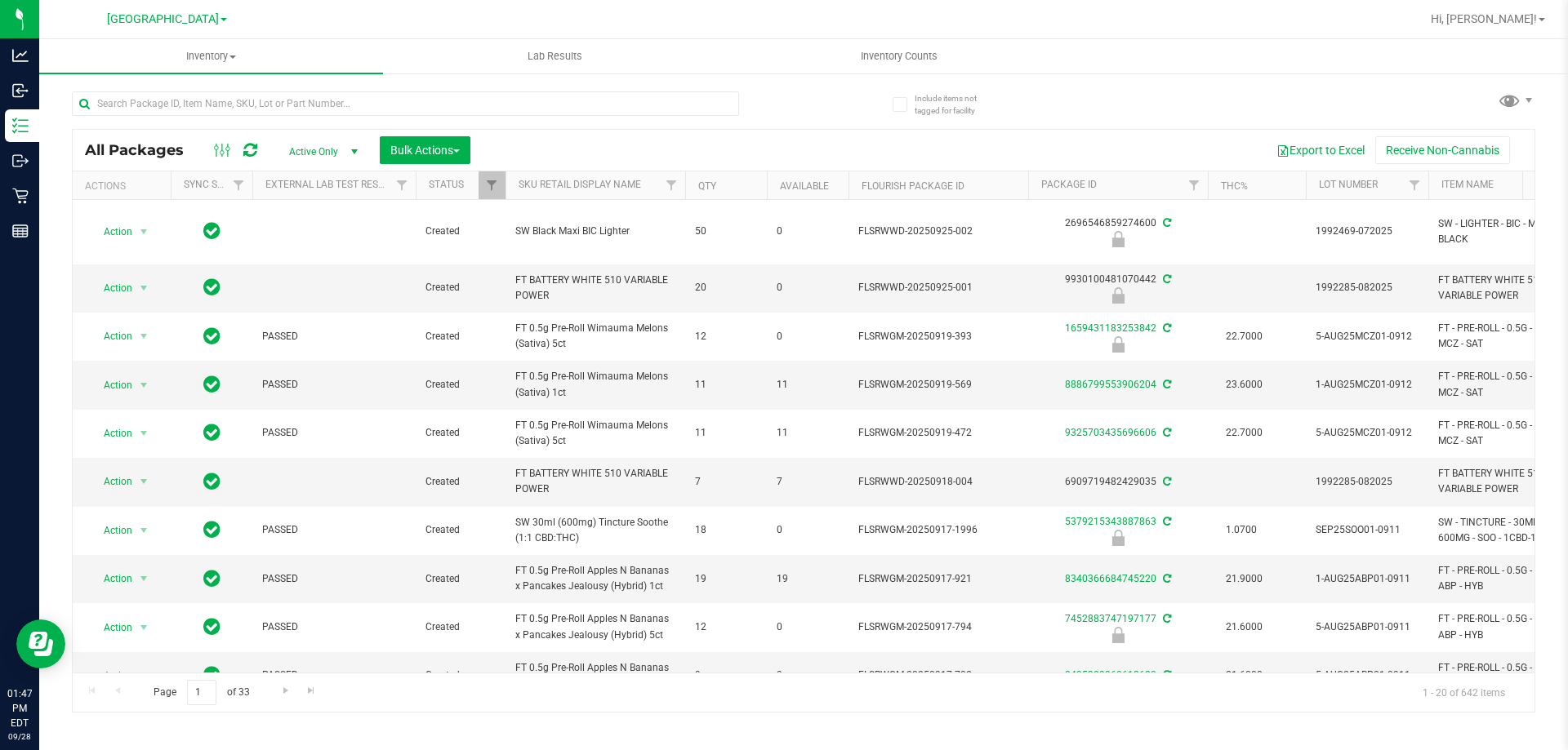
click at [386, 103] on input "text" at bounding box center [406, 104] width 667 height 25
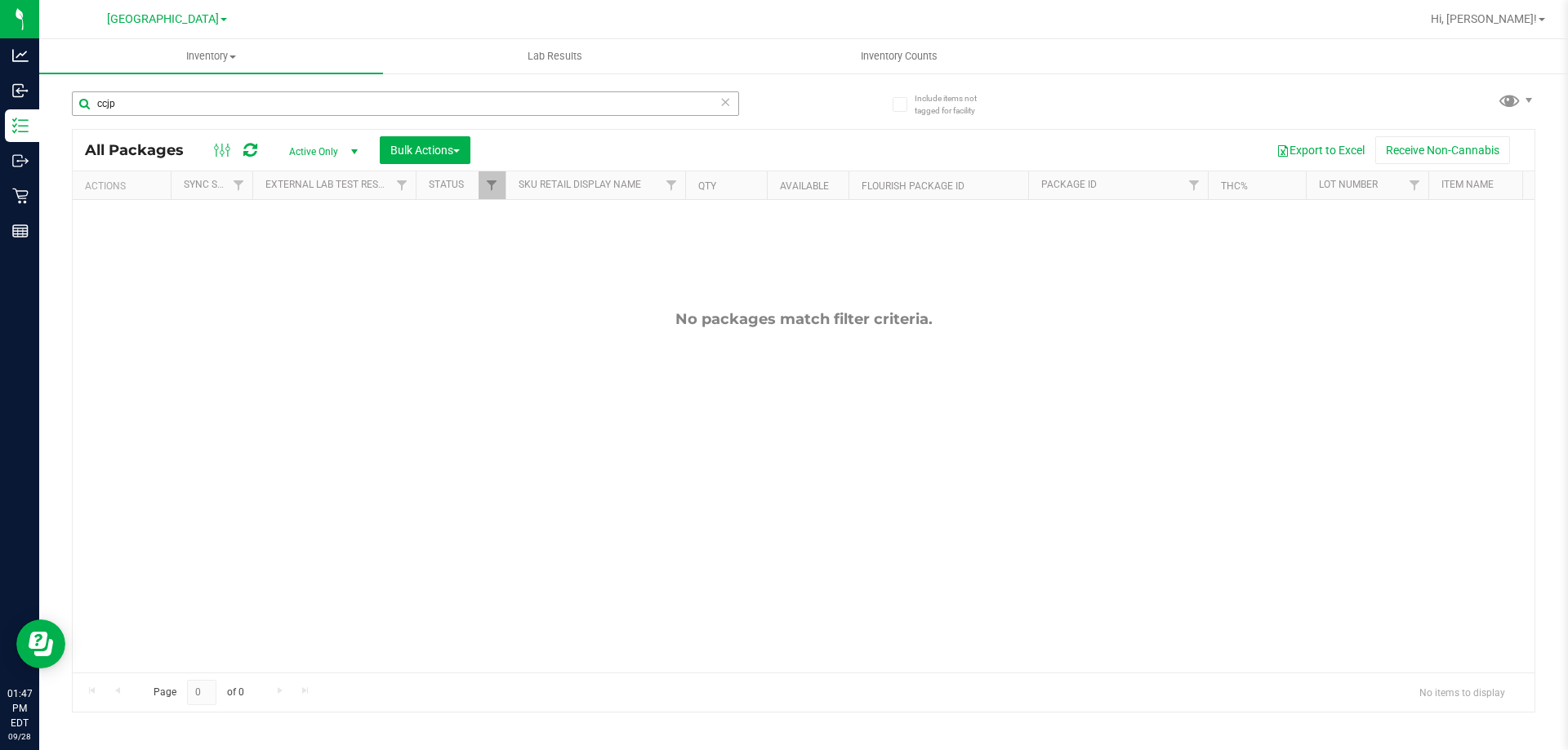
click at [153, 101] on input "ccjp" at bounding box center [406, 104] width 667 height 25
click at [103, 99] on input "ccjp" at bounding box center [406, 104] width 667 height 25
type input "cjp"
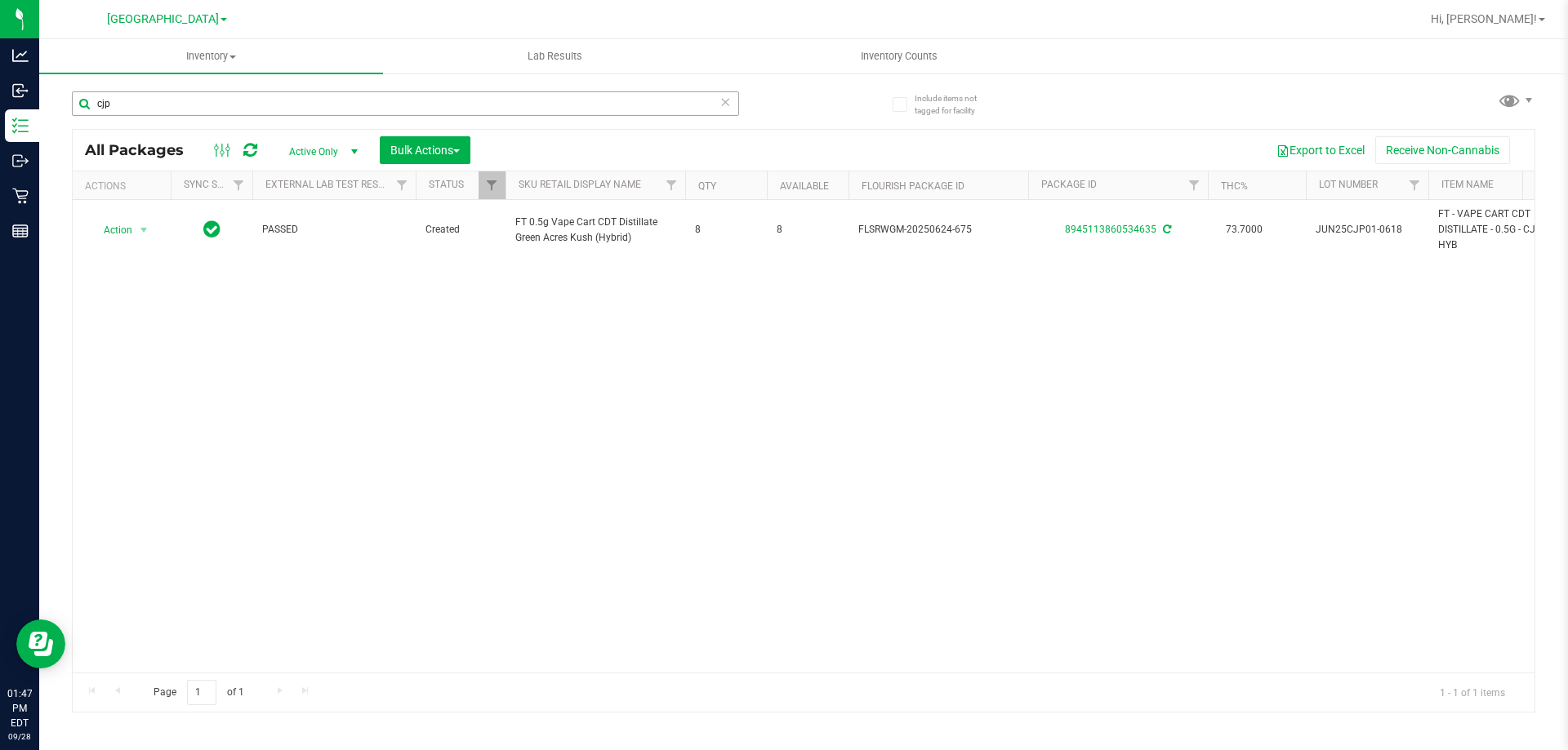
click at [523, 109] on input "cjp" at bounding box center [406, 104] width 667 height 25
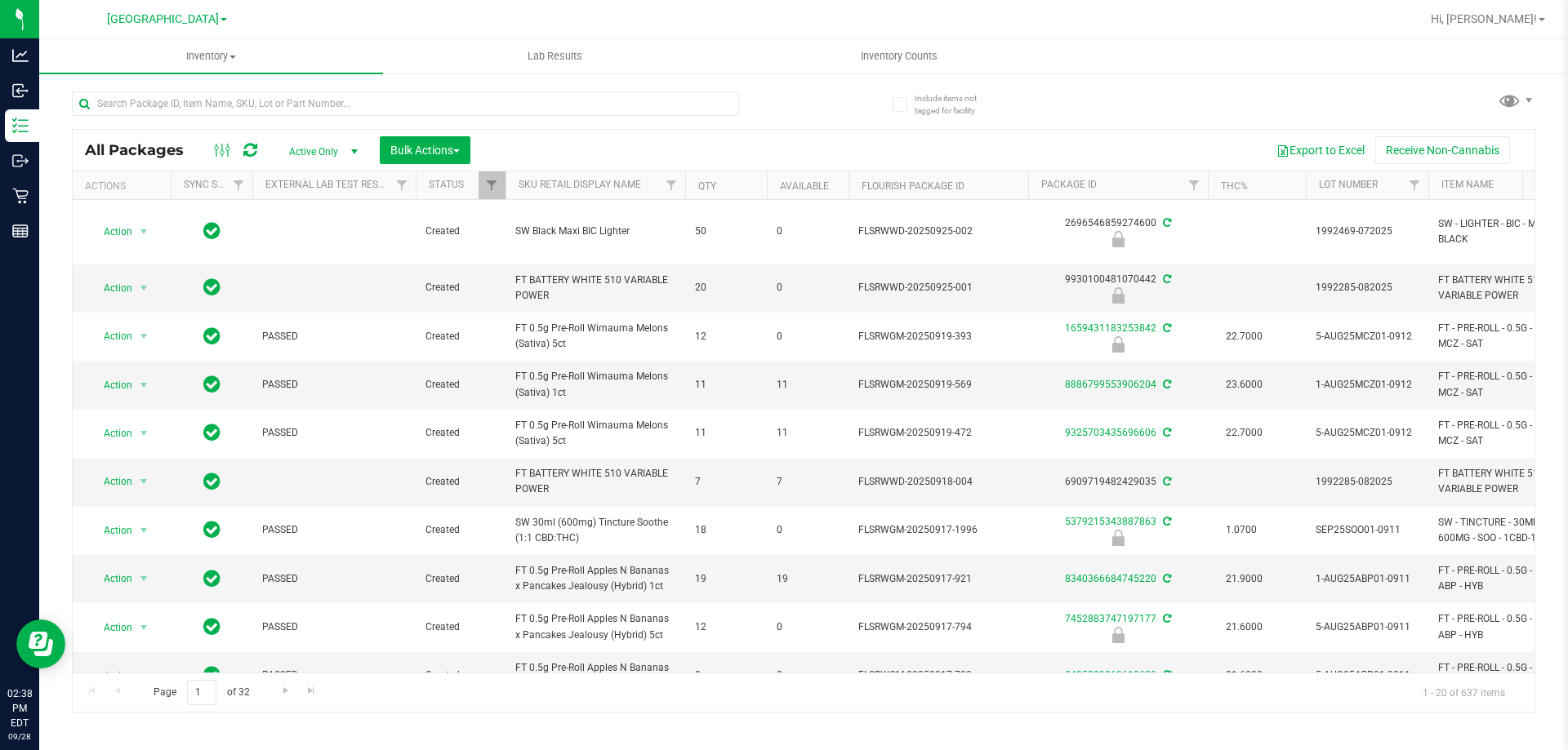
click at [388, 116] on input "text" at bounding box center [406, 104] width 667 height 25
type input "lmz"
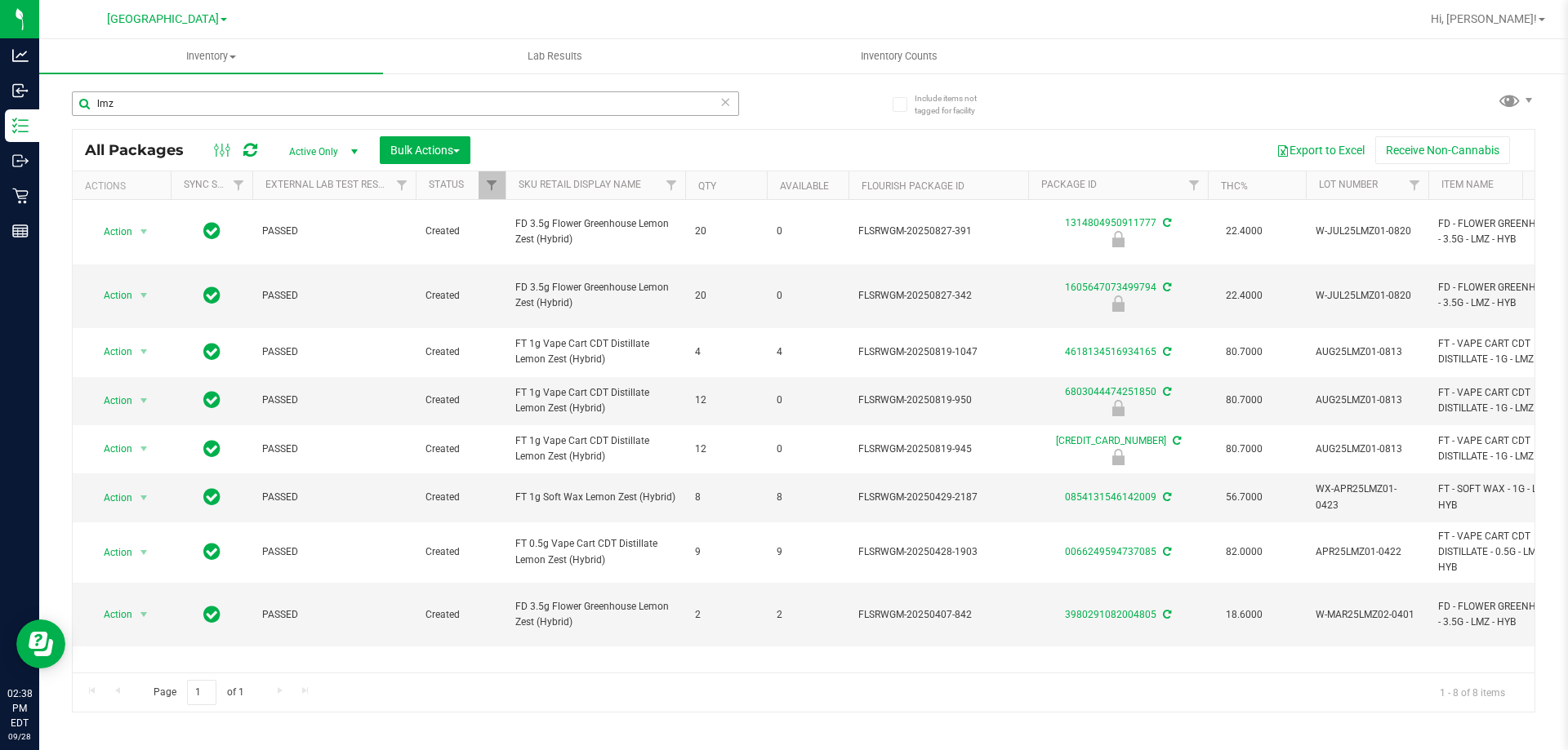
click at [711, 107] on input "lmz" at bounding box center [406, 104] width 667 height 25
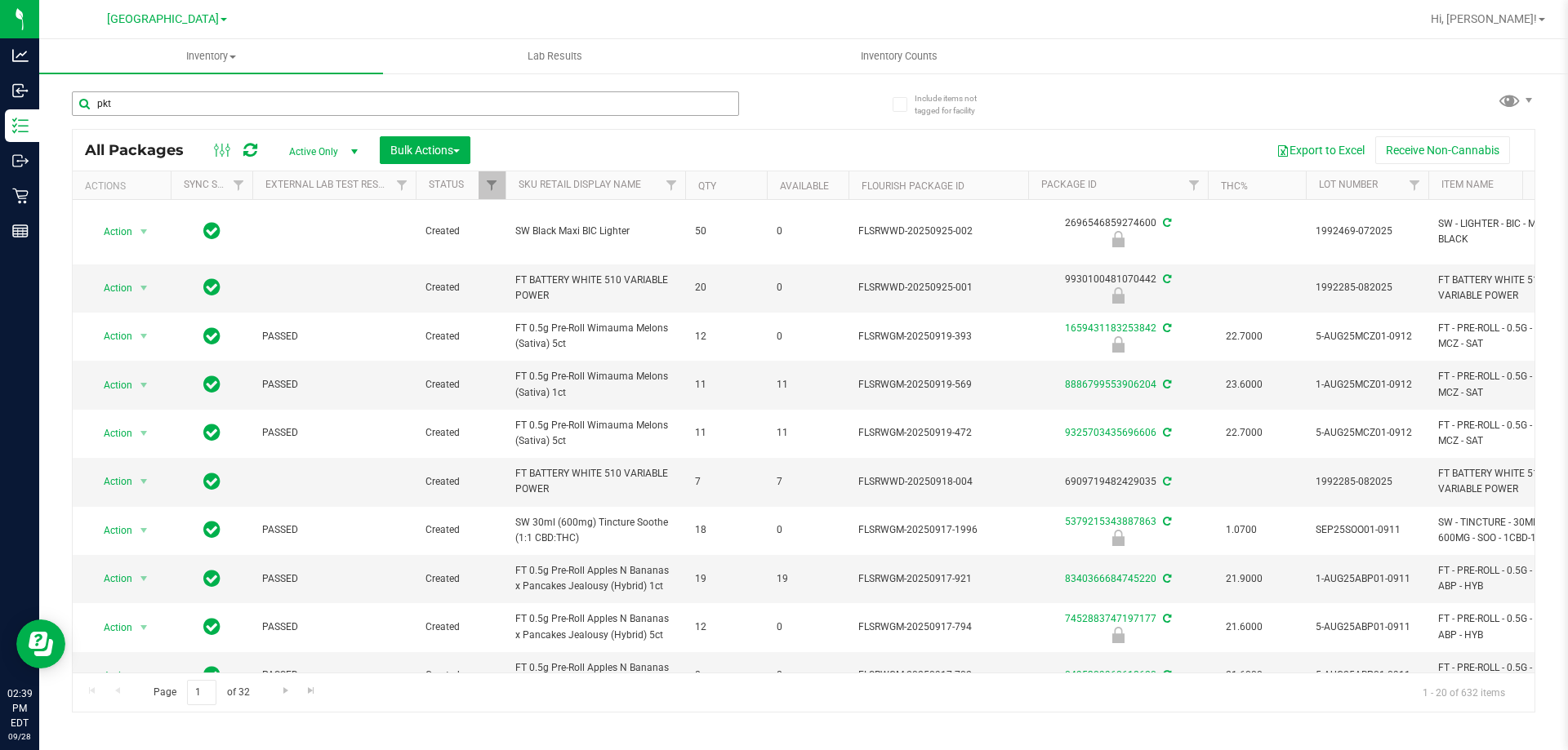
type input "pkt"
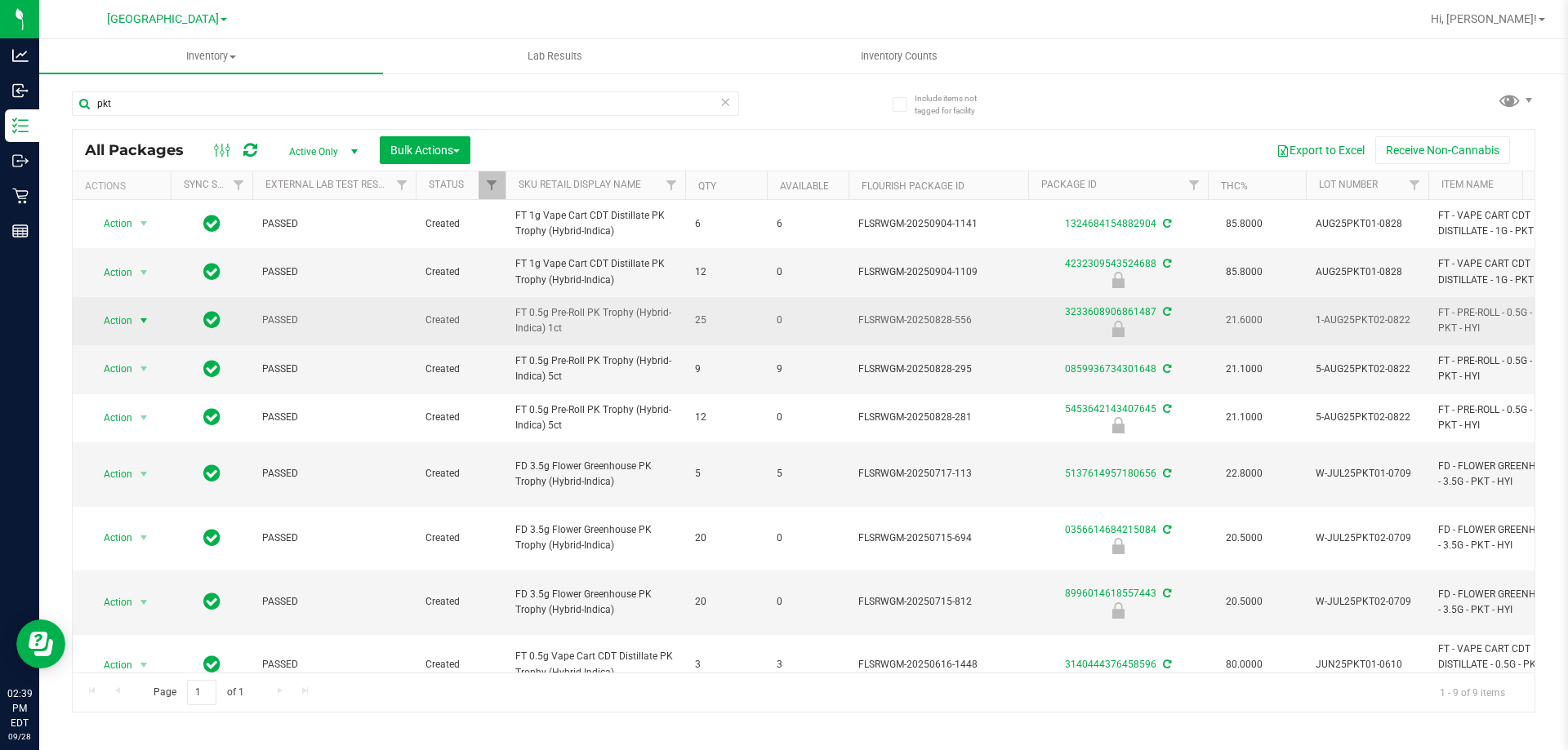
click at [120, 313] on span "Action" at bounding box center [111, 321] width 45 height 23
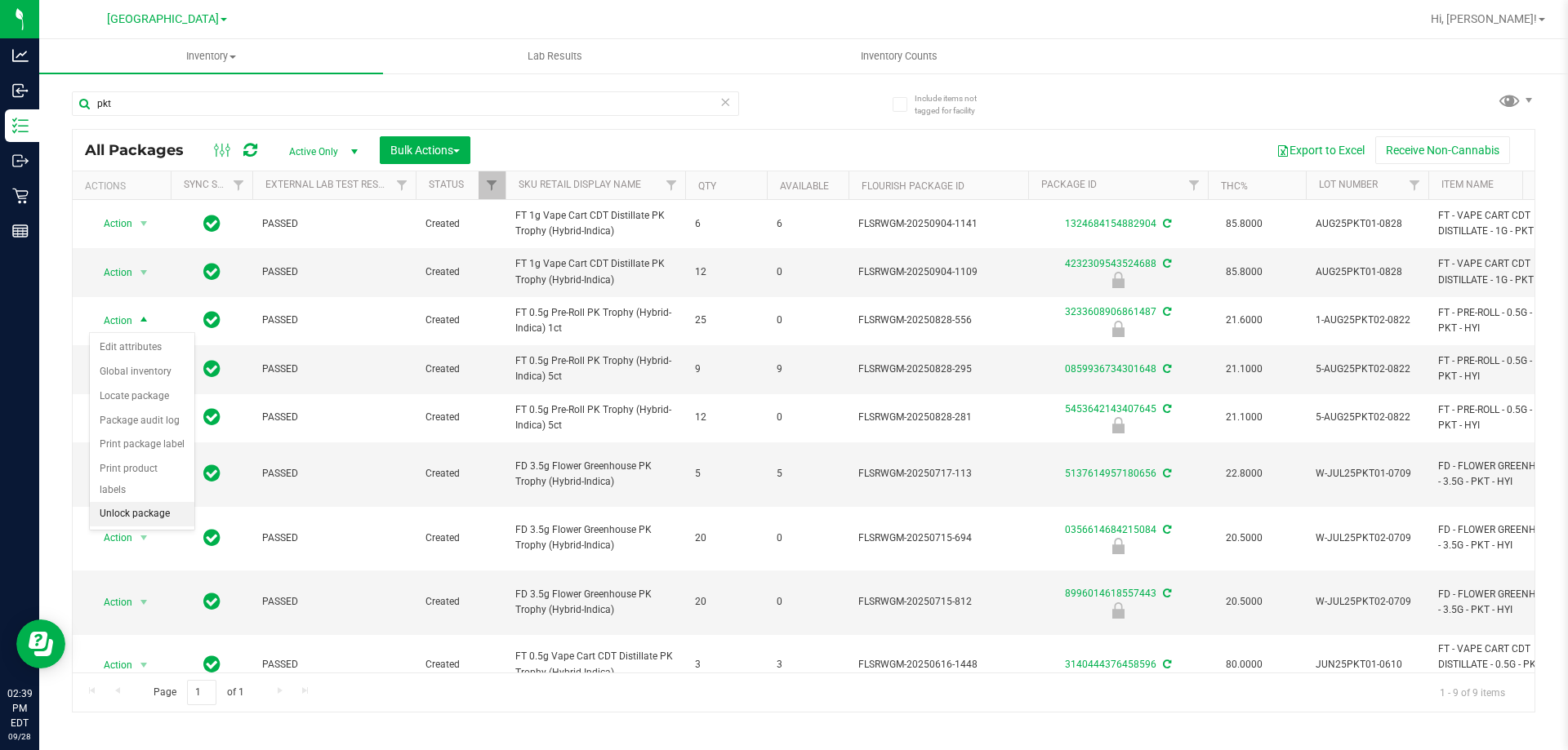
click at [151, 502] on li "Unlock package" at bounding box center [142, 514] width 104 height 25
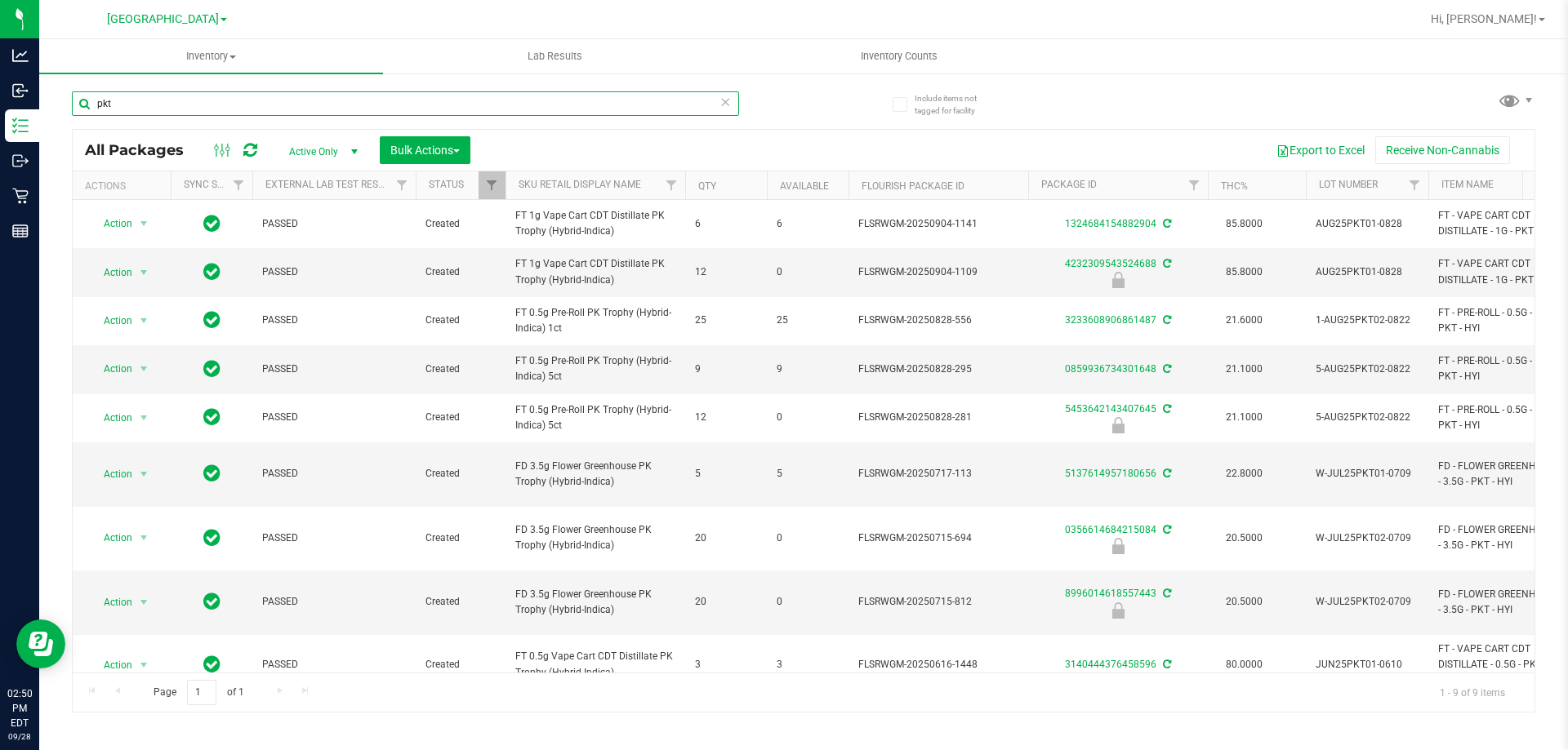
click at [217, 102] on input "pkt" at bounding box center [406, 104] width 667 height 25
type input "9973340681460509"
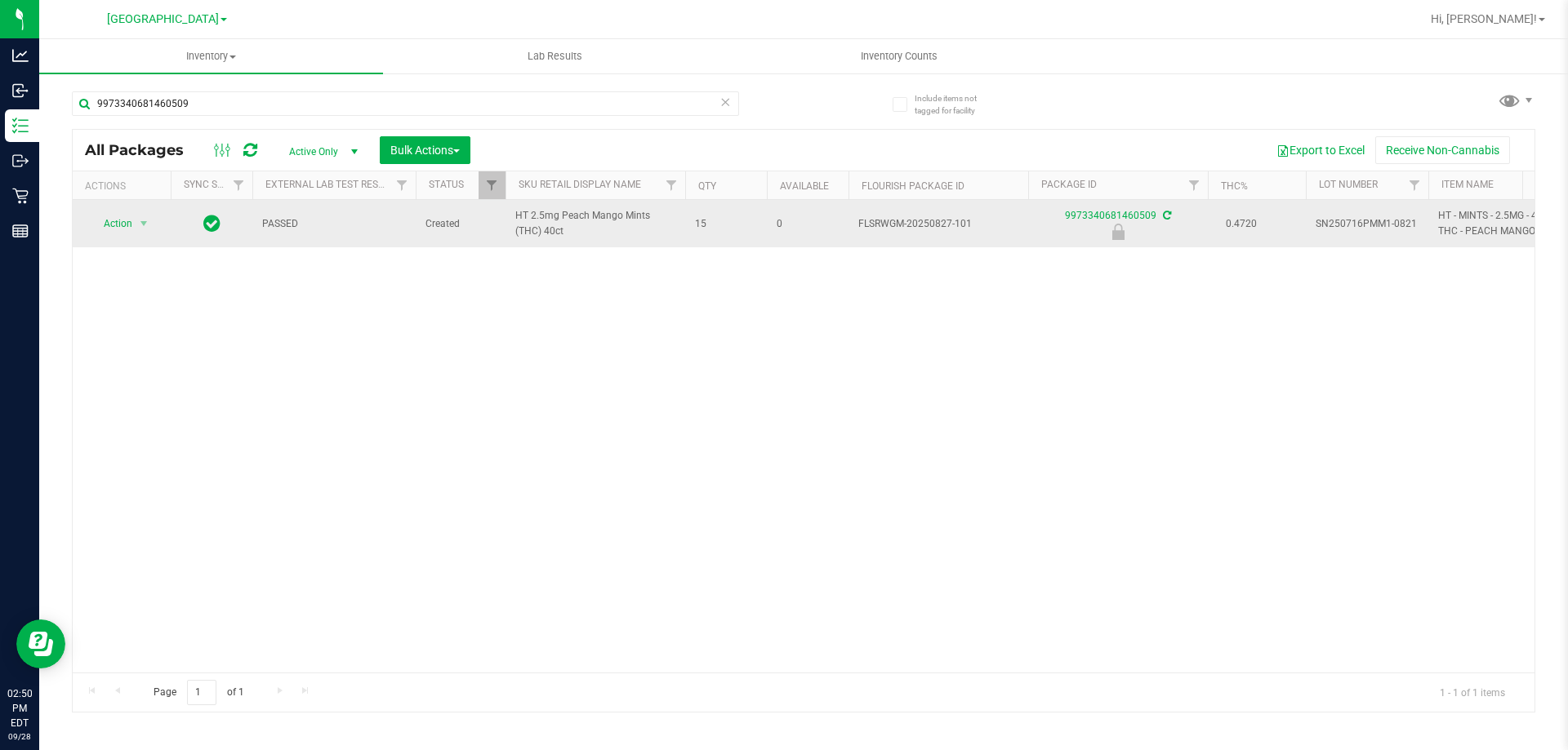
click at [129, 233] on span "Action" at bounding box center [111, 223] width 45 height 23
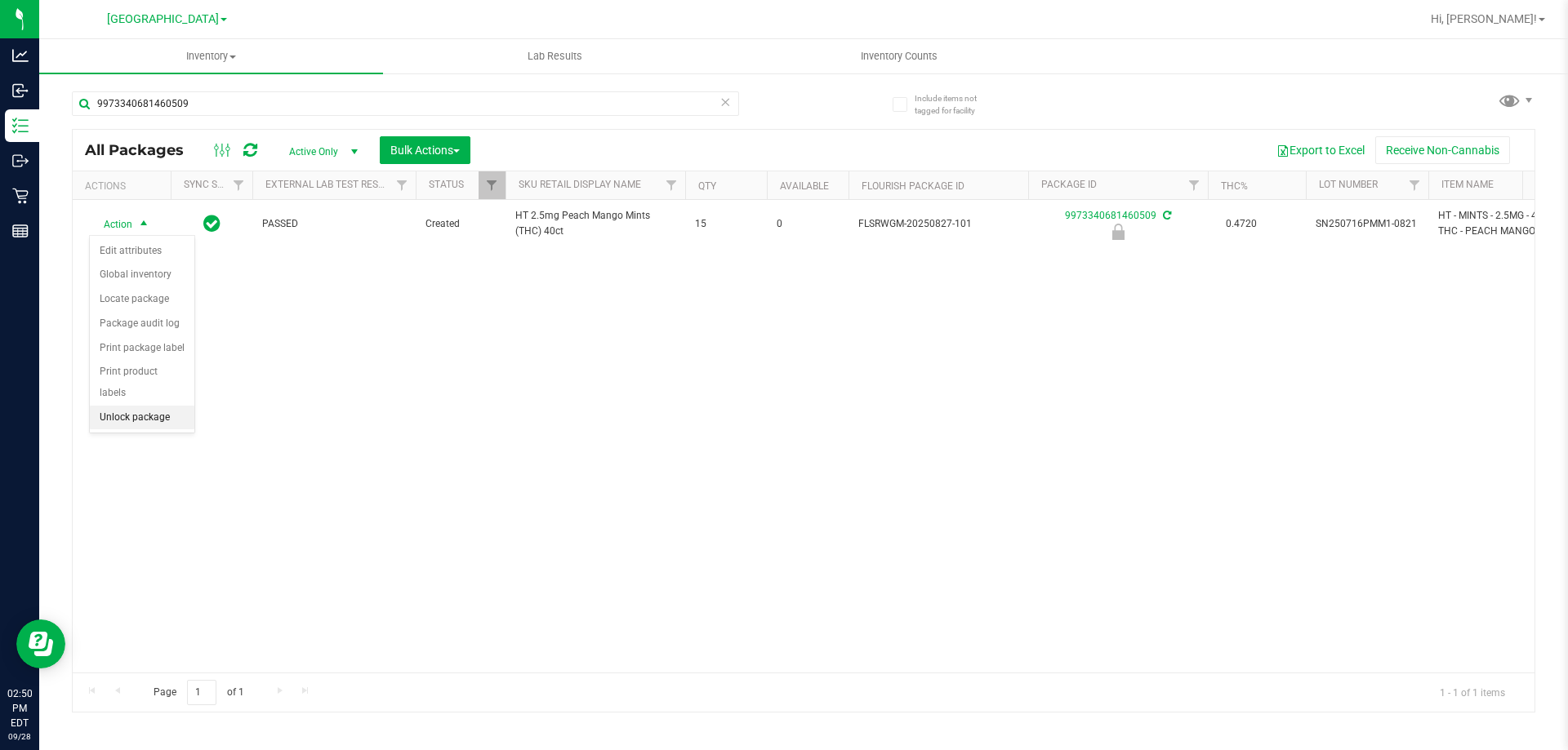
click at [188, 406] on li "Unlock package" at bounding box center [142, 419] width 104 height 25
click at [725, 103] on icon at bounding box center [726, 101] width 11 height 20
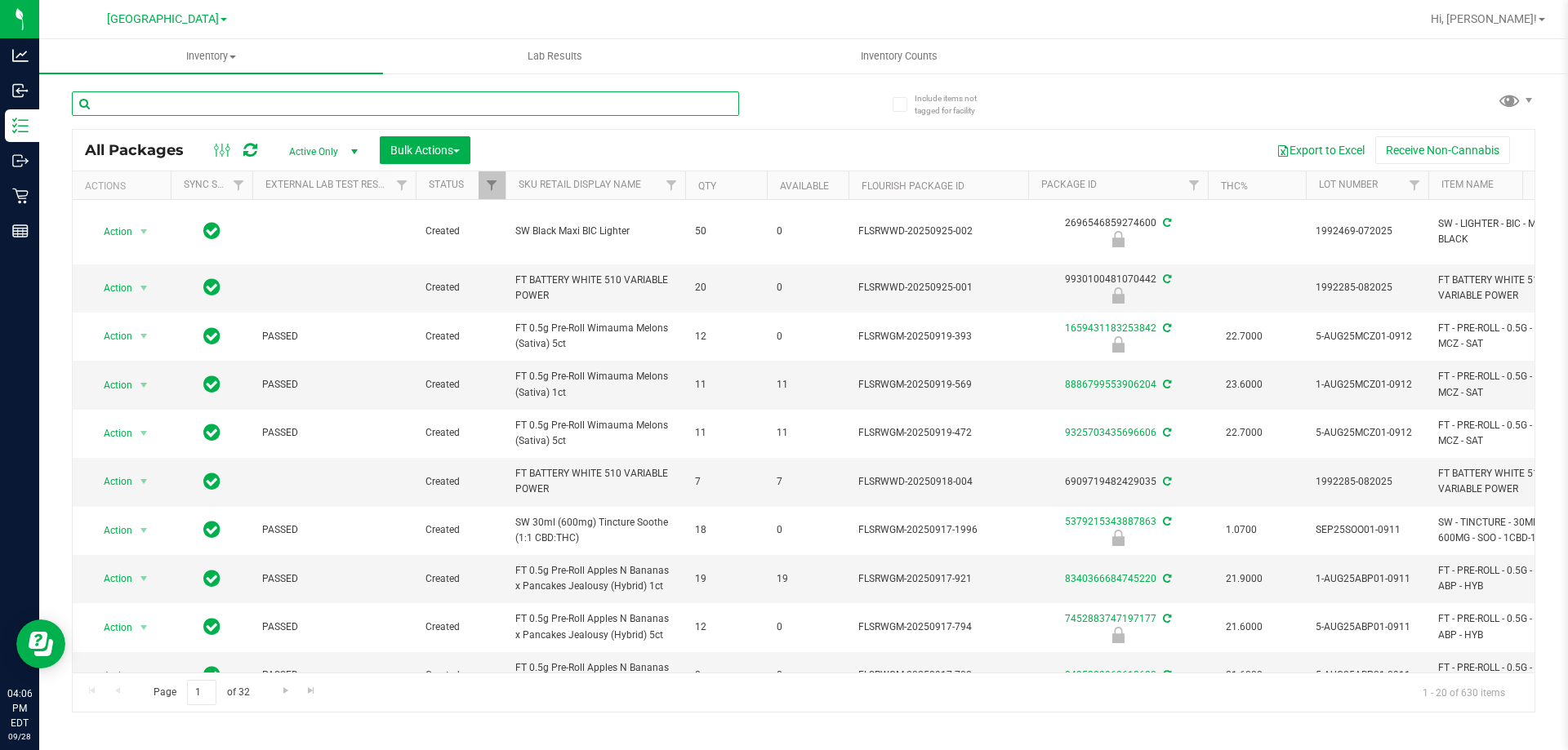
click at [319, 100] on input "text" at bounding box center [406, 104] width 667 height 25
type input "6402182133898627"
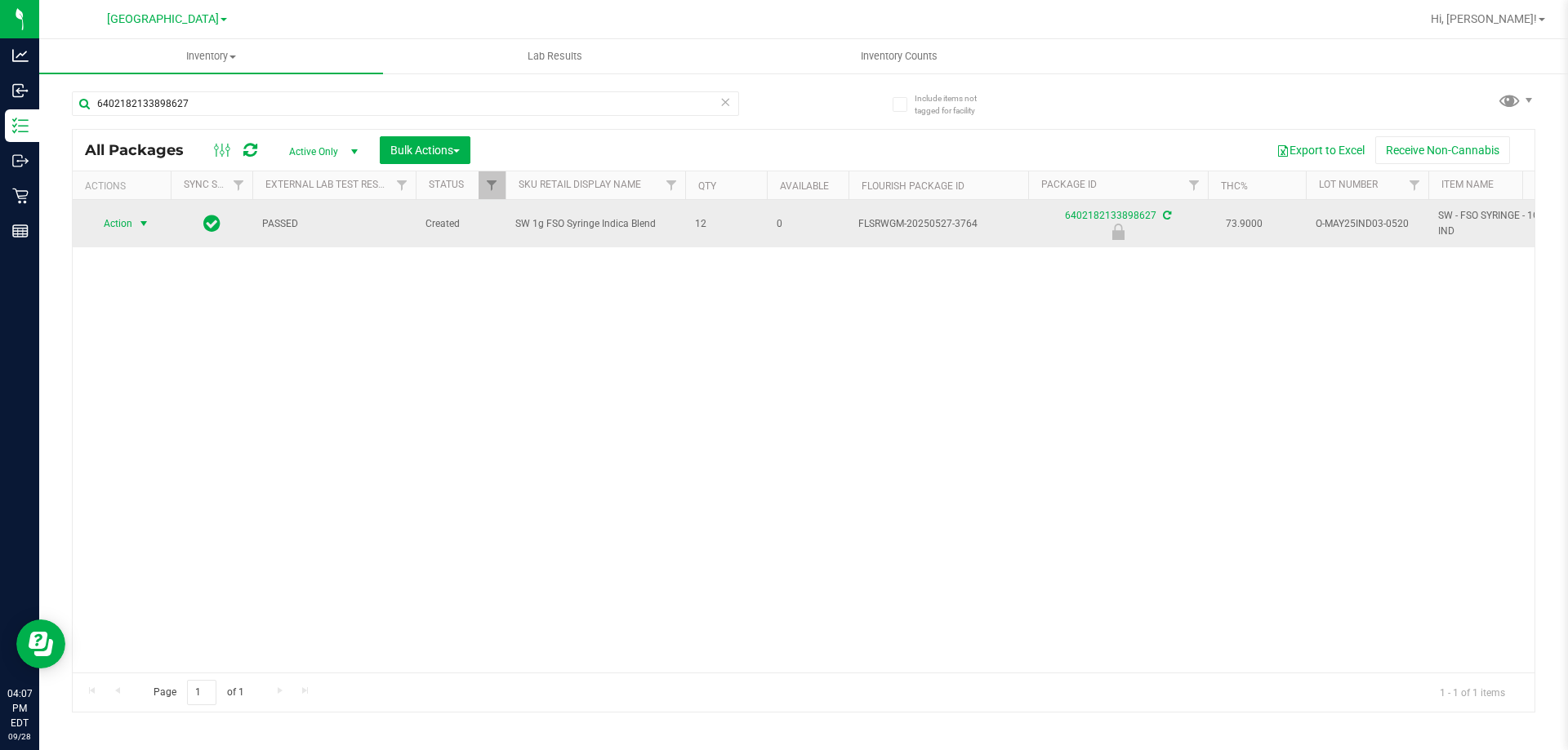
click at [136, 216] on span "select" at bounding box center [144, 223] width 21 height 23
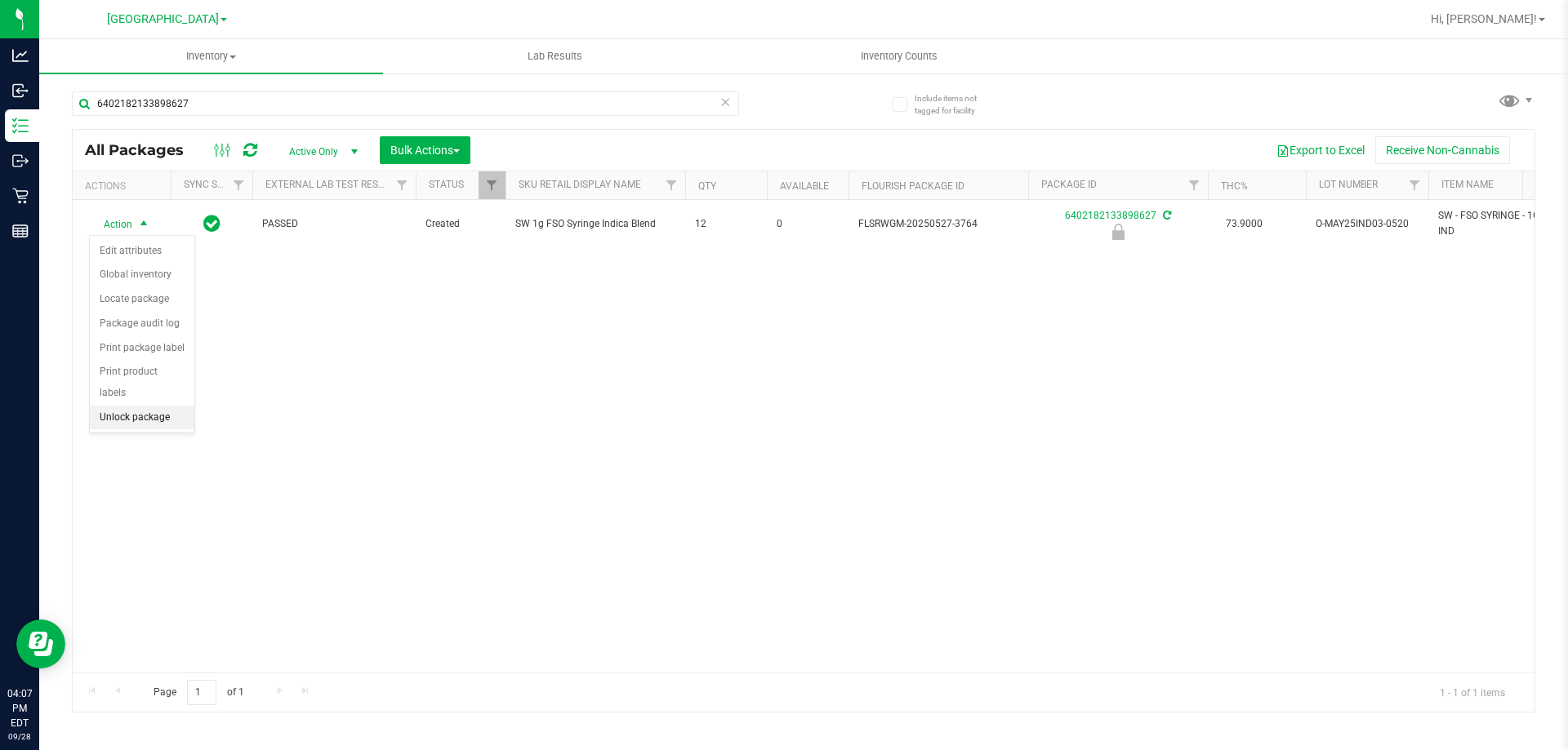
click at [163, 406] on li "Unlock package" at bounding box center [142, 419] width 104 height 25
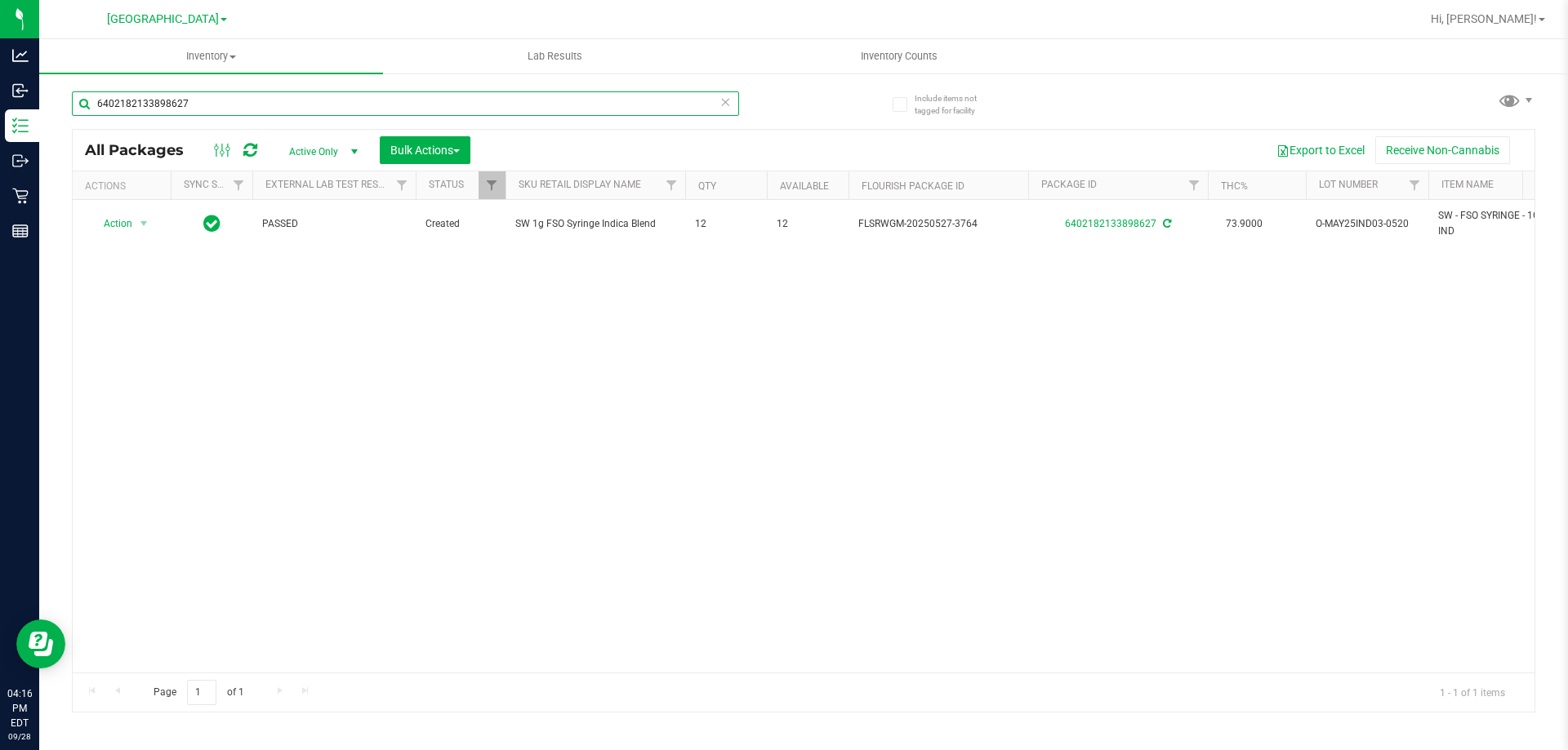
click at [320, 116] on input "6402182133898627" at bounding box center [406, 104] width 667 height 25
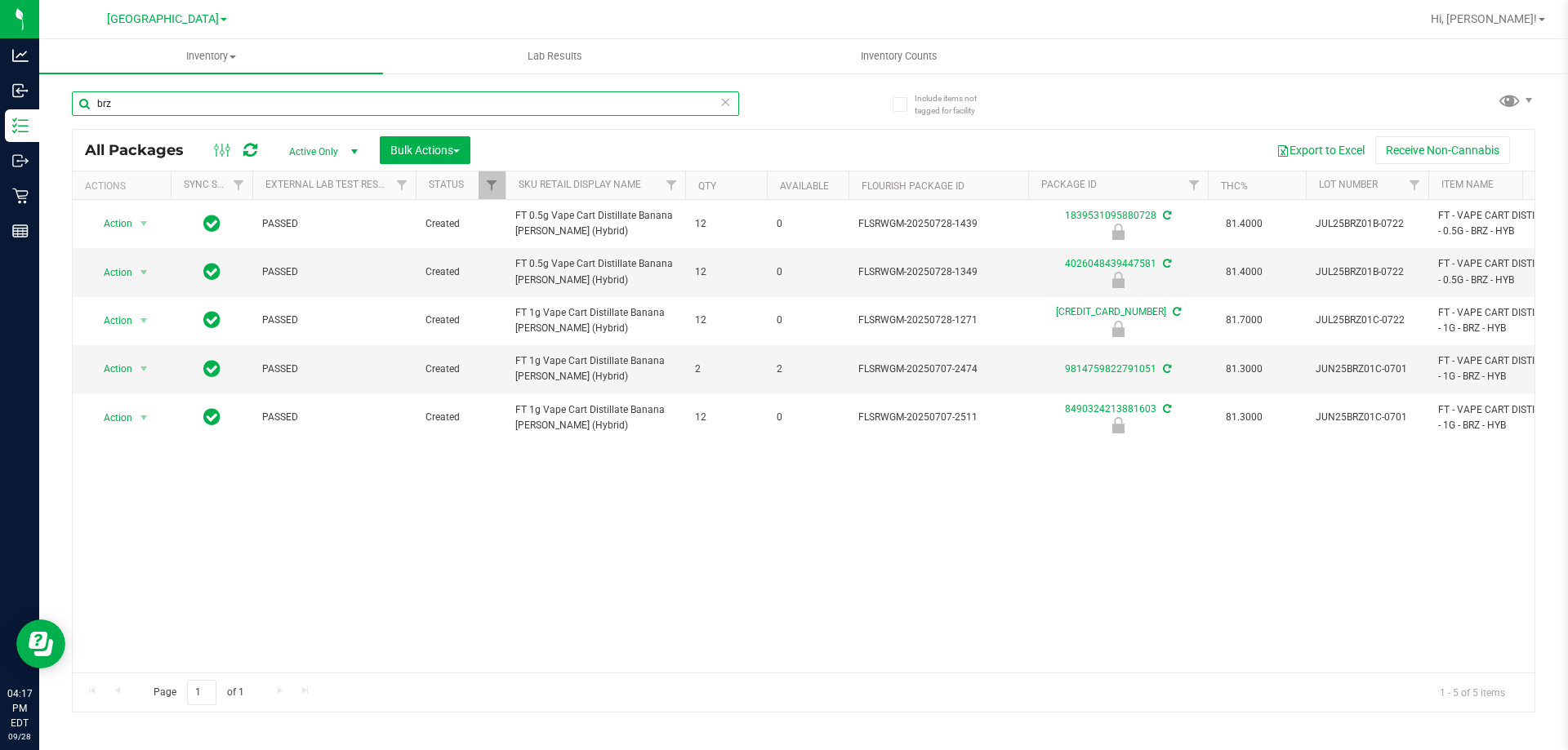
click at [212, 93] on input "brz" at bounding box center [406, 104] width 667 height 25
type input "3714019448332842"
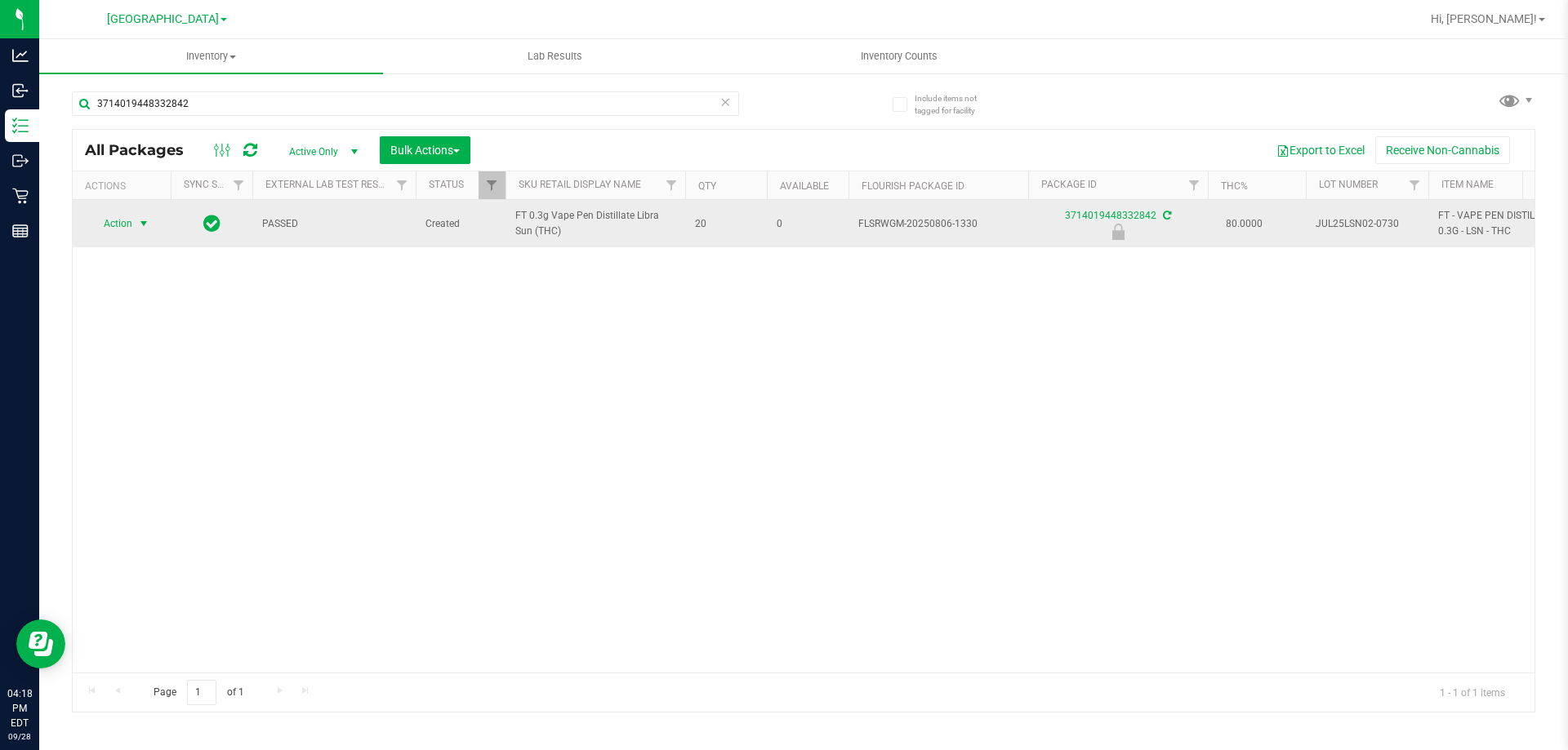
click at [135, 228] on span "select" at bounding box center [144, 223] width 21 height 23
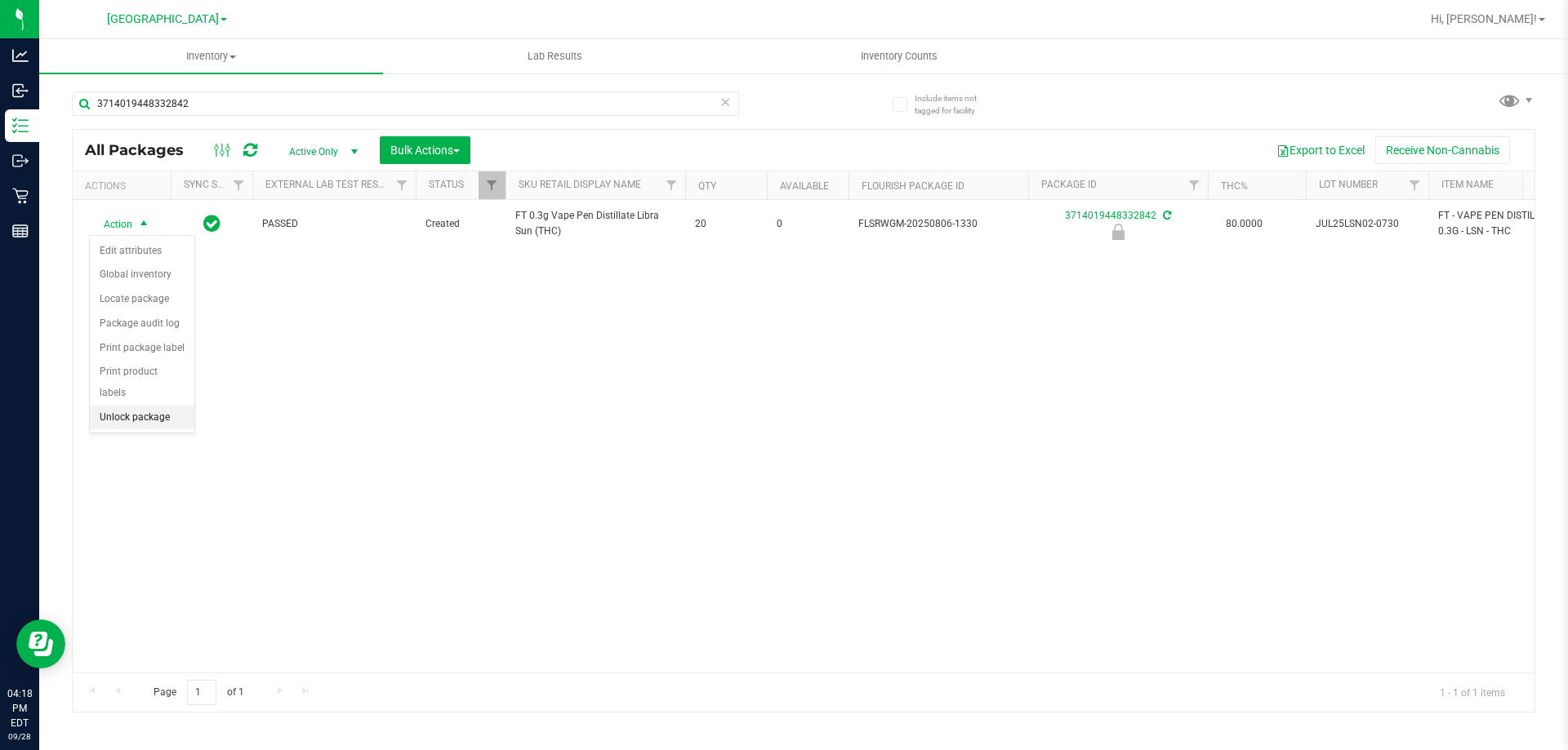
click at [134, 406] on li "Unlock package" at bounding box center [142, 419] width 104 height 25
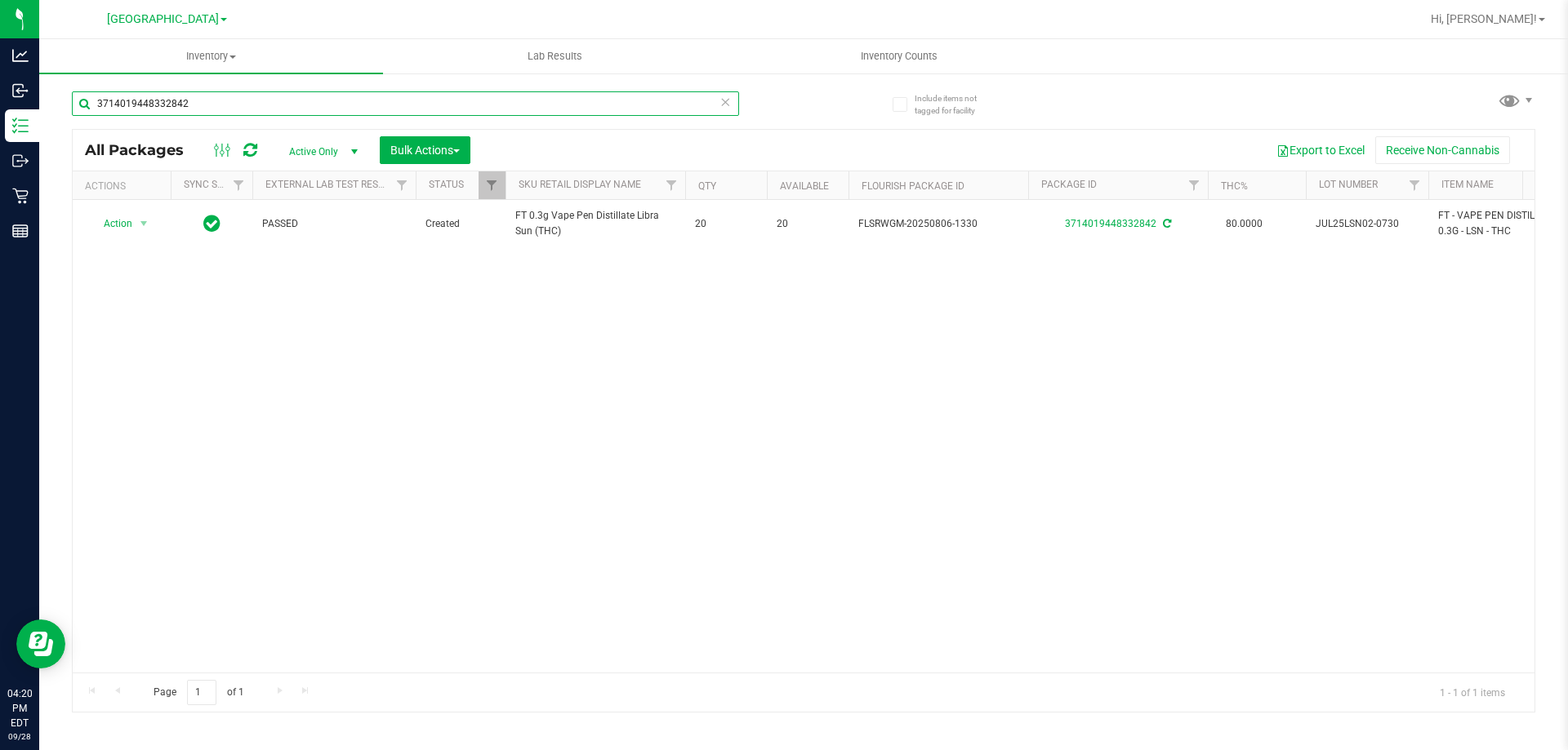
click at [329, 102] on input "3714019448332842" at bounding box center [406, 104] width 667 height 25
type input "4026048439447581"
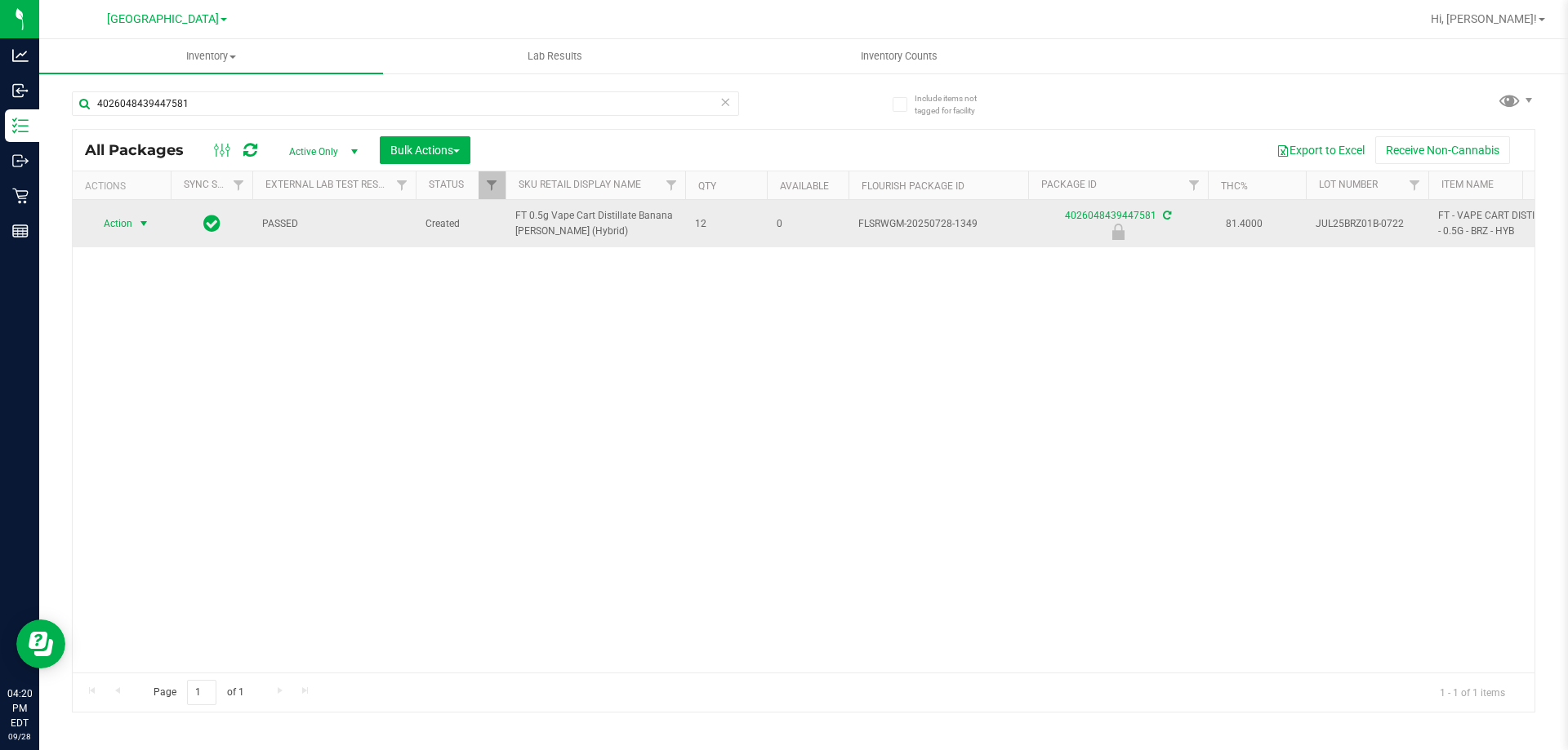
click at [134, 235] on span "select" at bounding box center [144, 223] width 21 height 23
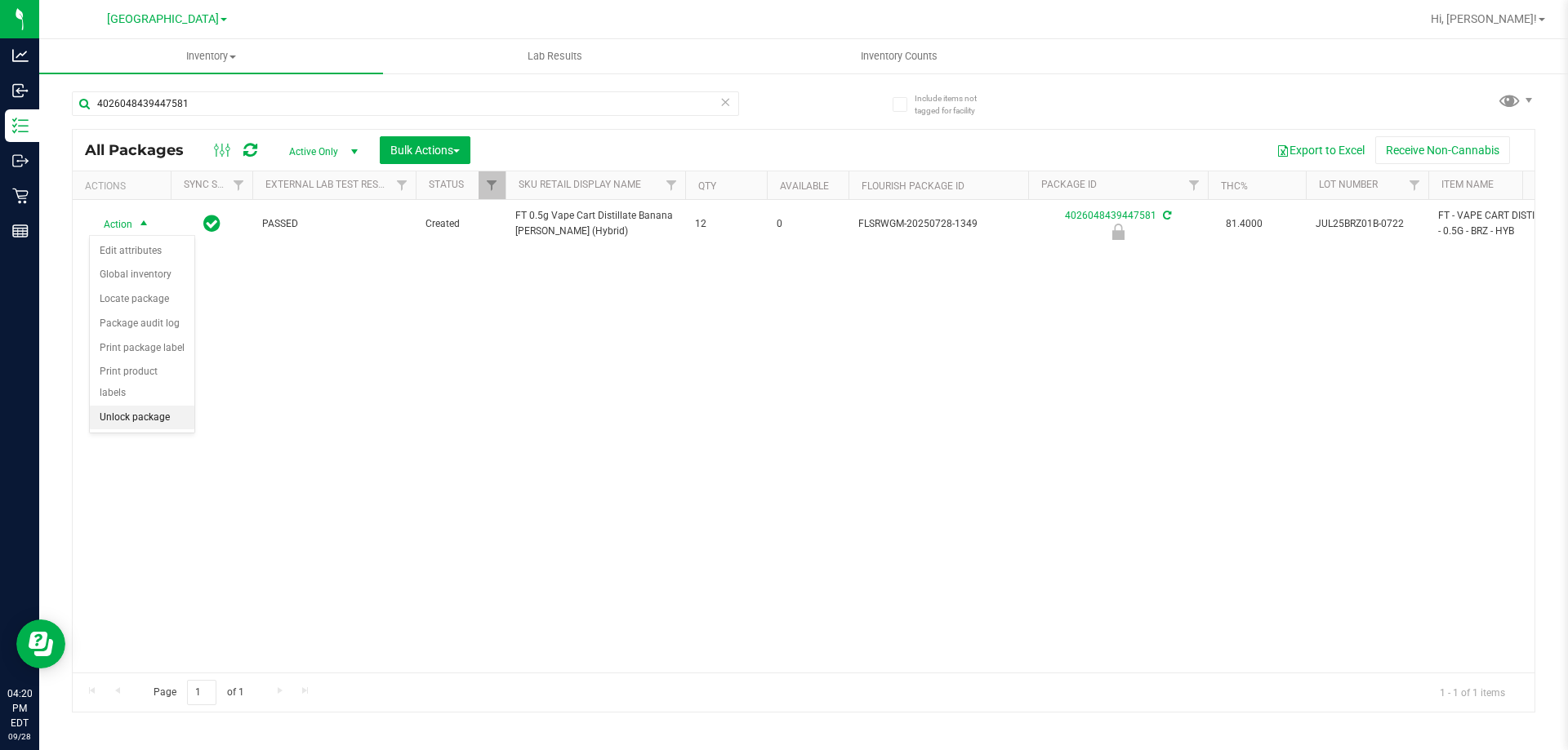
click at [160, 406] on li "Unlock package" at bounding box center [142, 419] width 104 height 25
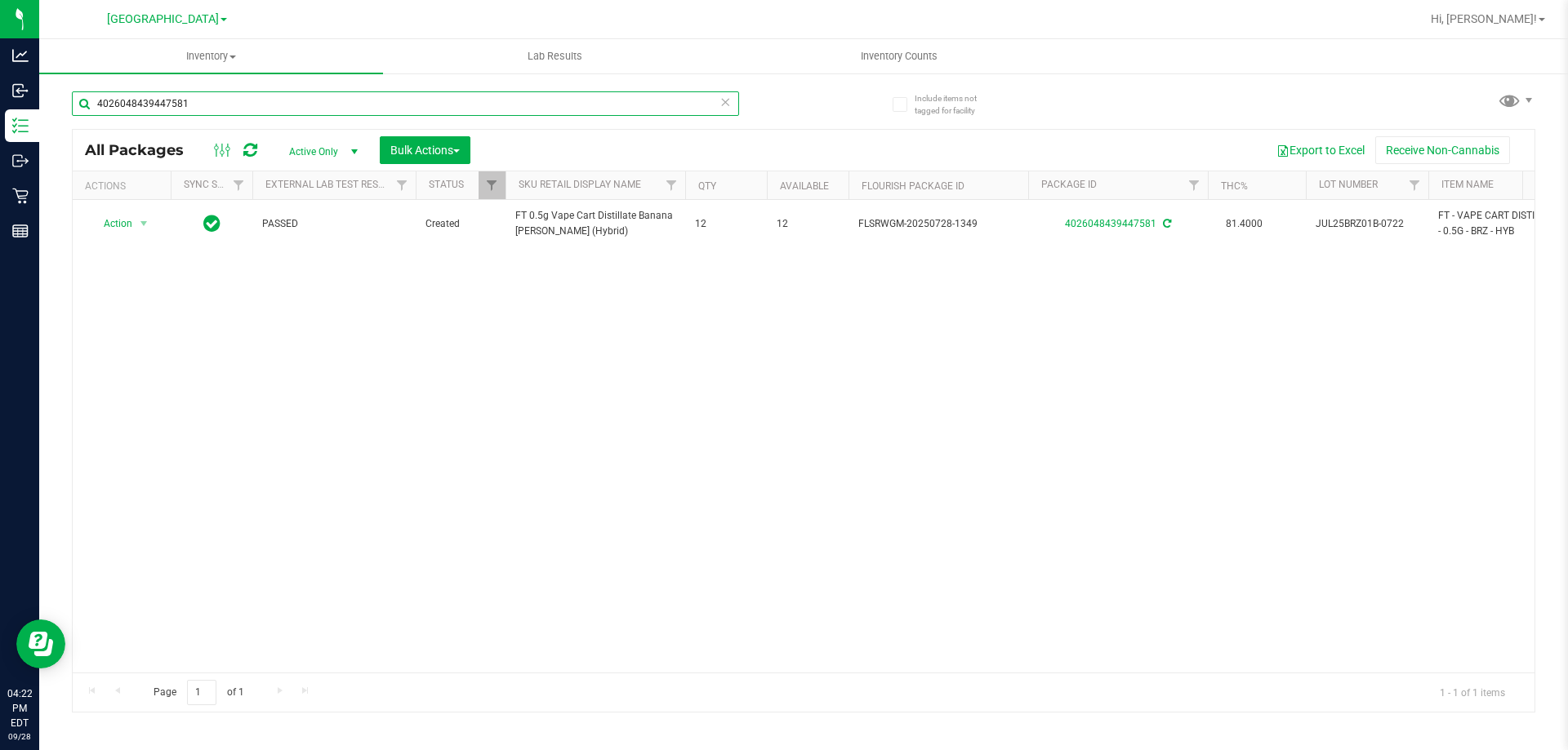
click at [279, 101] on input "4026048439447581" at bounding box center [406, 104] width 667 height 25
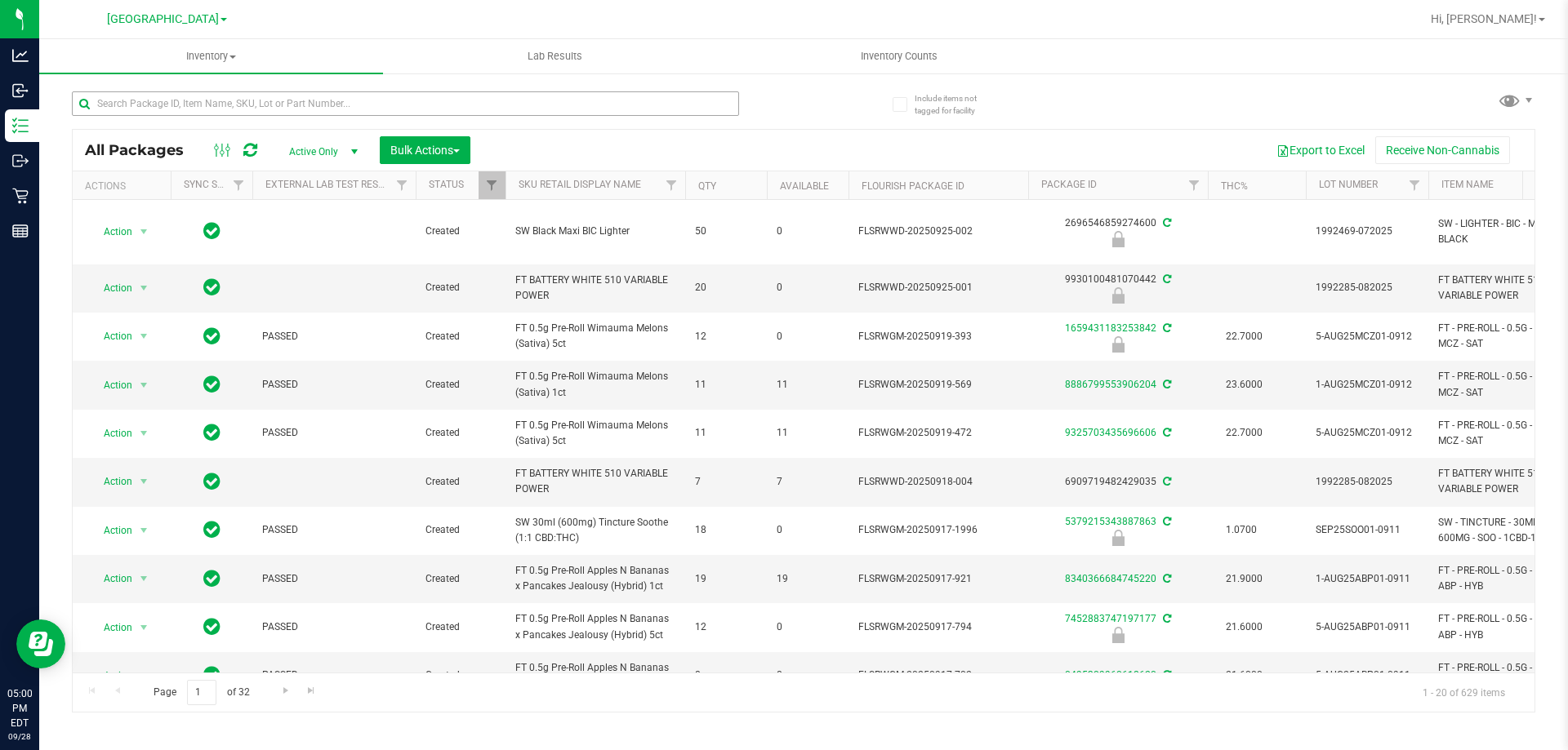
click at [238, 114] on input "text" at bounding box center [406, 104] width 667 height 25
type input "lmz"
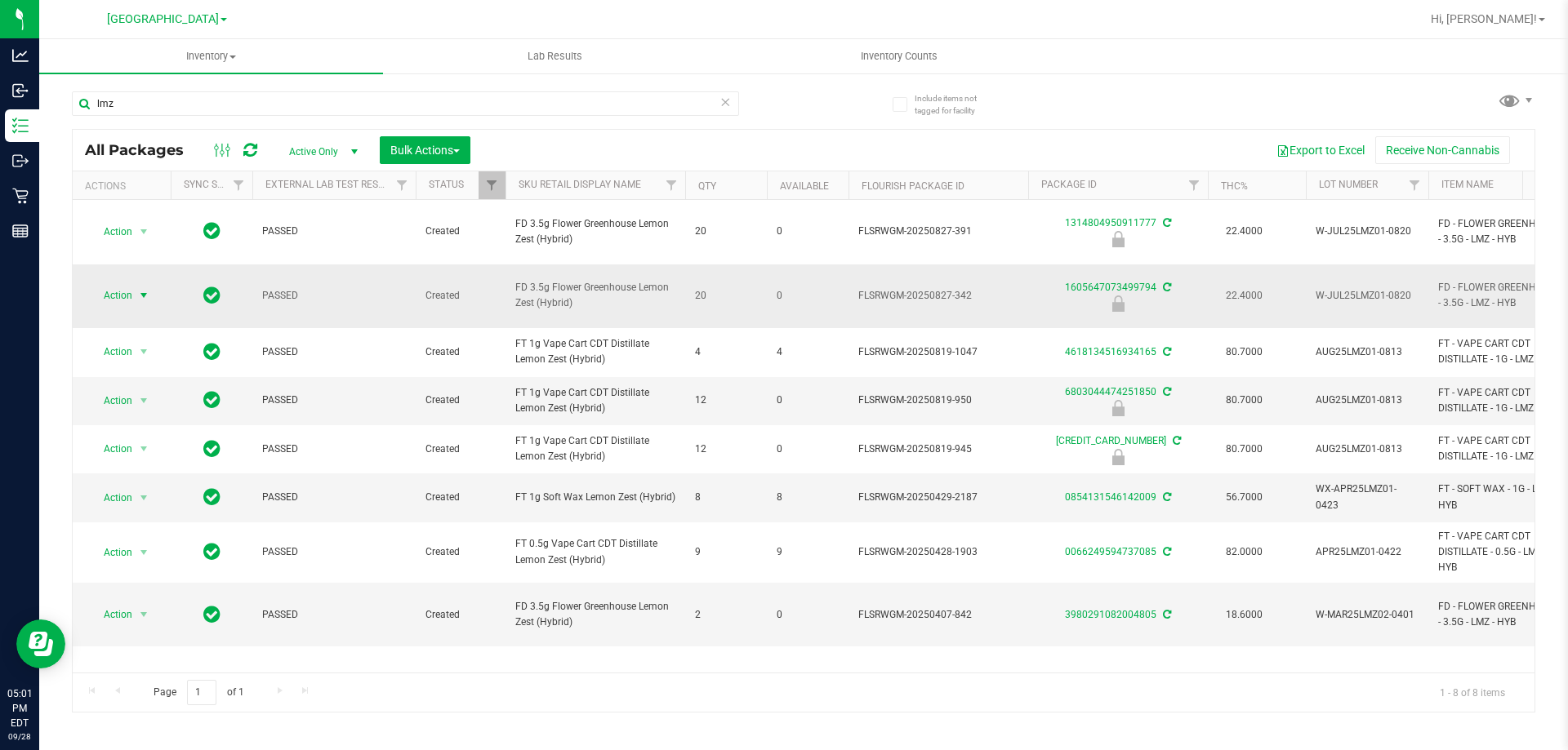
click at [134, 284] on span "select" at bounding box center [144, 295] width 21 height 23
click at [127, 454] on li "Unlock package" at bounding box center [142, 466] width 104 height 25
